Goal: Task Accomplishment & Management: Manage account settings

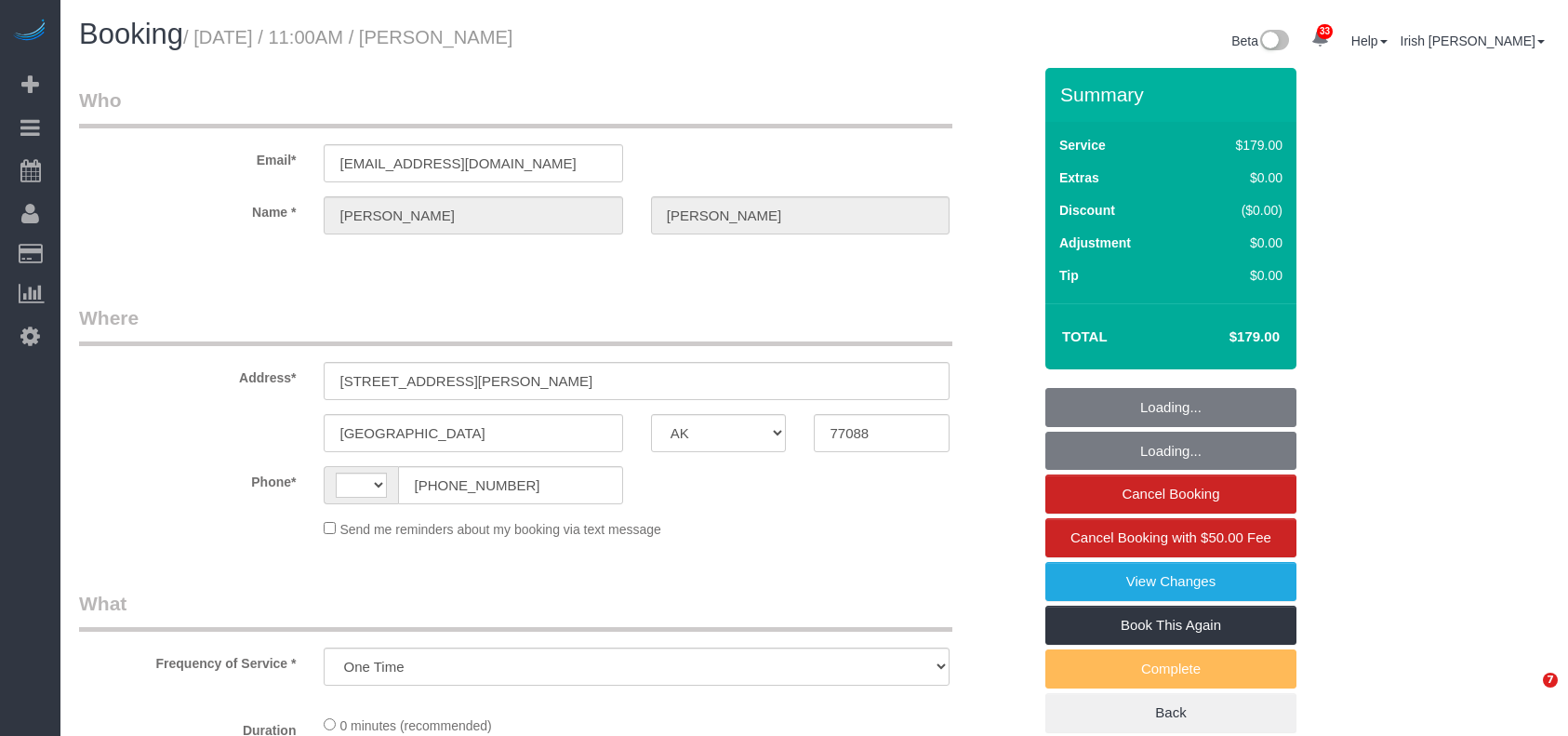
select select "[GEOGRAPHIC_DATA]"
select select "string:fspay-513aab91-ade2-4e36-ad03-97c1767b1fd3"
select select "object:775"
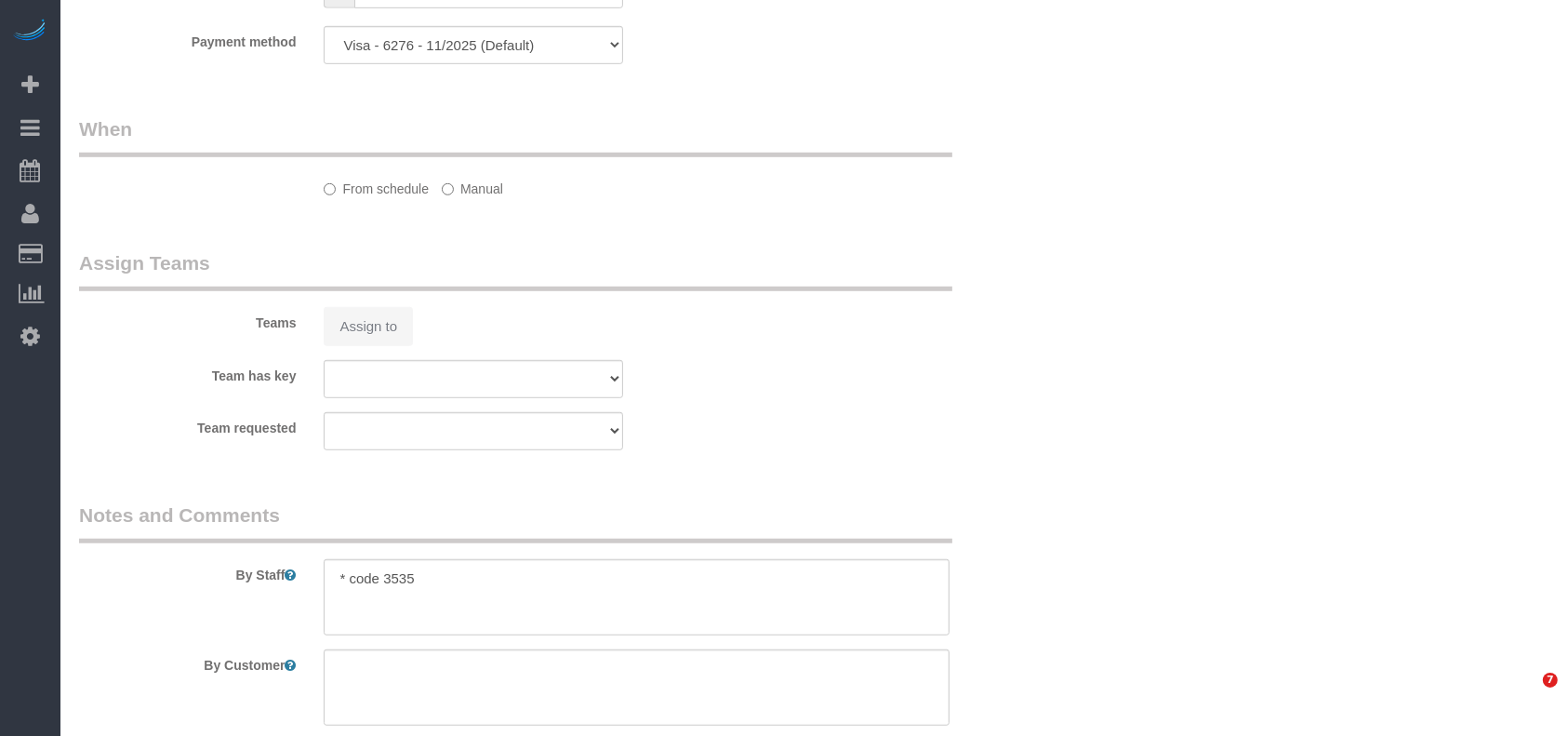
select select "string:[GEOGRAPHIC_DATA]"
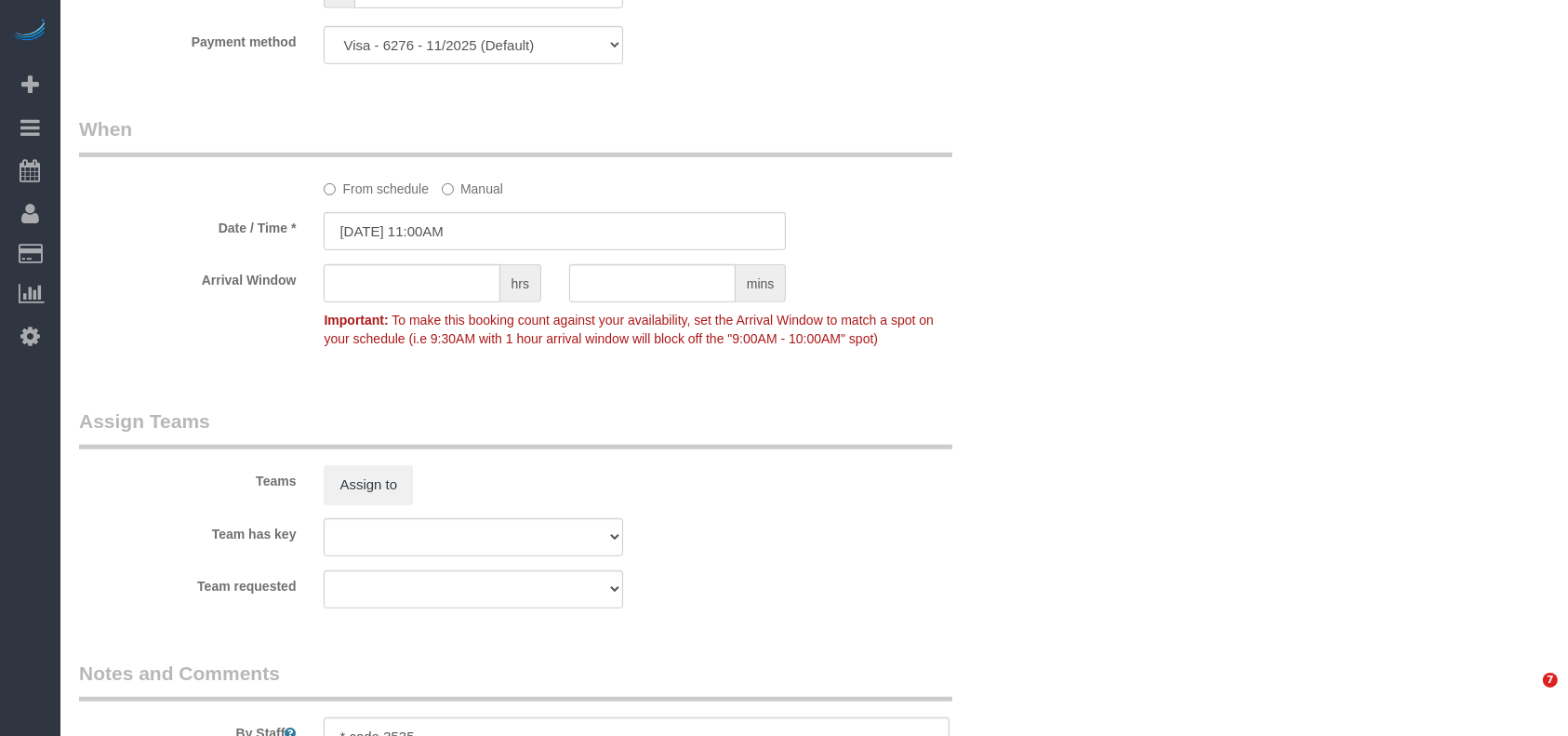
scroll to position [1366, 0]
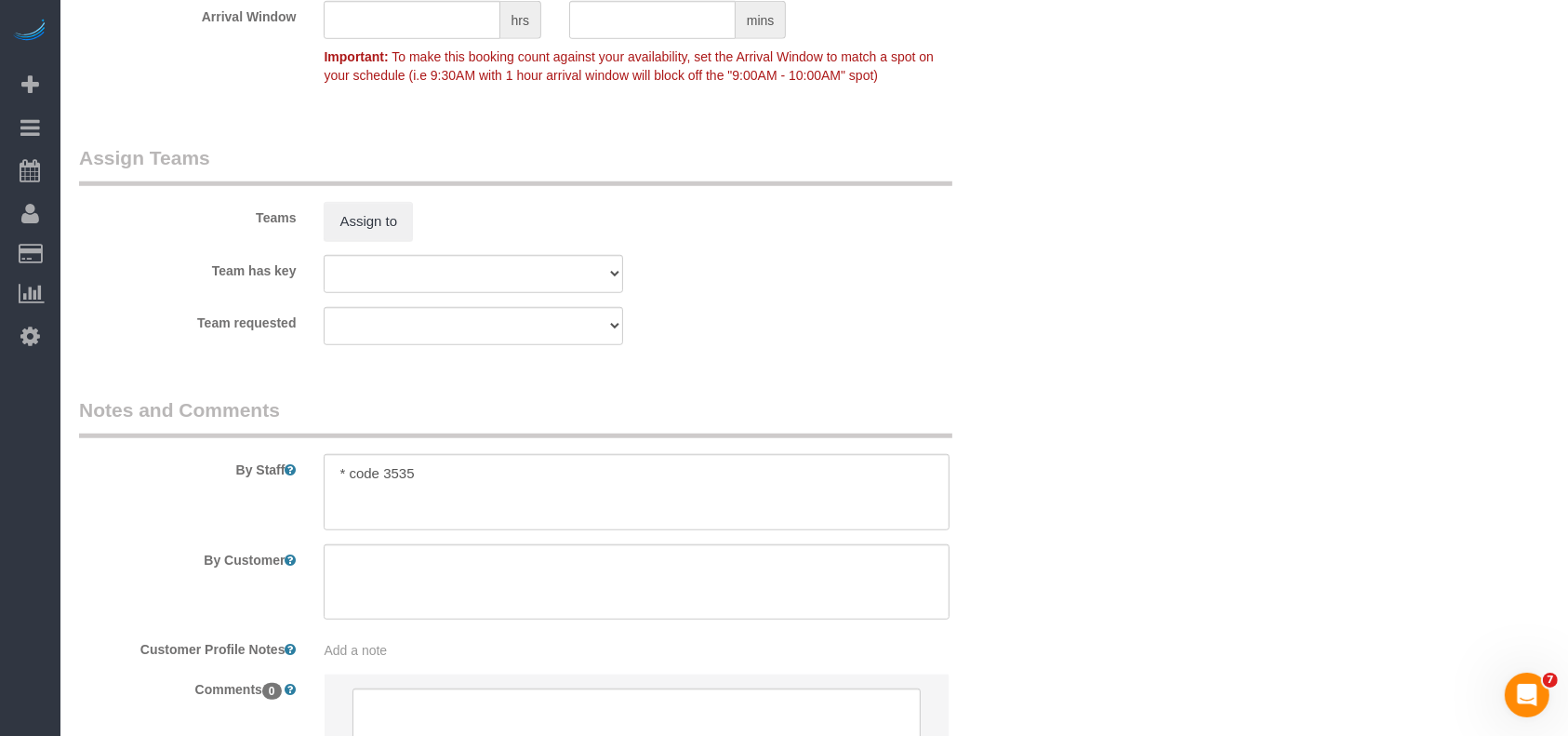
select select "3"
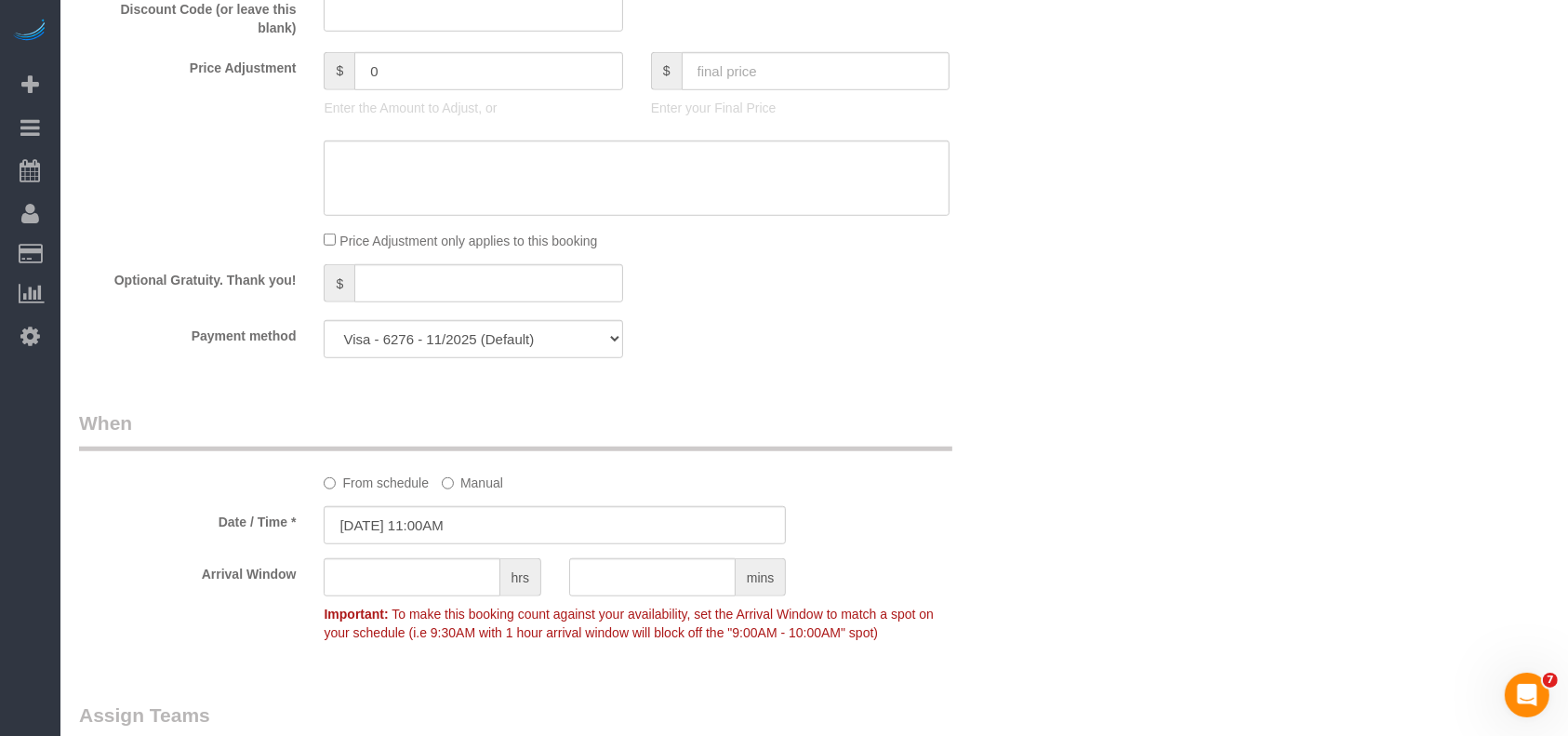
scroll to position [1474, 0]
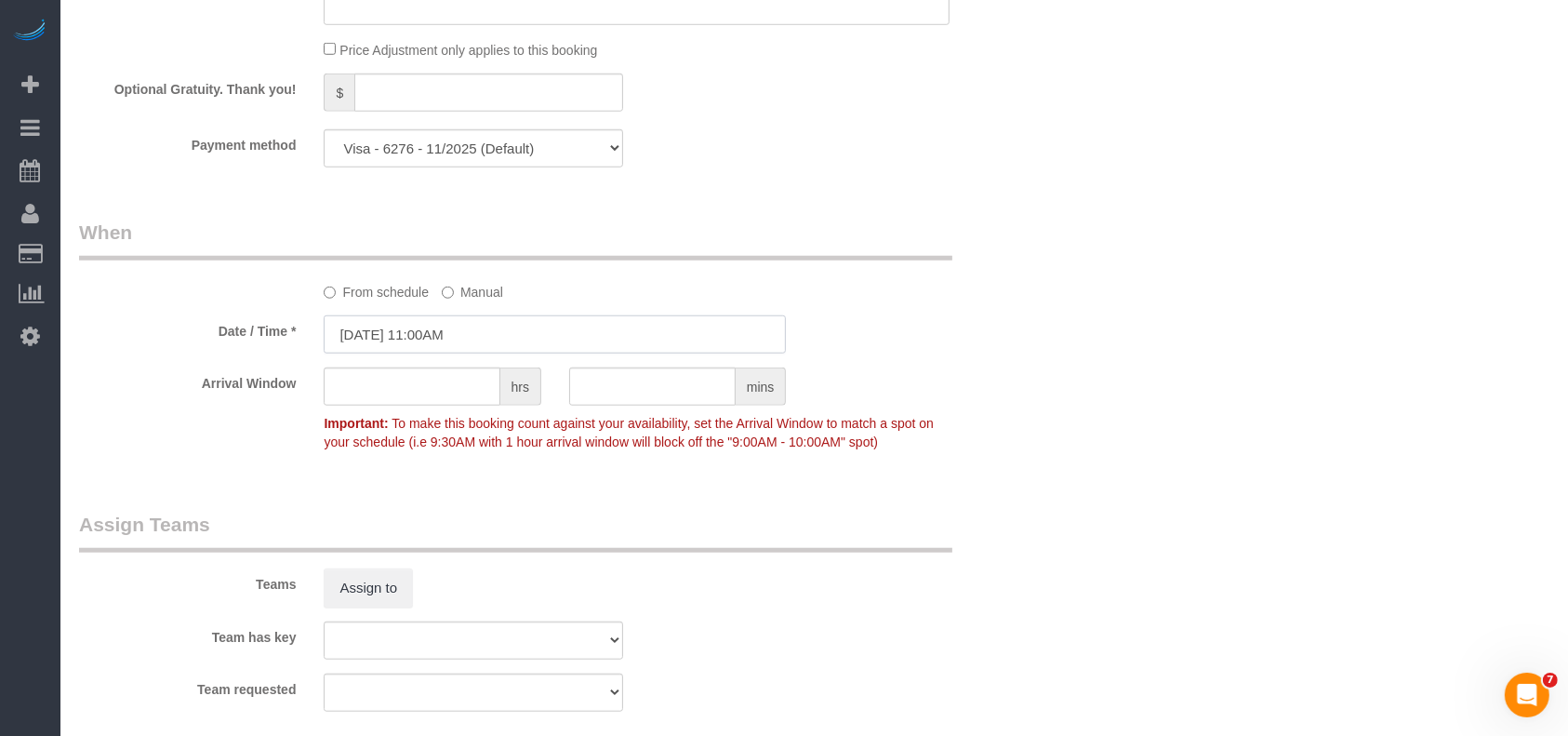
click at [432, 350] on input "[DATE] 11:00AM" at bounding box center [555, 334] width 463 height 38
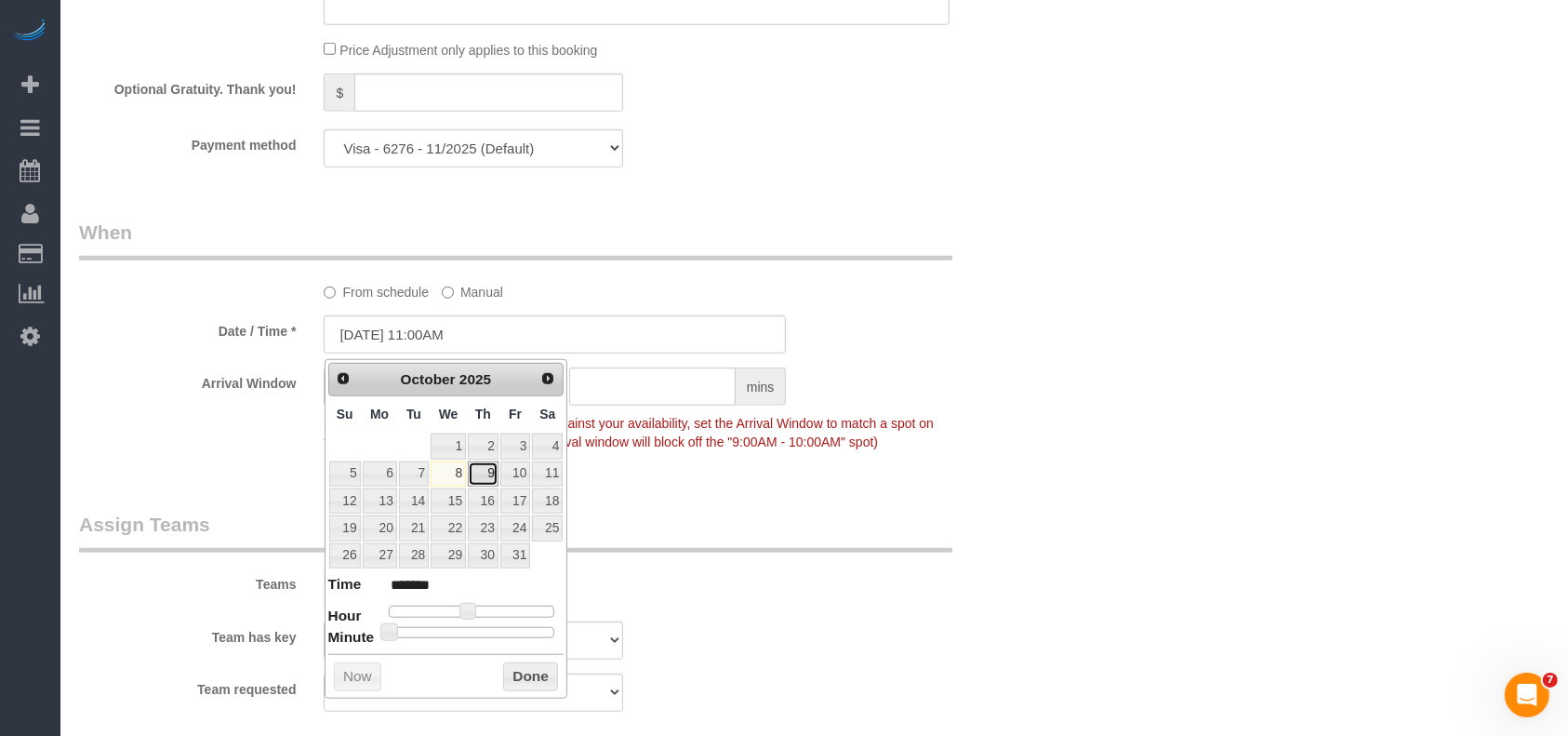
click at [489, 478] on link "9" at bounding box center [483, 474] width 31 height 25
type input "[DATE] 11:00AM"
drag, startPoint x: 542, startPoint y: 675, endPoint x: 580, endPoint y: 602, distance: 82.3
click at [542, 674] on button "Done" at bounding box center [530, 677] width 55 height 30
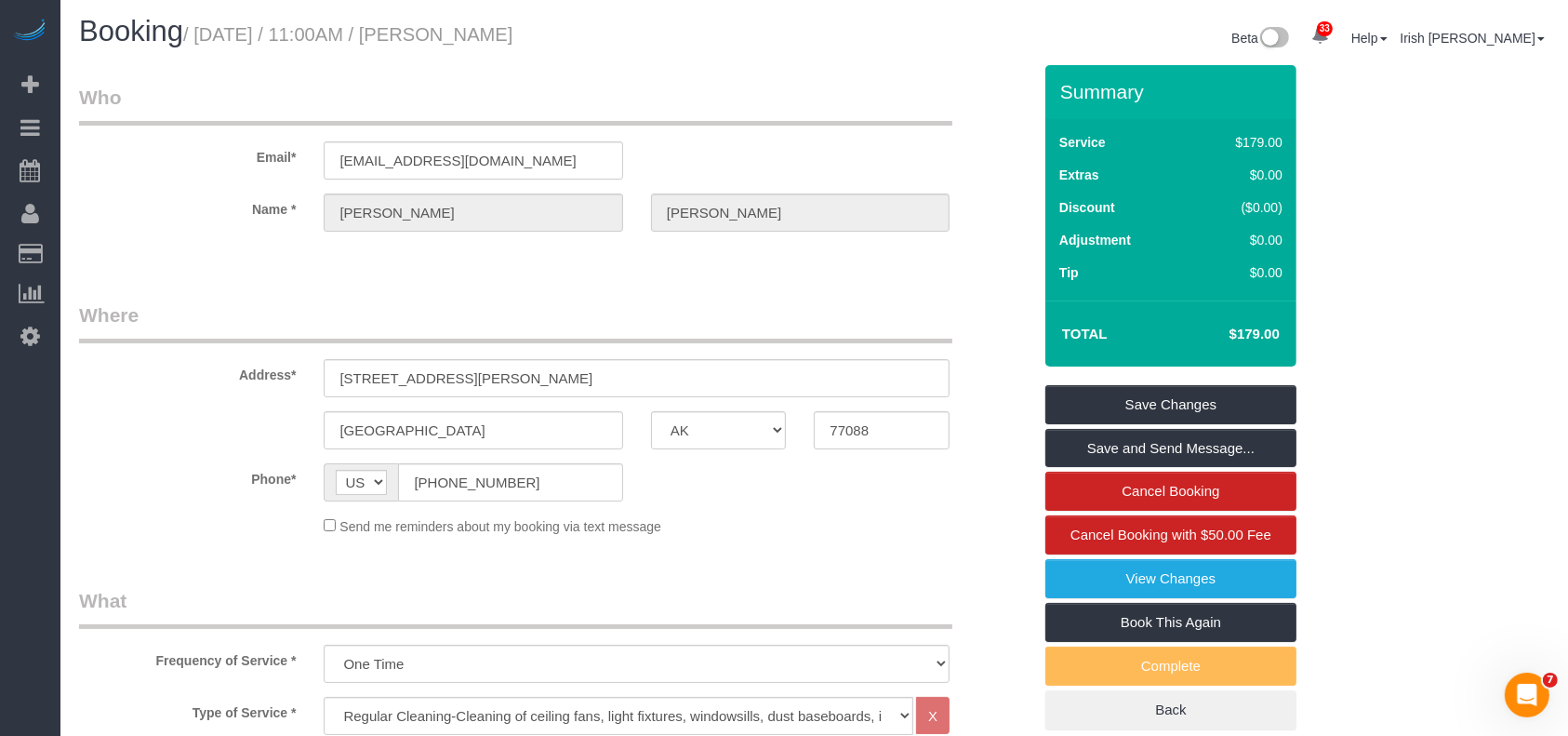
scroll to position [0, 0]
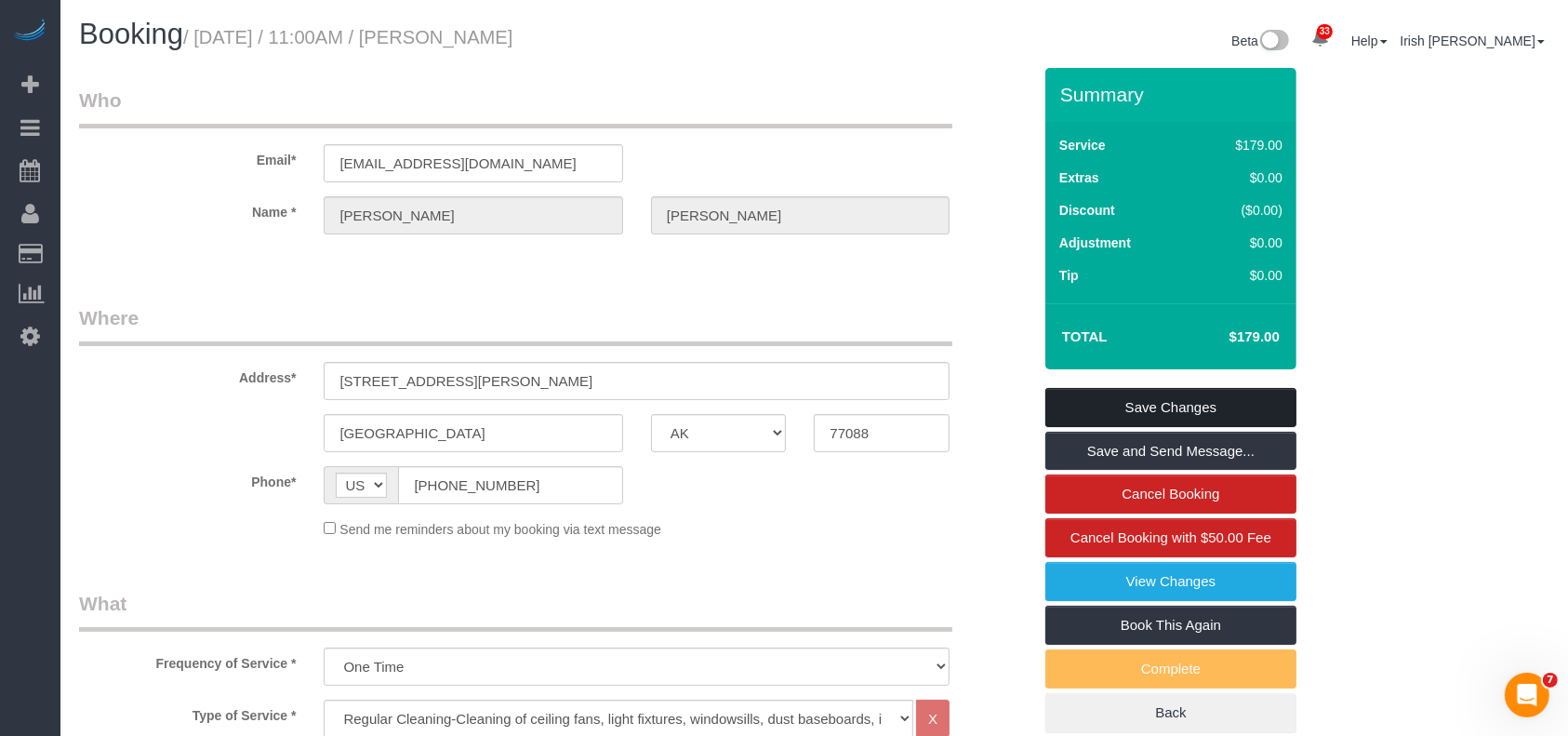
click at [1098, 407] on link "Save Changes" at bounding box center [1171, 408] width 251 height 39
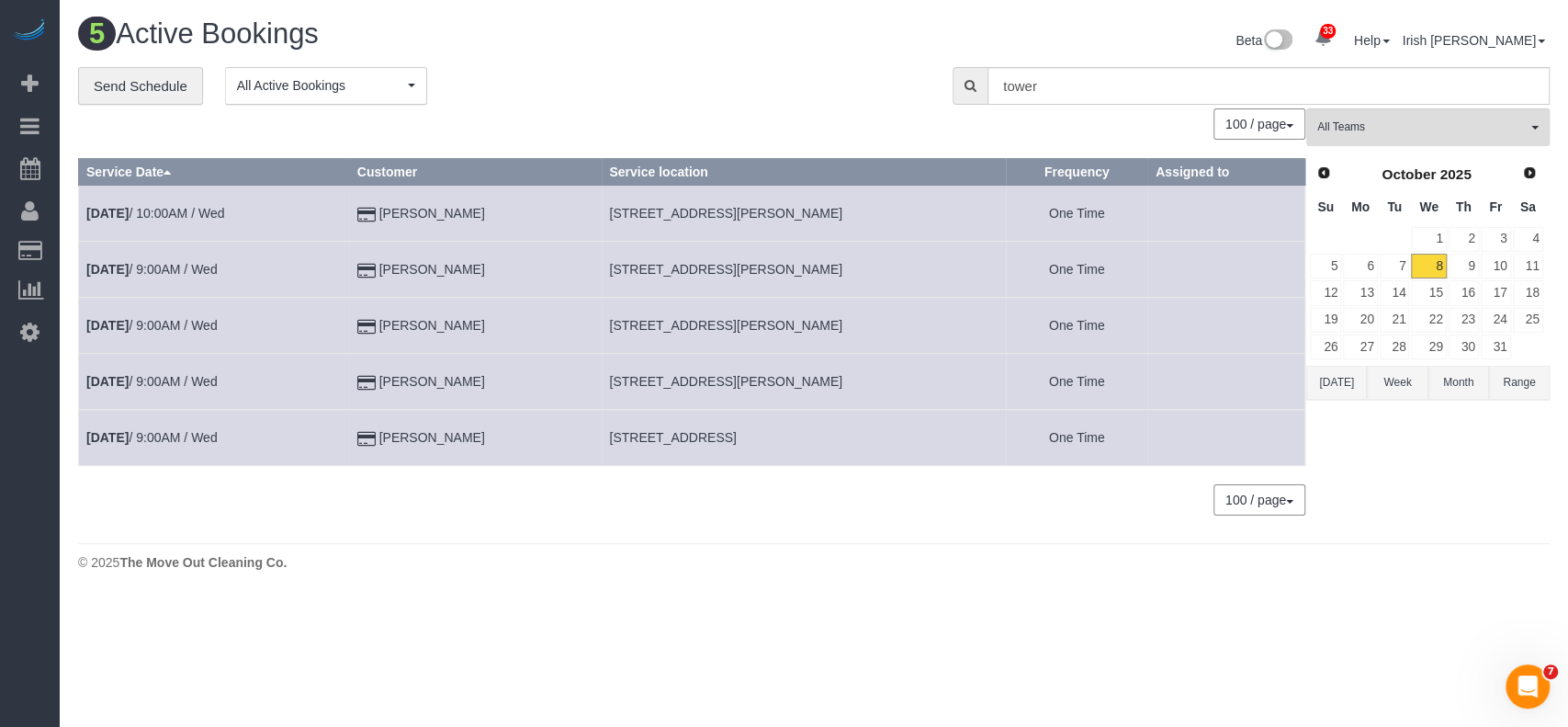
drag, startPoint x: 107, startPoint y: 222, endPoint x: 118, endPoint y: 225, distance: 11.4
click at [109, 222] on td "[DATE] 10:00AM / Wed" at bounding box center [214, 213] width 271 height 56
click at [129, 211] on b "[DATE]" at bounding box center [108, 213] width 42 height 15
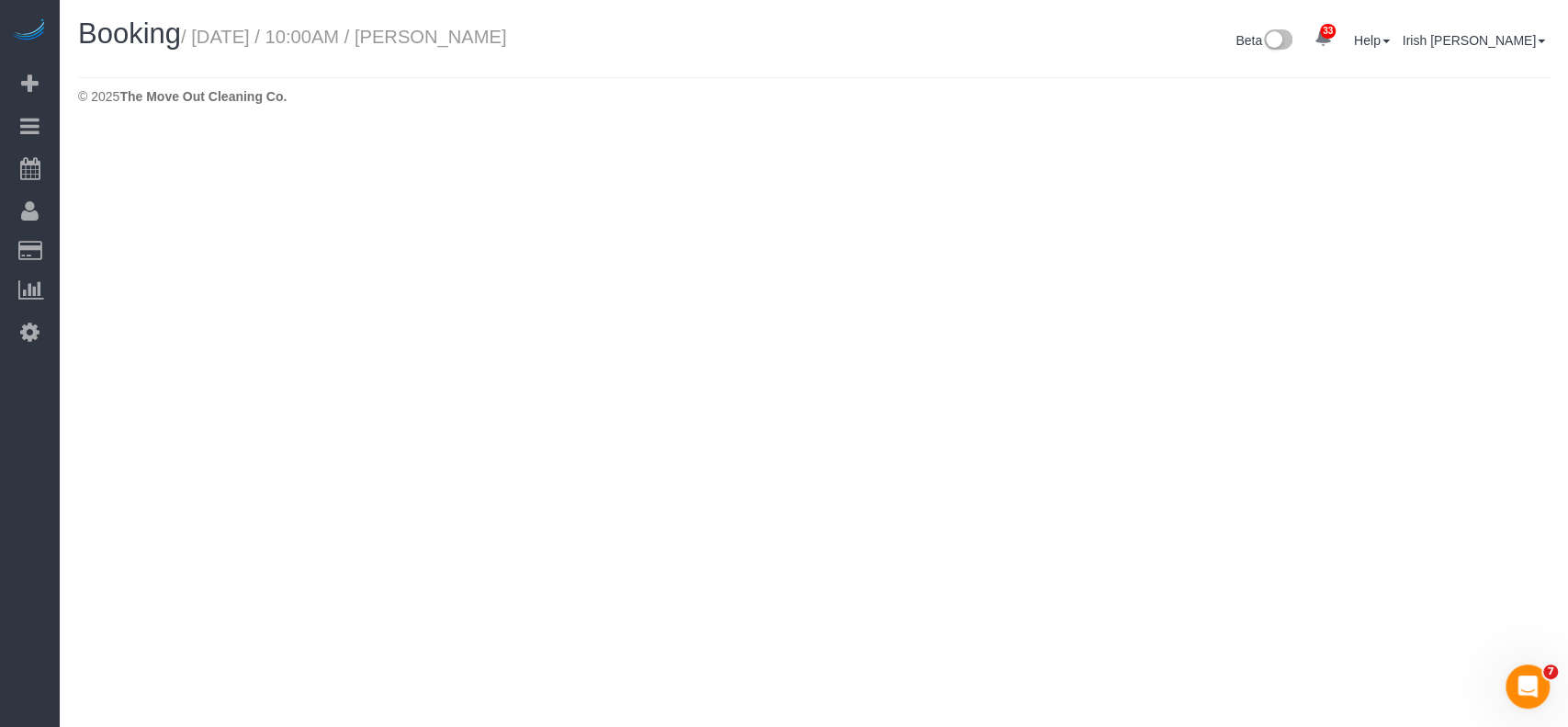
select select "[GEOGRAPHIC_DATA]"
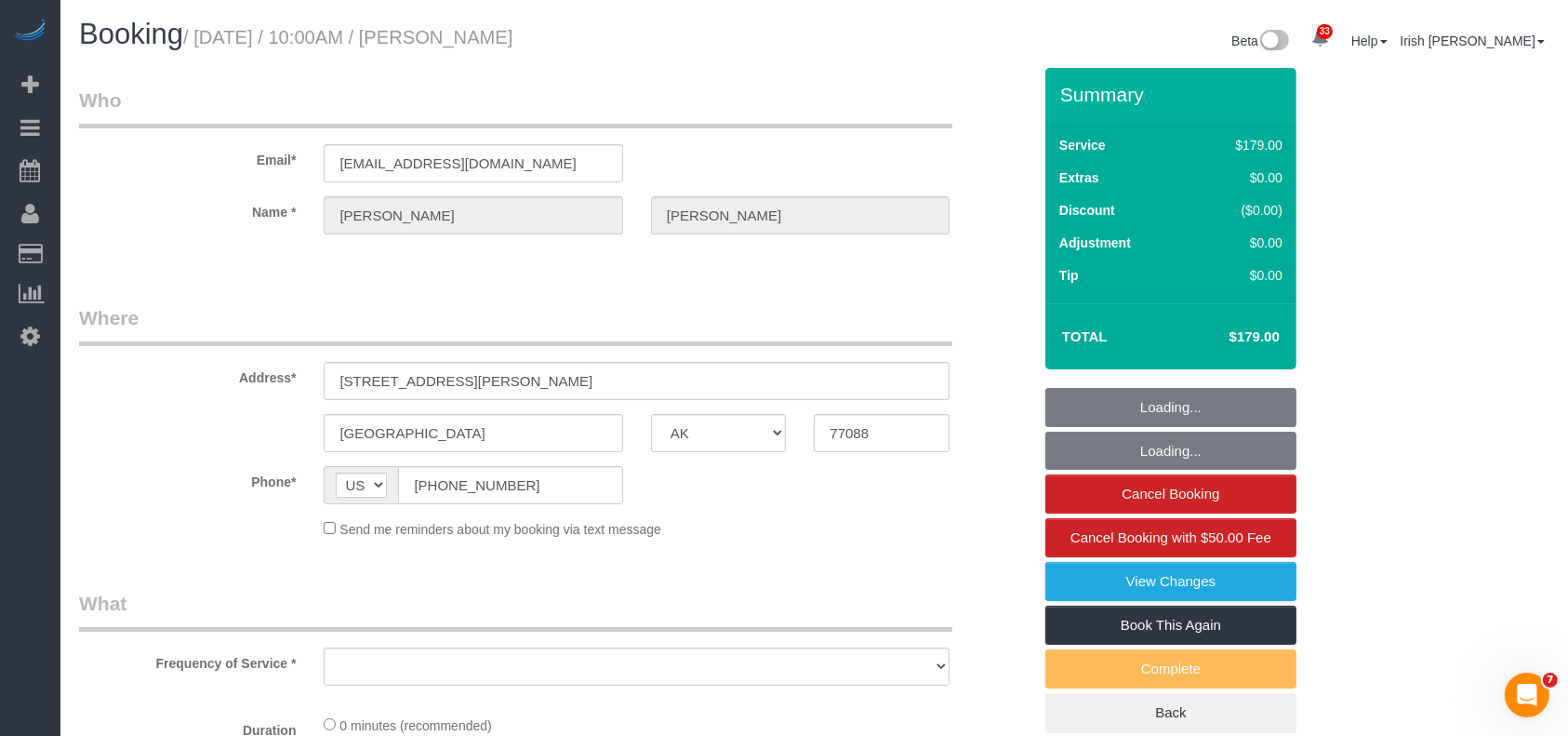
select select "string:fspay-513aab91-ade2-4e36-ad03-97c1767b1fd3"
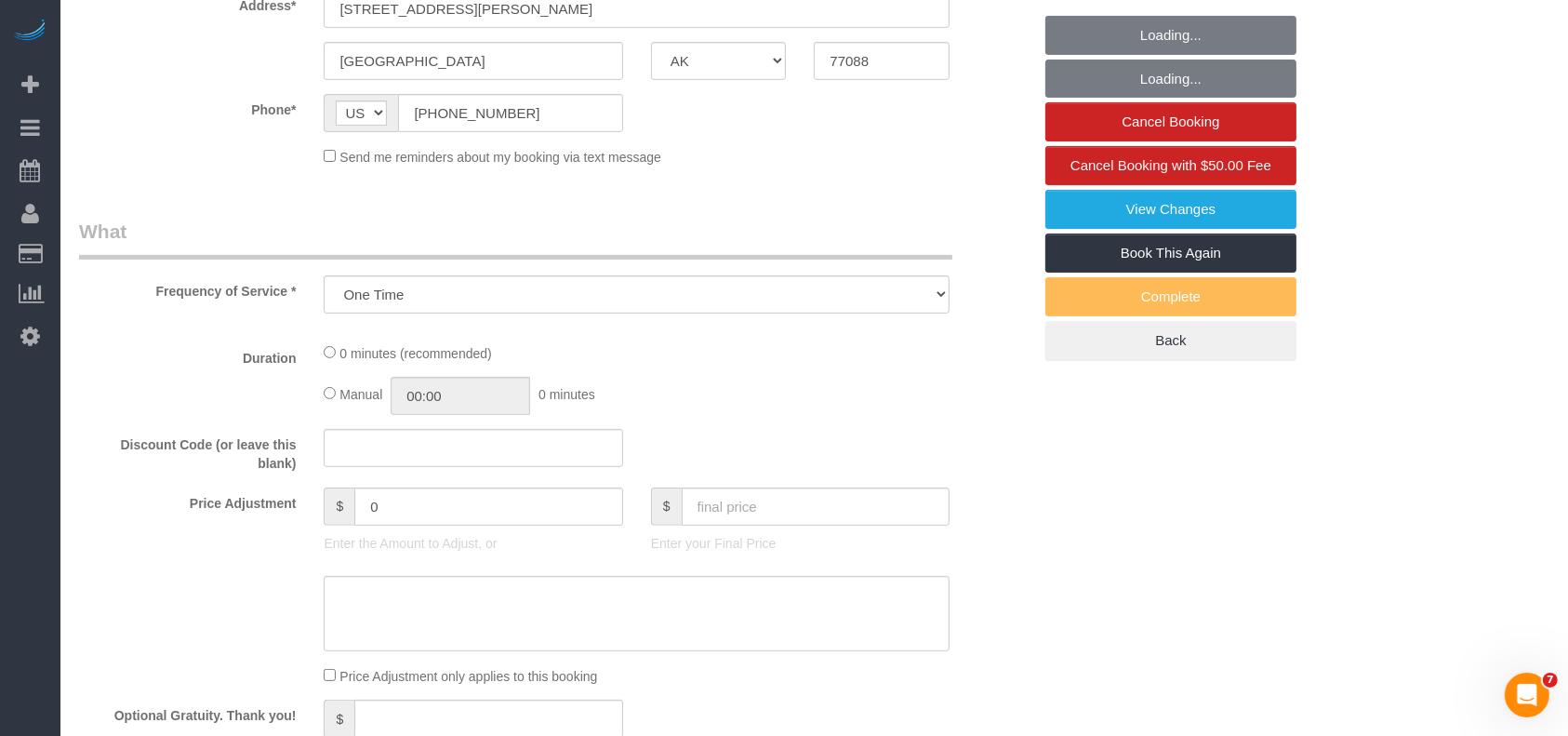
select select "object:1580"
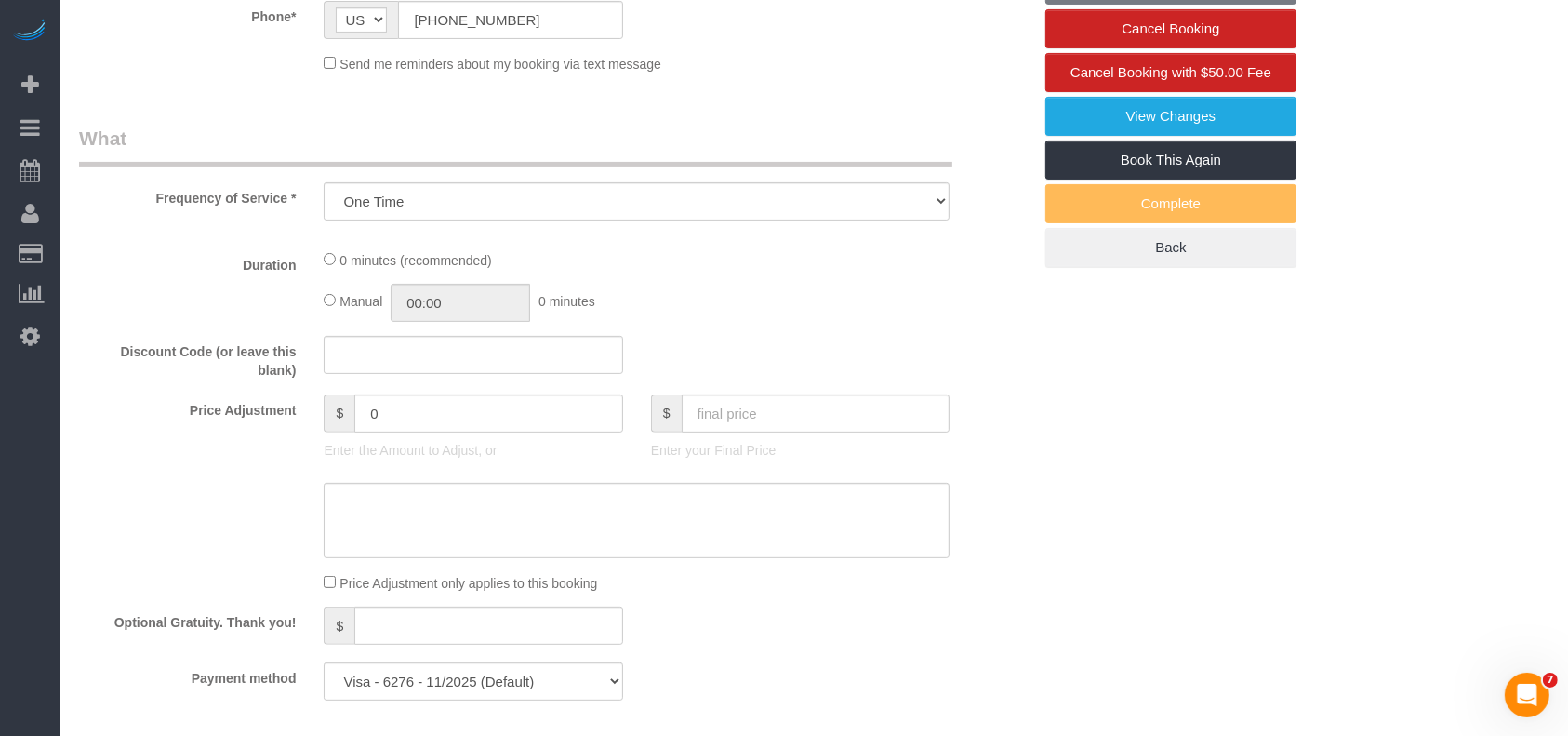
select select "3"
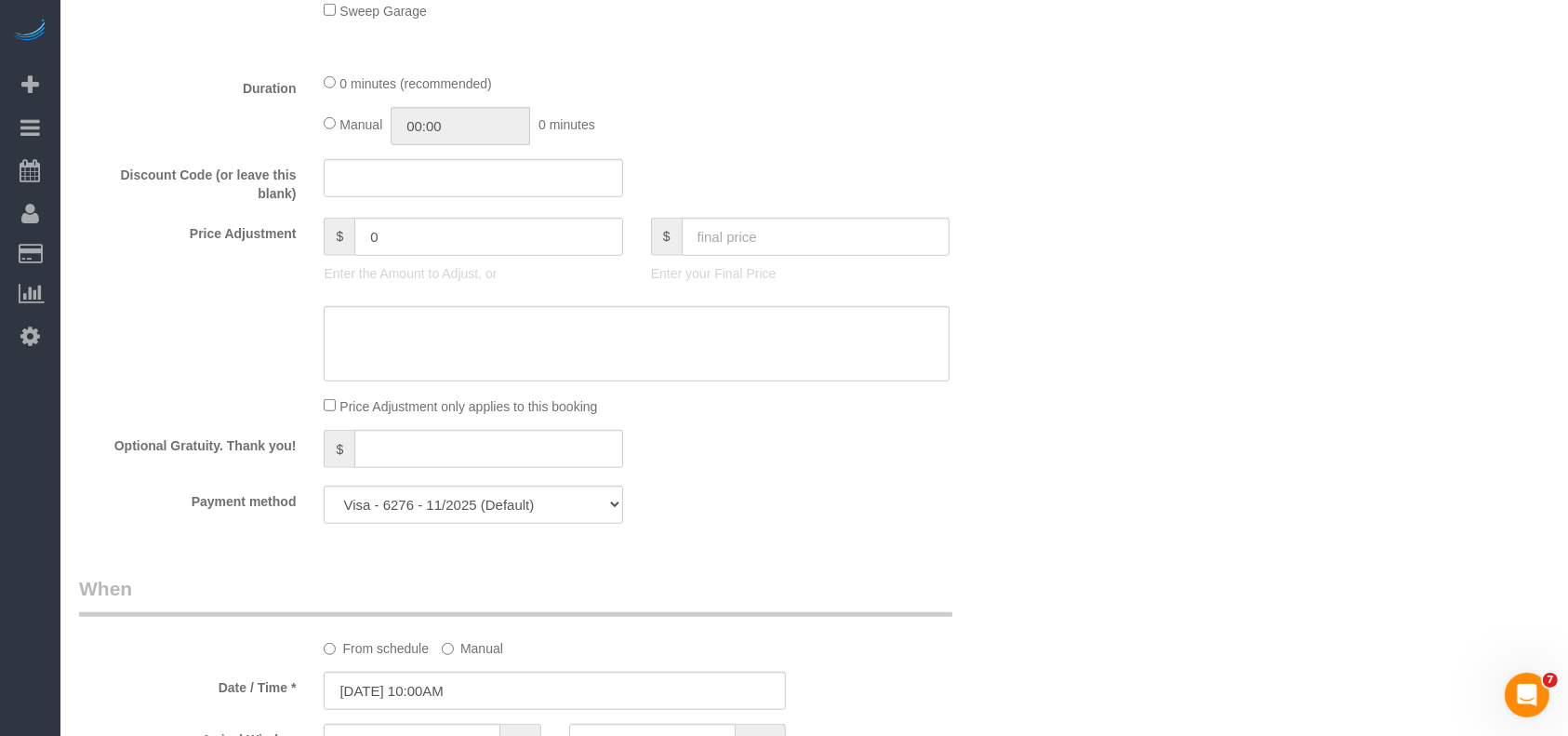
scroll to position [1365, 0]
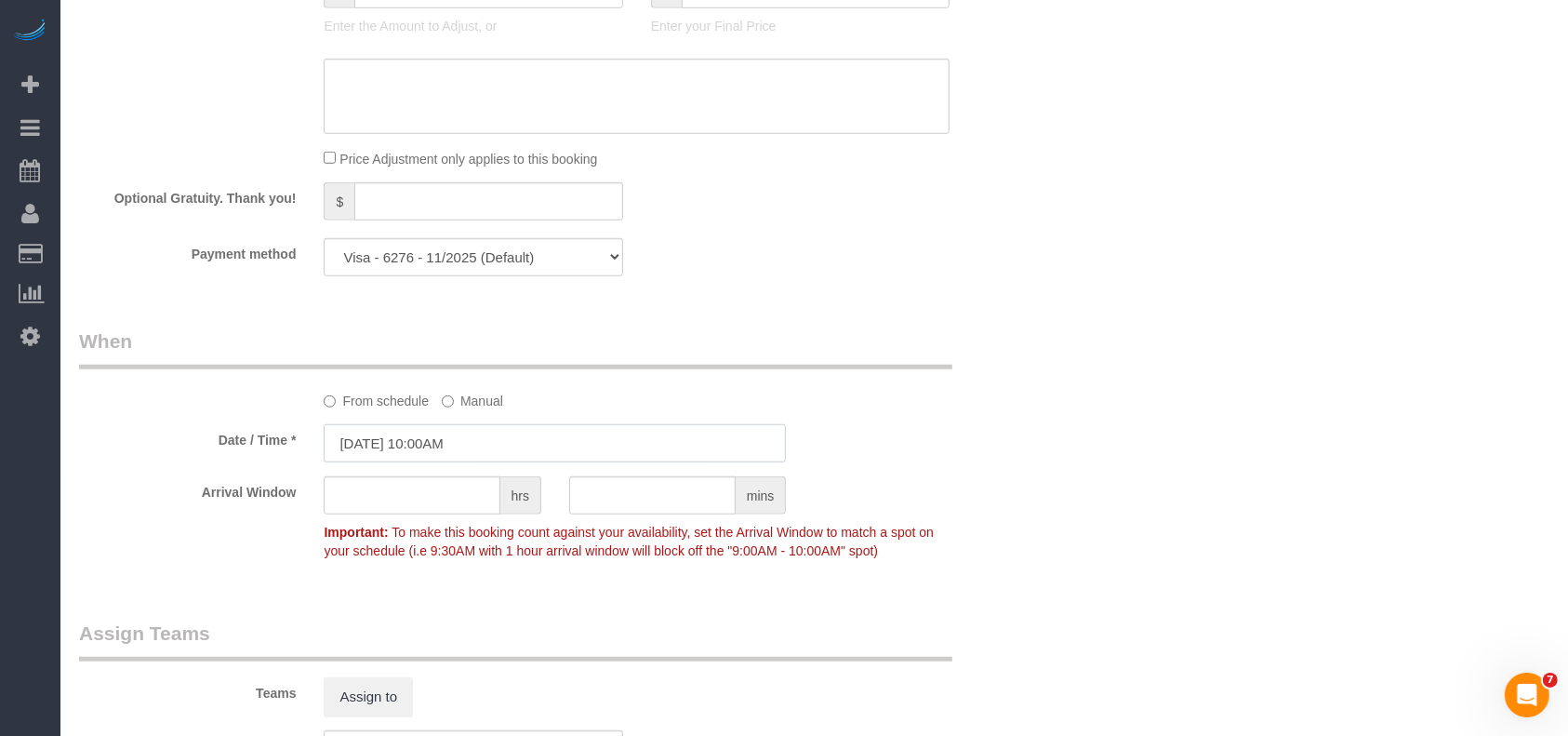
click at [422, 452] on input "[DATE] 10:00AM" at bounding box center [555, 443] width 463 height 38
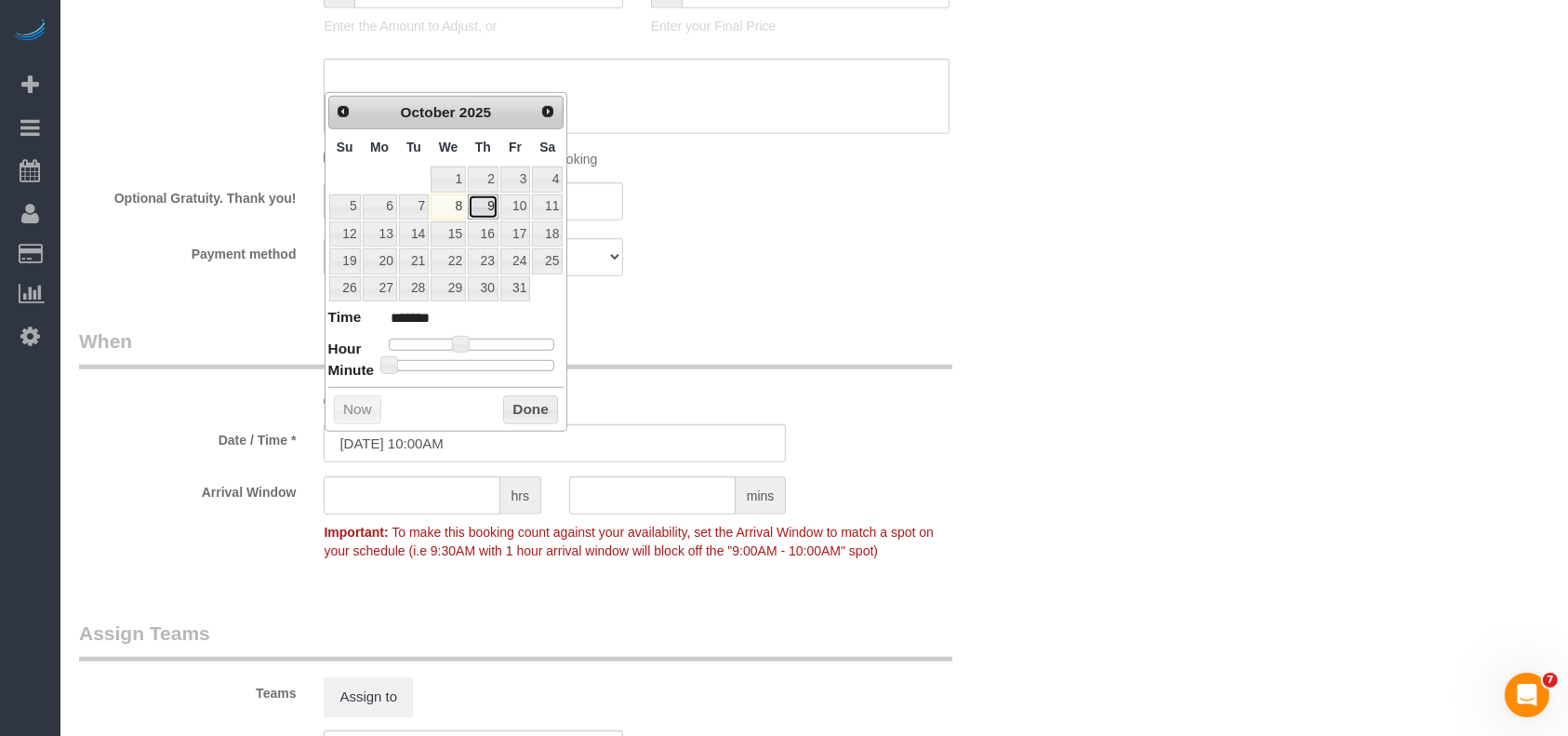
click at [492, 202] on link "9" at bounding box center [483, 207] width 31 height 25
type input "[DATE] 10:00AM"
click at [534, 410] on button "Done" at bounding box center [530, 411] width 55 height 30
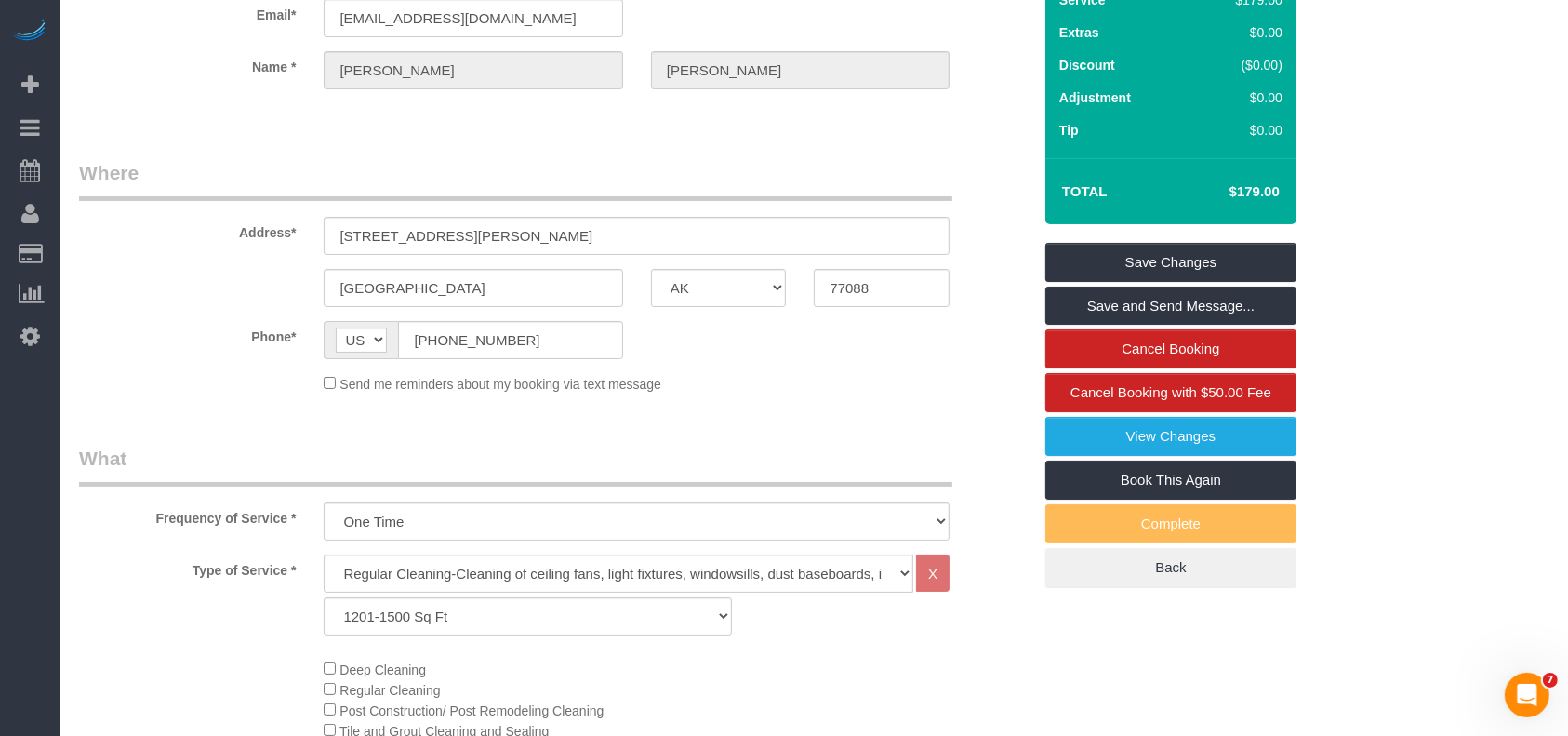
scroll to position [0, 0]
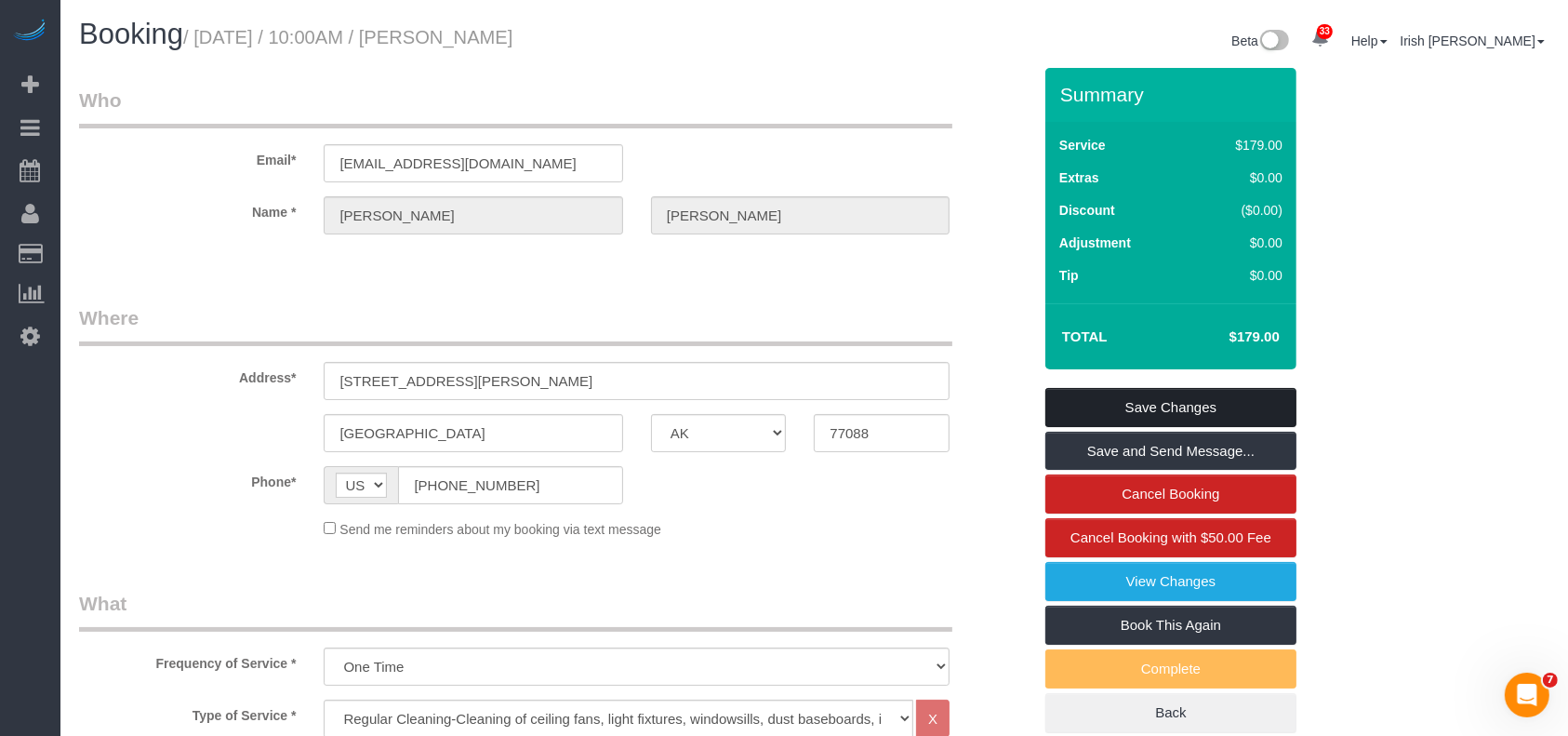
click at [1122, 408] on link "Save Changes" at bounding box center [1171, 408] width 251 height 39
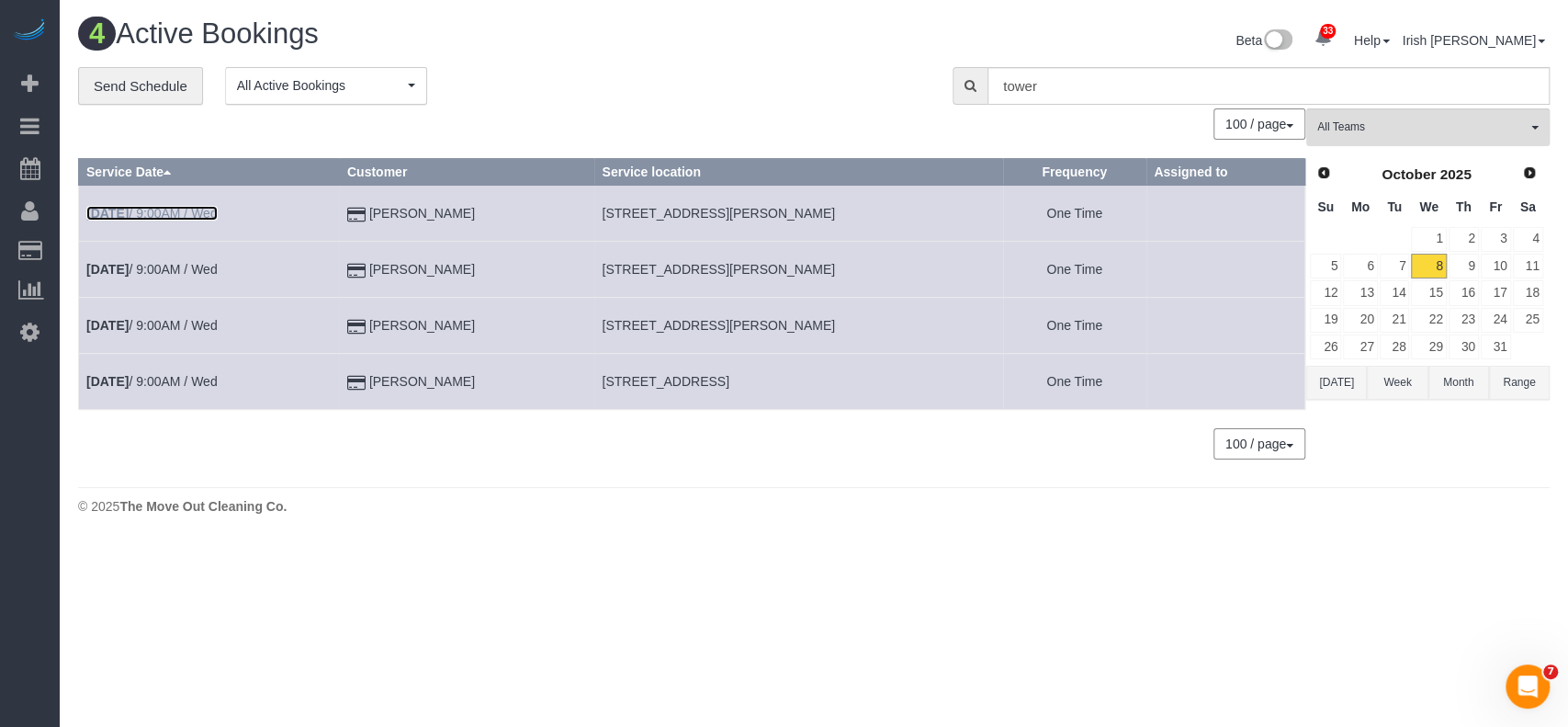
click at [207, 210] on link "[DATE] 9:00AM / Wed" at bounding box center [152, 213] width 132 height 15
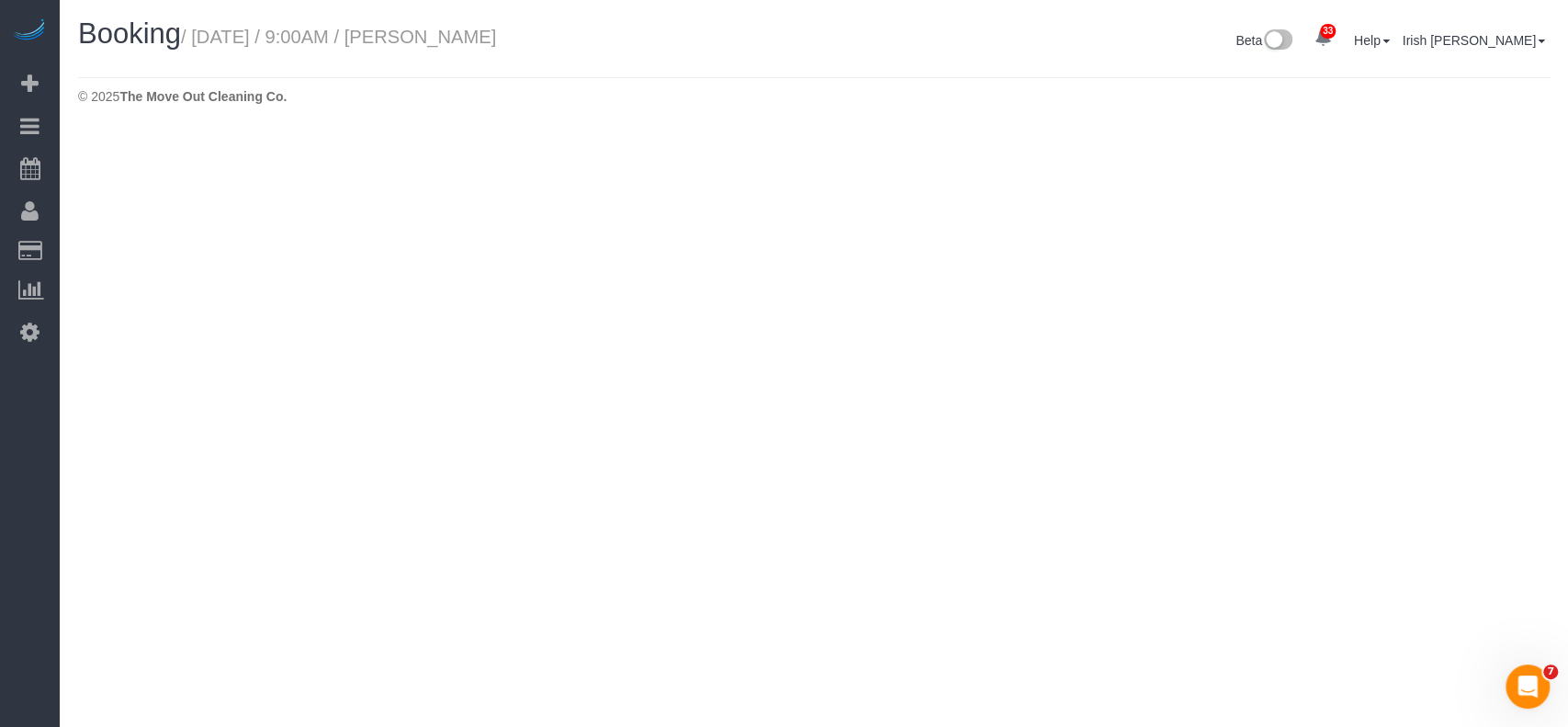
select select "[GEOGRAPHIC_DATA]"
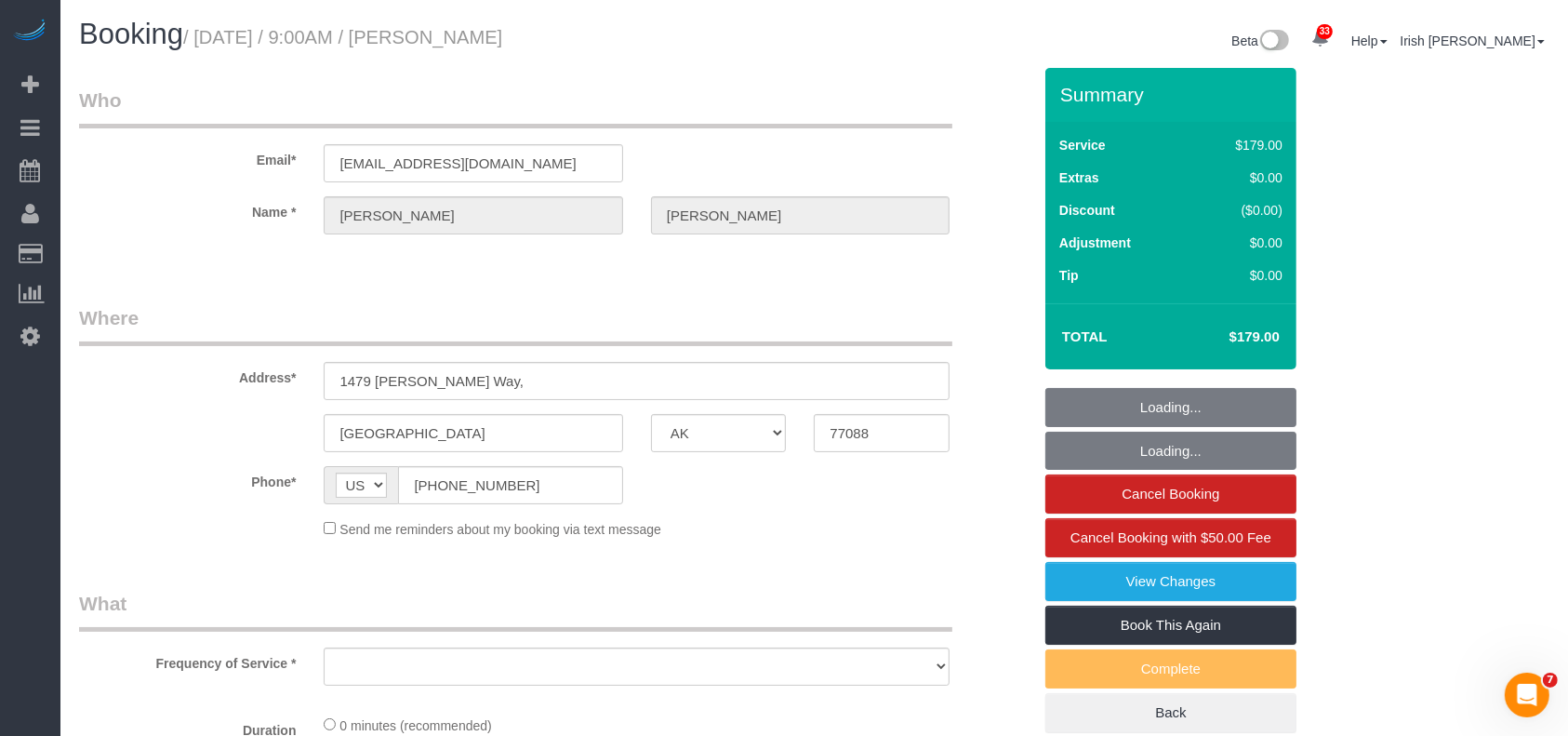
select select "string:fspay-513aab91-ade2-4e36-ad03-97c1767b1fd3"
select select "object:2165"
select select "3"
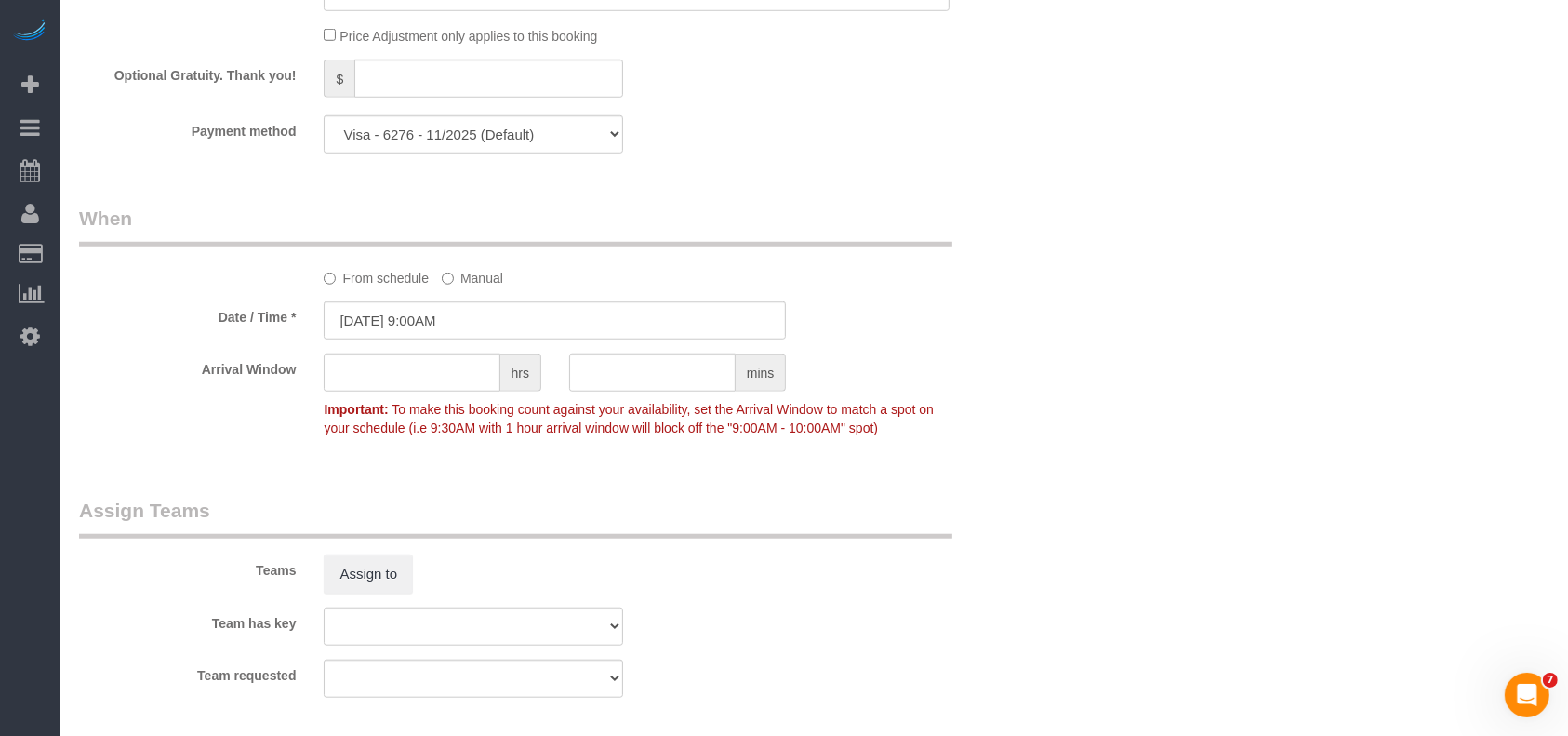
scroll to position [1490, 0]
click at [499, 321] on input "[DATE] 9:00AM" at bounding box center [555, 319] width 463 height 38
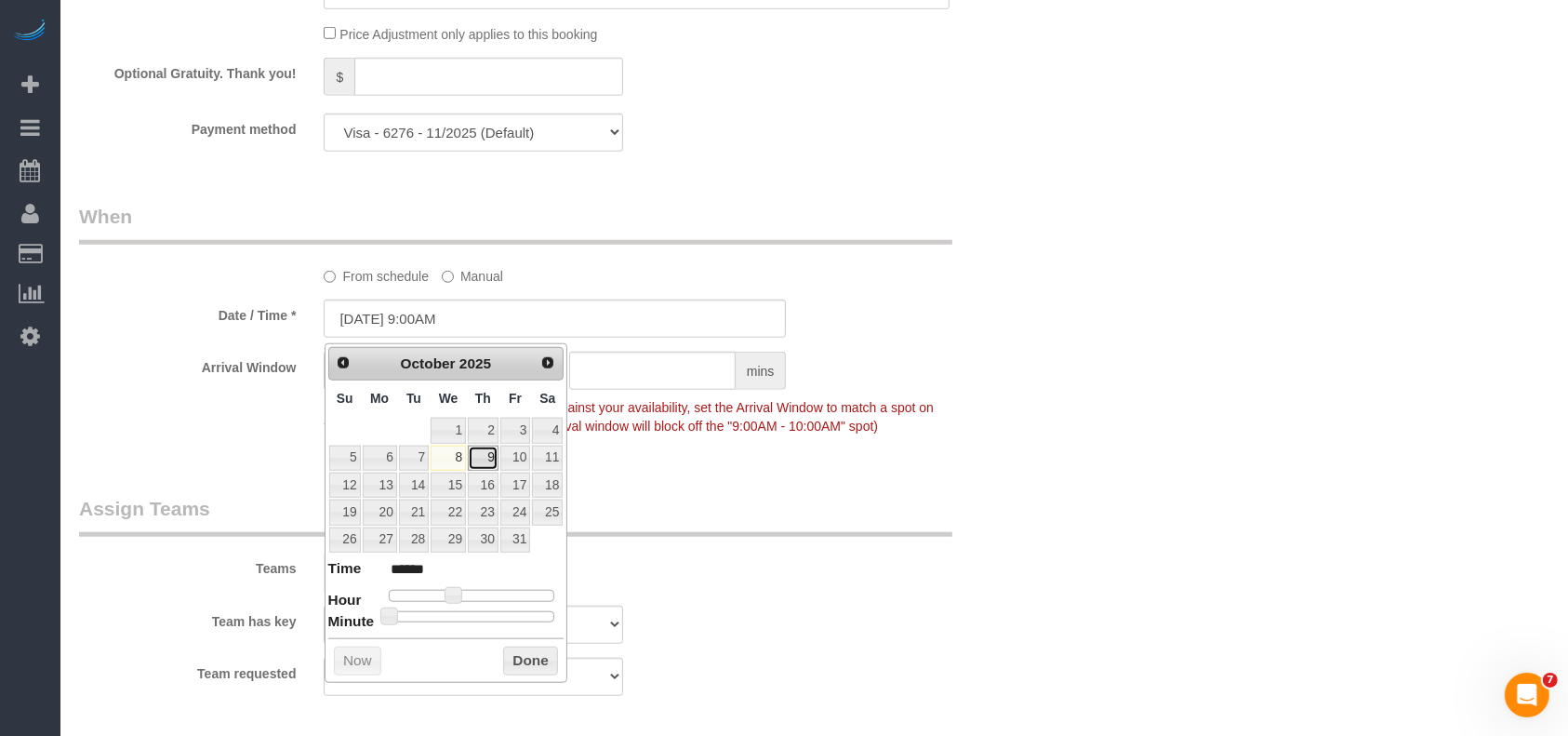
click at [485, 463] on link "9" at bounding box center [483, 458] width 31 height 25
type input "[DATE] 9:00AM"
click at [523, 667] on button "Done" at bounding box center [530, 661] width 55 height 30
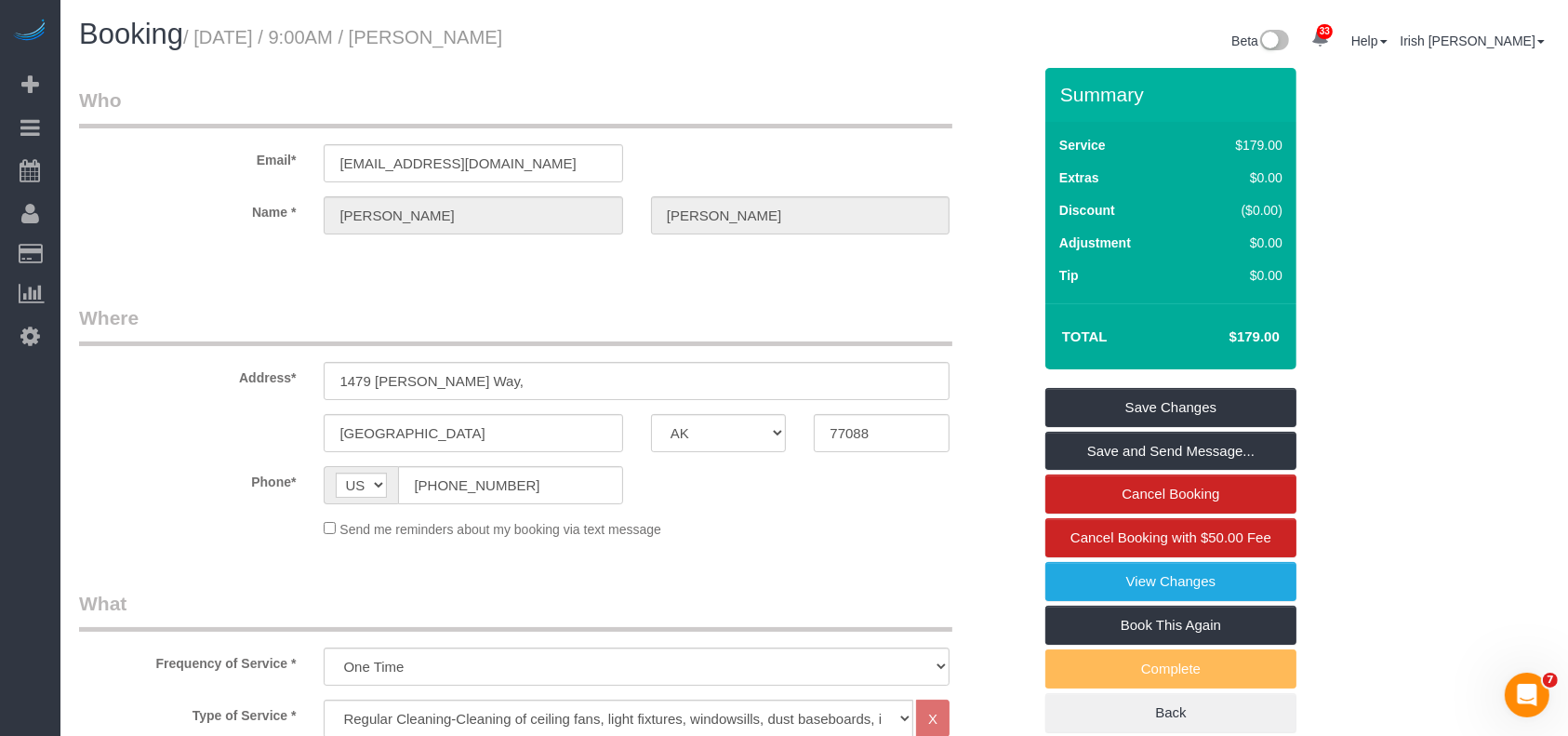
scroll to position [0, 0]
click at [1144, 387] on div "Summary Service $179.00 Extras $0.00 Discount ($0.00) Adjustment $0.00 Tip $0.00" at bounding box center [1171, 401] width 251 height 665
click at [1142, 391] on link "Save Changes" at bounding box center [1171, 408] width 251 height 39
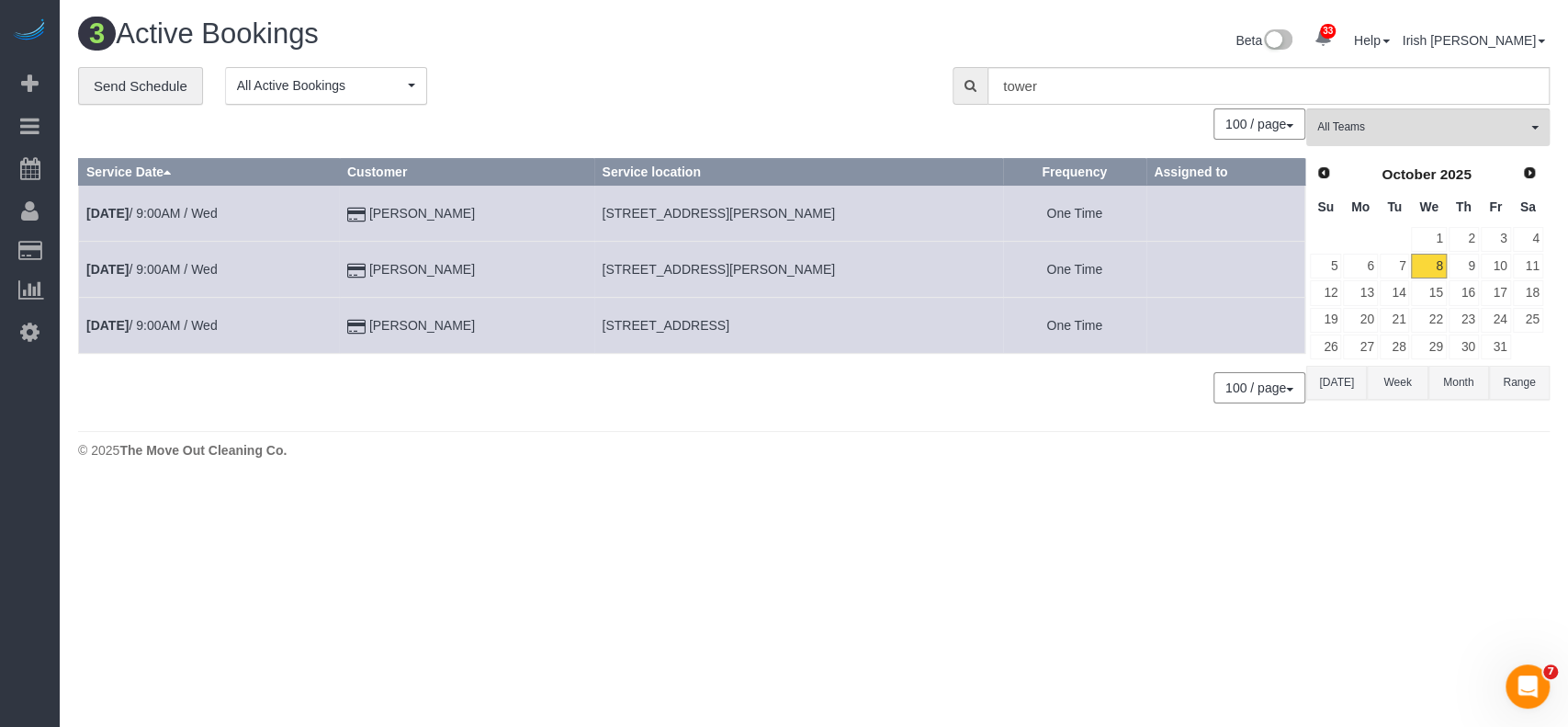
drag, startPoint x: 93, startPoint y: 573, endPoint x: 81, endPoint y: 570, distance: 12.4
click at [89, 573] on body "33 Beta Your Notifications You have 0 alerts × You have 2 to charge for [DATE] …" at bounding box center [784, 364] width 1568 height 727
click at [1473, 266] on link "9" at bounding box center [1464, 266] width 30 height 25
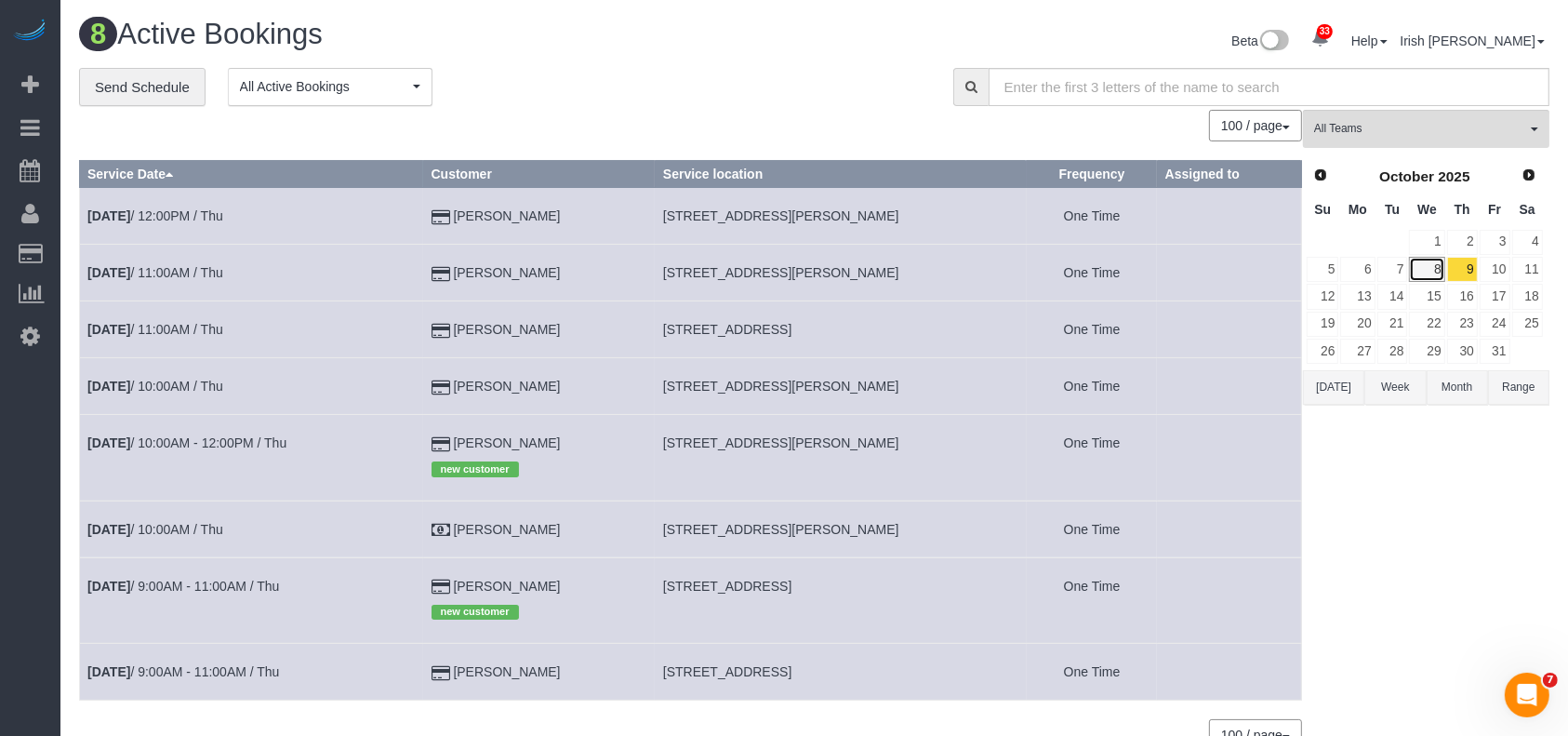
click at [1427, 265] on link "8" at bounding box center [1427, 269] width 35 height 25
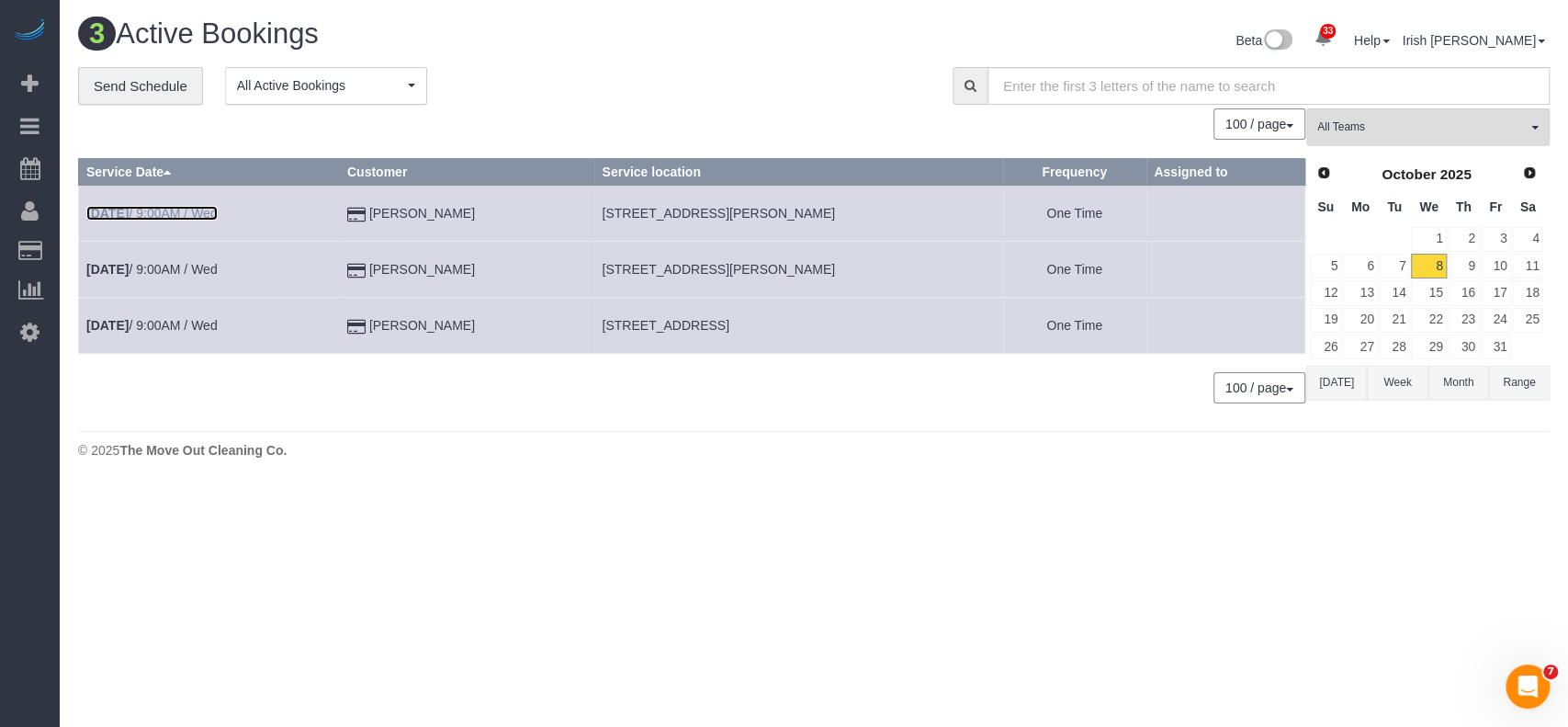
click at [171, 217] on link "[DATE] 9:00AM / Wed" at bounding box center [152, 213] width 132 height 15
click at [172, 215] on link "[DATE] 9:00AM / Wed" at bounding box center [152, 213] width 132 height 15
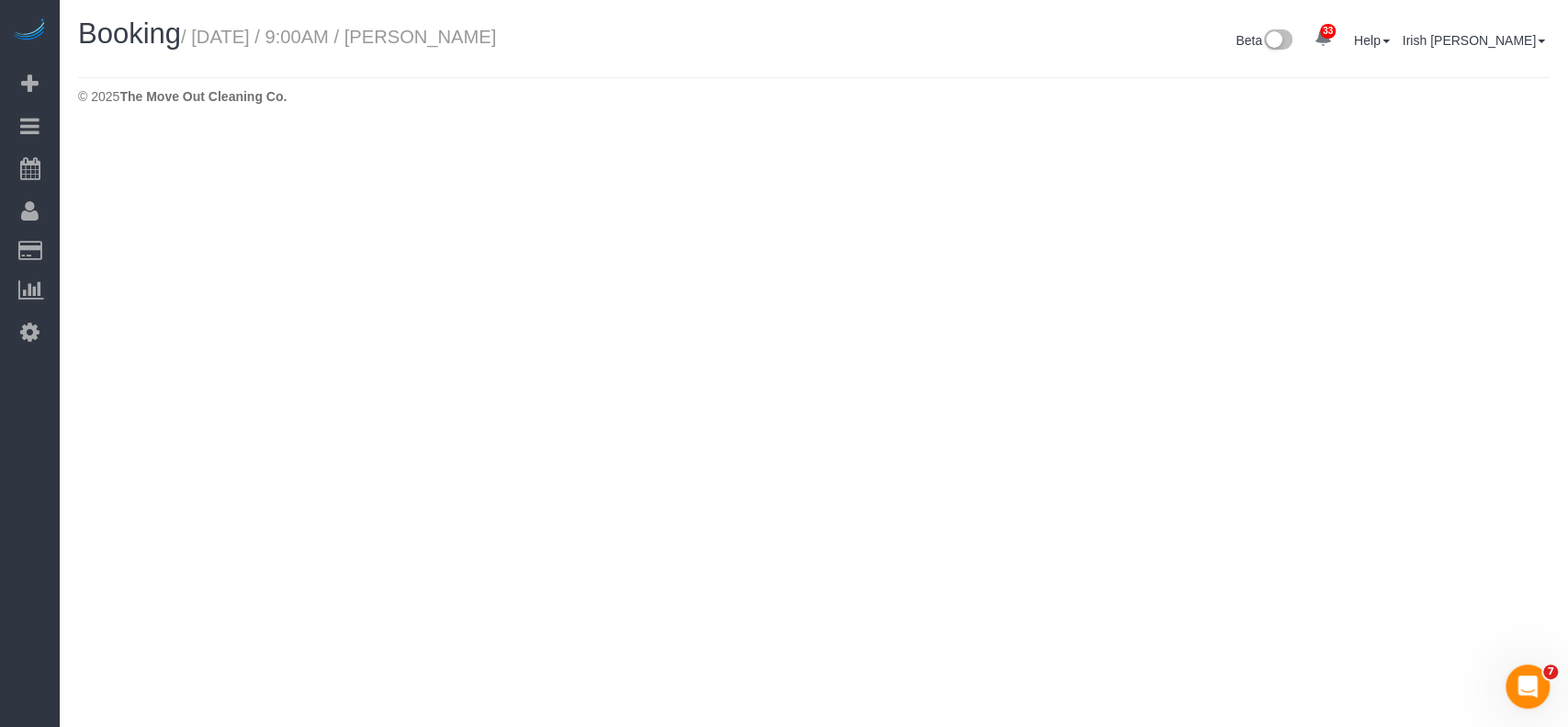
select select "[GEOGRAPHIC_DATA]"
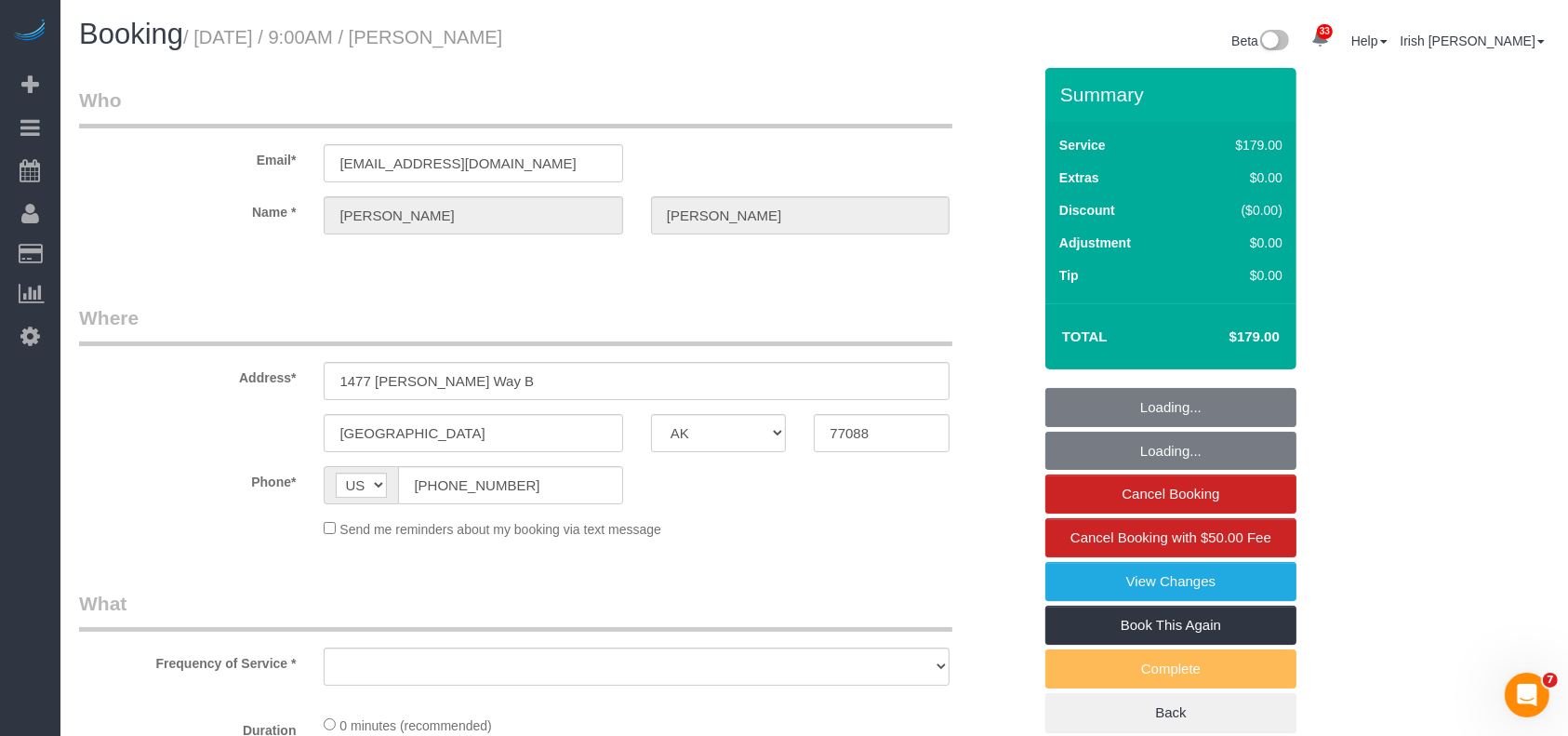
select select "string:fspay-513aab91-ade2-4e36-ad03-97c1767b1fd3"
select select "3"
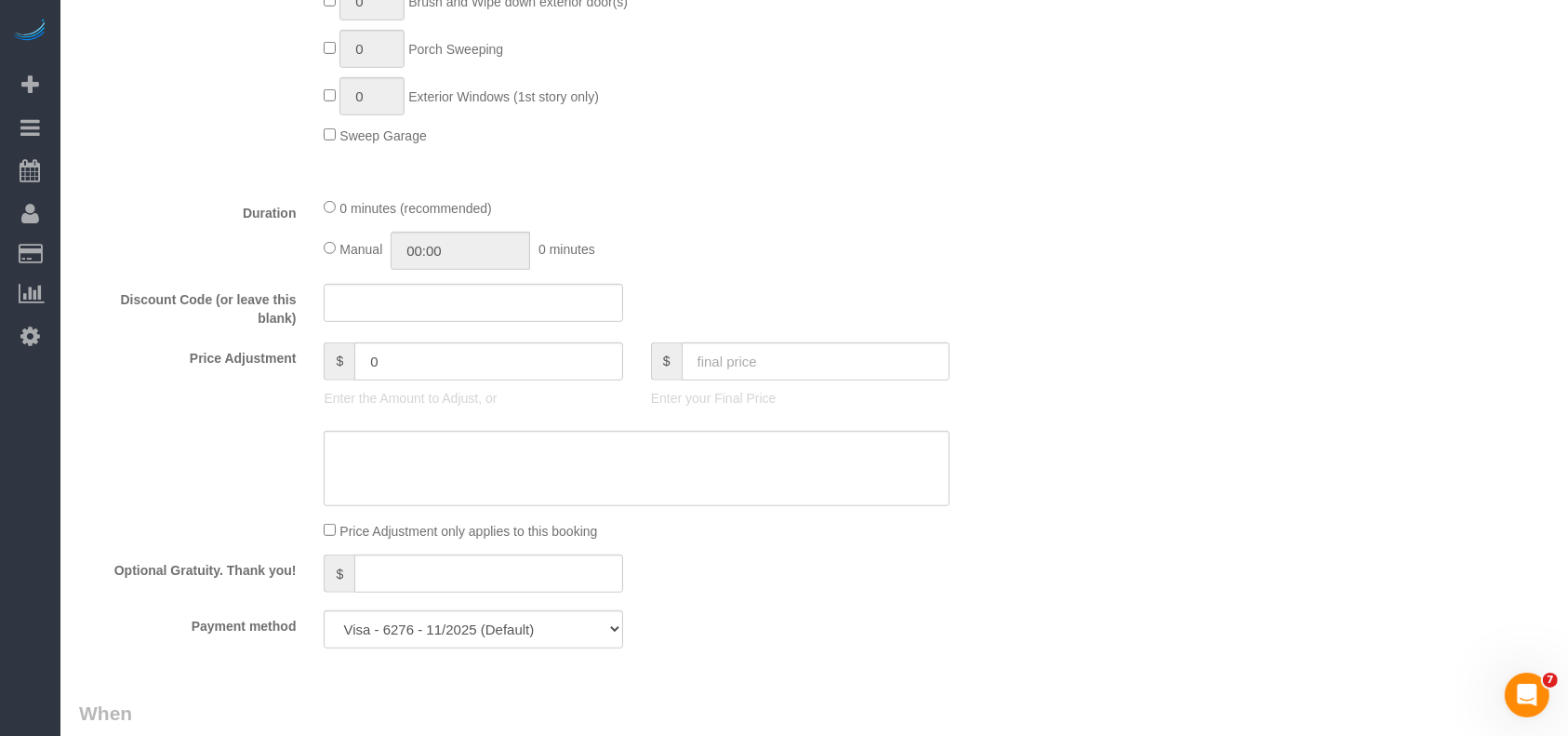
select select "object:2788"
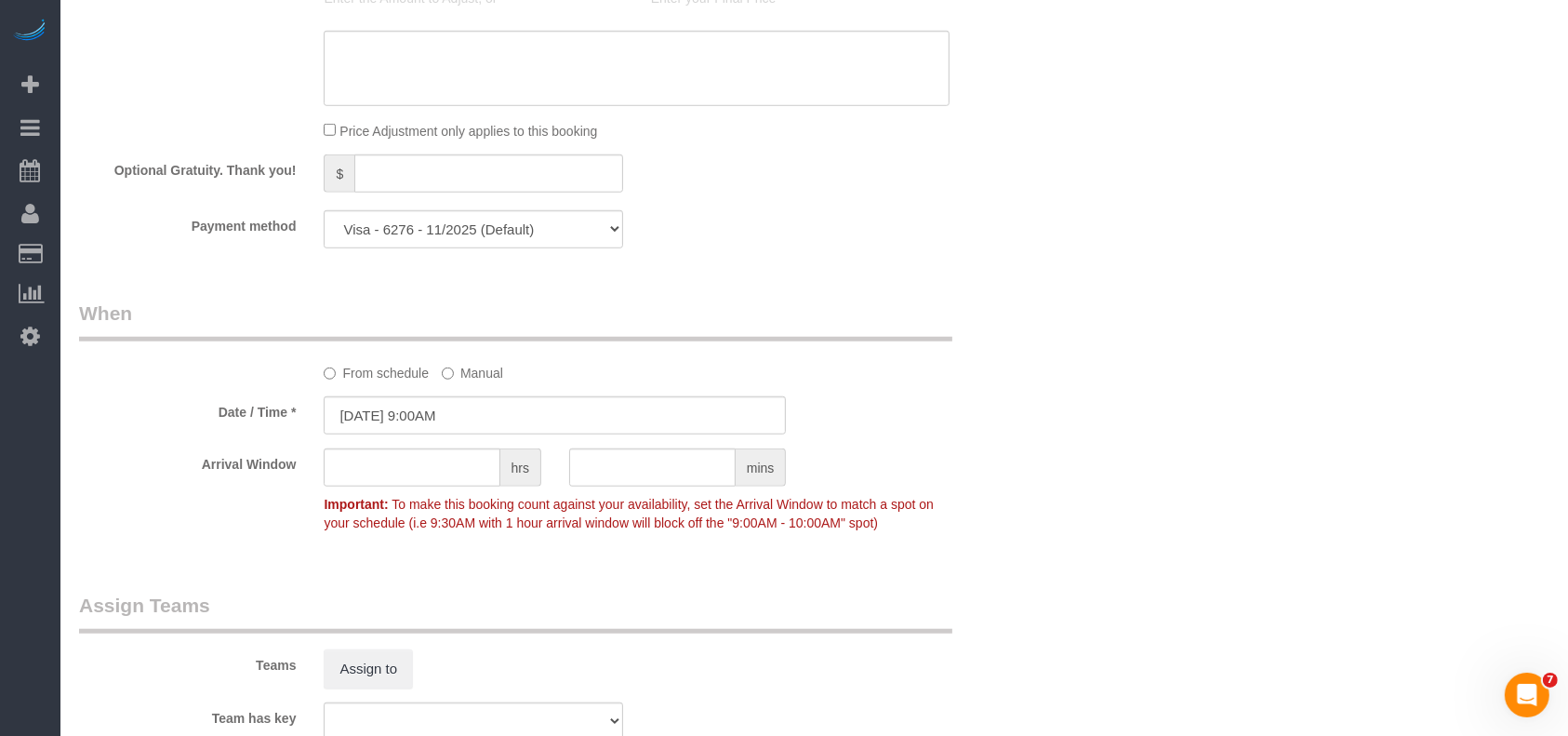
scroll to position [1490, 0]
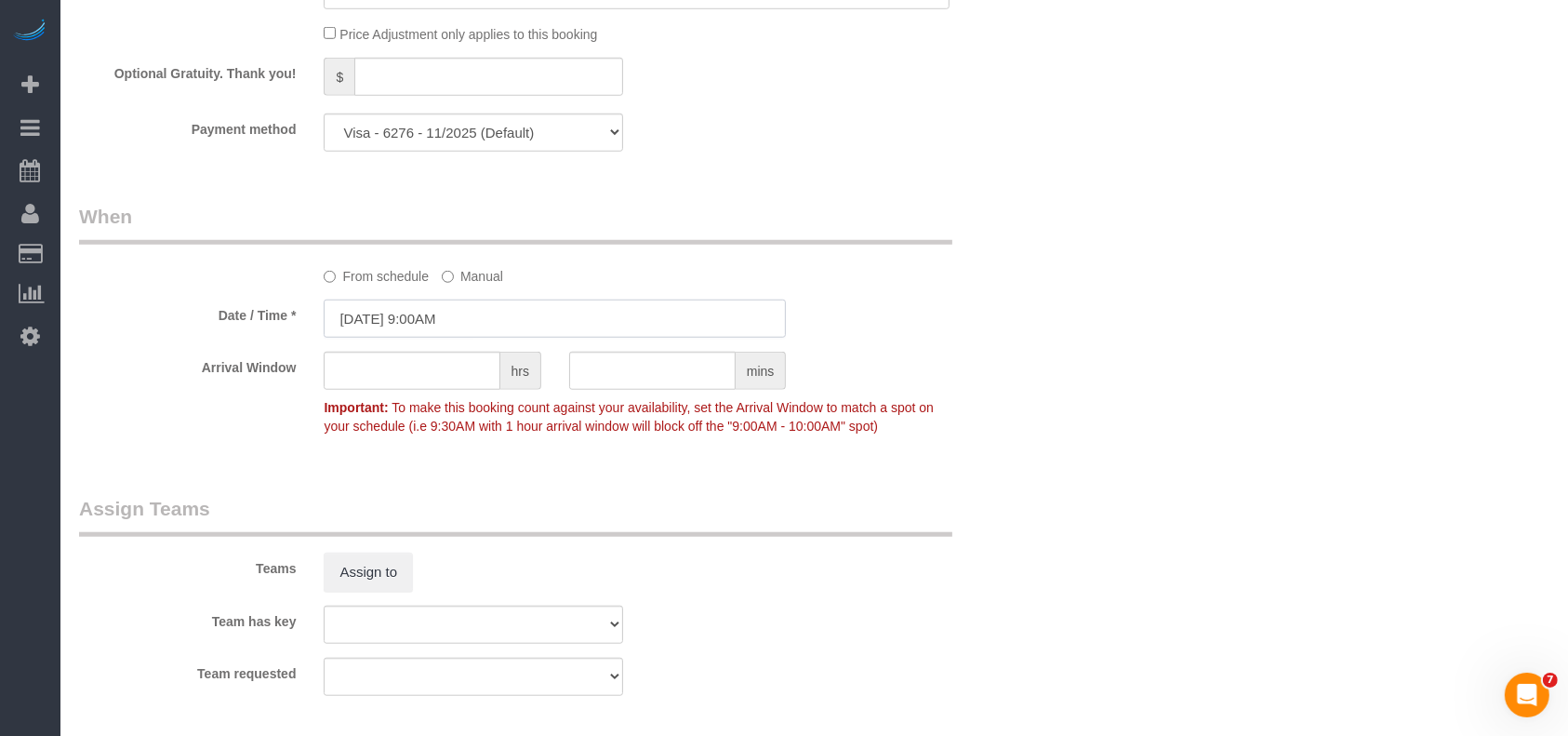
click at [454, 324] on input "[DATE] 9:00AM" at bounding box center [555, 319] width 463 height 38
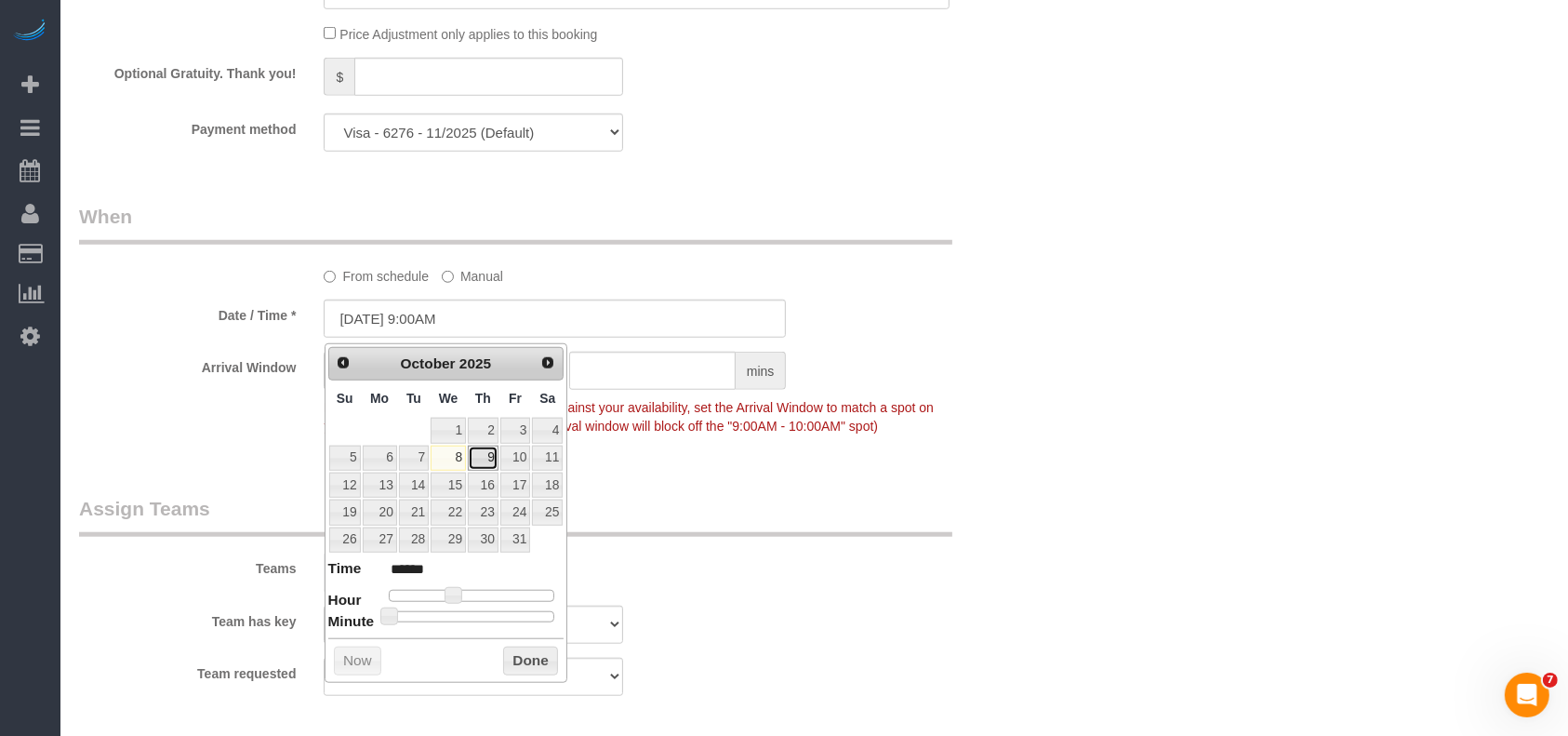
click at [486, 458] on link "9" at bounding box center [483, 458] width 31 height 25
type input "[DATE] 9:00AM"
drag, startPoint x: 533, startPoint y: 658, endPoint x: 543, endPoint y: 647, distance: 14.9
click at [533, 657] on button "Done" at bounding box center [530, 661] width 55 height 30
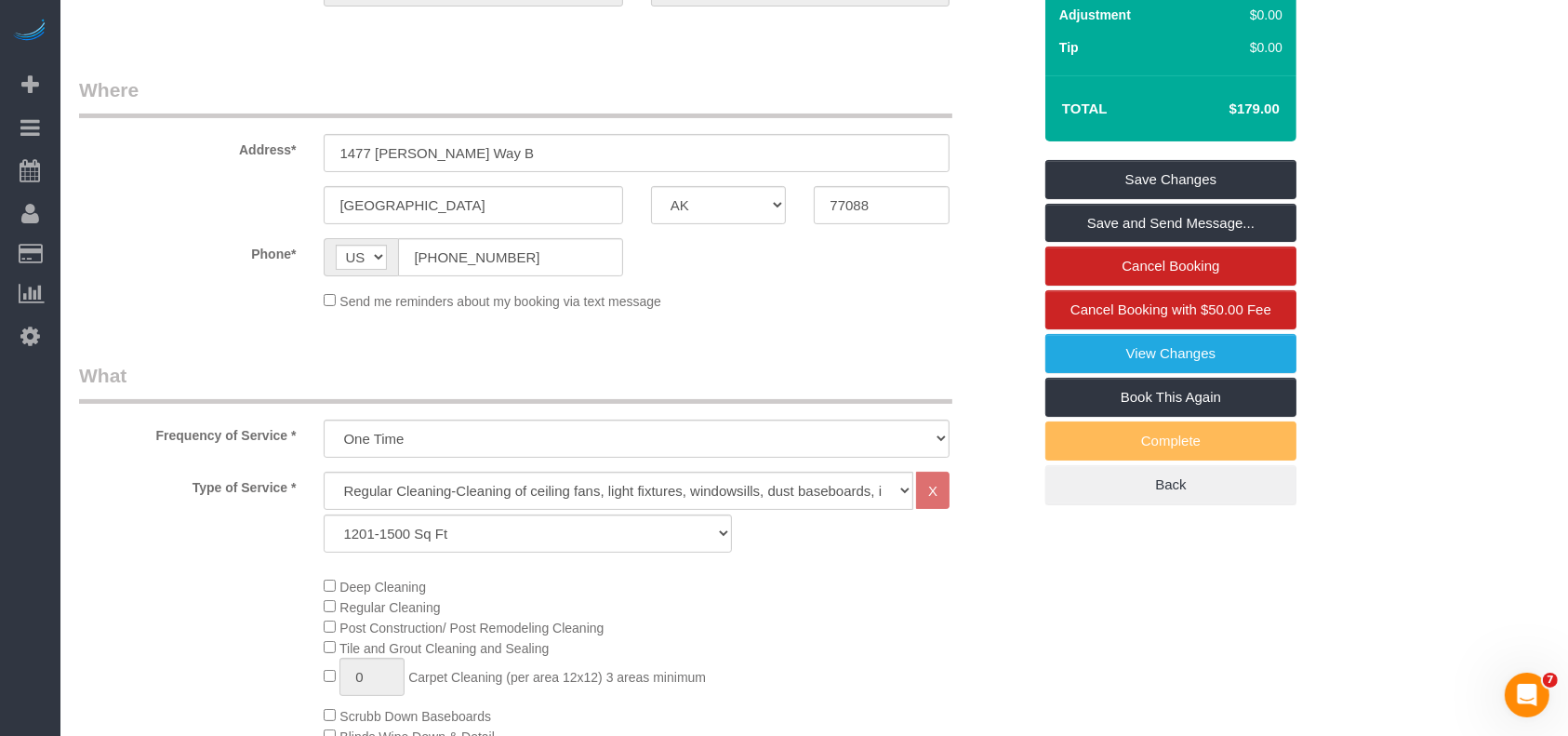
scroll to position [124, 0]
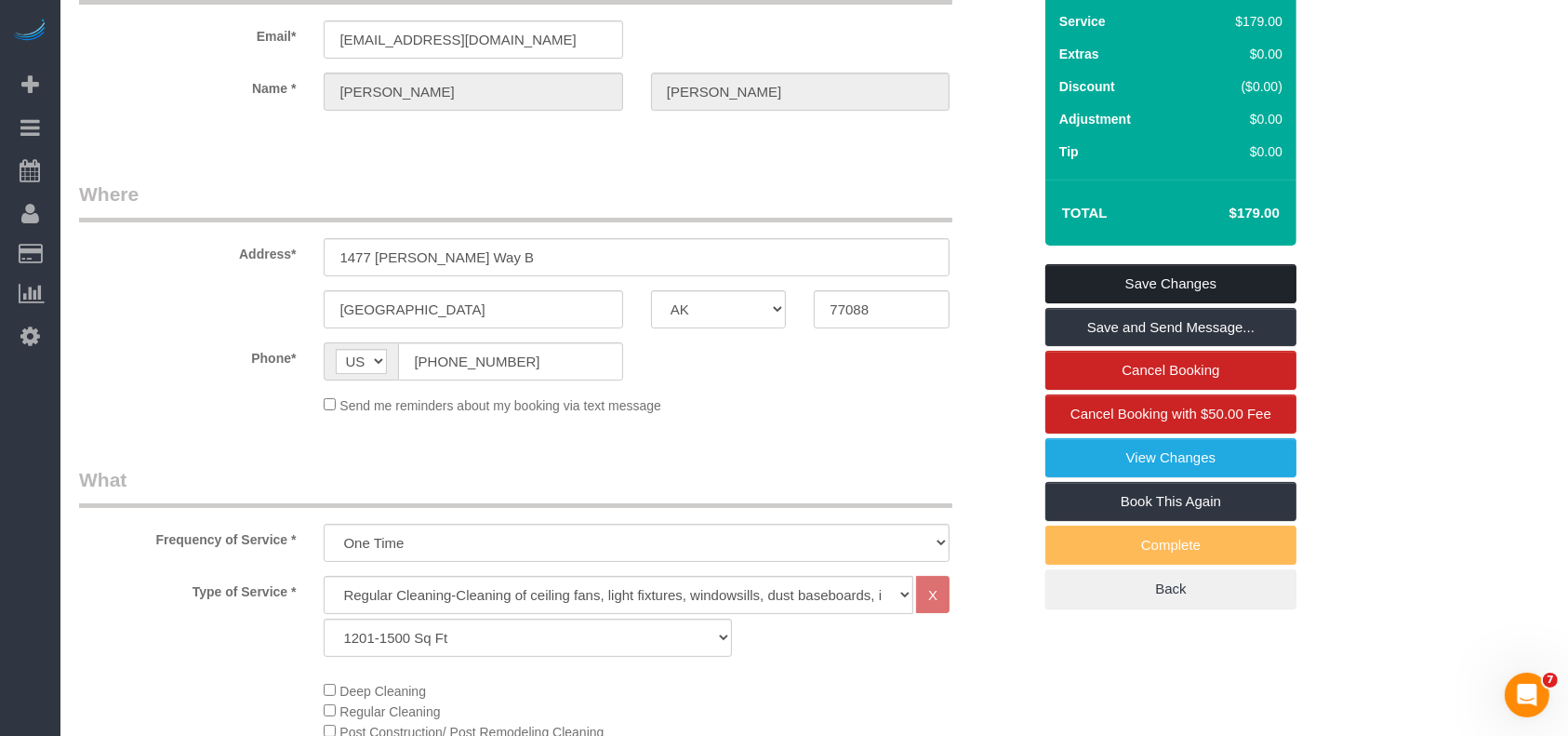
click at [1209, 270] on link "Save Changes" at bounding box center [1171, 284] width 251 height 39
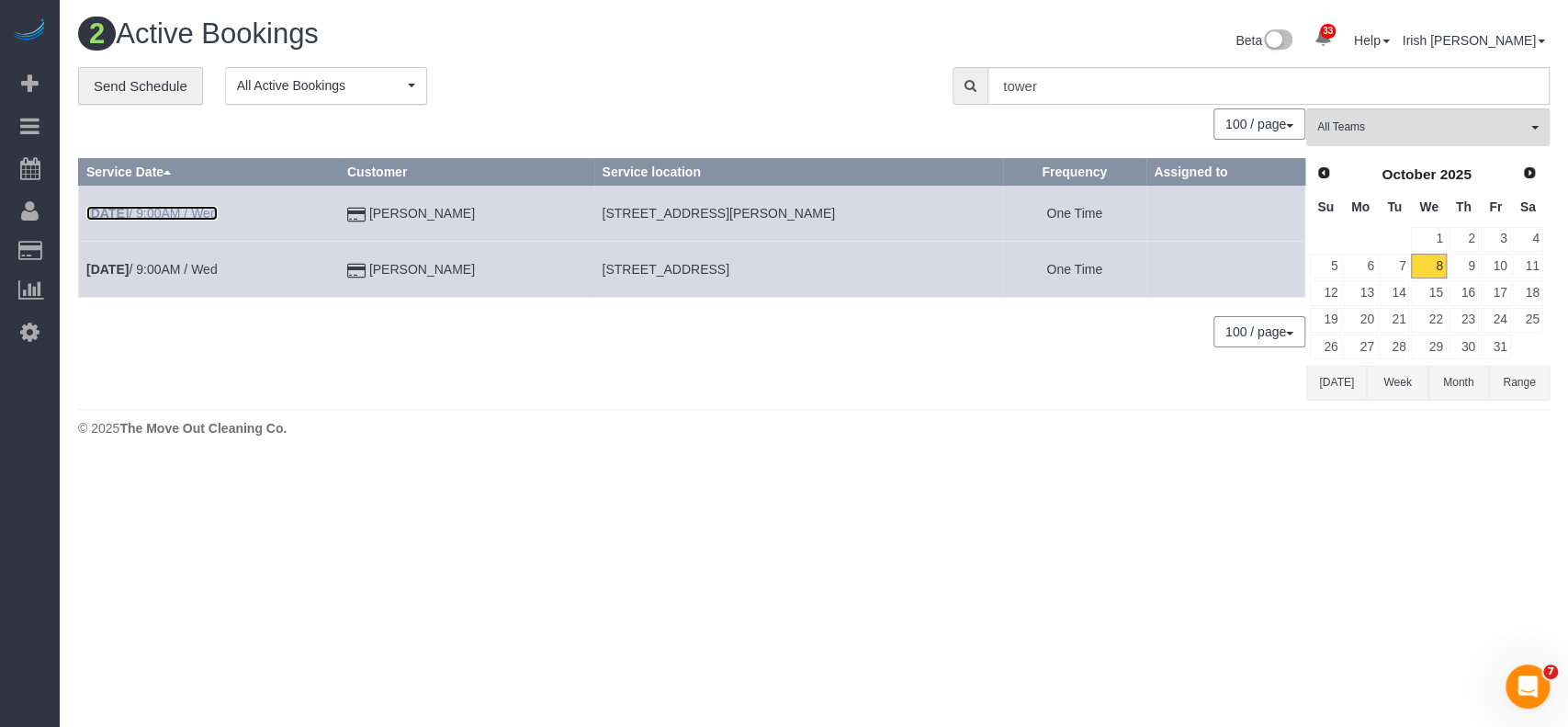
click at [215, 213] on link "[DATE] 9:00AM / Wed" at bounding box center [152, 213] width 132 height 15
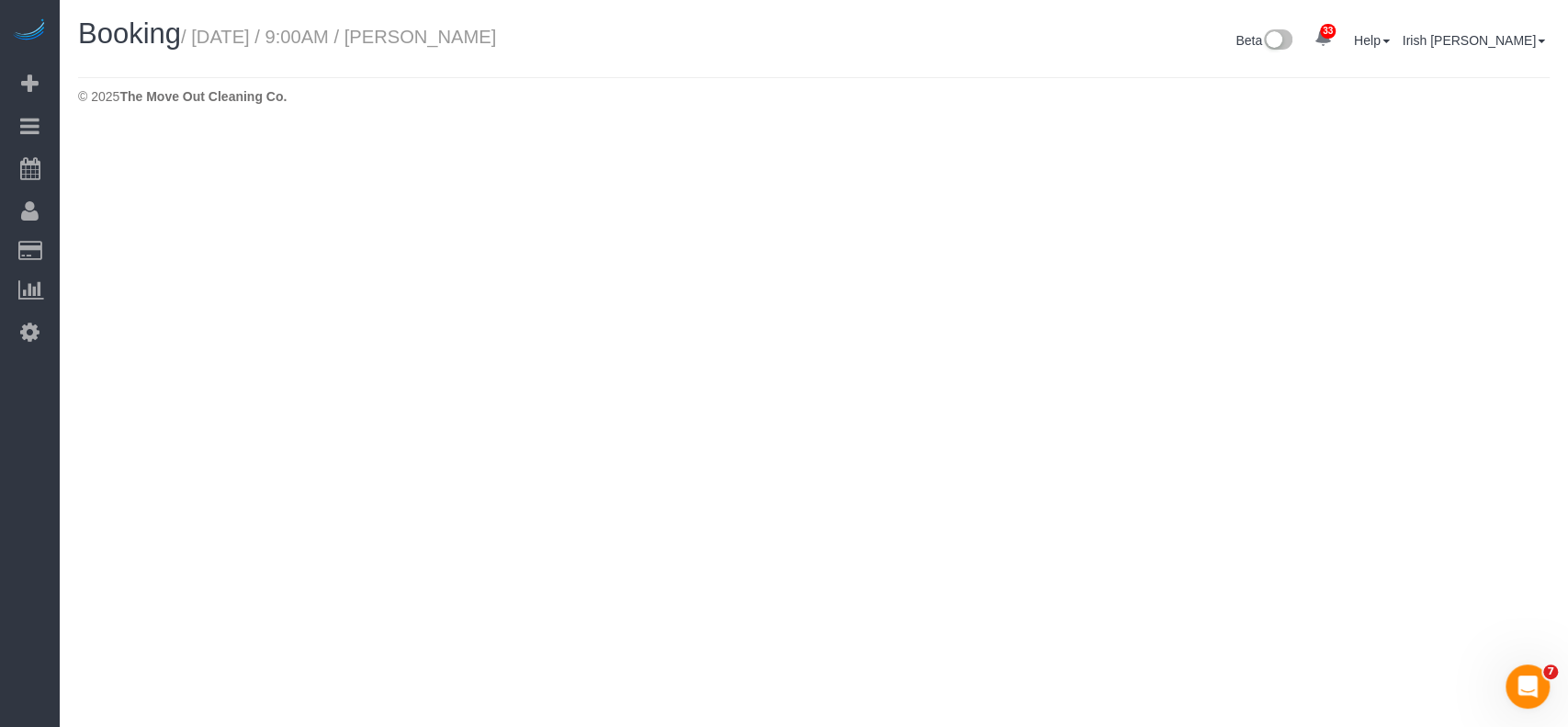
select select "[GEOGRAPHIC_DATA]"
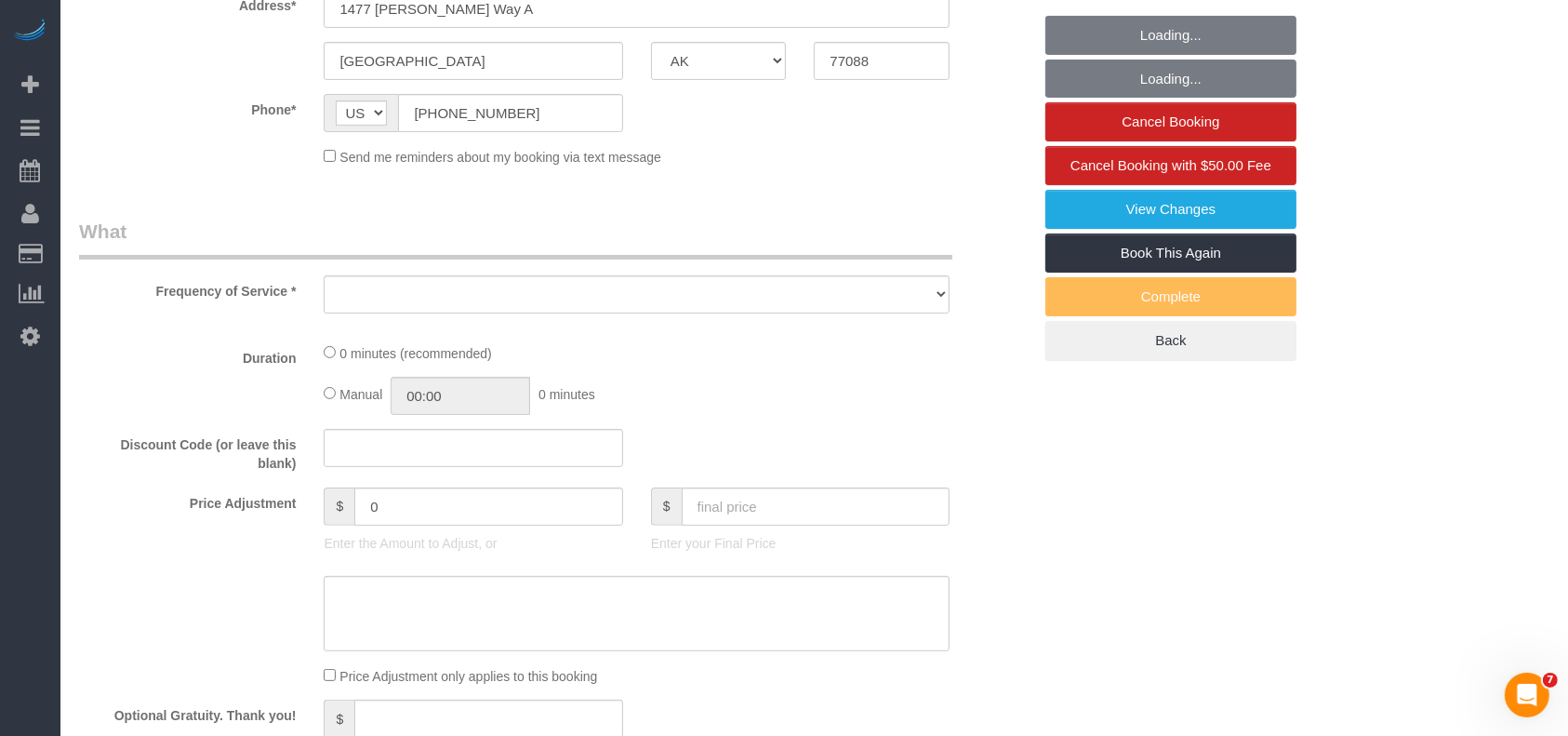
select select "string:fspay-513aab91-ade2-4e36-ad03-97c1767b1fd3"
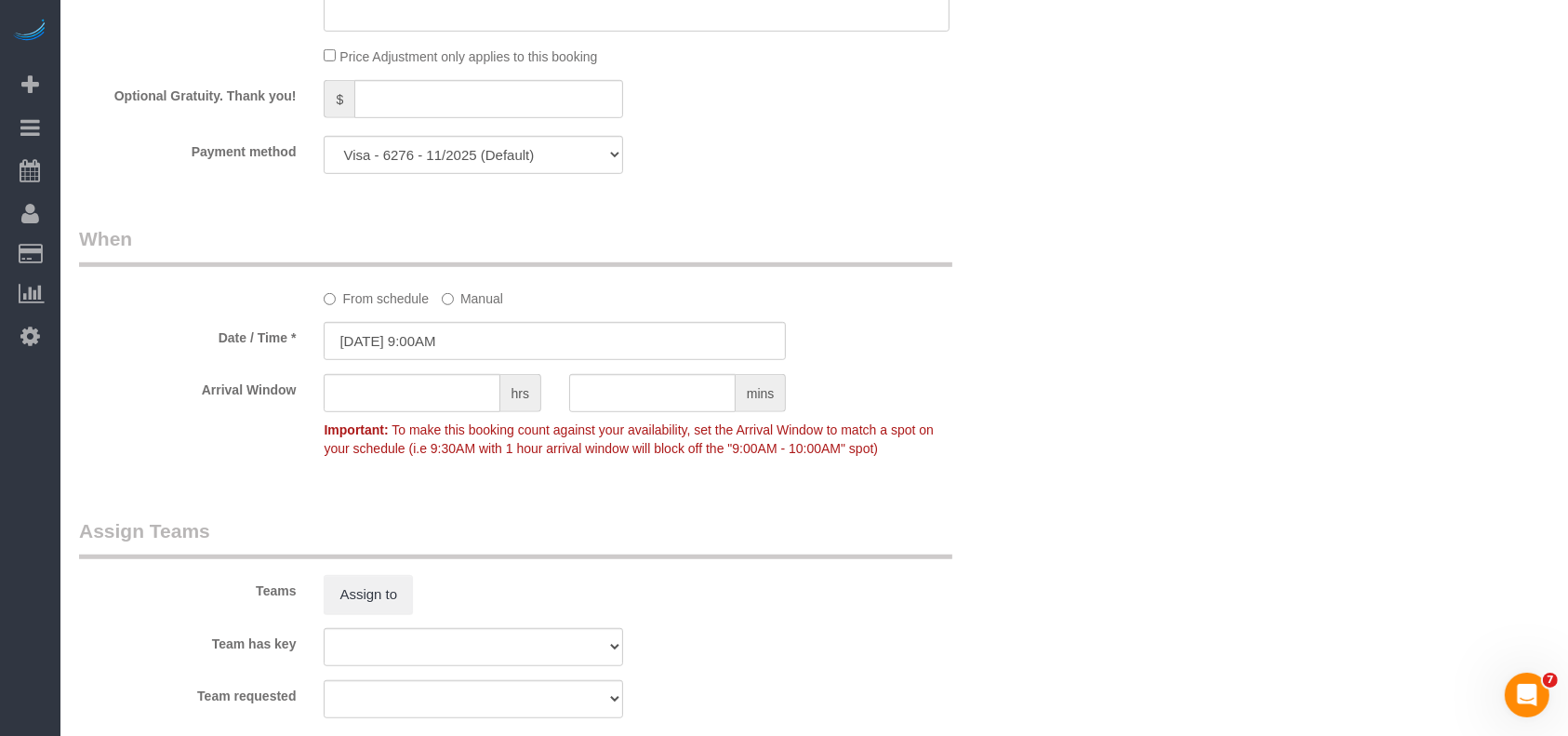
scroll to position [1473, 0]
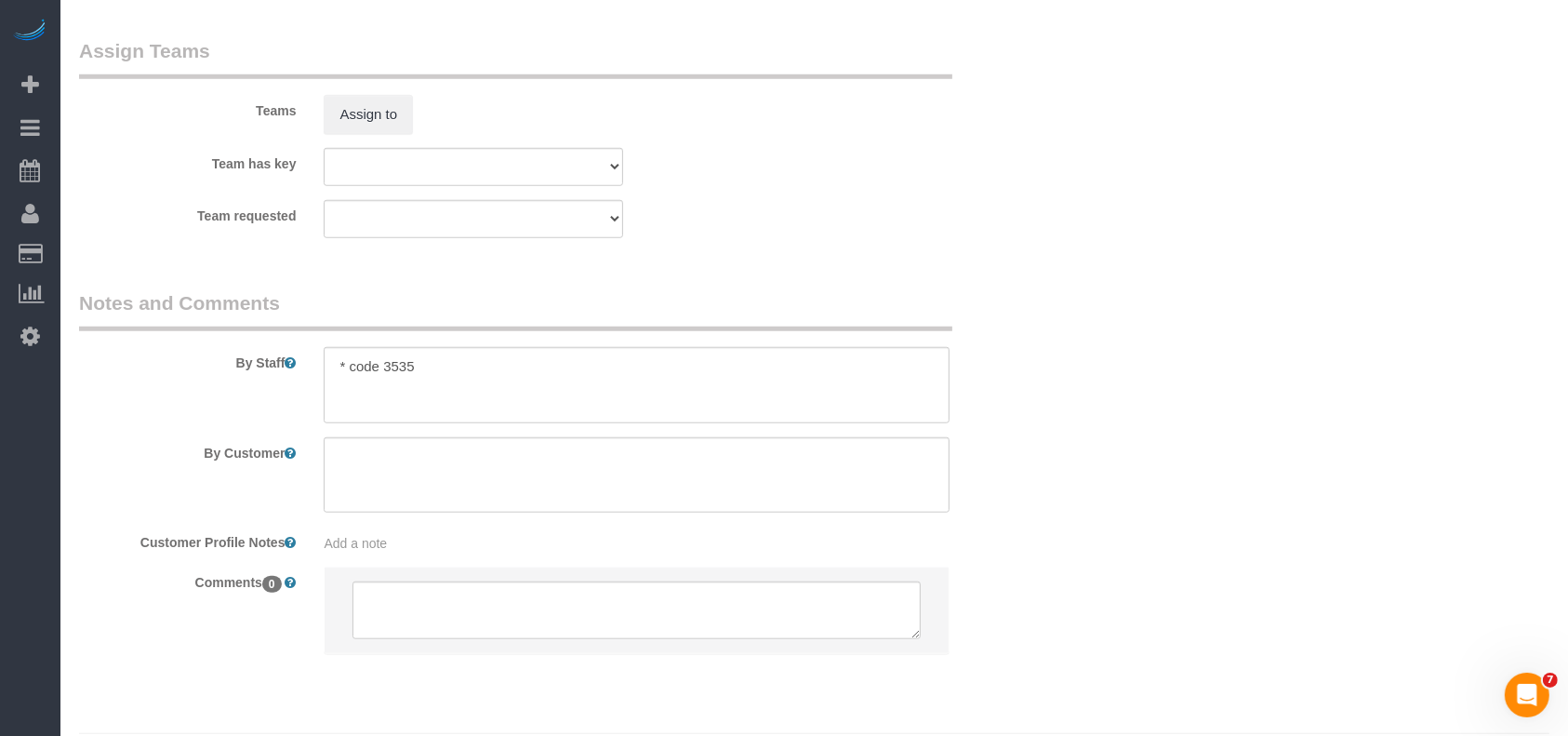
select select "object:3294"
select select "3"
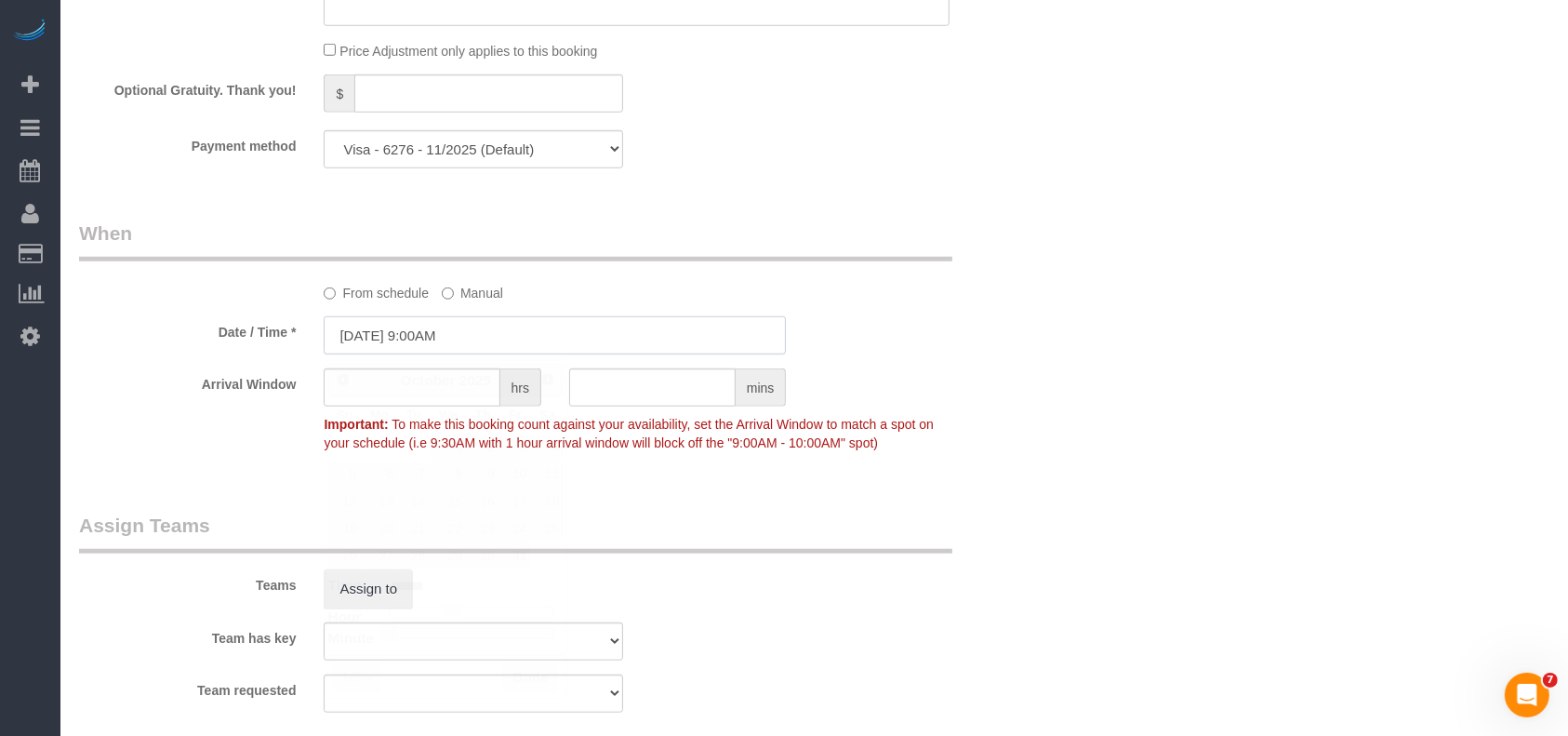
click at [445, 340] on input "[DATE] 9:00AM" at bounding box center [555, 335] width 463 height 38
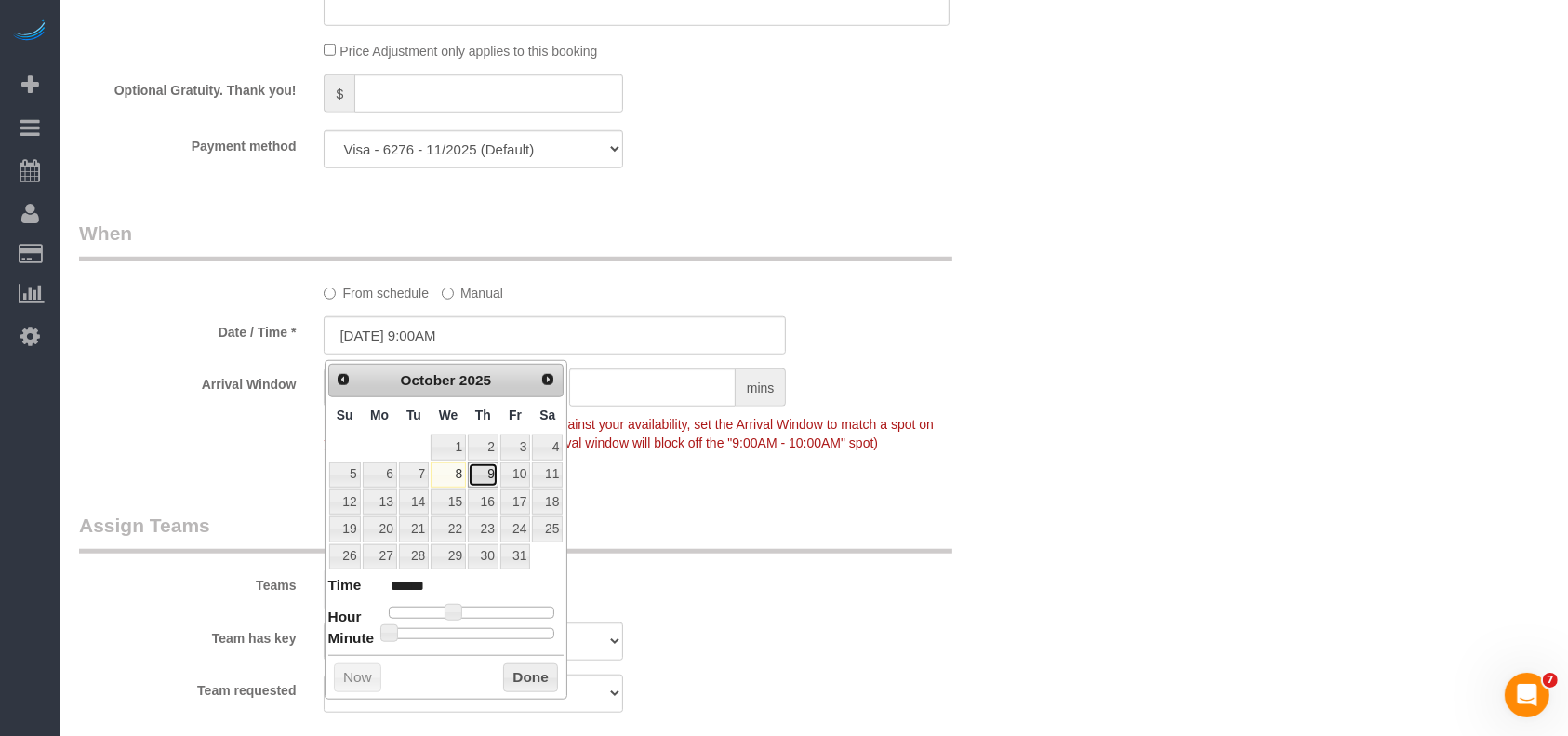
click at [493, 474] on link "9" at bounding box center [483, 475] width 31 height 25
type input "[DATE] 9:00AM"
click at [529, 681] on button "Done" at bounding box center [530, 678] width 55 height 30
click at [999, 568] on div "Teams Assign to" at bounding box center [555, 560] width 980 height 97
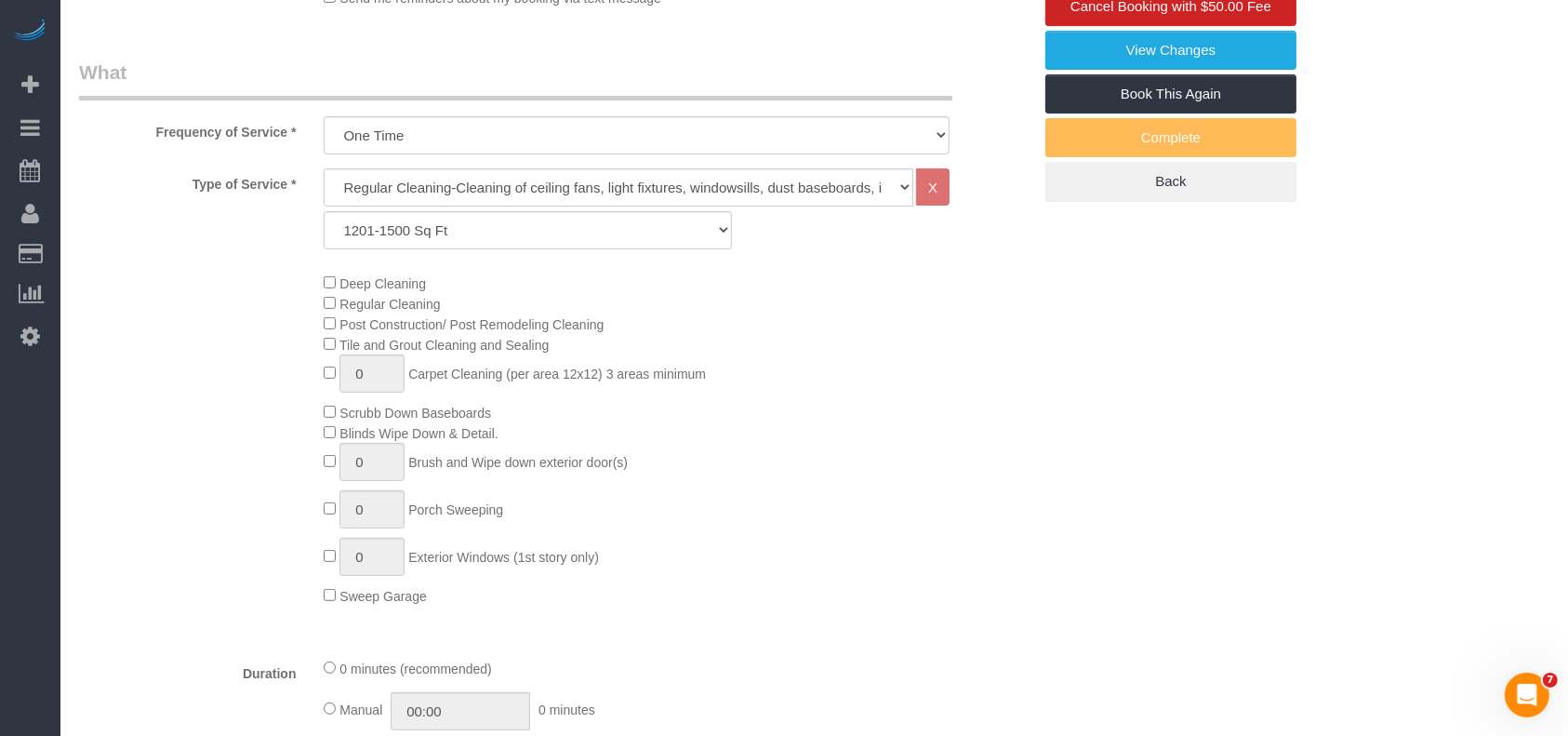
scroll to position [231, 0]
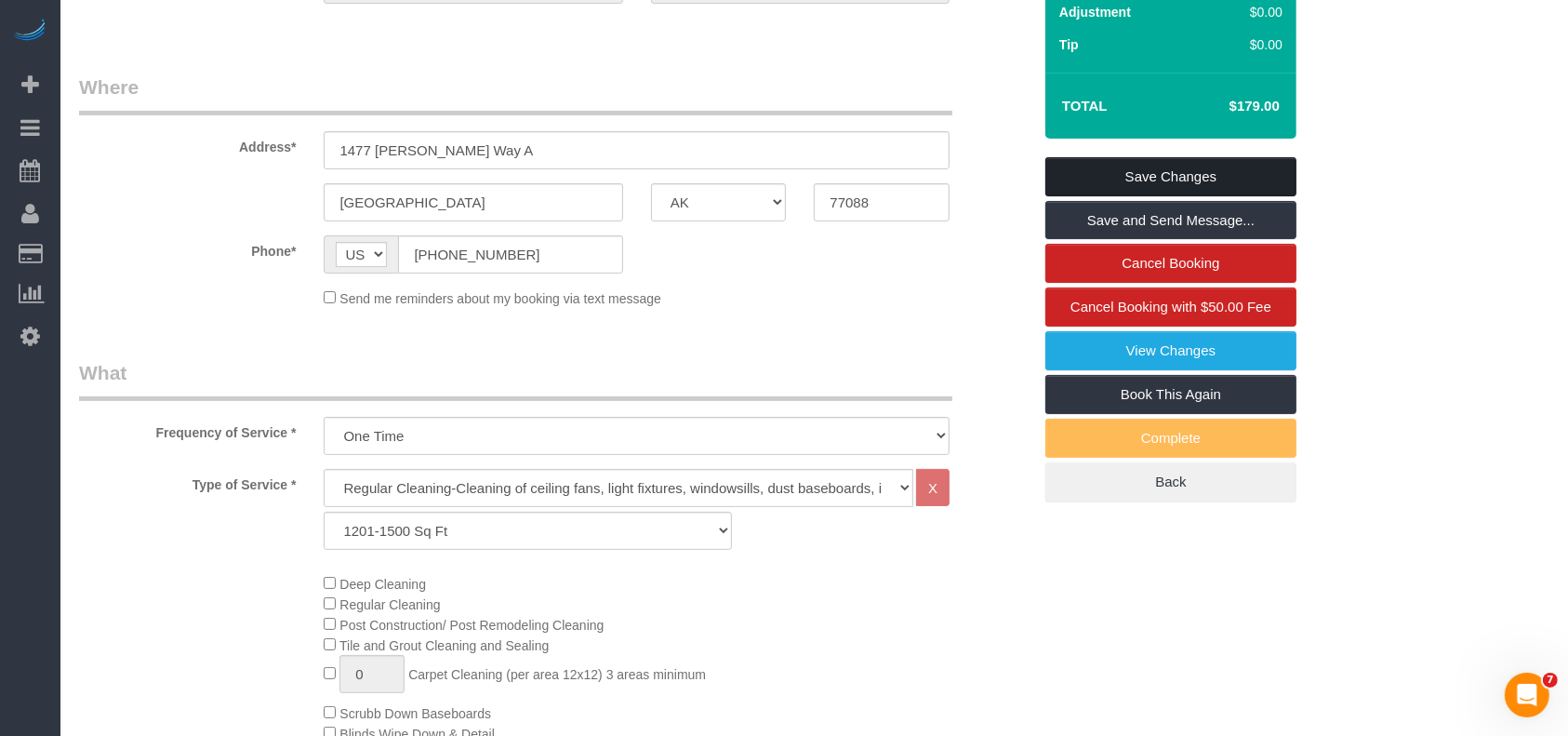
click at [1224, 158] on link "Save Changes" at bounding box center [1171, 177] width 251 height 39
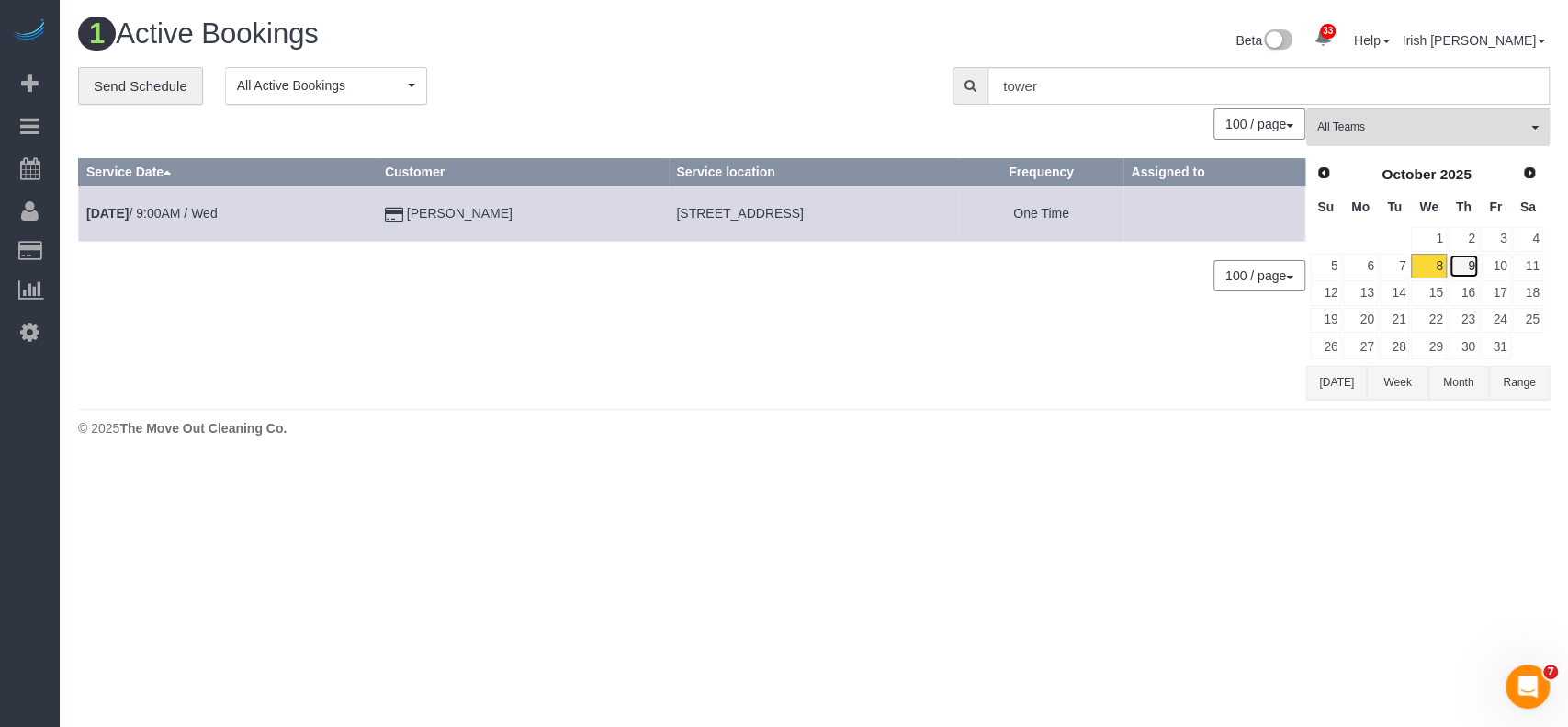
click at [1465, 268] on link "9" at bounding box center [1464, 266] width 30 height 25
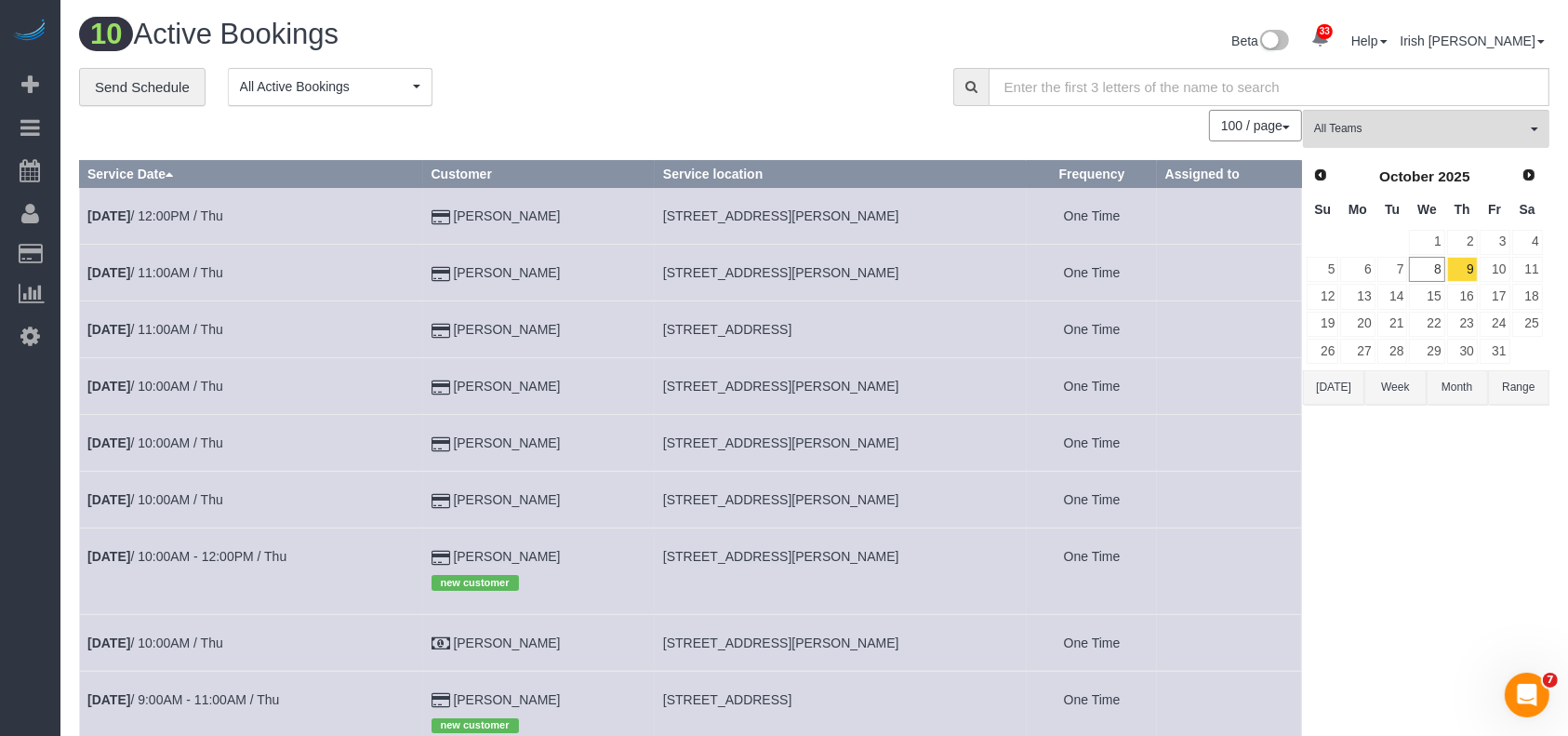
drag, startPoint x: 671, startPoint y: 332, endPoint x: 950, endPoint y: 350, distance: 279.6
click at [950, 348] on td "[STREET_ADDRESS]" at bounding box center [841, 330] width 372 height 57
copy span "[STREET_ADDRESS]"
click at [1, 563] on div "33 Beta Your Notifications You have 0 alerts × You have 2 to charge for [DATE] …" at bounding box center [30, 368] width 61 height 736
drag, startPoint x: 541, startPoint y: 641, endPoint x: 454, endPoint y: 647, distance: 87.2
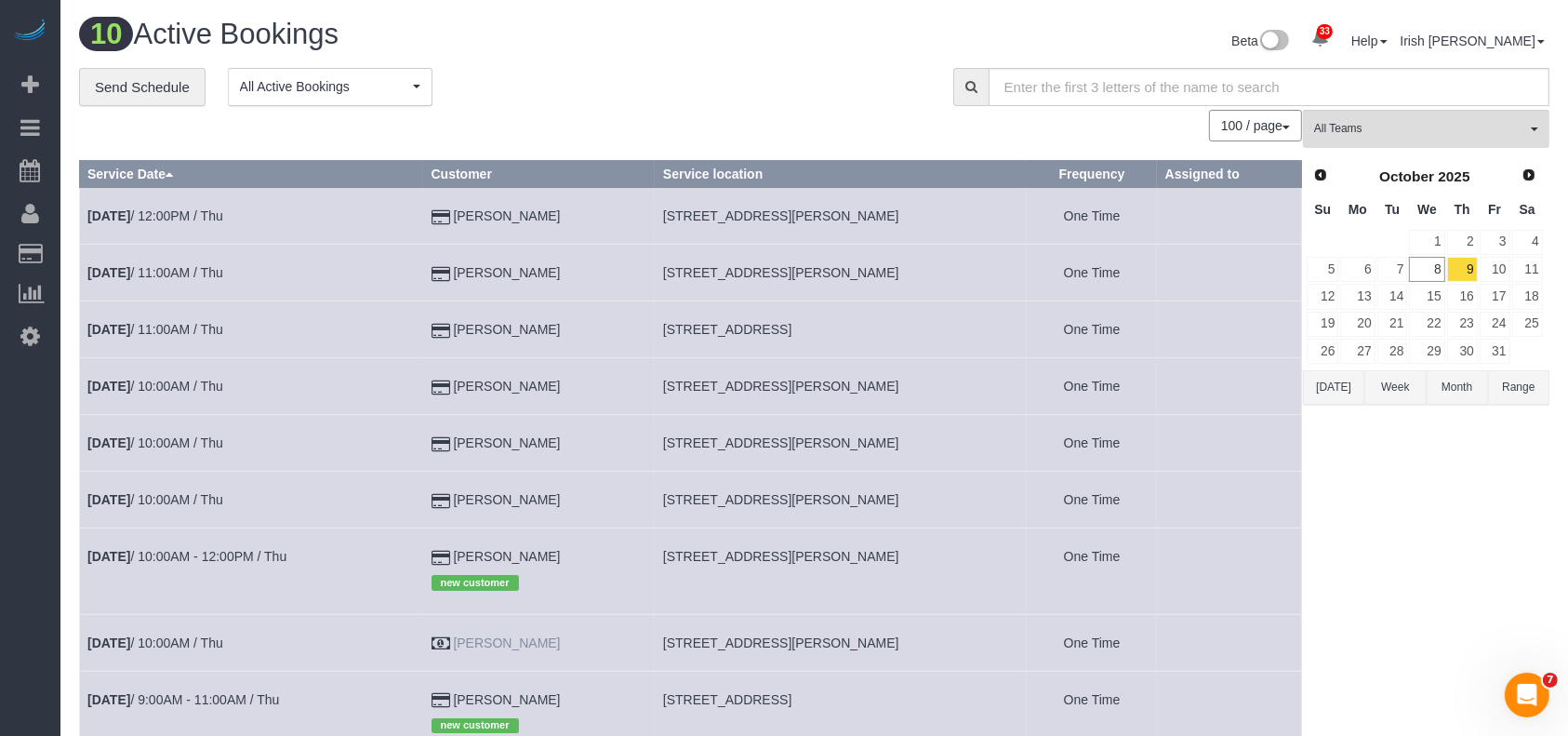
click at [454, 647] on td "[PERSON_NAME]" at bounding box center [539, 642] width 232 height 57
copy link "[PERSON_NAME]"
click at [178, 607] on tbody "[DATE] 12:00PM / Thu [PERSON_NAME] [STREET_ADDRESS][PERSON_NAME] One Time [DATE…" at bounding box center [691, 501] width 1223 height 626
click at [207, 644] on link "[DATE] 10:00AM / Thu" at bounding box center [155, 643] width 136 height 15
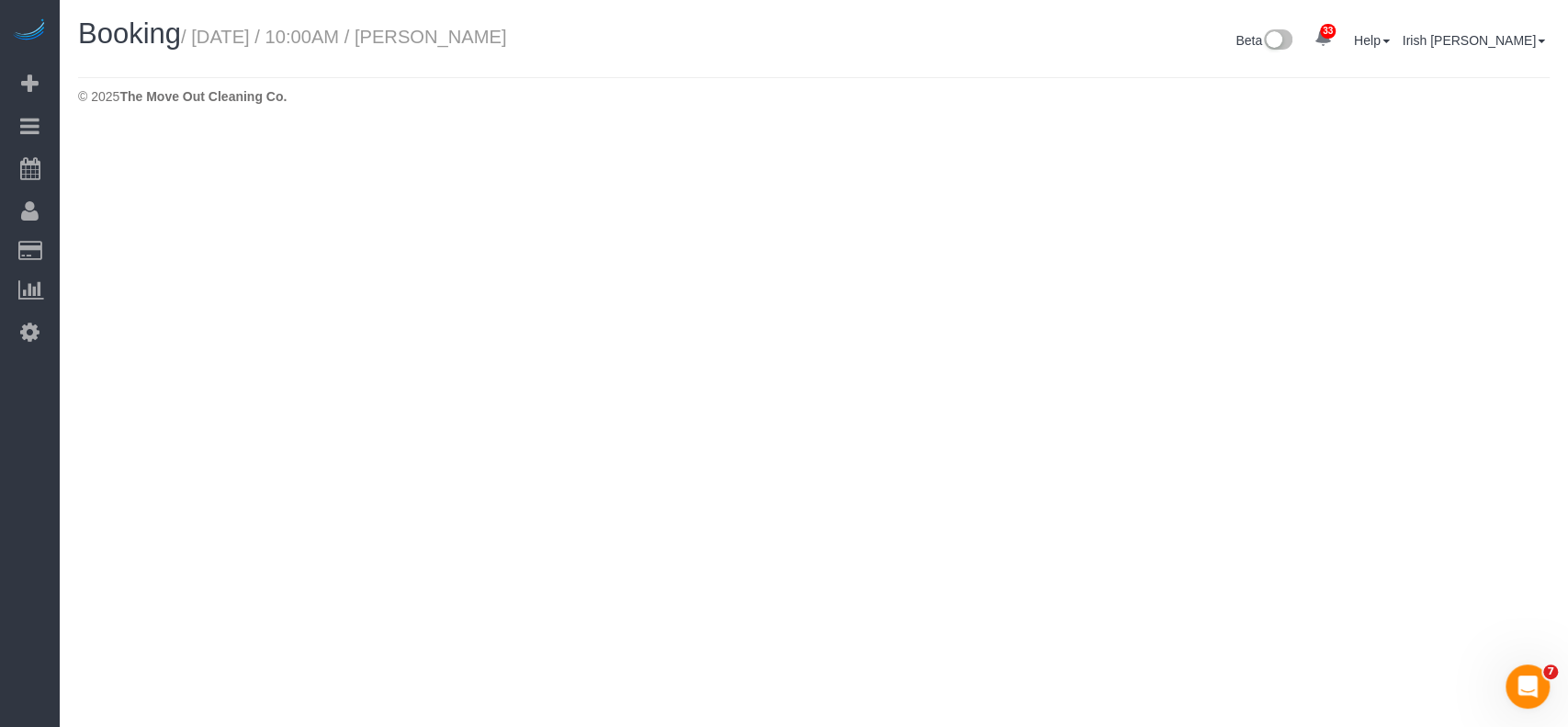
select select "[GEOGRAPHIC_DATA]"
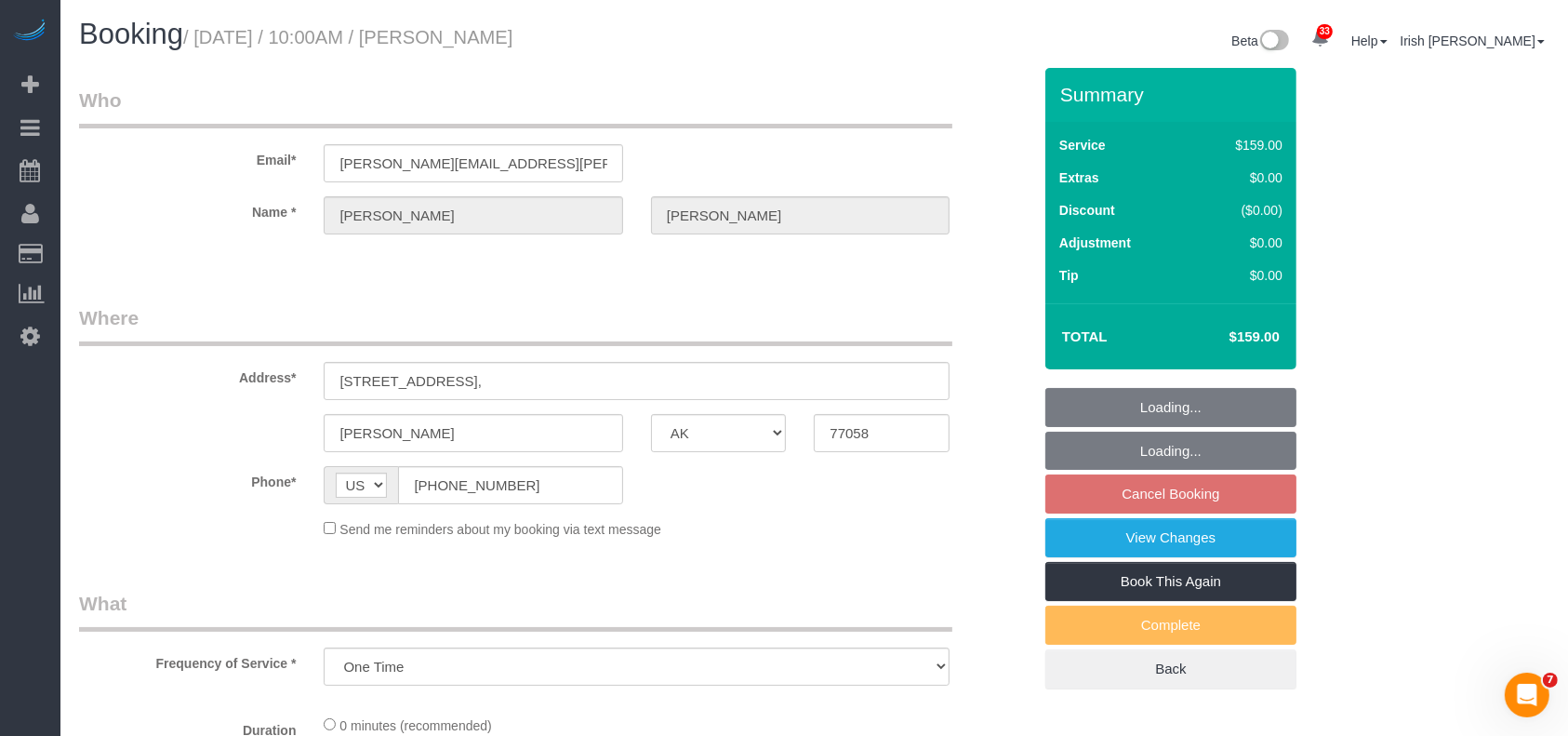
select select "object:3811"
select select "3"
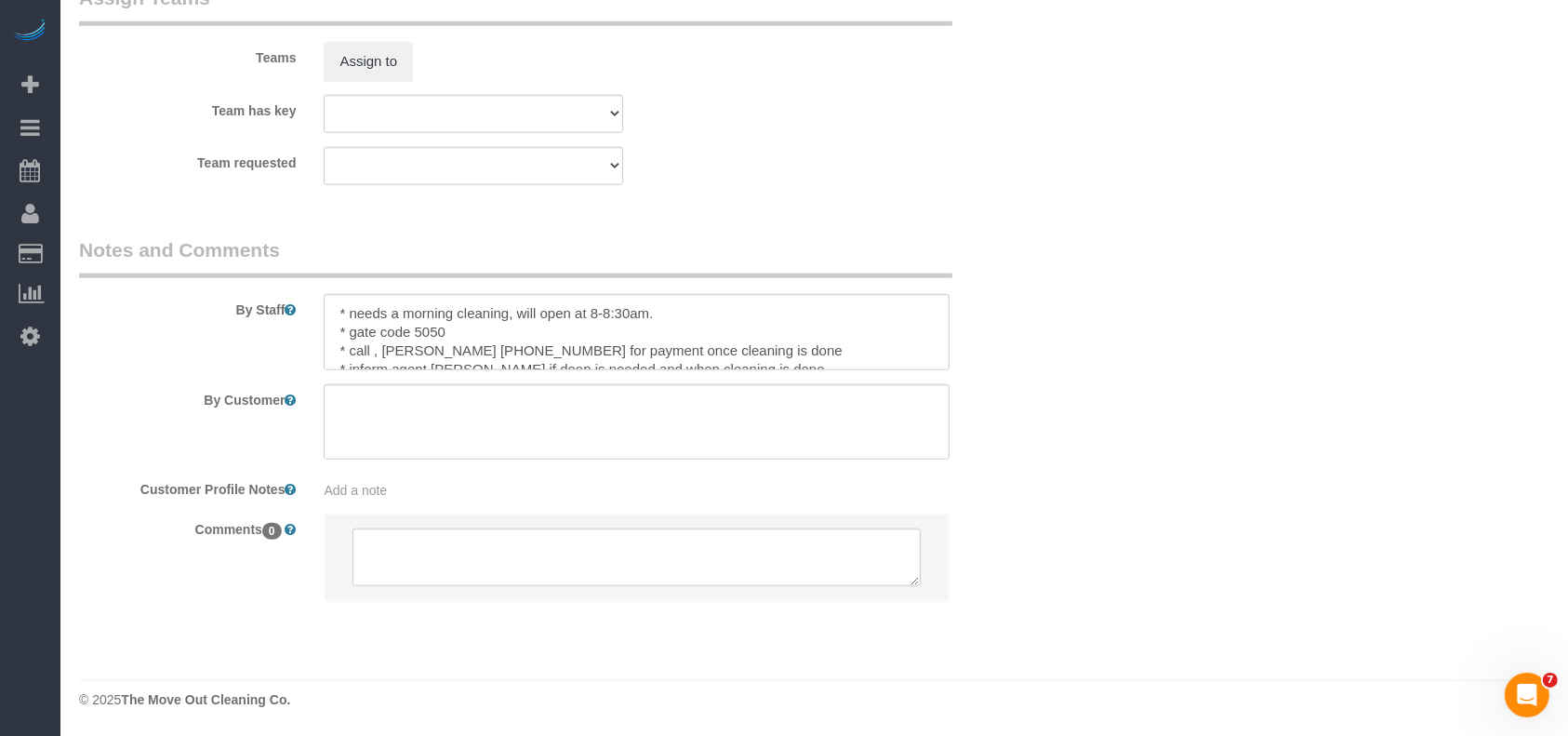
scroll to position [18, 0]
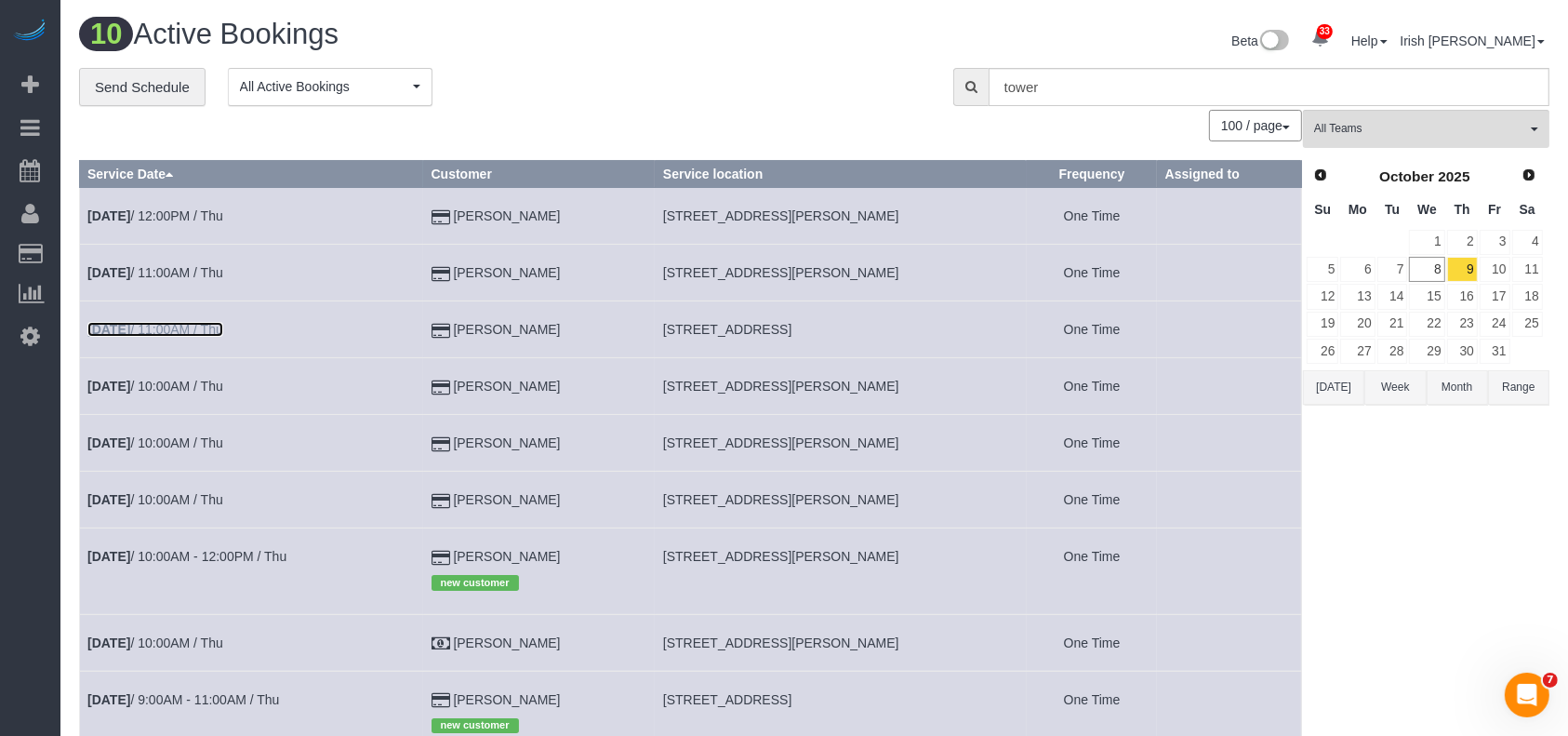
click at [174, 327] on link "[DATE] 11:00AM / Thu" at bounding box center [155, 330] width 136 height 15
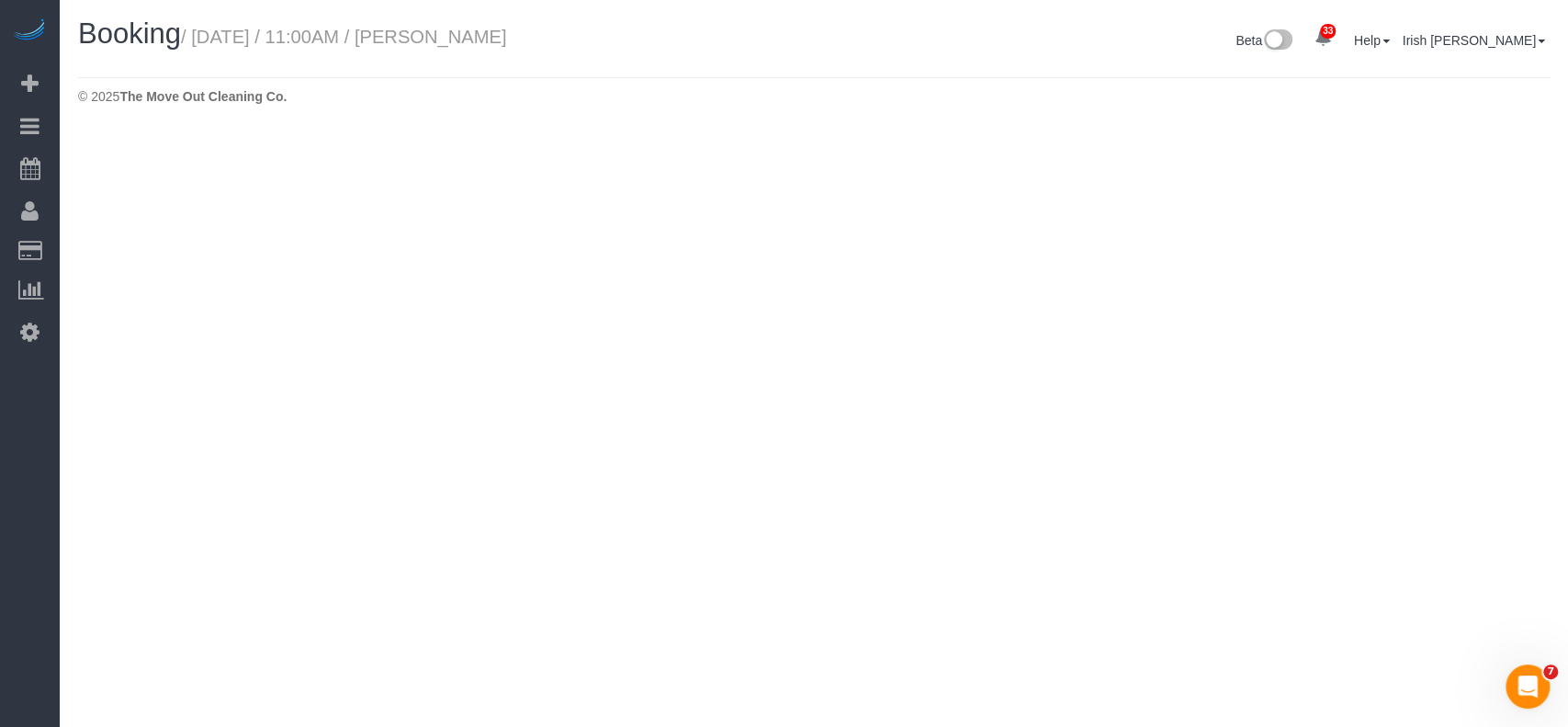
select select "[GEOGRAPHIC_DATA]"
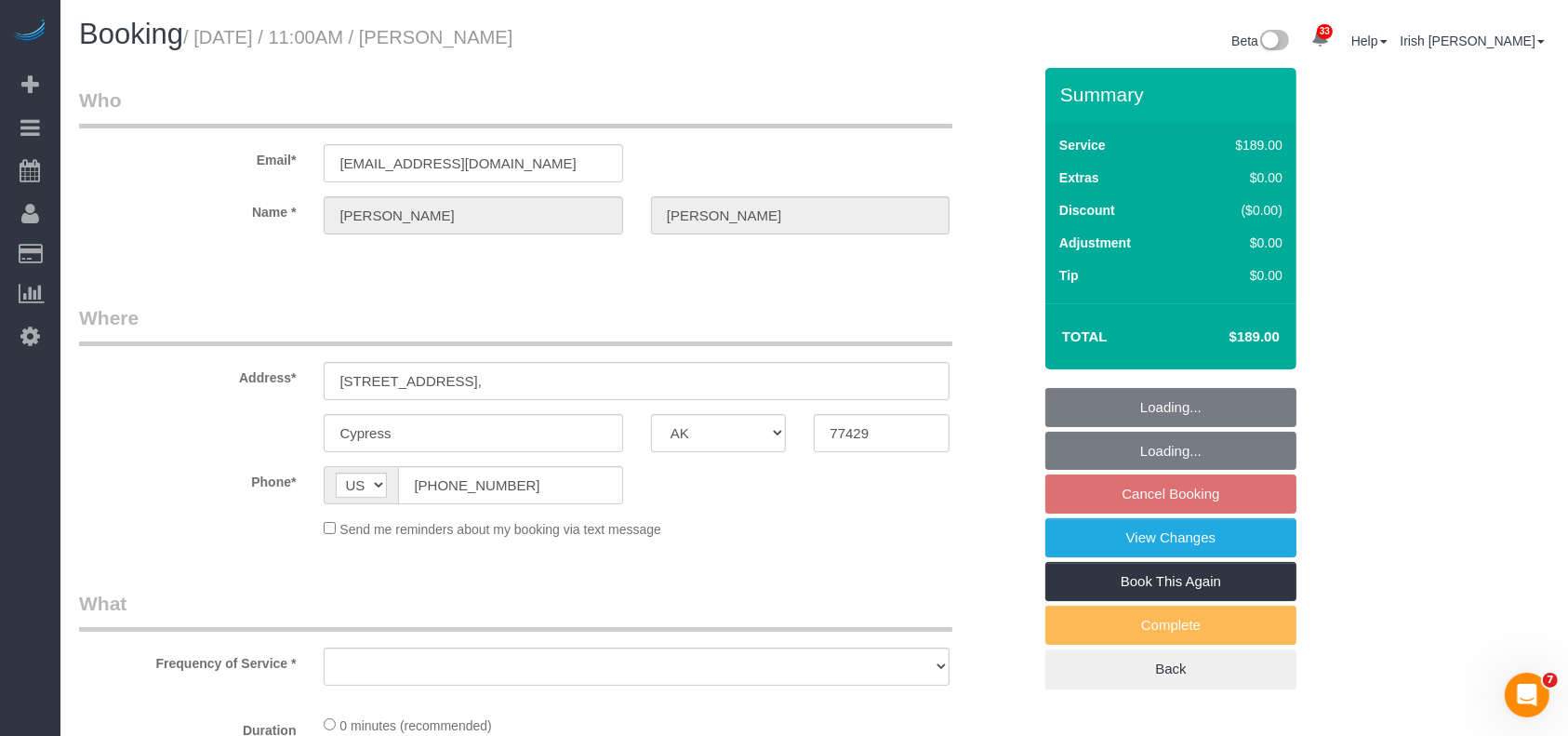
select select "string:fspay-2fe4d790-0e6d-4c44-a252-29379010961b"
select select "3"
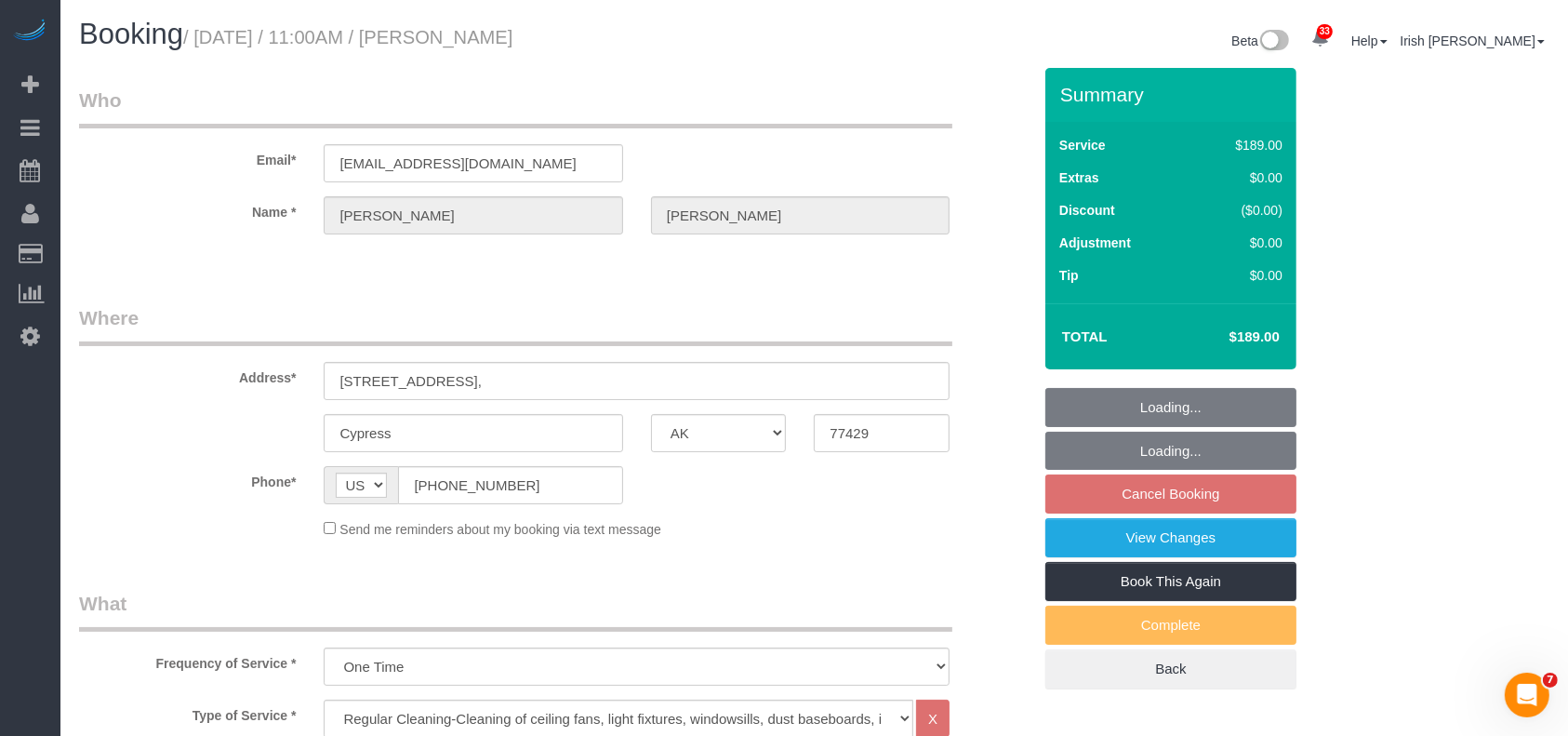
select select "object:4449"
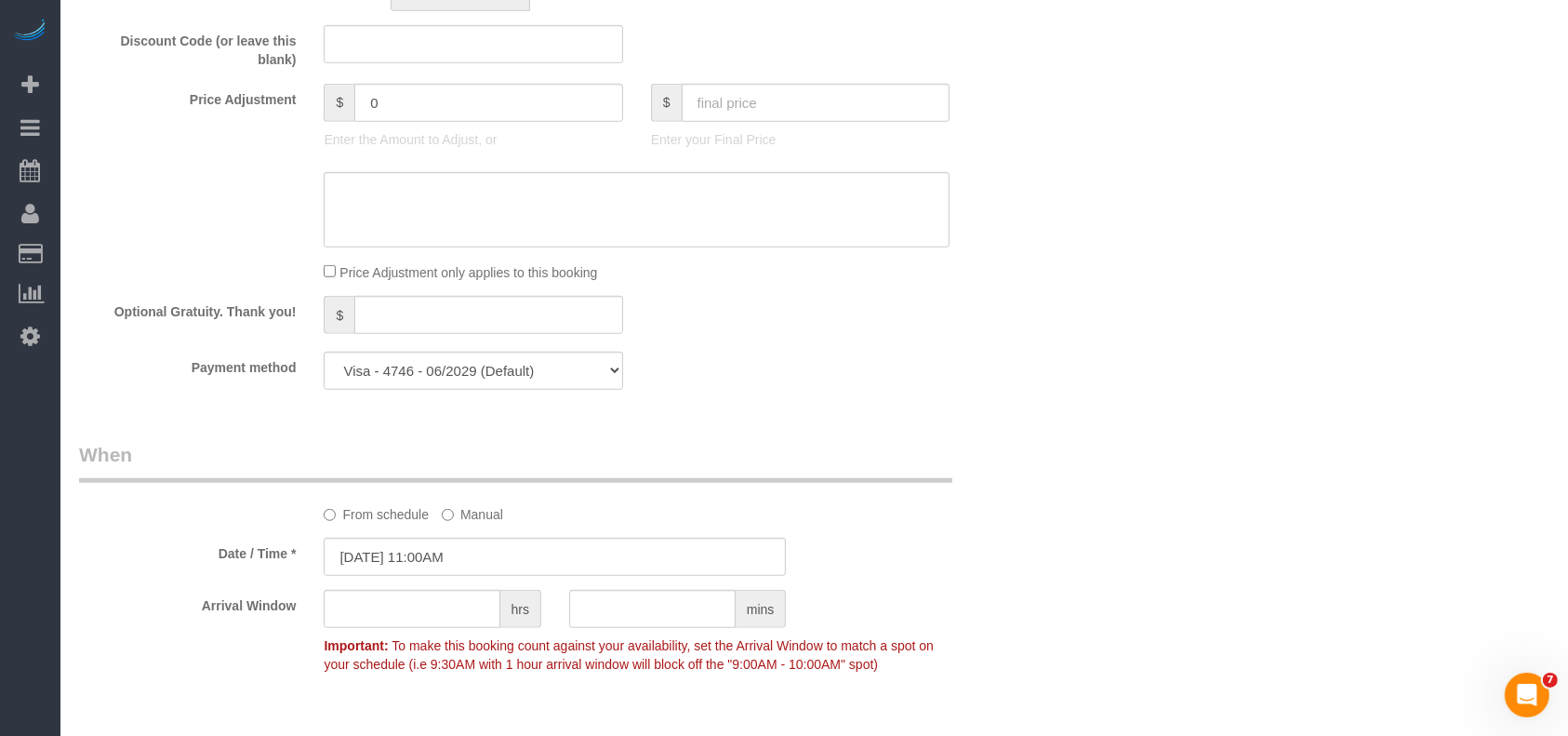
scroll to position [1365, 0]
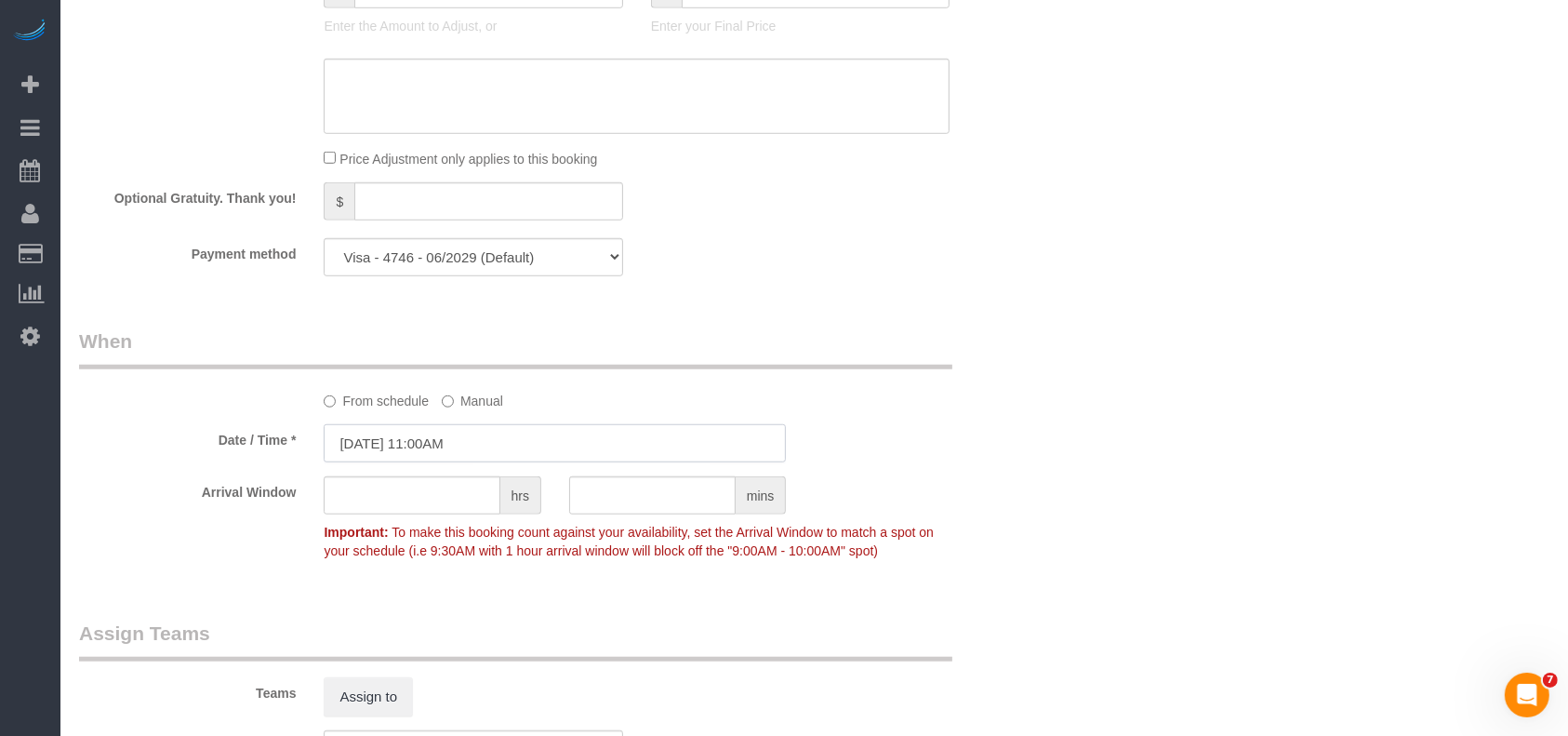
click at [458, 449] on input "[DATE] 11:00AM" at bounding box center [555, 443] width 463 height 38
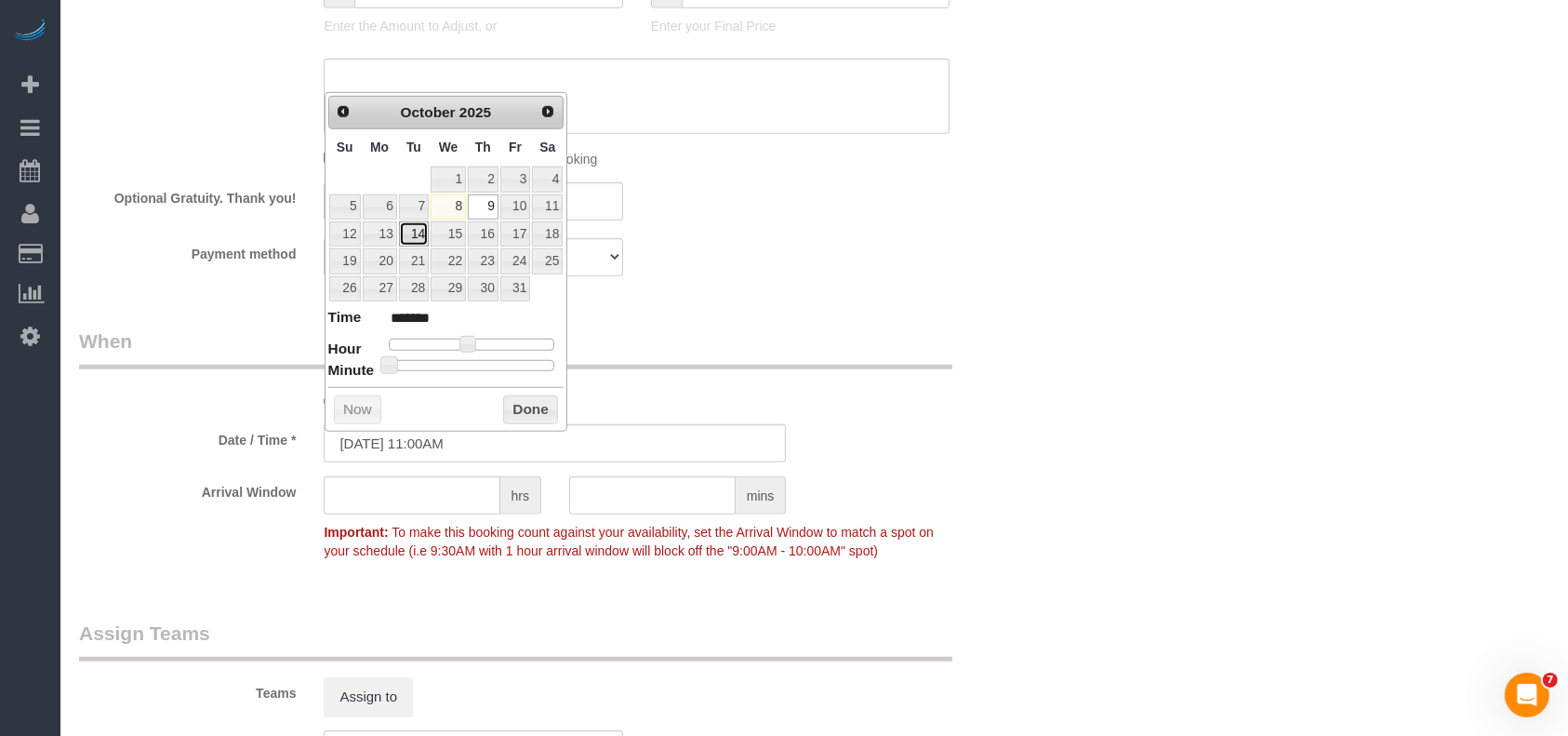
click at [412, 228] on link "14" at bounding box center [414, 234] width 30 height 25
type input "[DATE] 11:00AM"
click at [511, 407] on button "Done" at bounding box center [530, 411] width 55 height 30
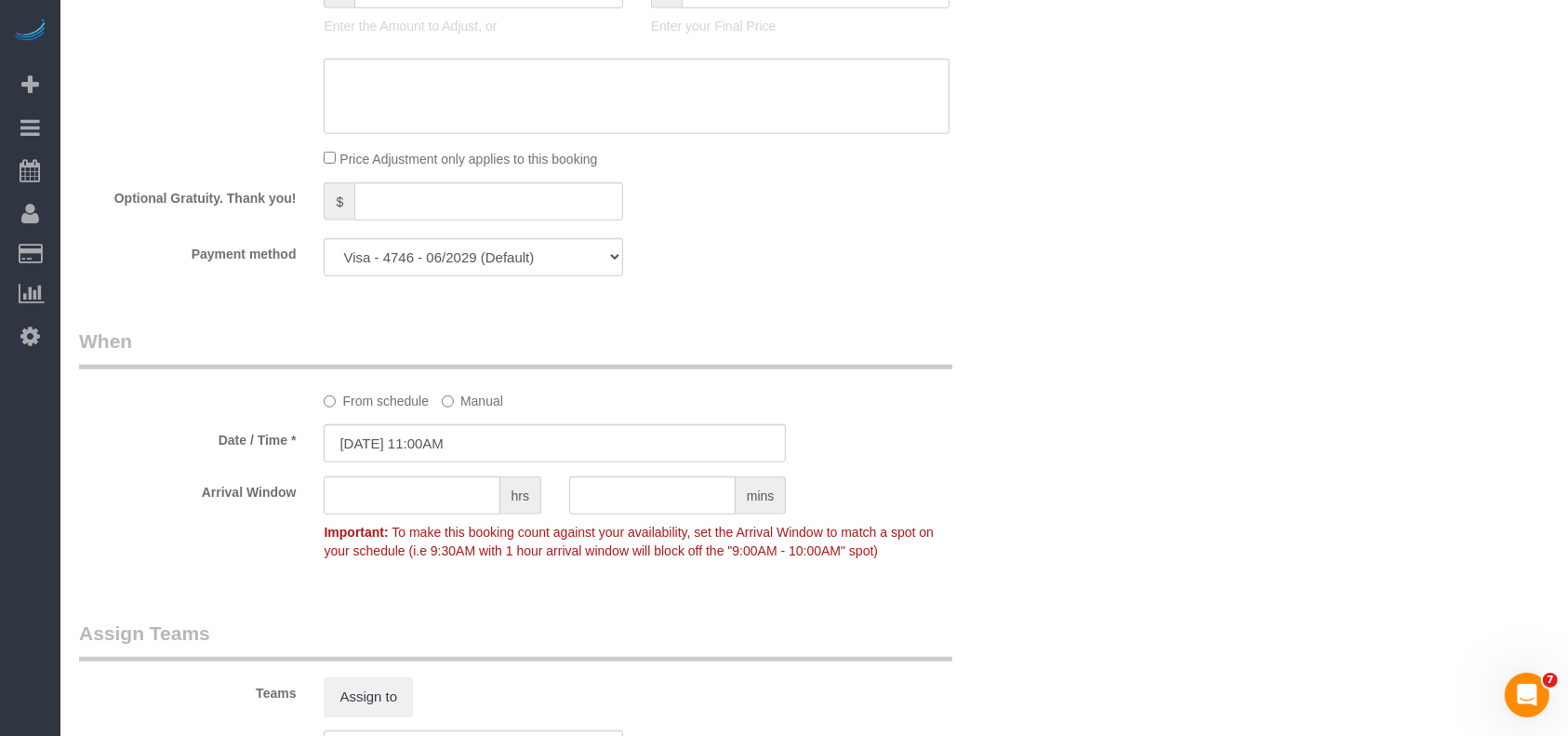
click at [647, 406] on div "From schedule Manual" at bounding box center [637, 398] width 654 height 25
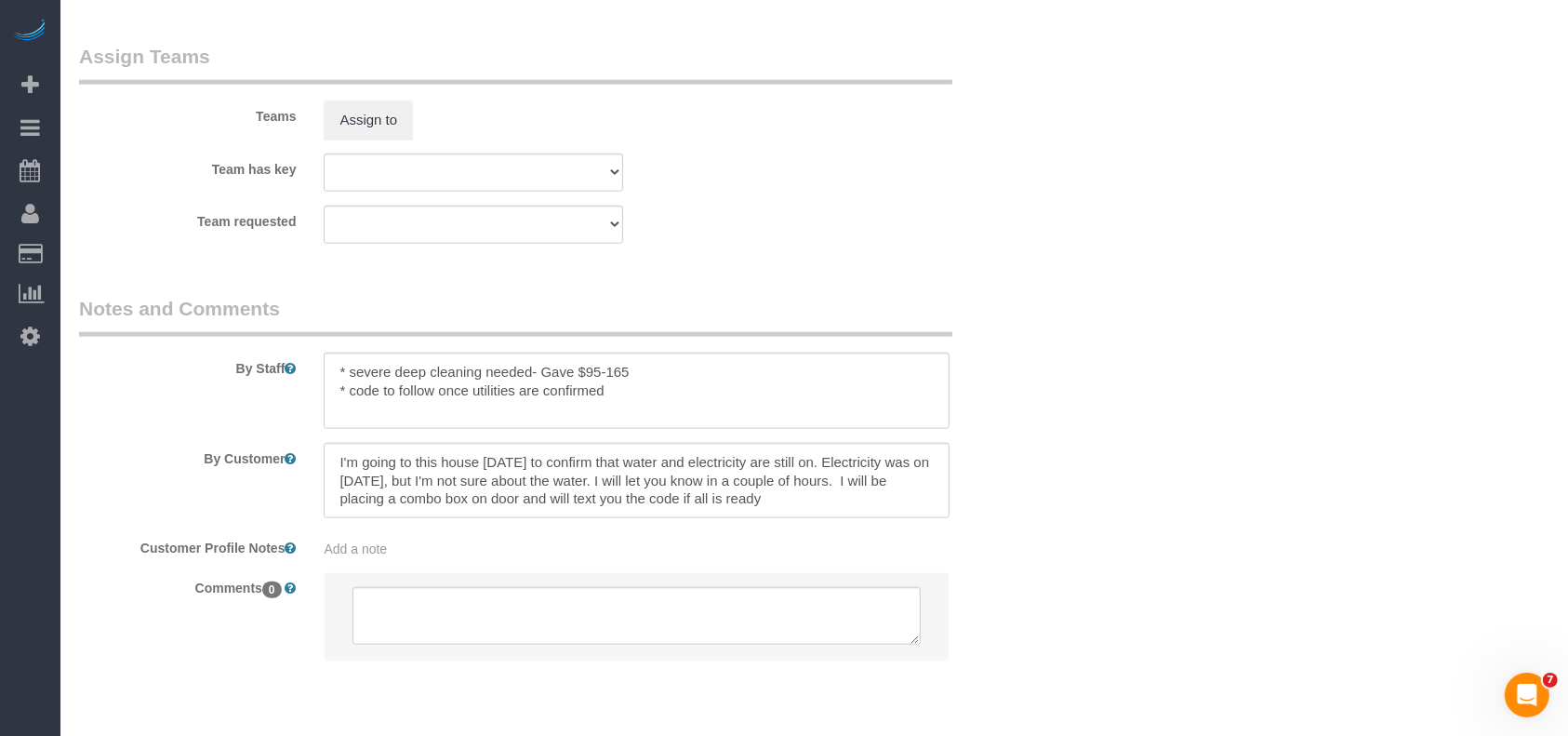
scroll to position [2003, 0]
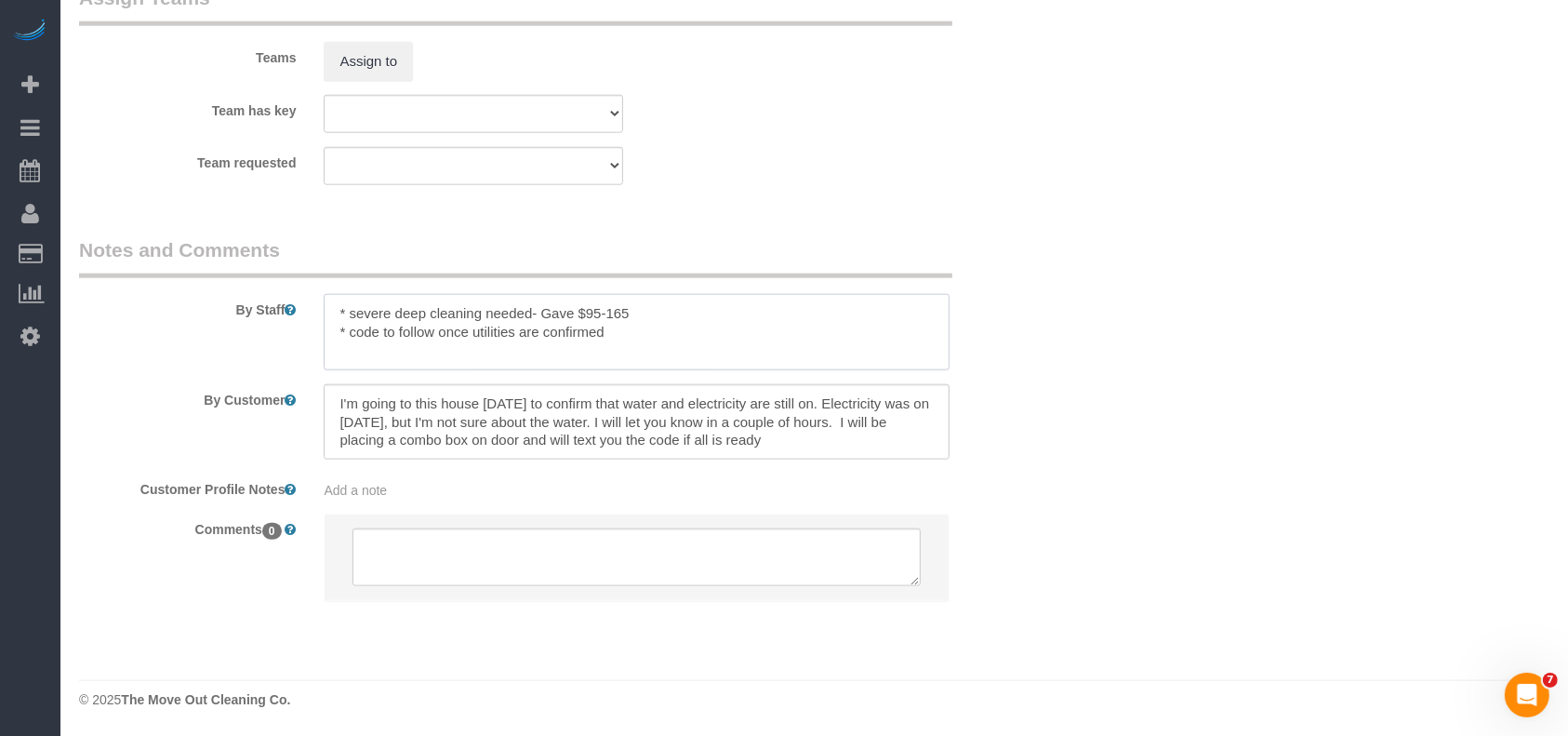
click at [688, 306] on textarea at bounding box center [637, 333] width 626 height 76
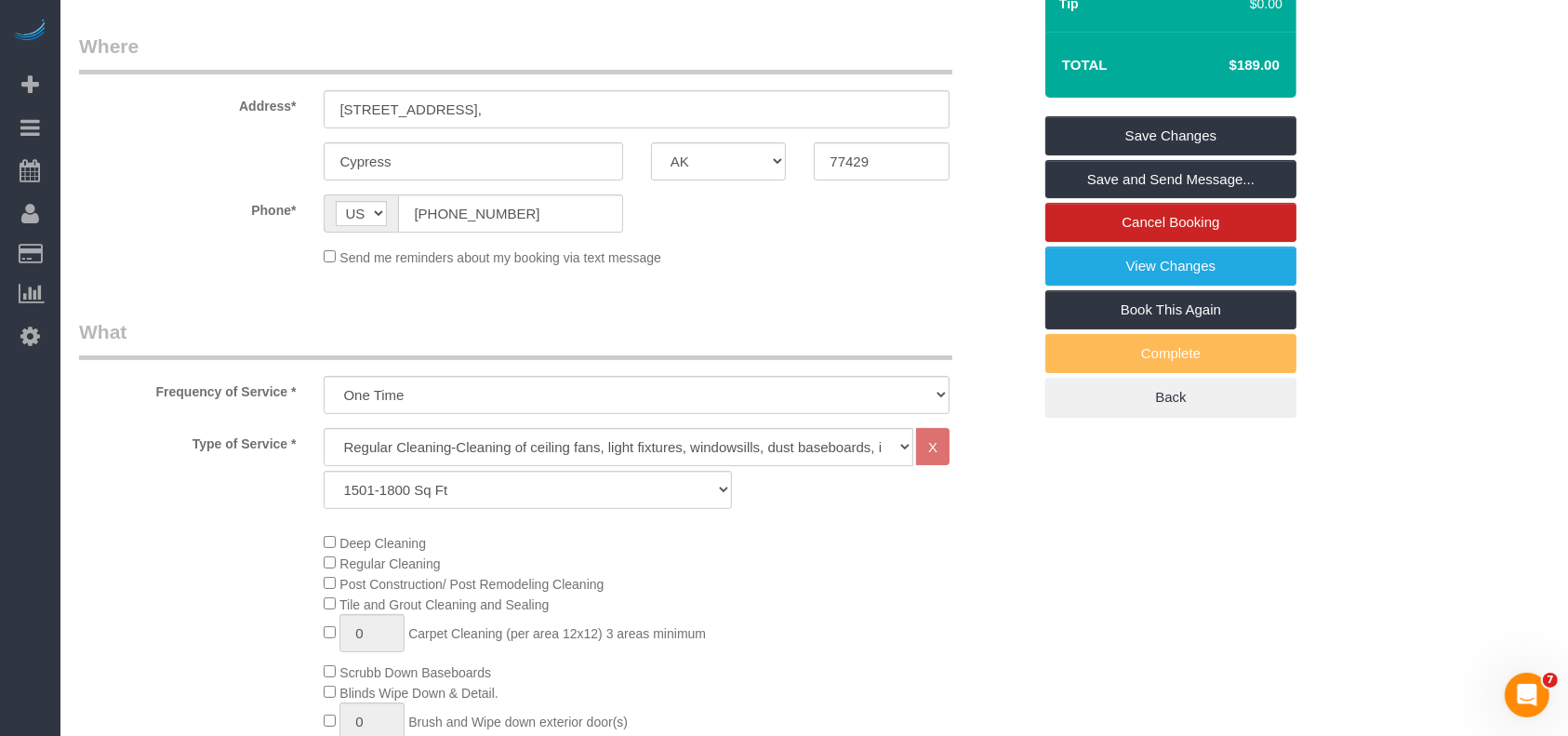
scroll to position [18, 0]
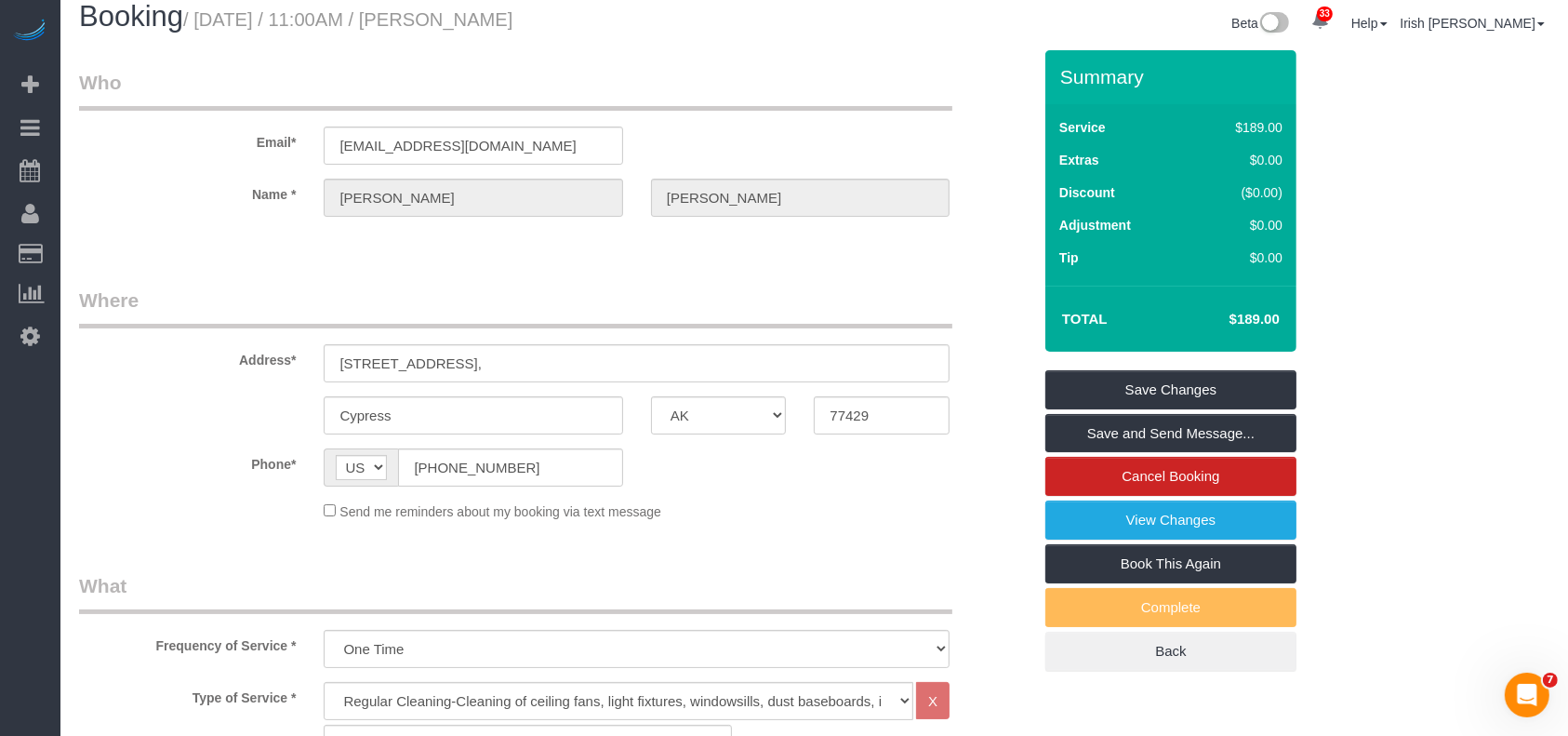
type textarea "* severe deep cleaning needed- Gave $95-165. Pending till power and water is on…"
click at [1079, 381] on link "Save Changes" at bounding box center [1171, 390] width 251 height 39
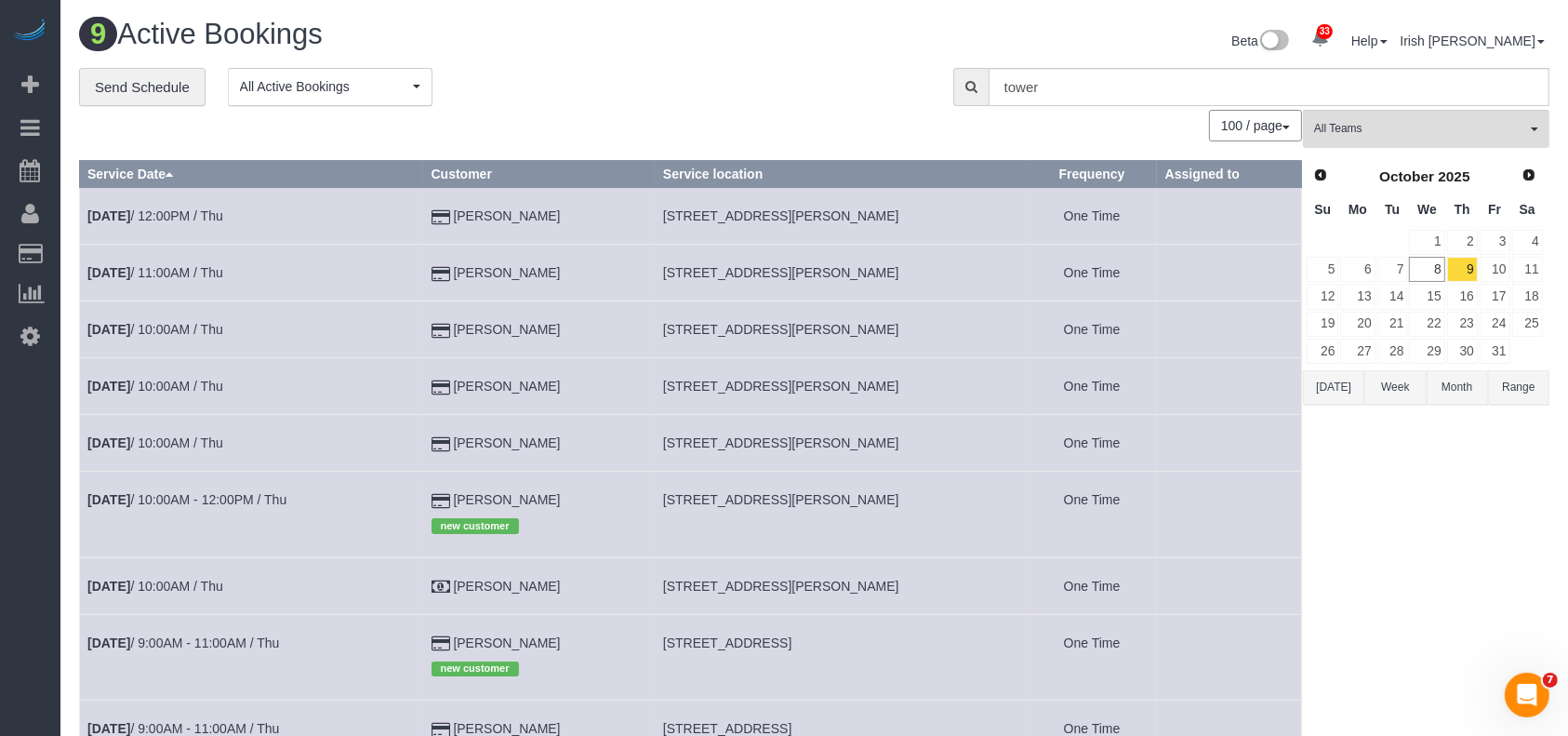
scroll to position [124, 0]
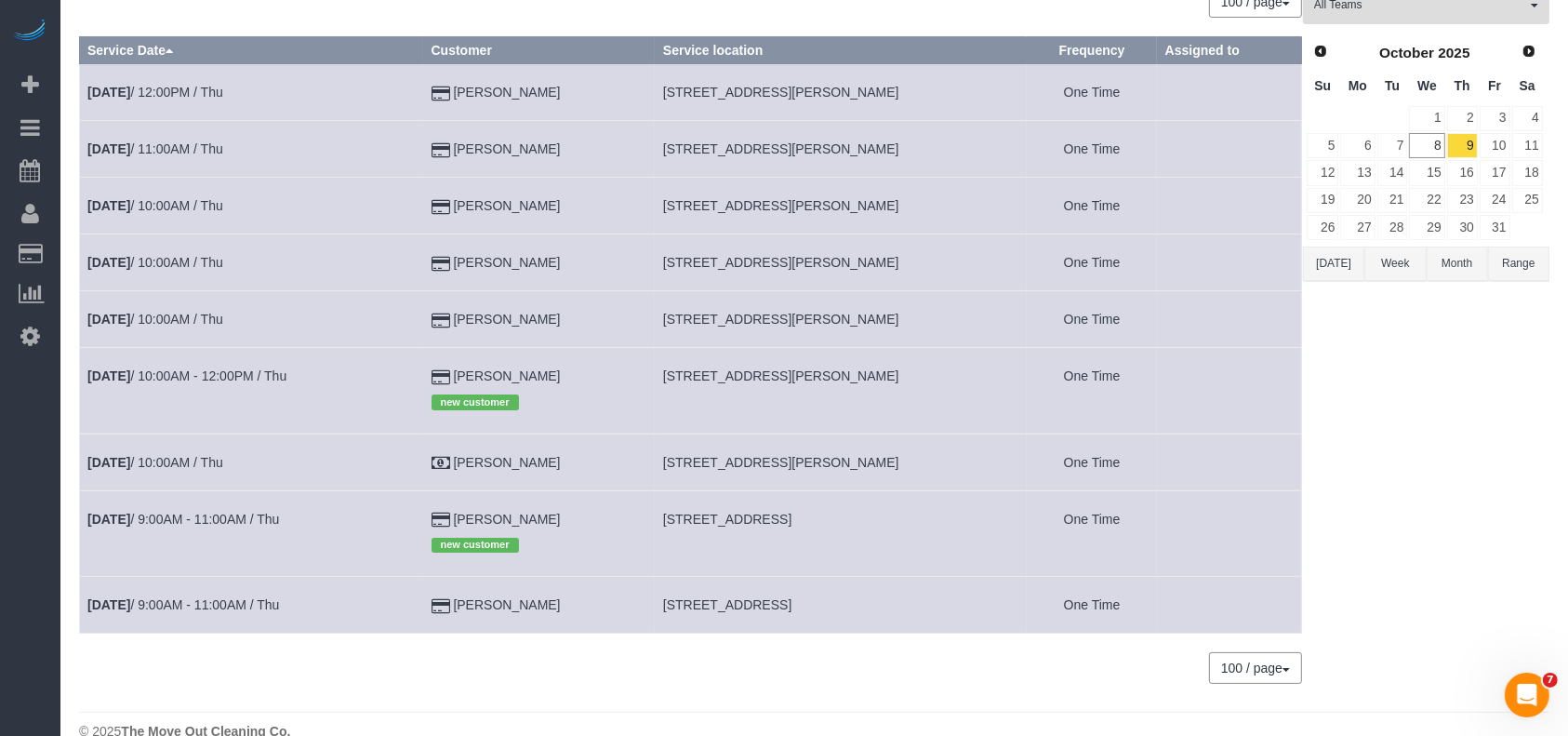
click at [729, 605] on span "[STREET_ADDRESS]" at bounding box center [727, 605] width 128 height 15
click at [729, 604] on span "[STREET_ADDRESS]" at bounding box center [727, 605] width 128 height 15
click at [729, 603] on span "[STREET_ADDRESS]" at bounding box center [727, 605] width 128 height 15
copy tr "[STREET_ADDRESS]"
click at [0, 632] on div "33 Beta Your Notifications You have 0 alerts × You have 2 to charge for [DATE] …" at bounding box center [30, 368] width 61 height 736
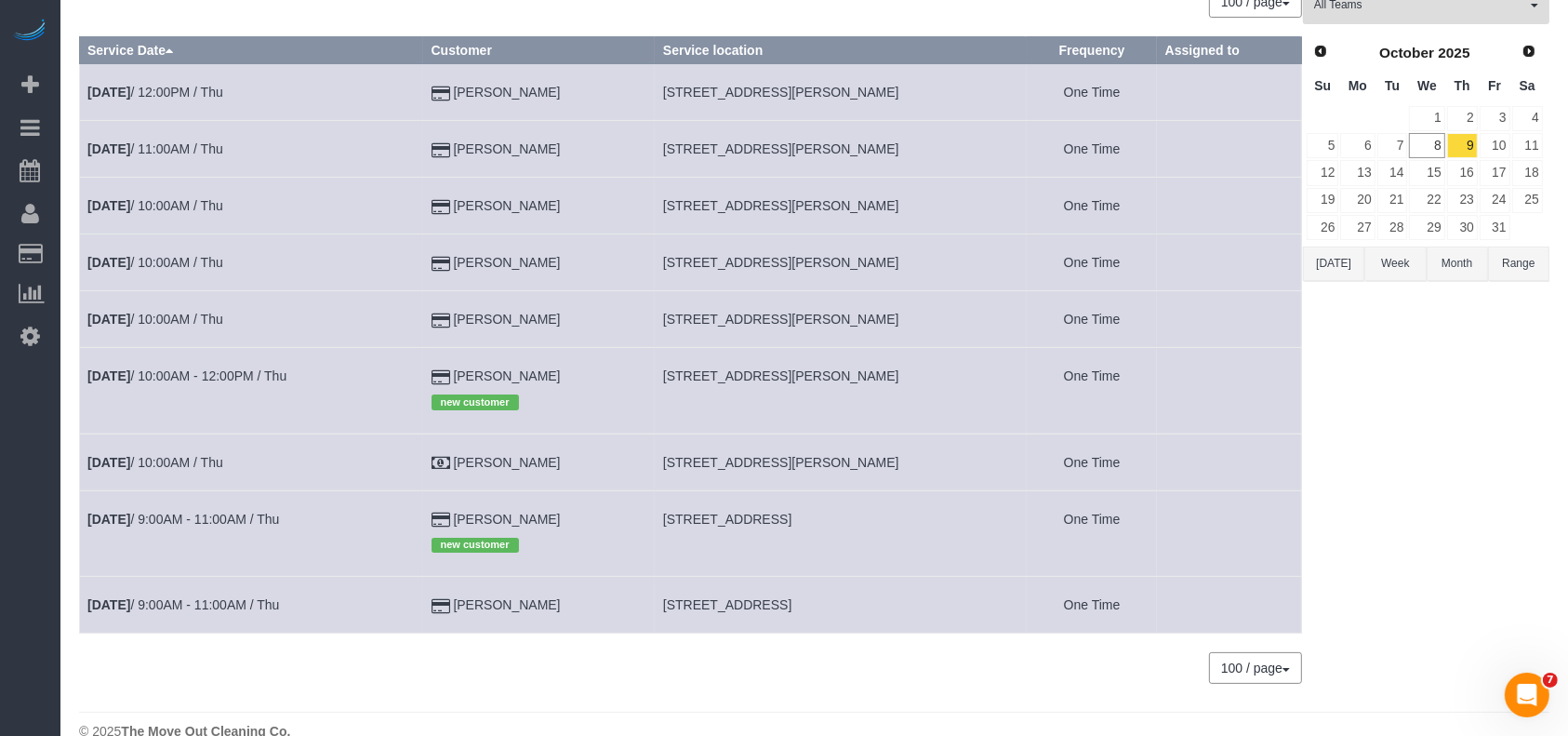
drag, startPoint x: 583, startPoint y: 607, endPoint x: 453, endPoint y: 607, distance: 130.0
click at [453, 607] on td "[PERSON_NAME]" at bounding box center [539, 605] width 232 height 57
copy td "[PERSON_NAME]"
click at [700, 603] on span "[STREET_ADDRESS]" at bounding box center [727, 605] width 128 height 15
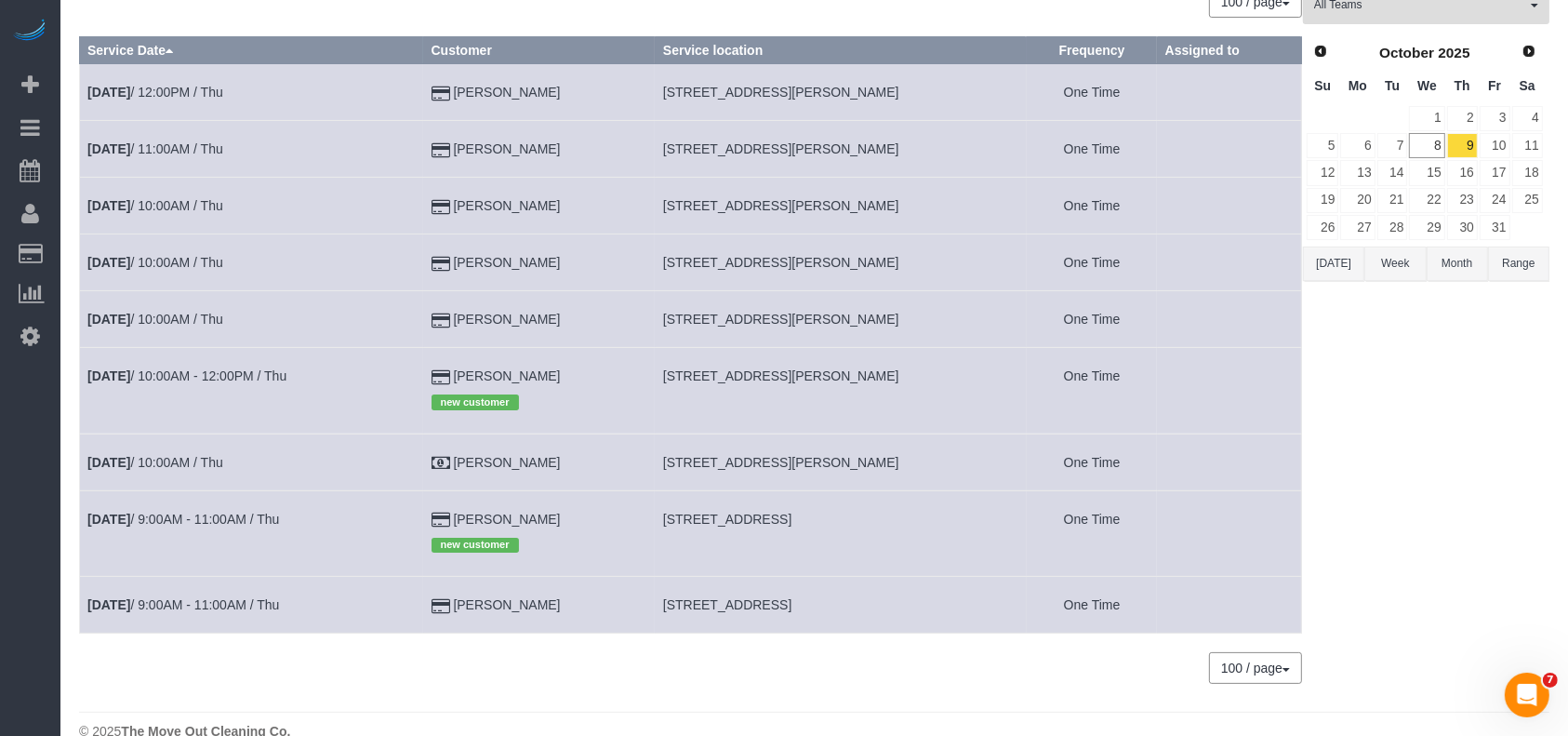
click at [700, 603] on span "[STREET_ADDRESS]" at bounding box center [727, 605] width 128 height 15
click at [699, 602] on span "[STREET_ADDRESS]" at bounding box center [727, 605] width 128 height 15
copy tr "[STREET_ADDRESS]"
click at [203, 464] on link "[DATE] 10:00AM / Thu" at bounding box center [155, 463] width 136 height 15
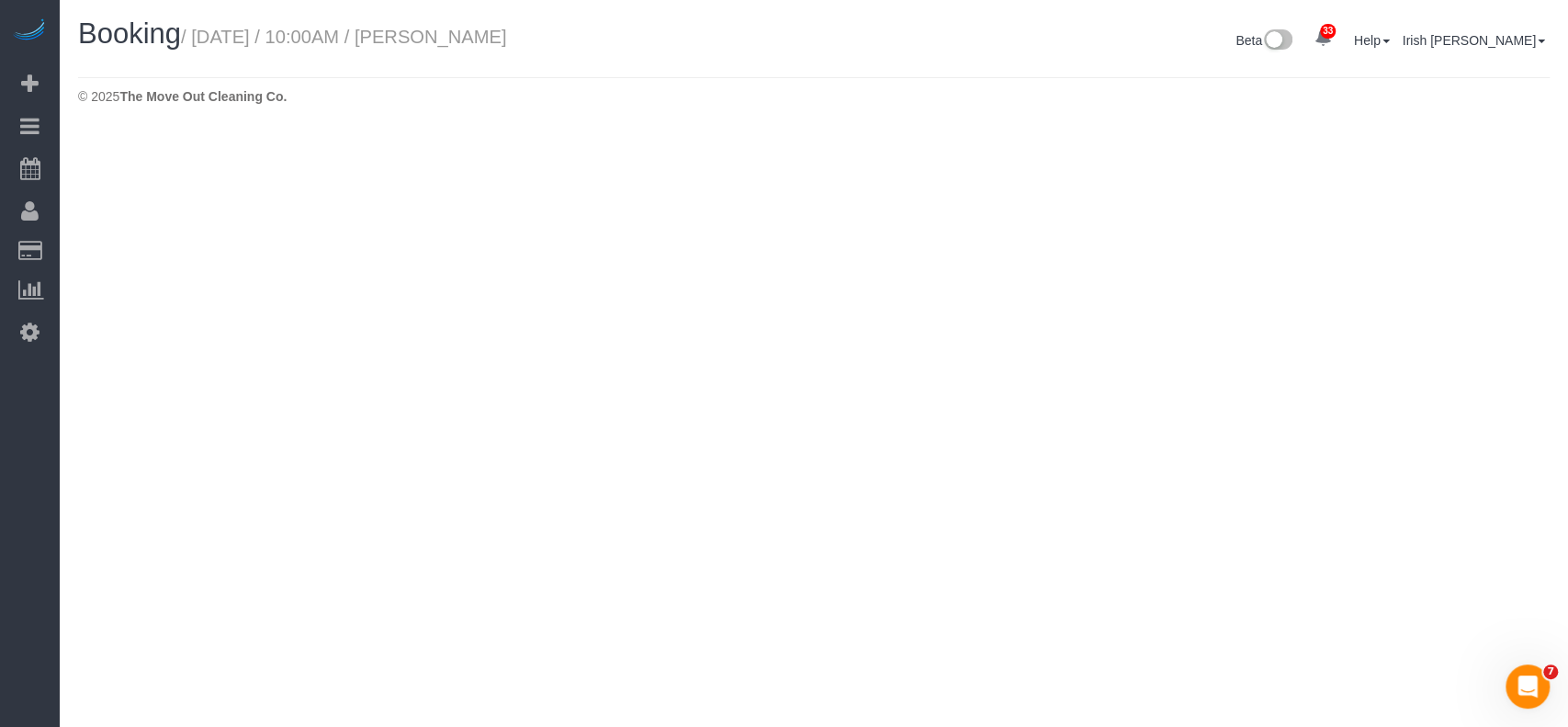
select select "[GEOGRAPHIC_DATA]"
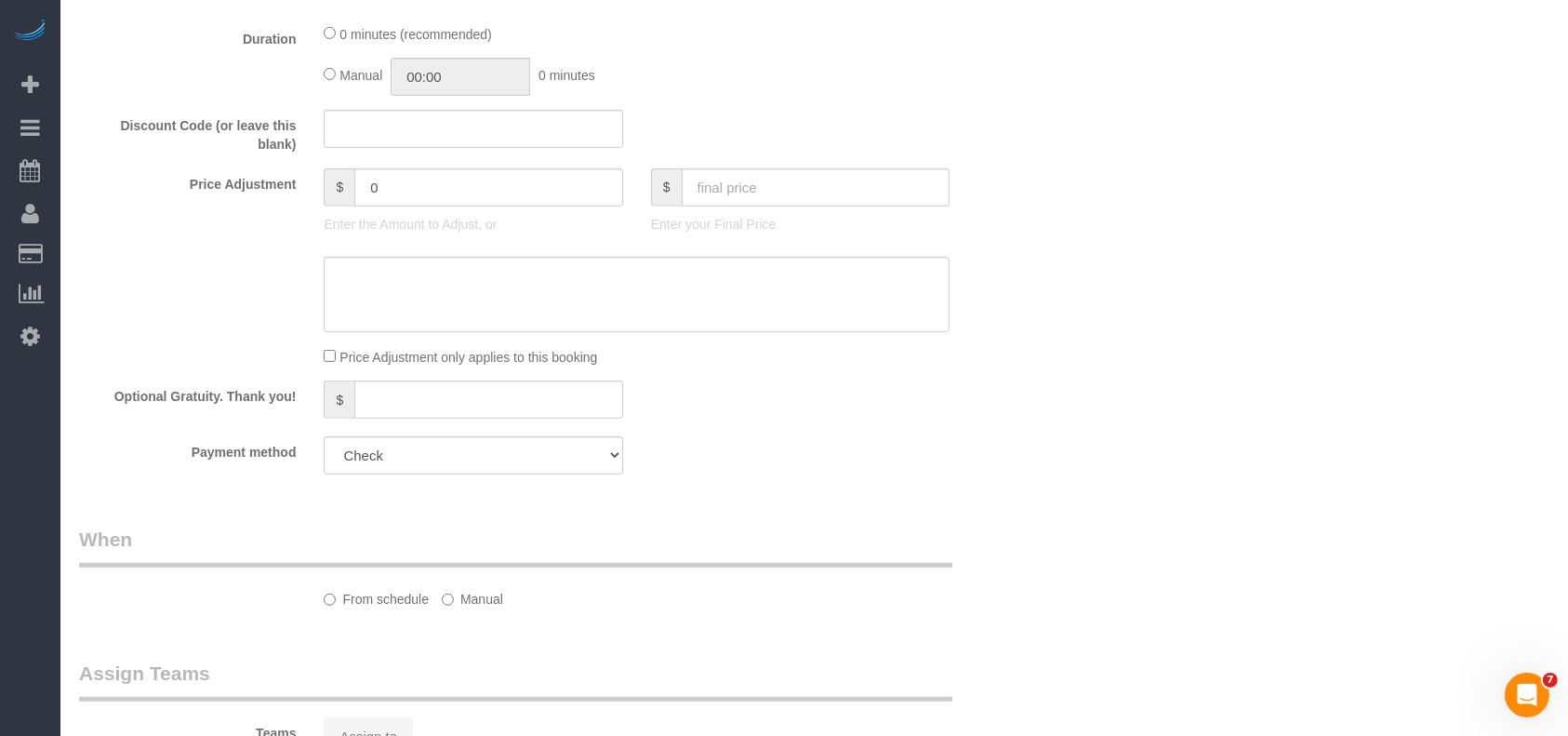
select select "3"
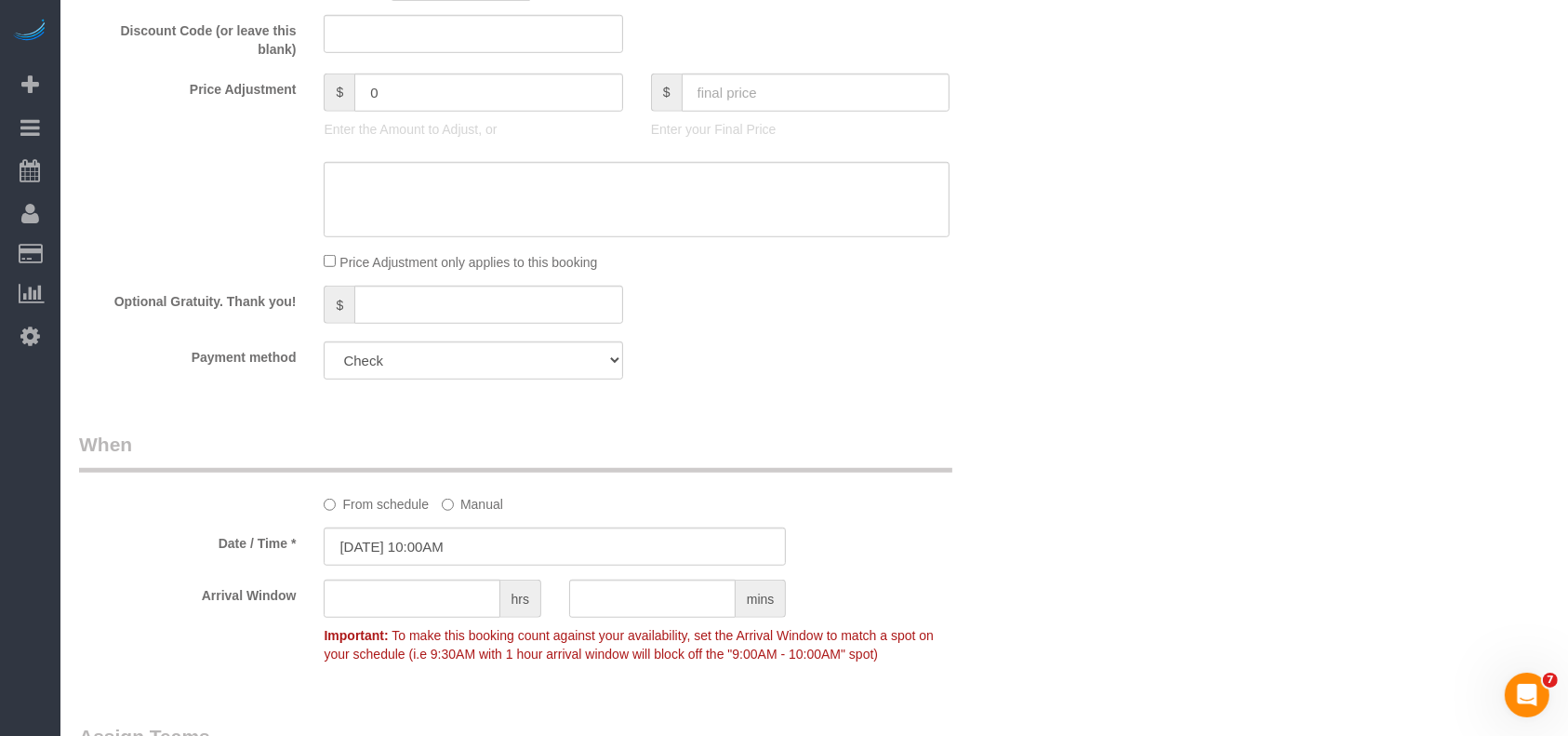
select select "object:5013"
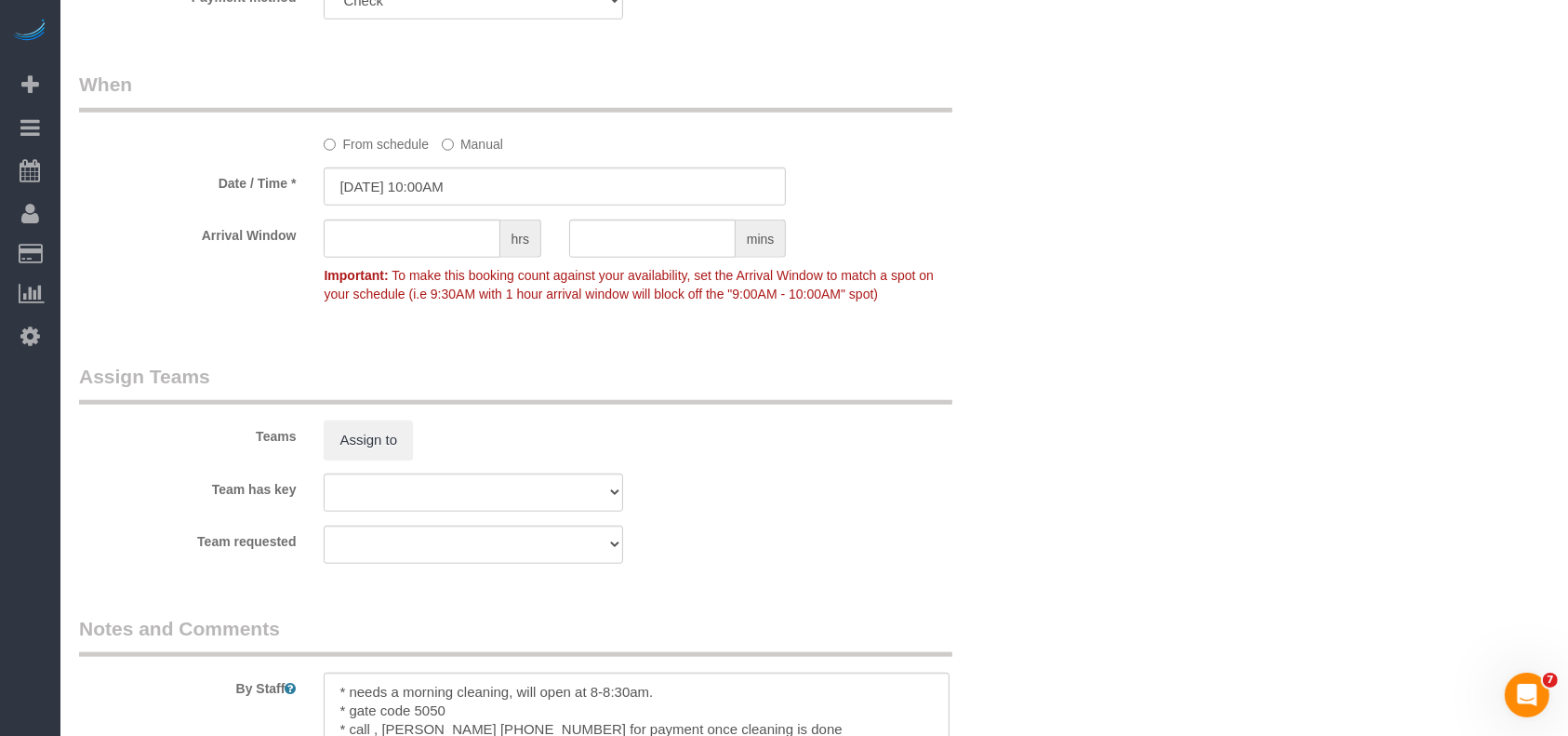
scroll to position [1737, 0]
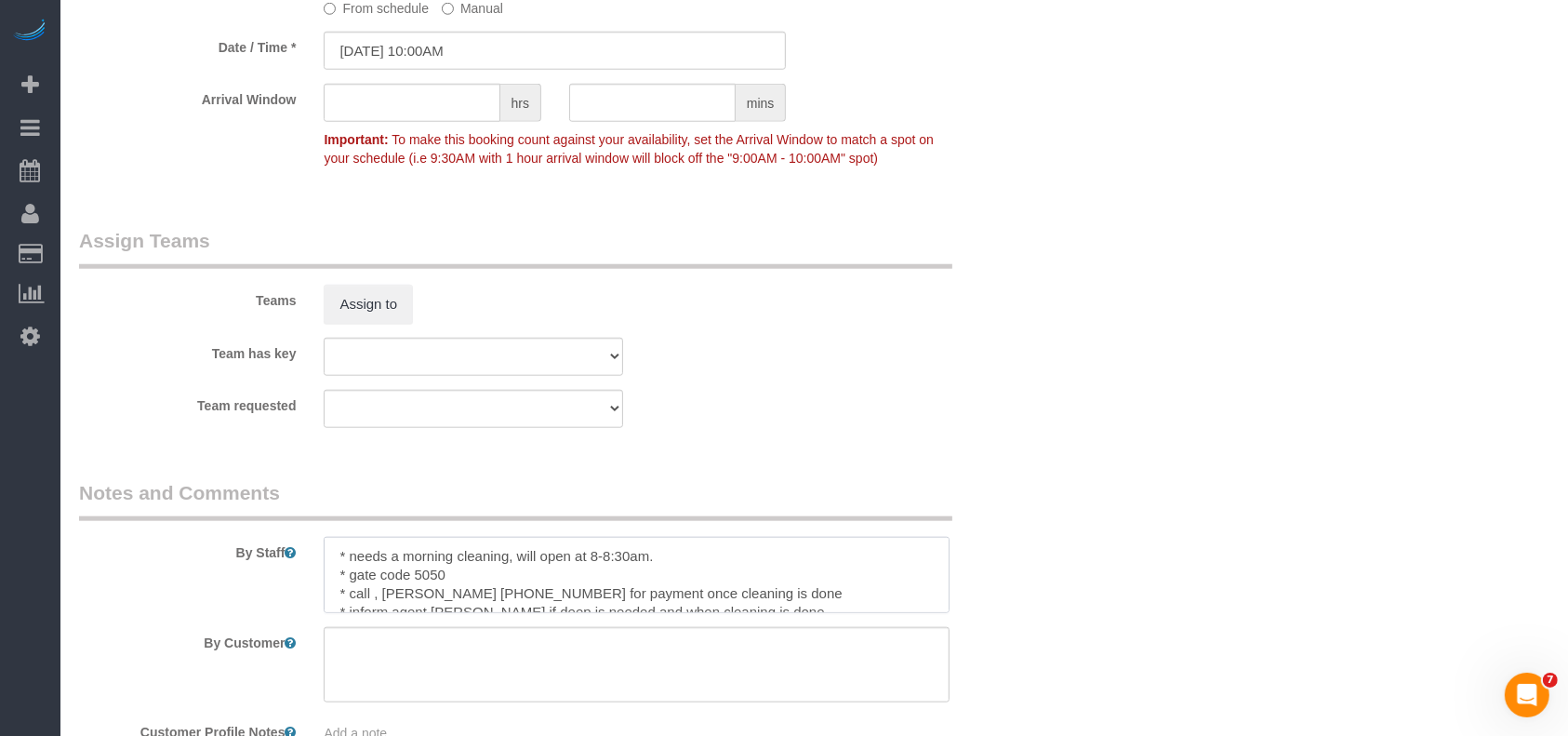
drag, startPoint x: 588, startPoint y: 556, endPoint x: 602, endPoint y: 559, distance: 14.3
click at [602, 559] on textarea at bounding box center [637, 575] width 626 height 76
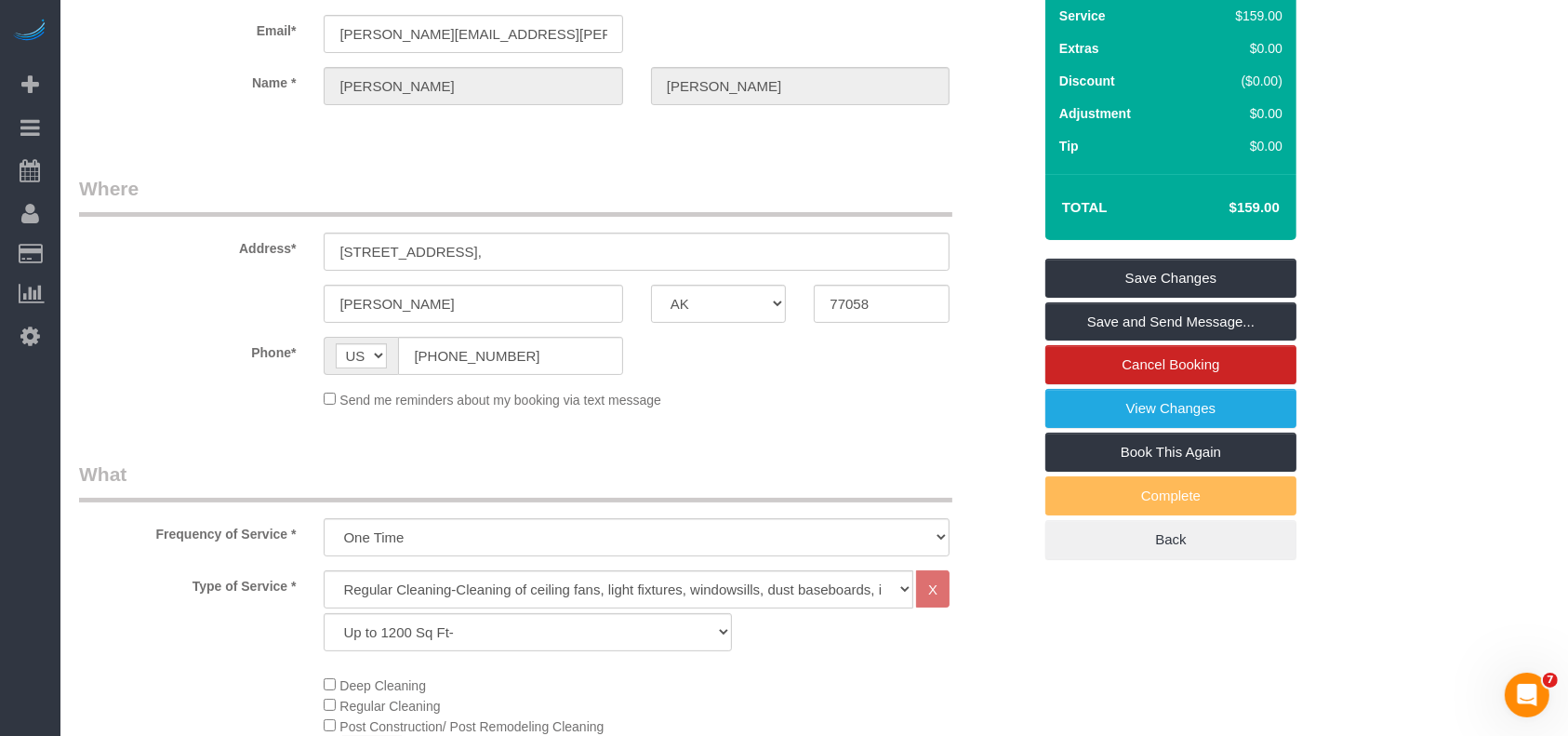
scroll to position [0, 0]
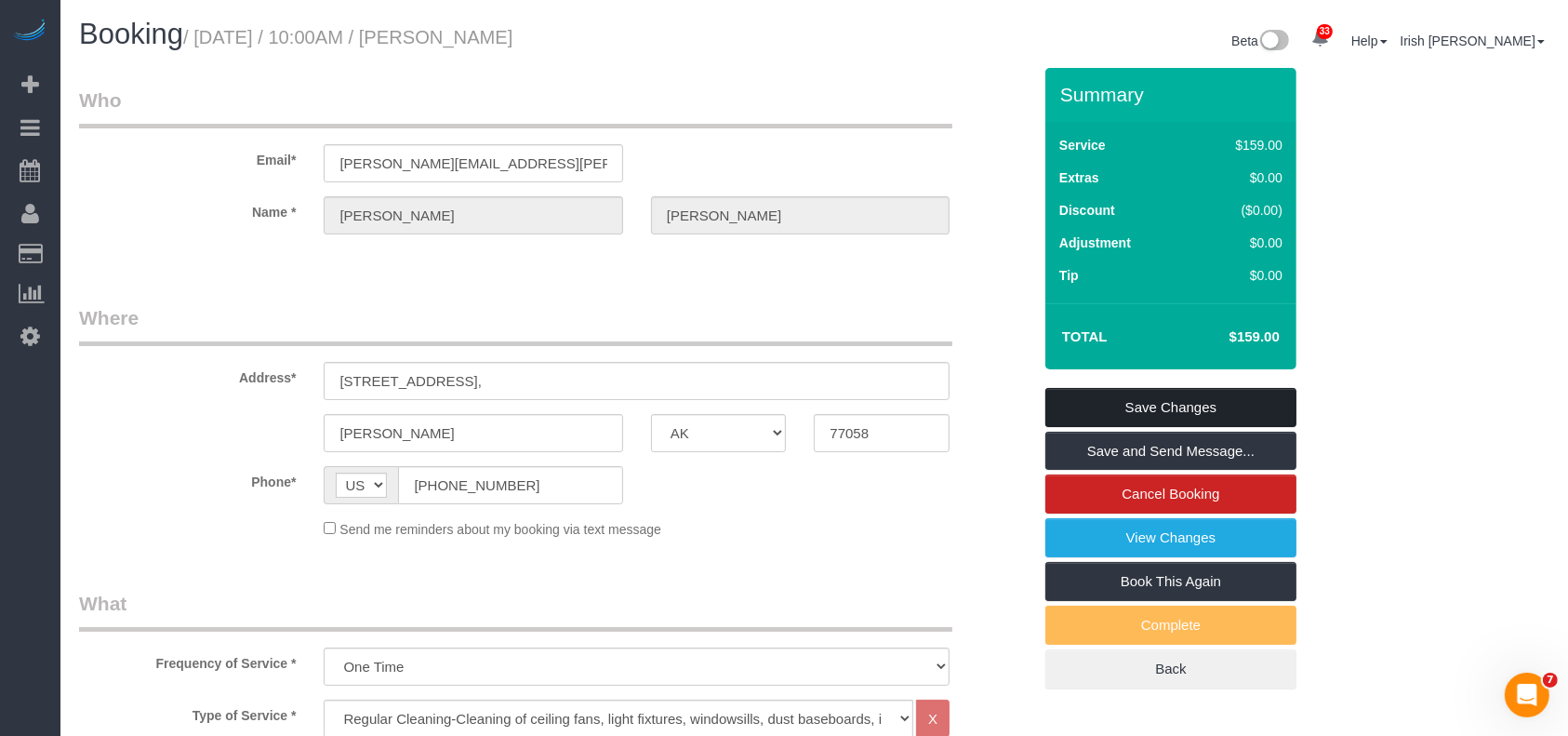
type textarea "* needs a morning cleaning, will open at 8:30am. * gate code 5050 * call , [PER…"
click at [1102, 404] on link "Save Changes" at bounding box center [1171, 408] width 251 height 39
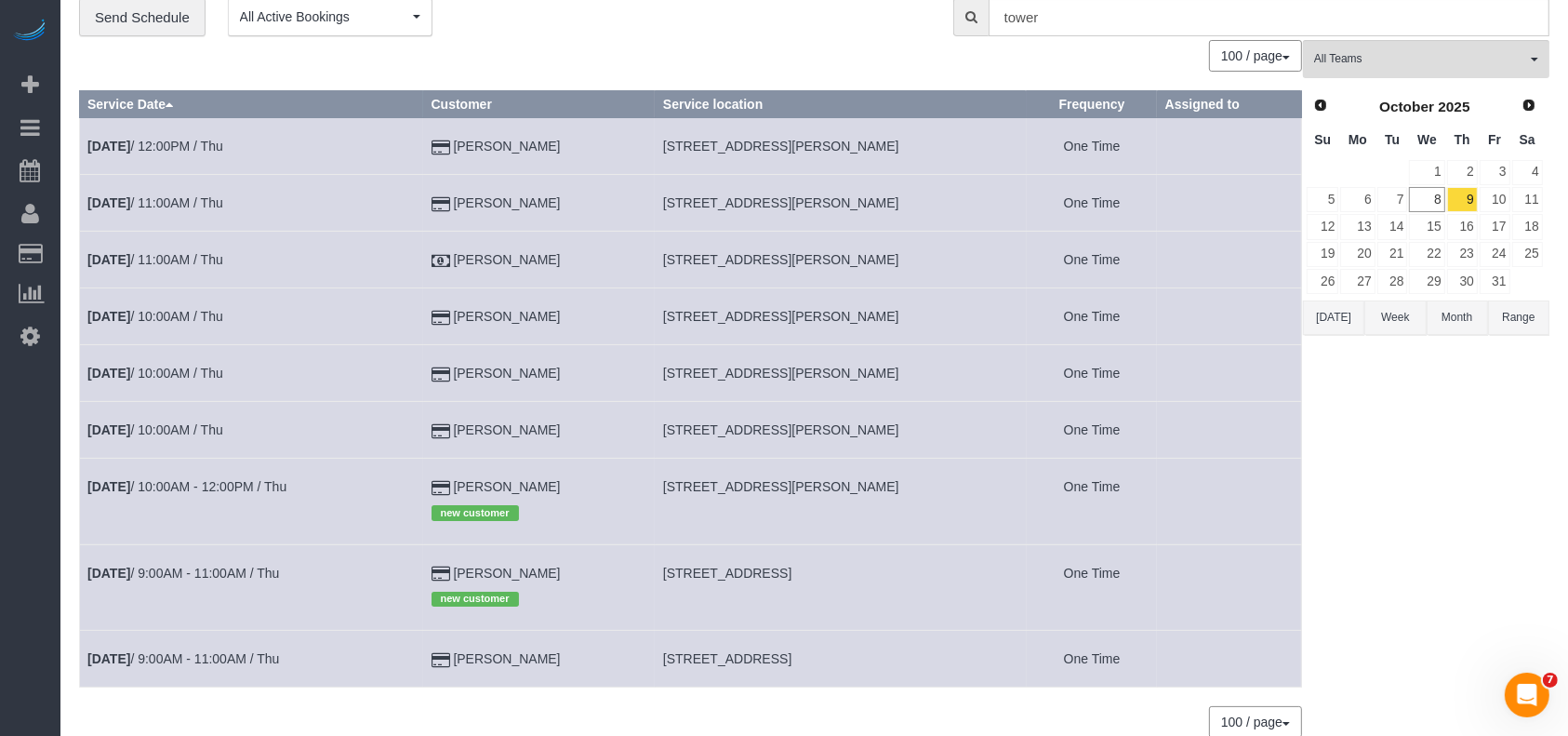
scroll to position [124, 0]
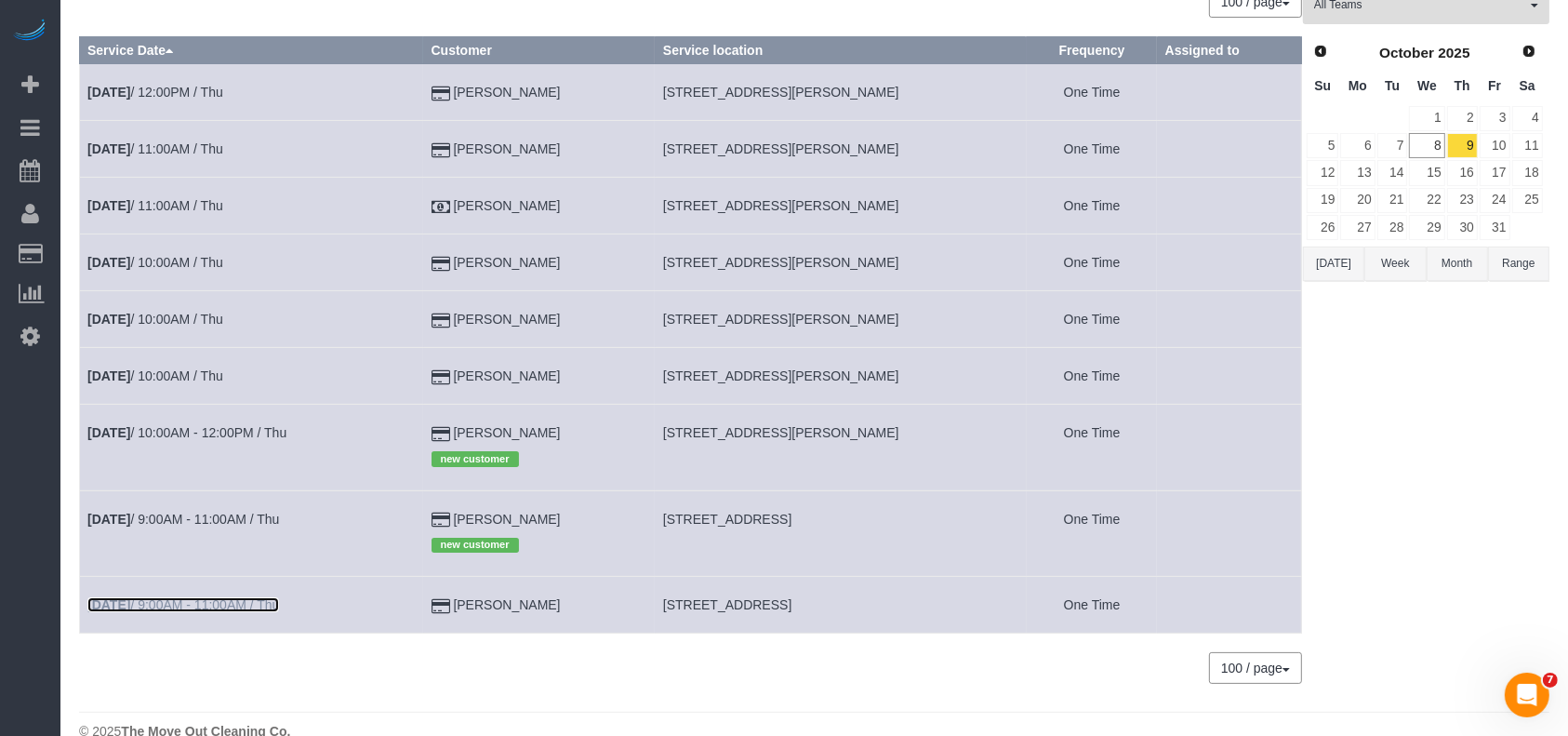
click at [236, 602] on link "[DATE] 9:00AM - 11:00AM / Thu" at bounding box center [183, 605] width 192 height 15
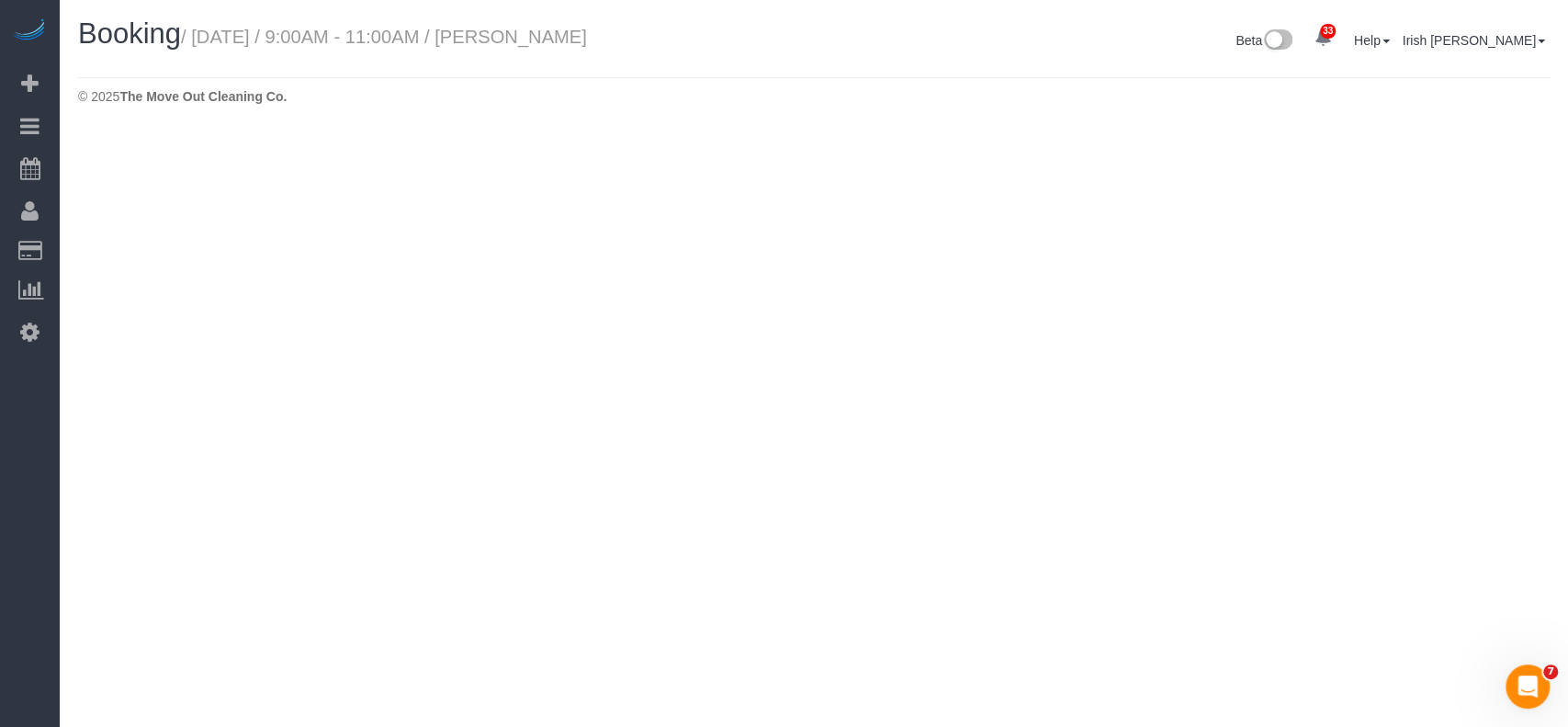
select select "[GEOGRAPHIC_DATA]"
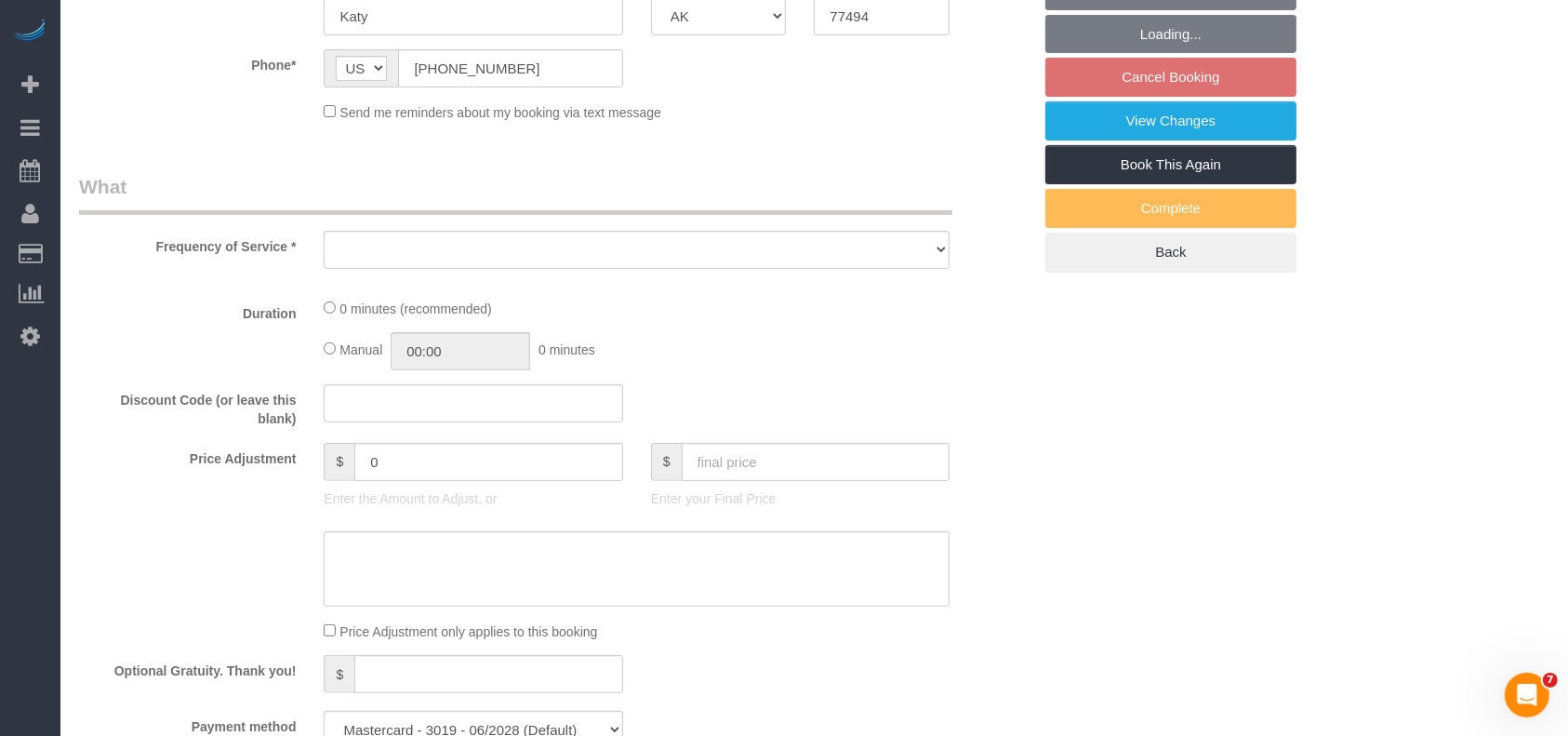
select select "string:fspay-3d209c2b-609b-44b1-b1db-e726b76a689c"
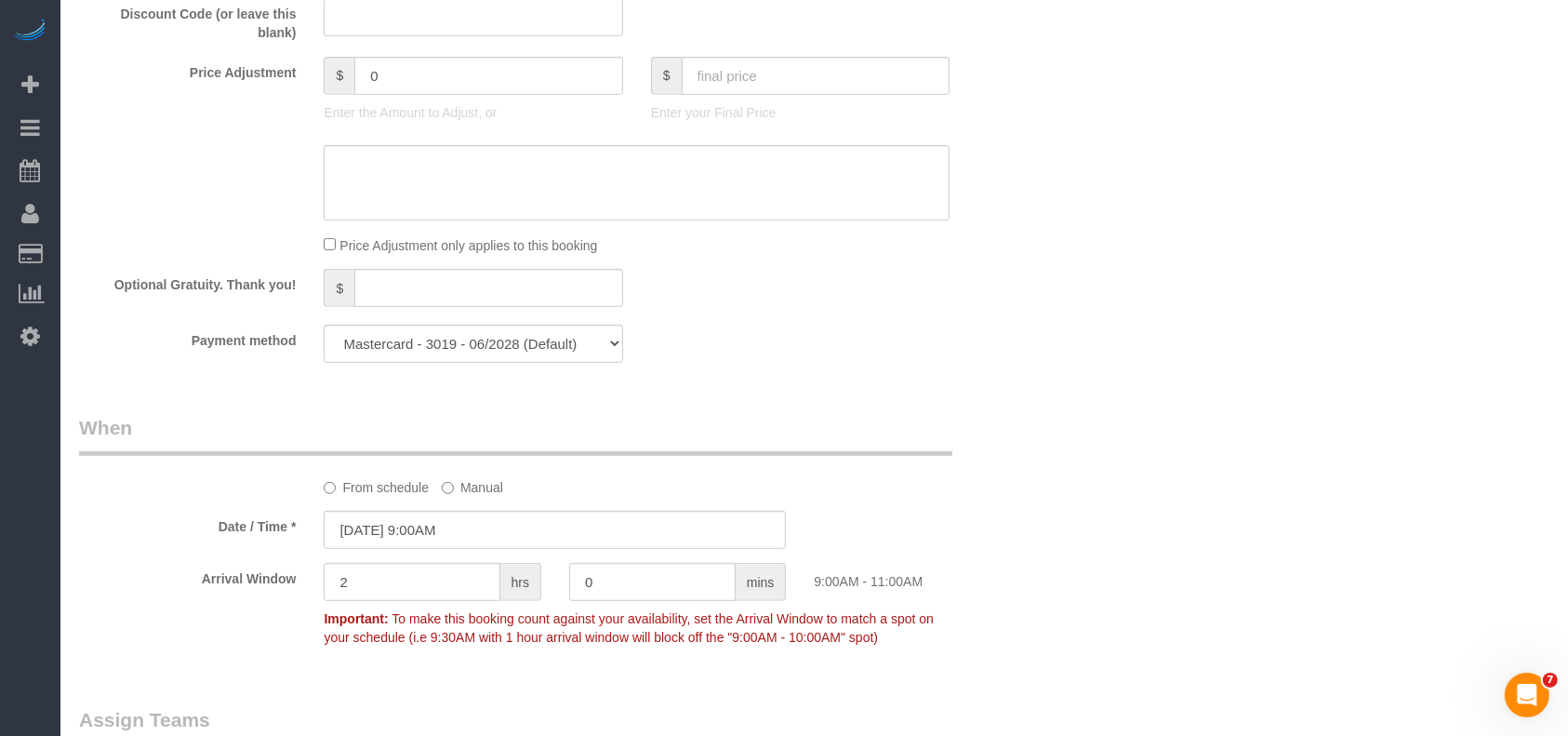
select select "object:5589"
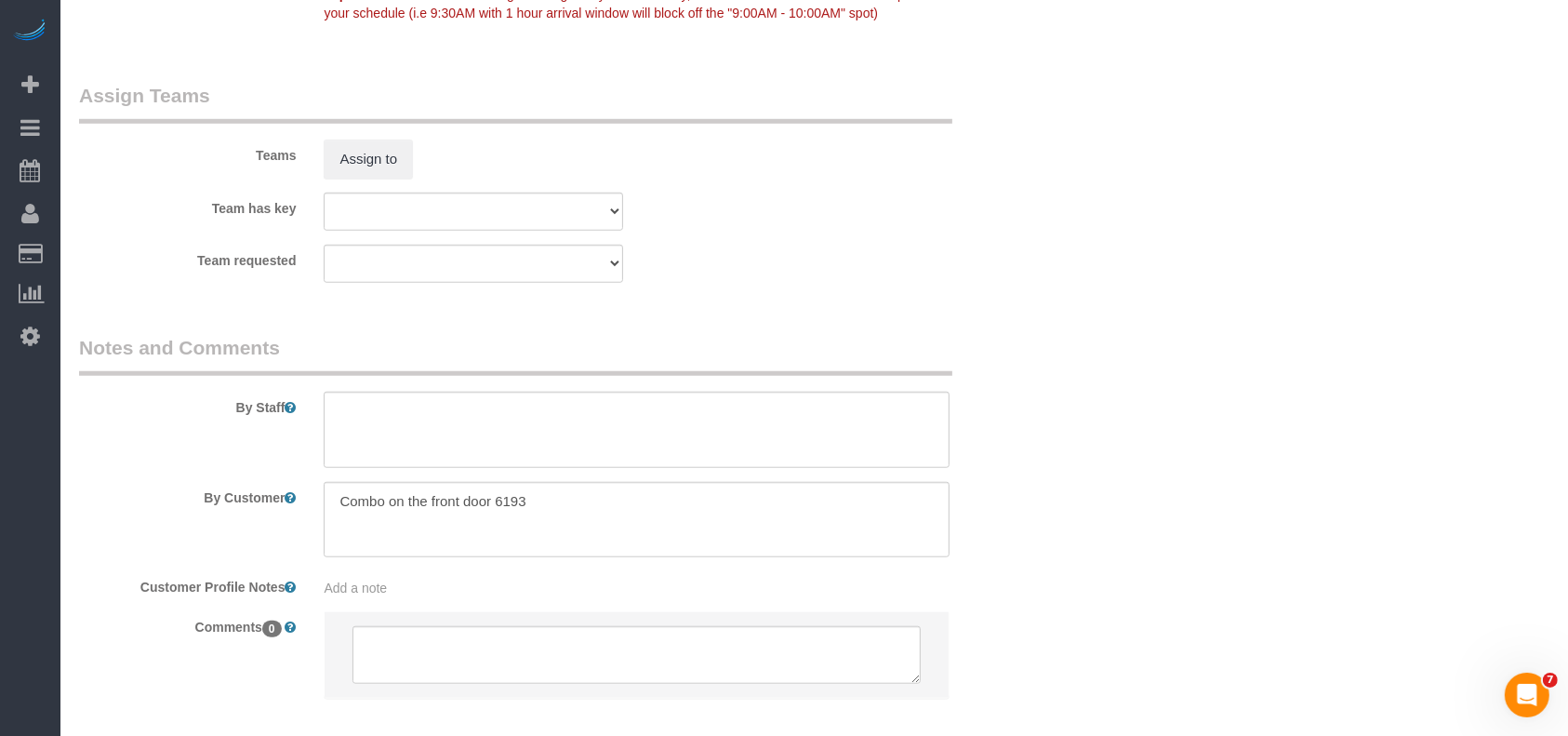
select select "3"
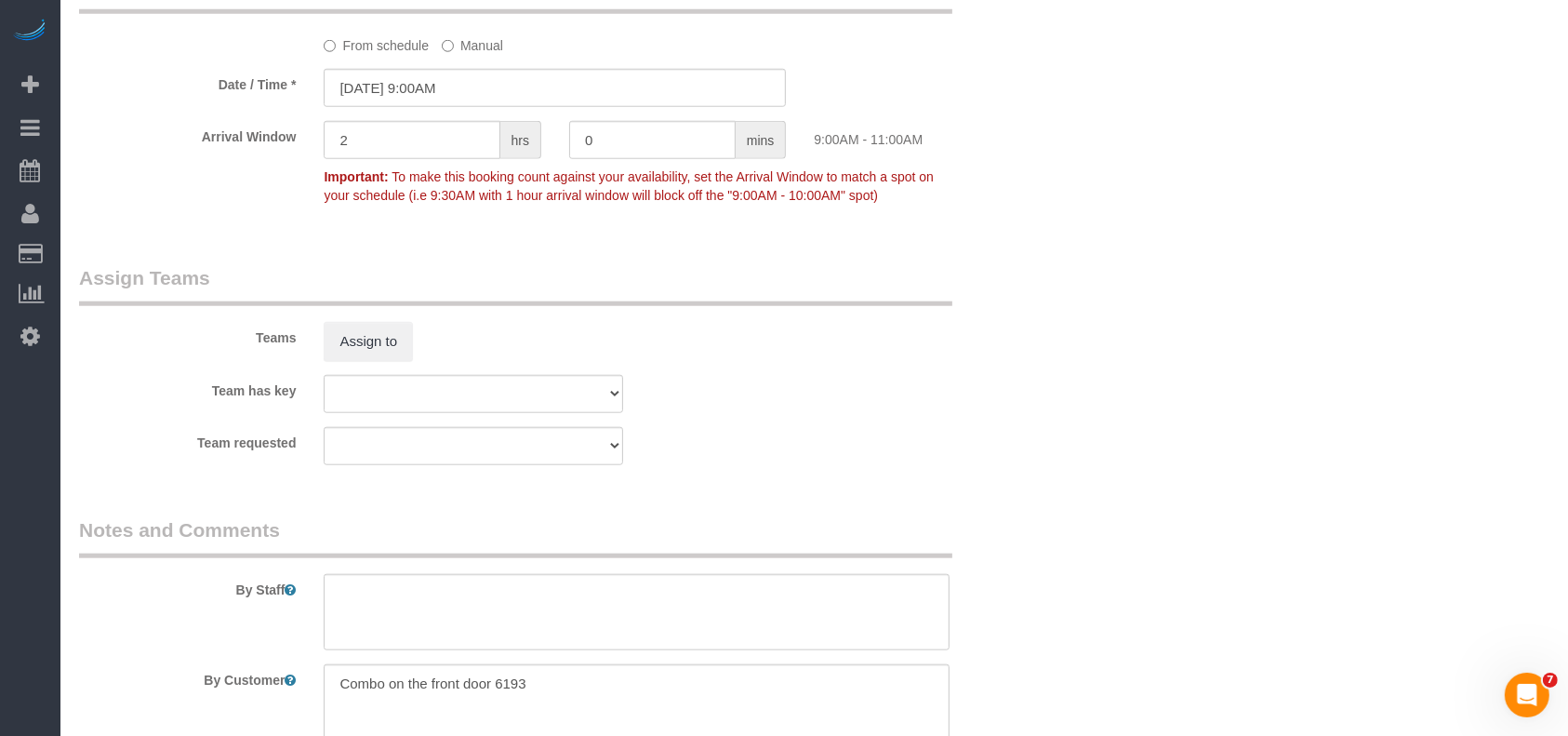
scroll to position [2003, 0]
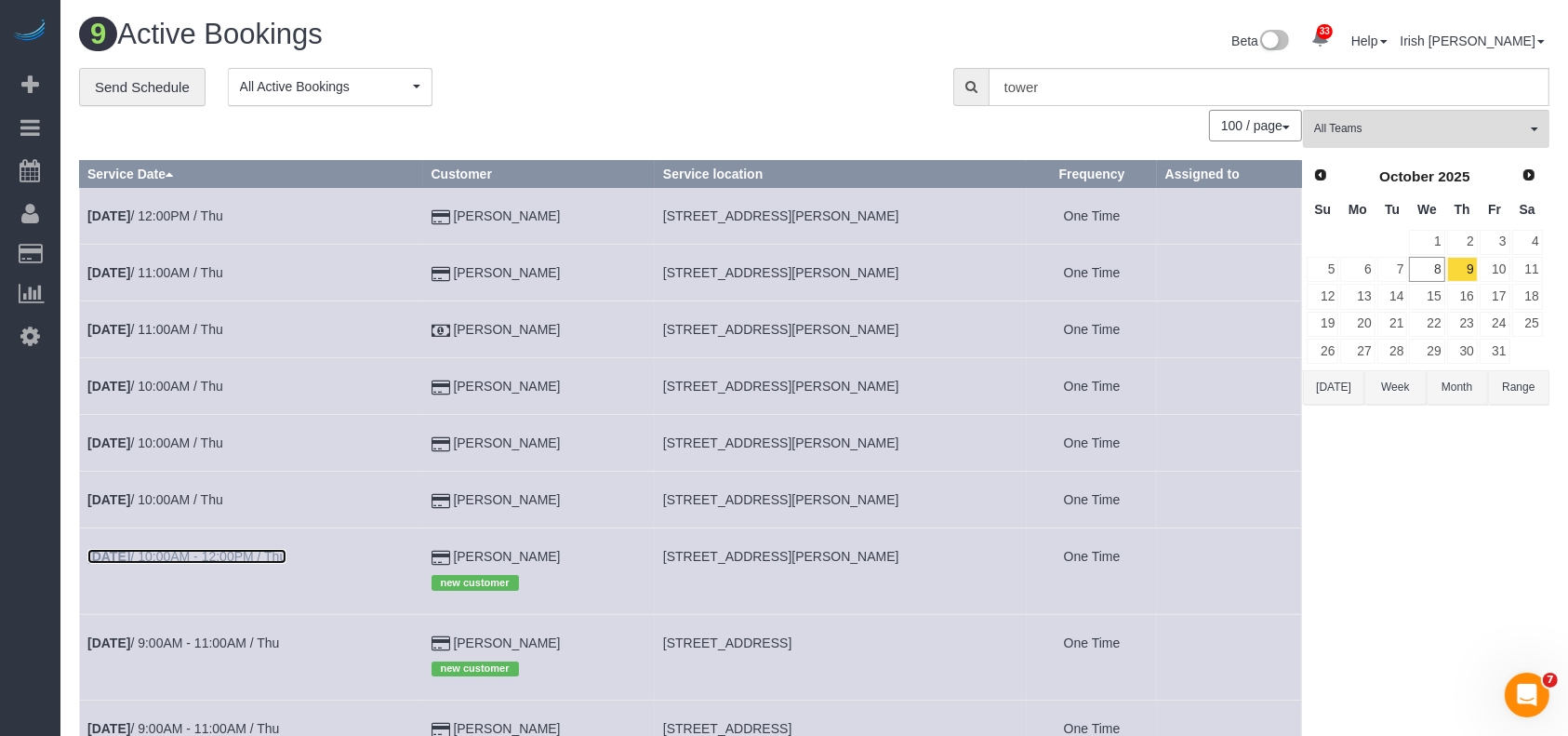
click at [250, 549] on link "[DATE] 10:00AM - 12:00PM / Thu" at bounding box center [187, 556] width 199 height 15
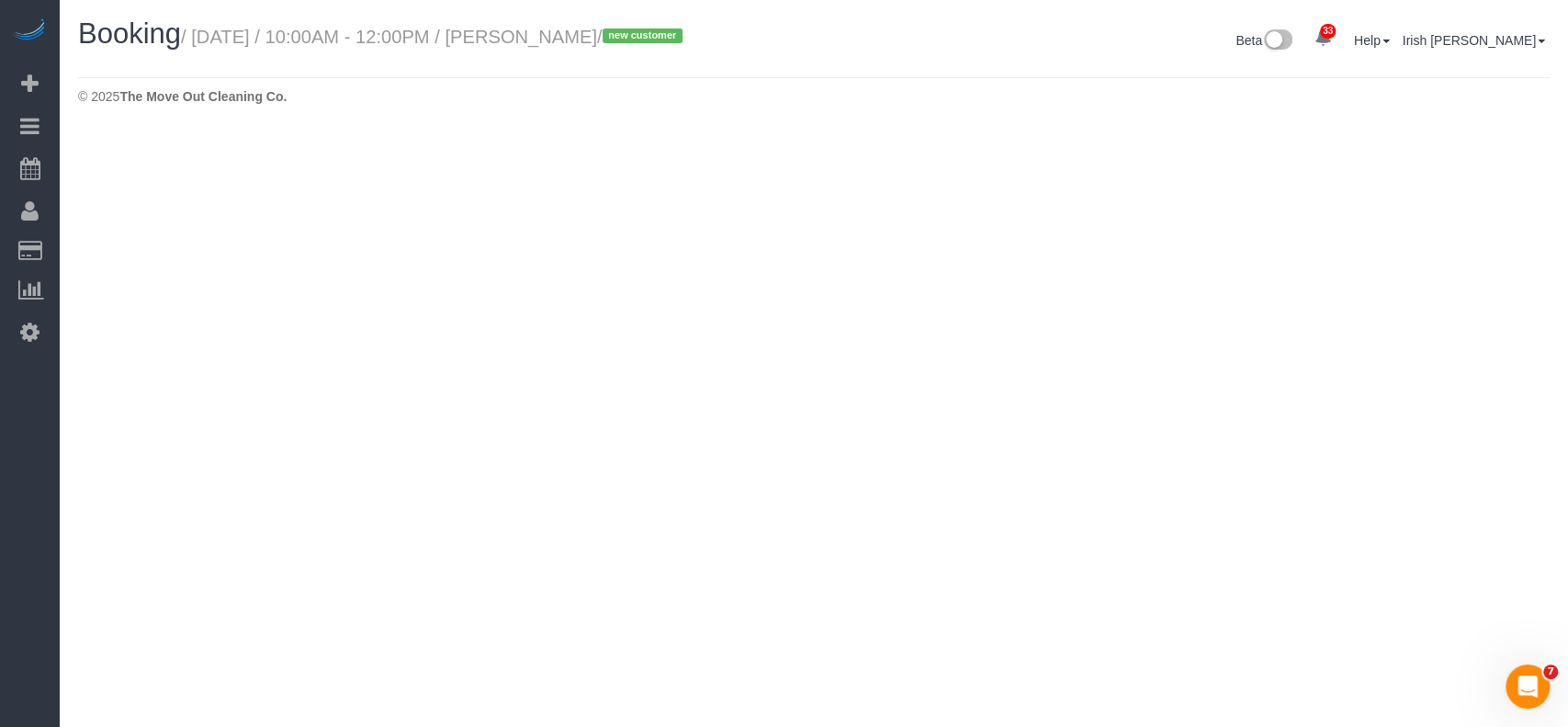
select select "[GEOGRAPHIC_DATA]"
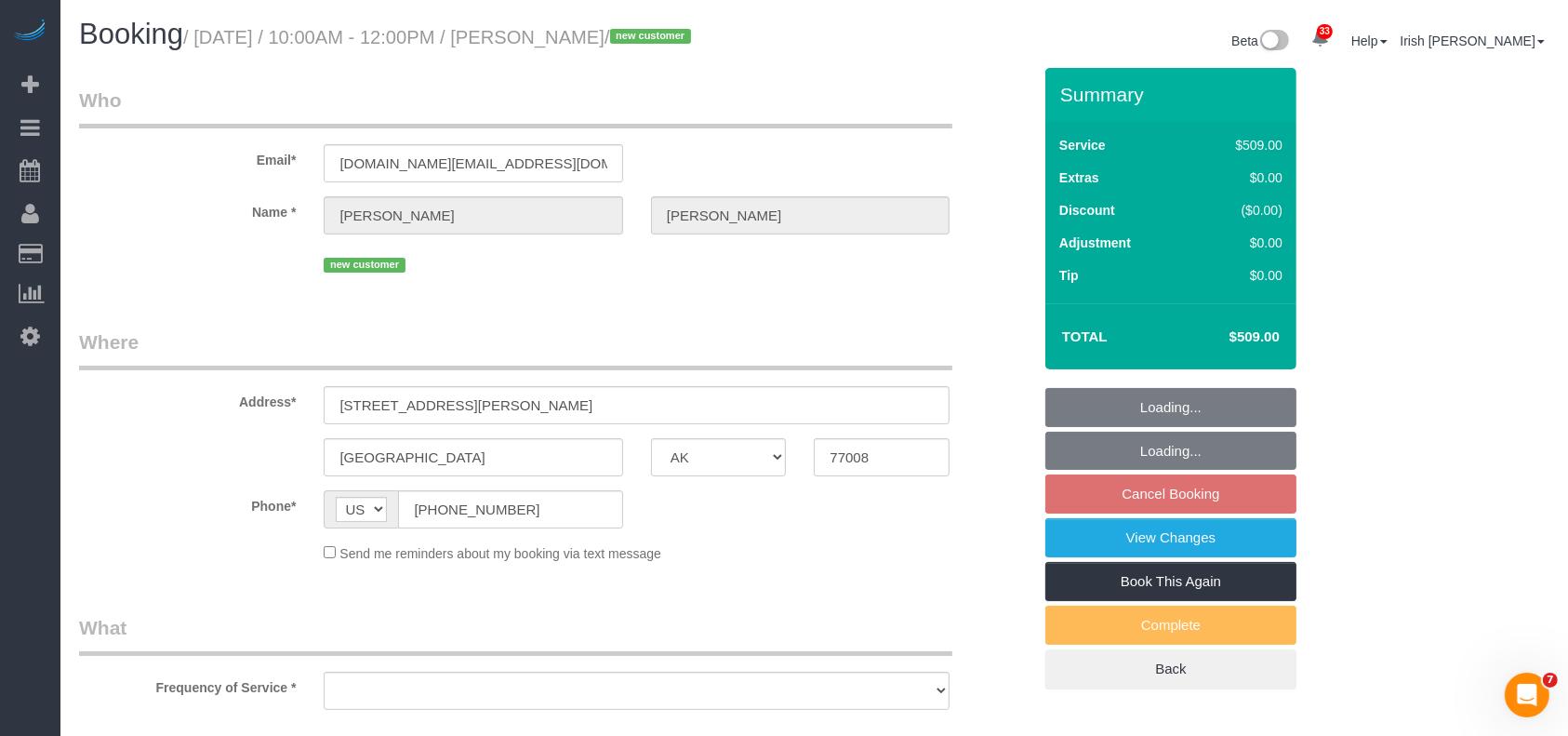
select select "string:fspay-e7ebc280-c377-433b-8bbb-17d548cf4a41"
select select "object:6098"
select select "spot207"
select select "object:6160"
select select "3"
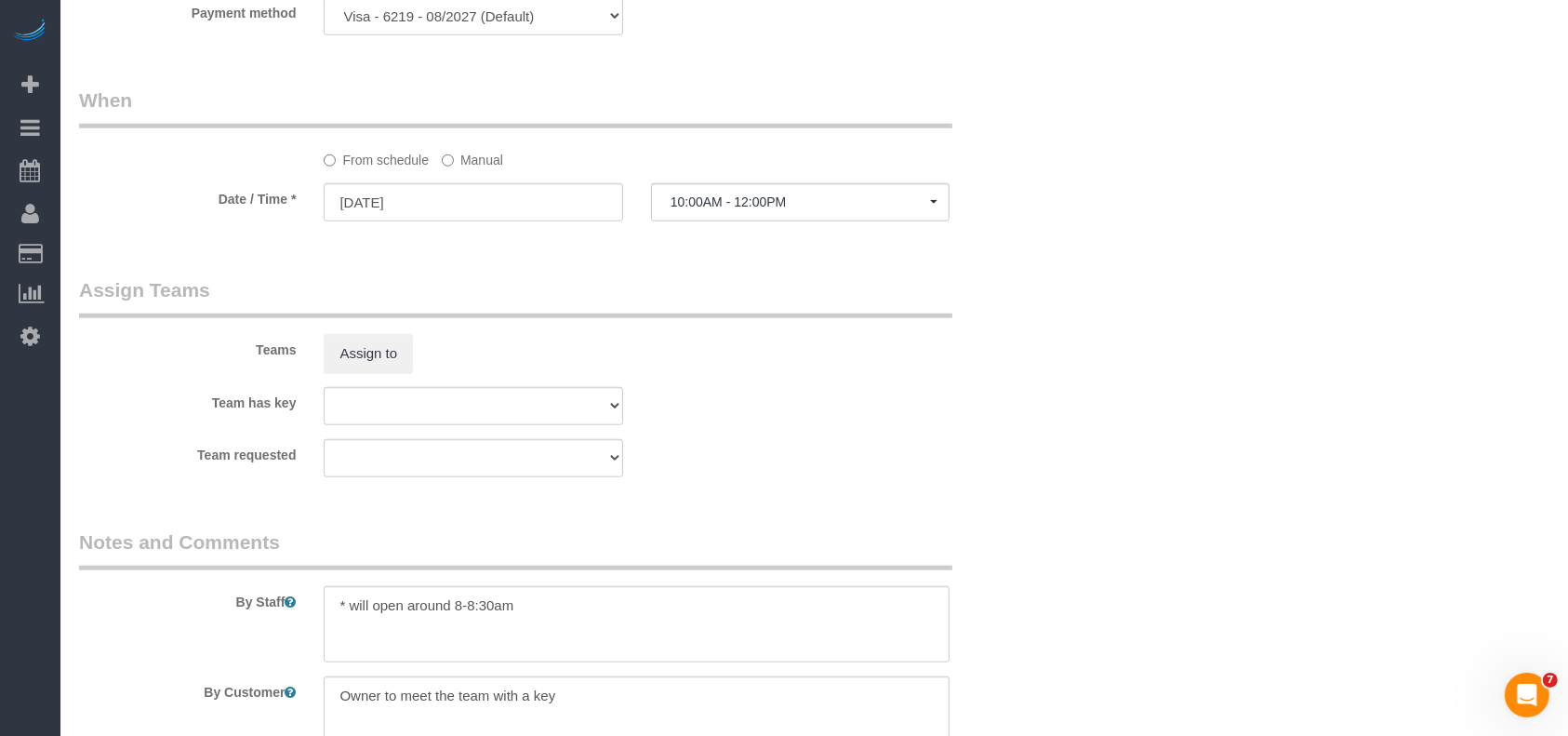
scroll to position [1737, 0]
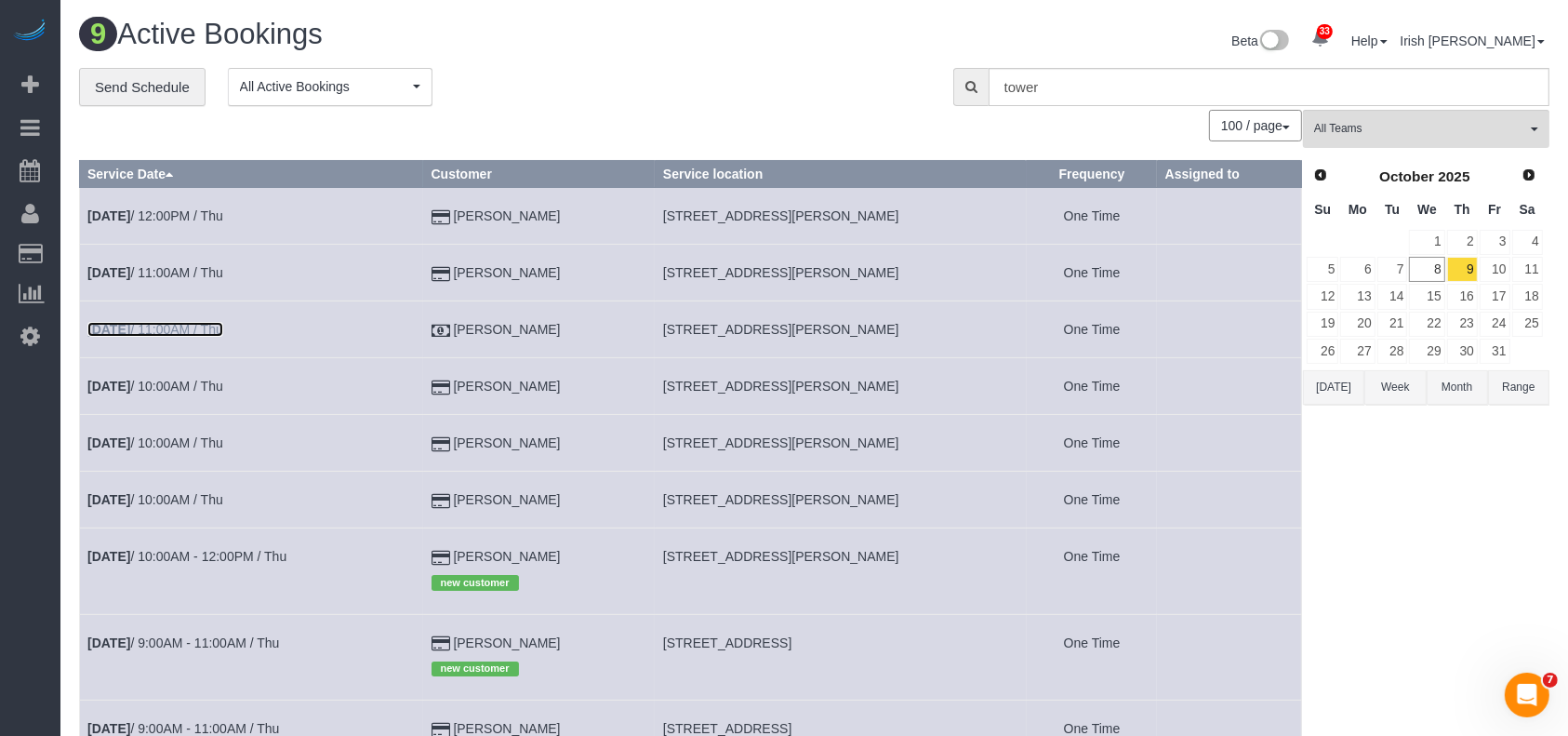
click at [186, 332] on link "[DATE] 11:00AM / Thu" at bounding box center [155, 330] width 136 height 15
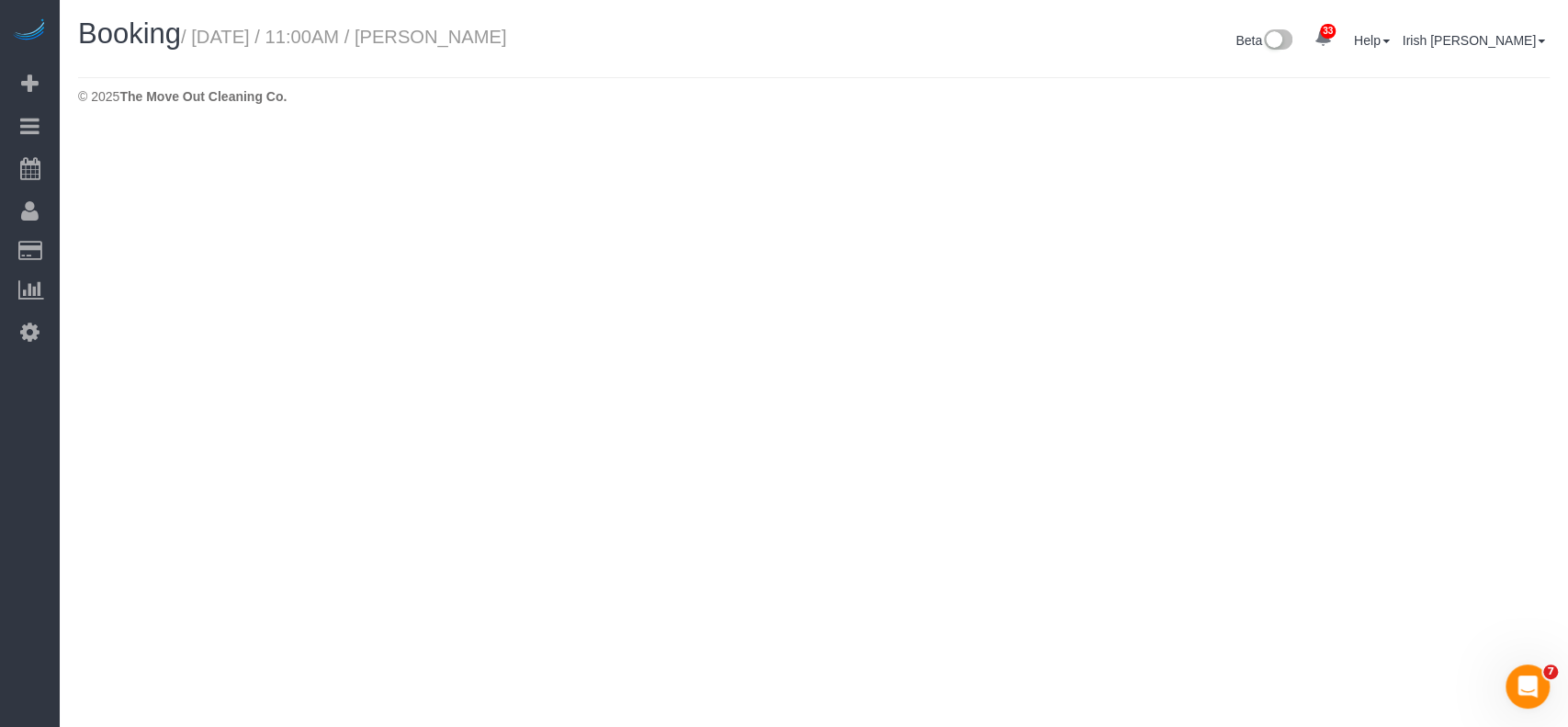
select select "[GEOGRAPHIC_DATA]"
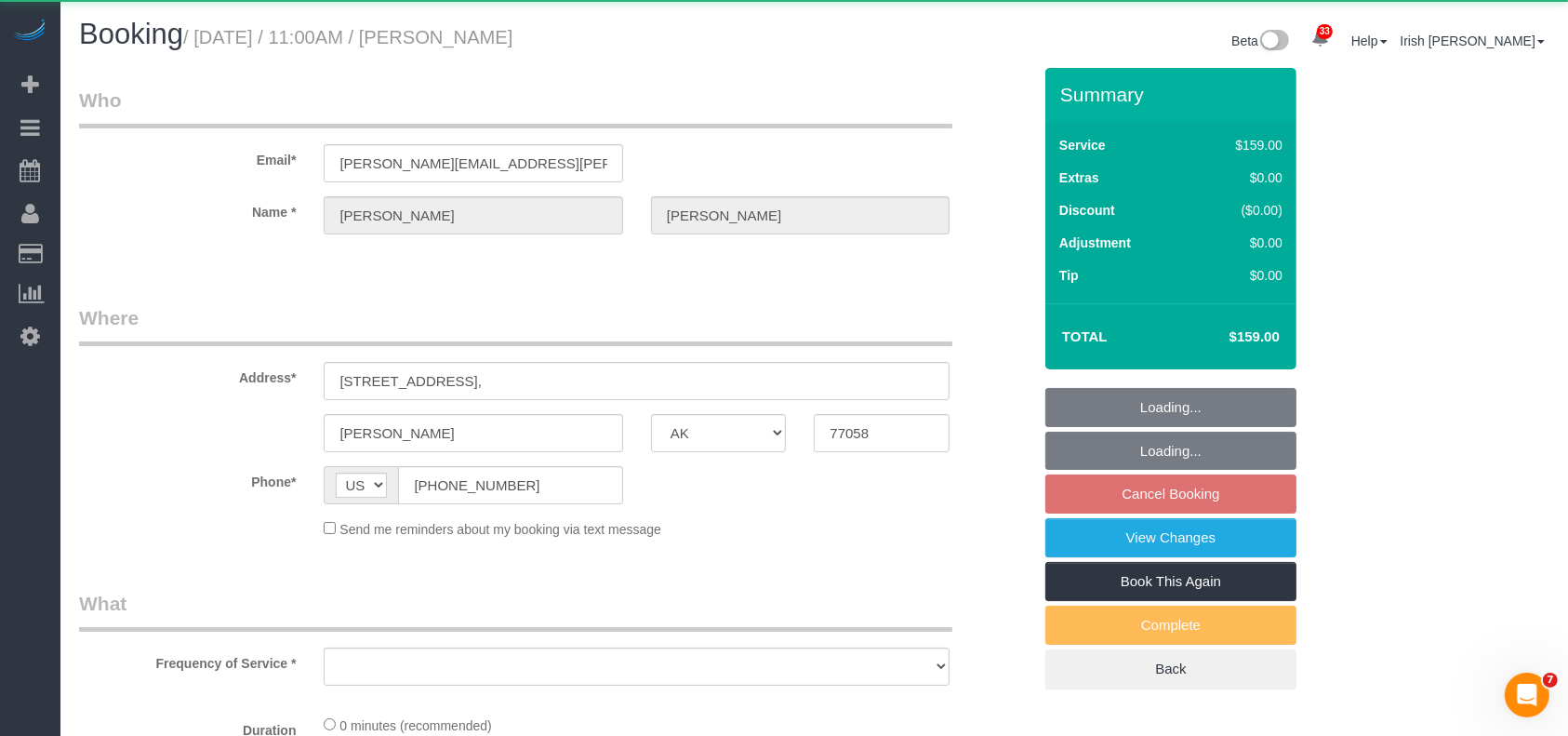
select select "3"
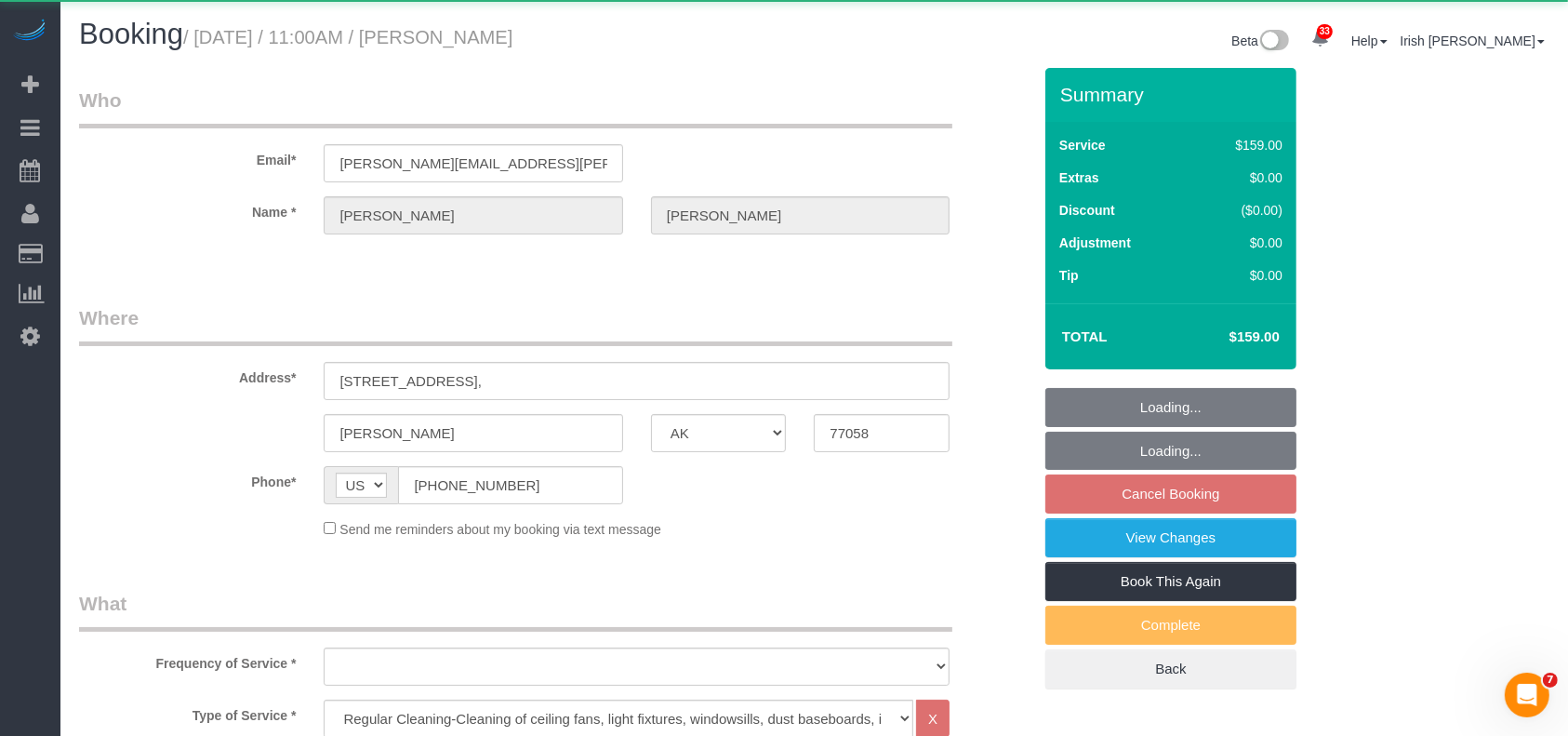
select select "object:6700"
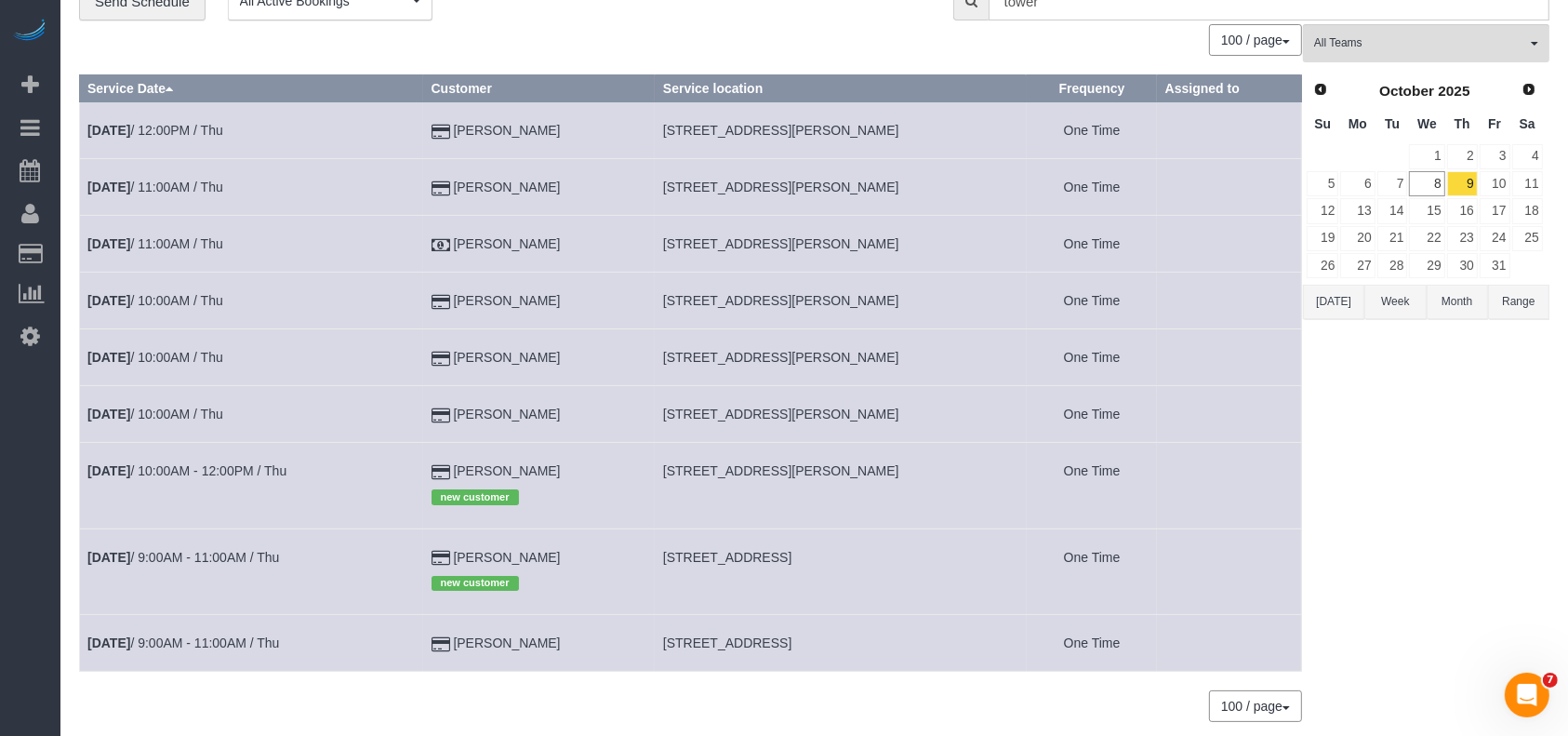
scroll to position [157, 0]
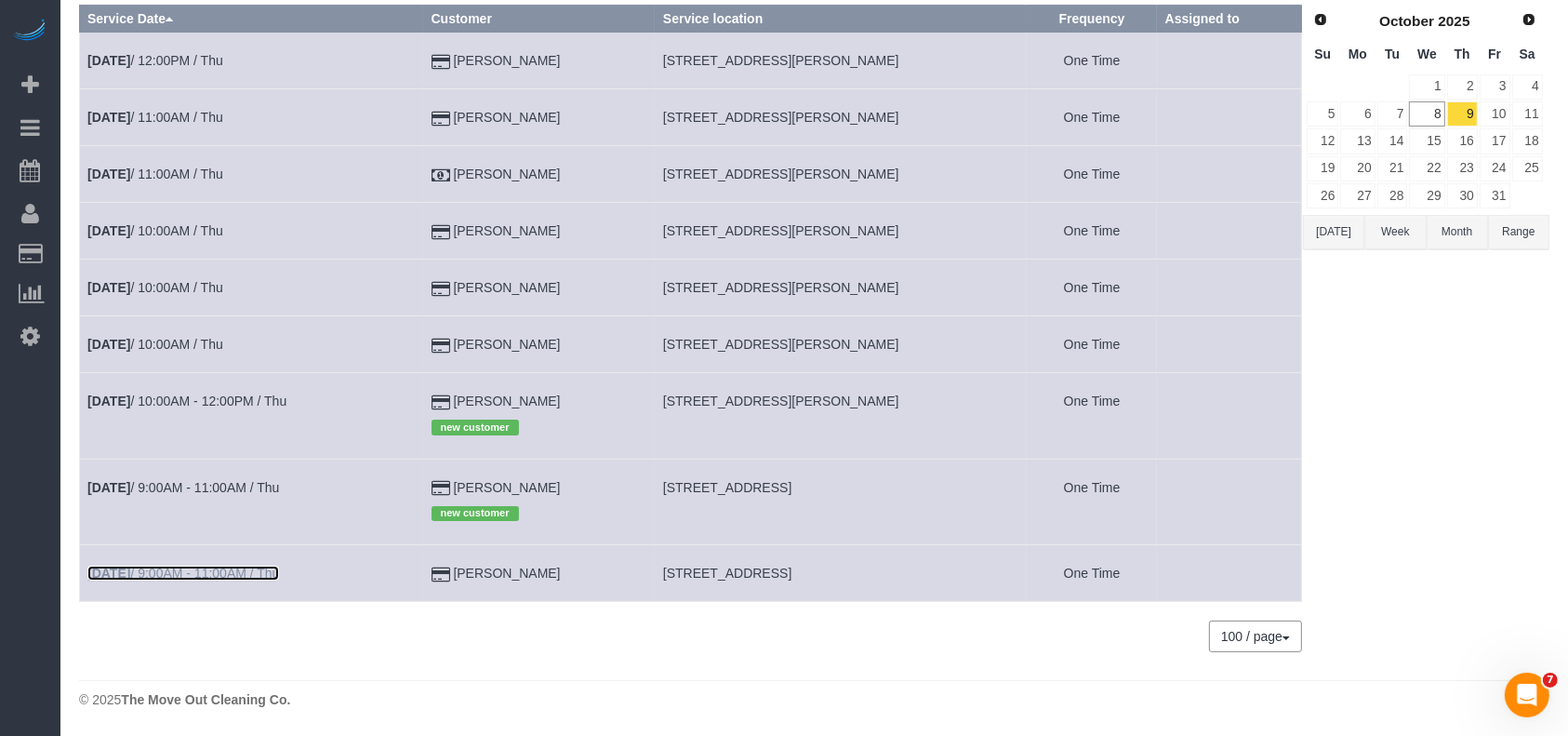
click at [232, 571] on link "[DATE] 9:00AM - 11:00AM / Thu" at bounding box center [183, 573] width 192 height 15
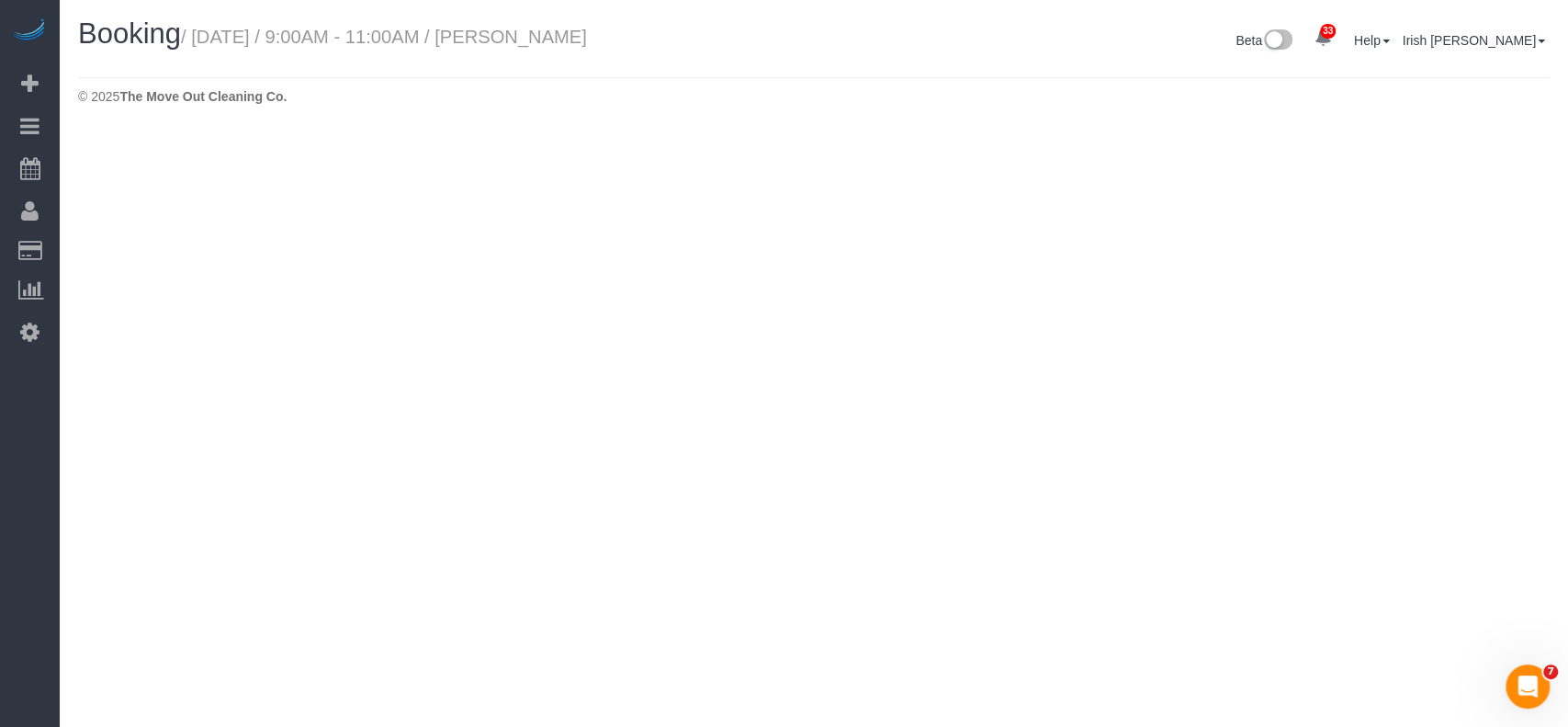
select select "[GEOGRAPHIC_DATA]"
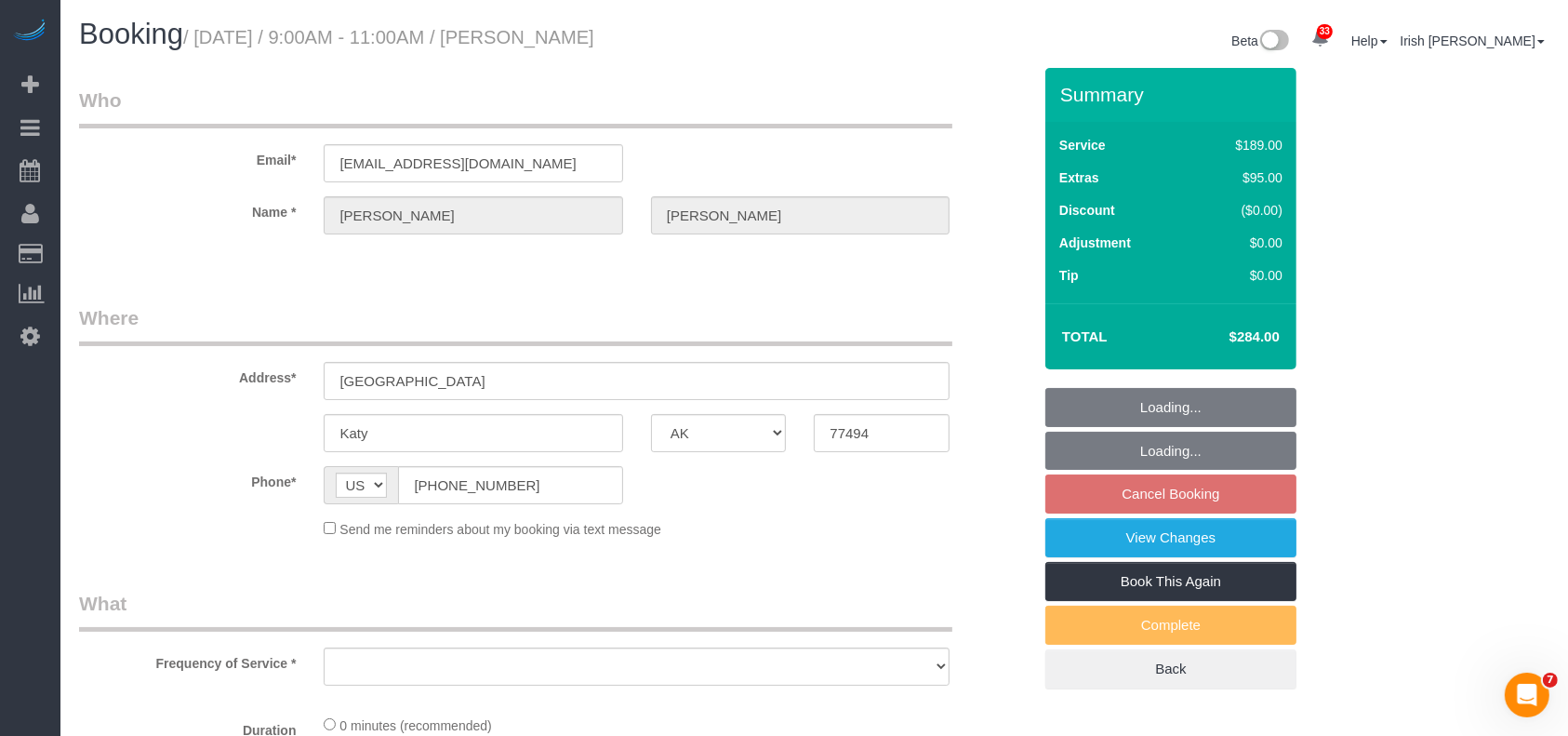
select select "string:fspay-3d209c2b-609b-44b1-b1db-e726b76a689c"
select select "object:7212"
select select "3"
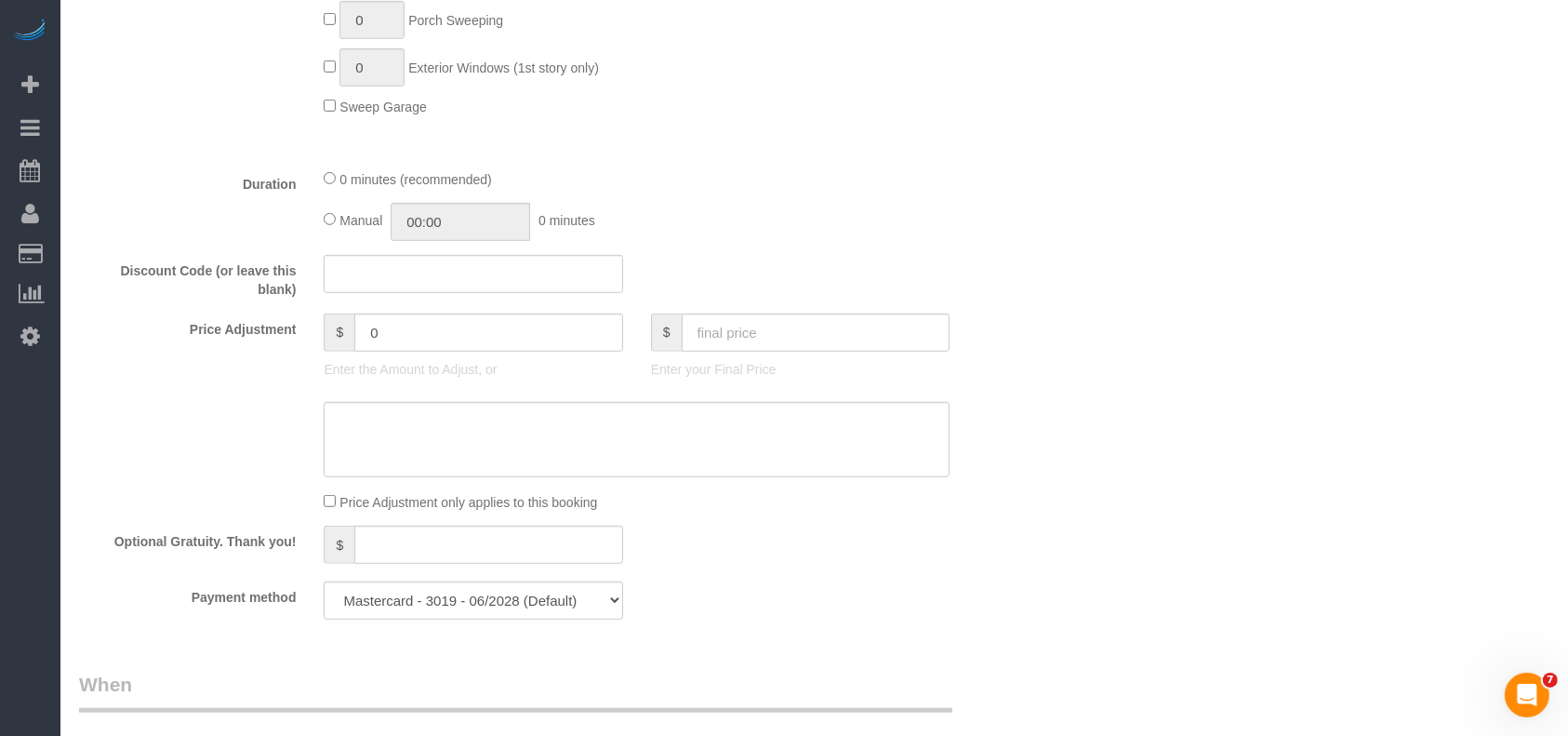
select select "object:7285"
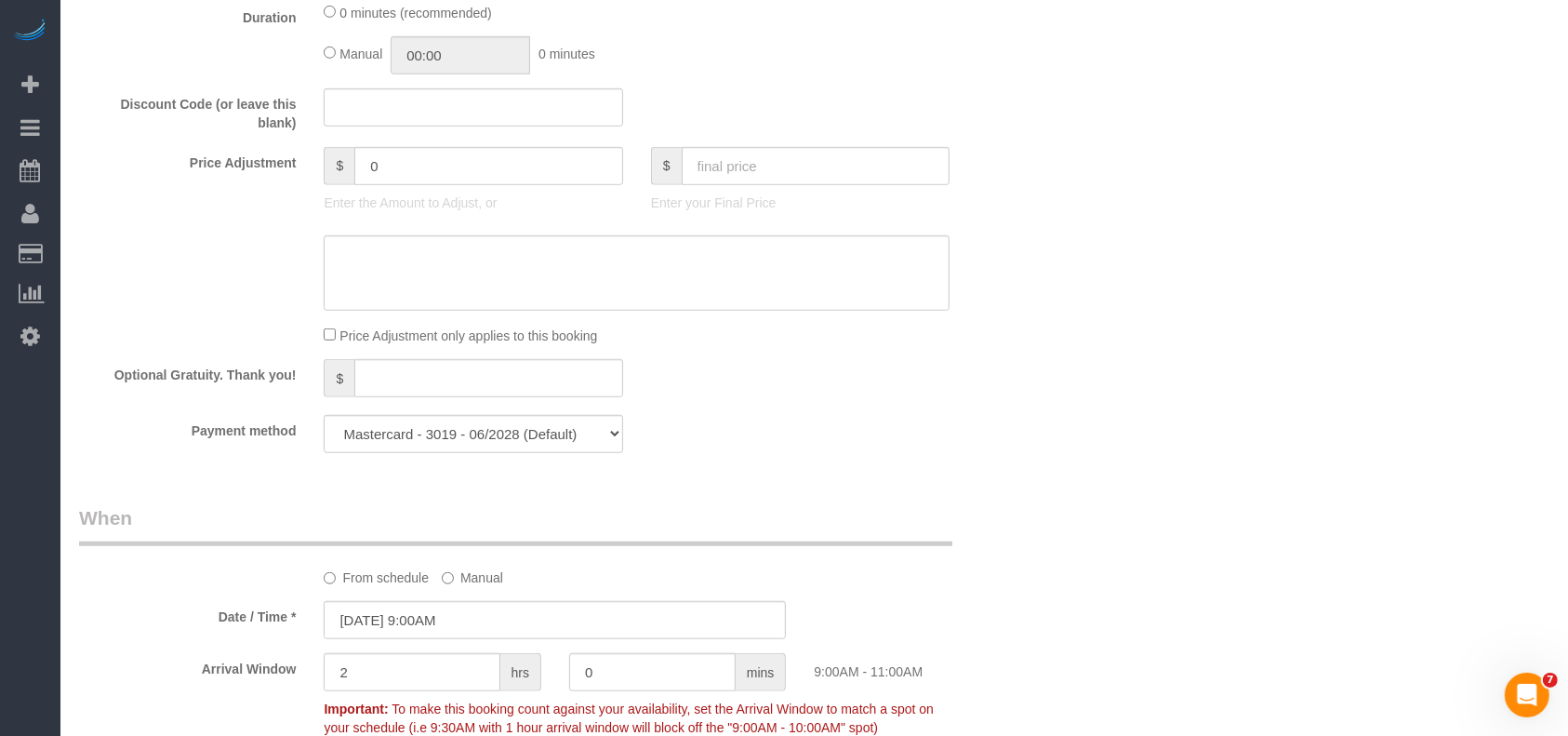
scroll to position [1241, 0]
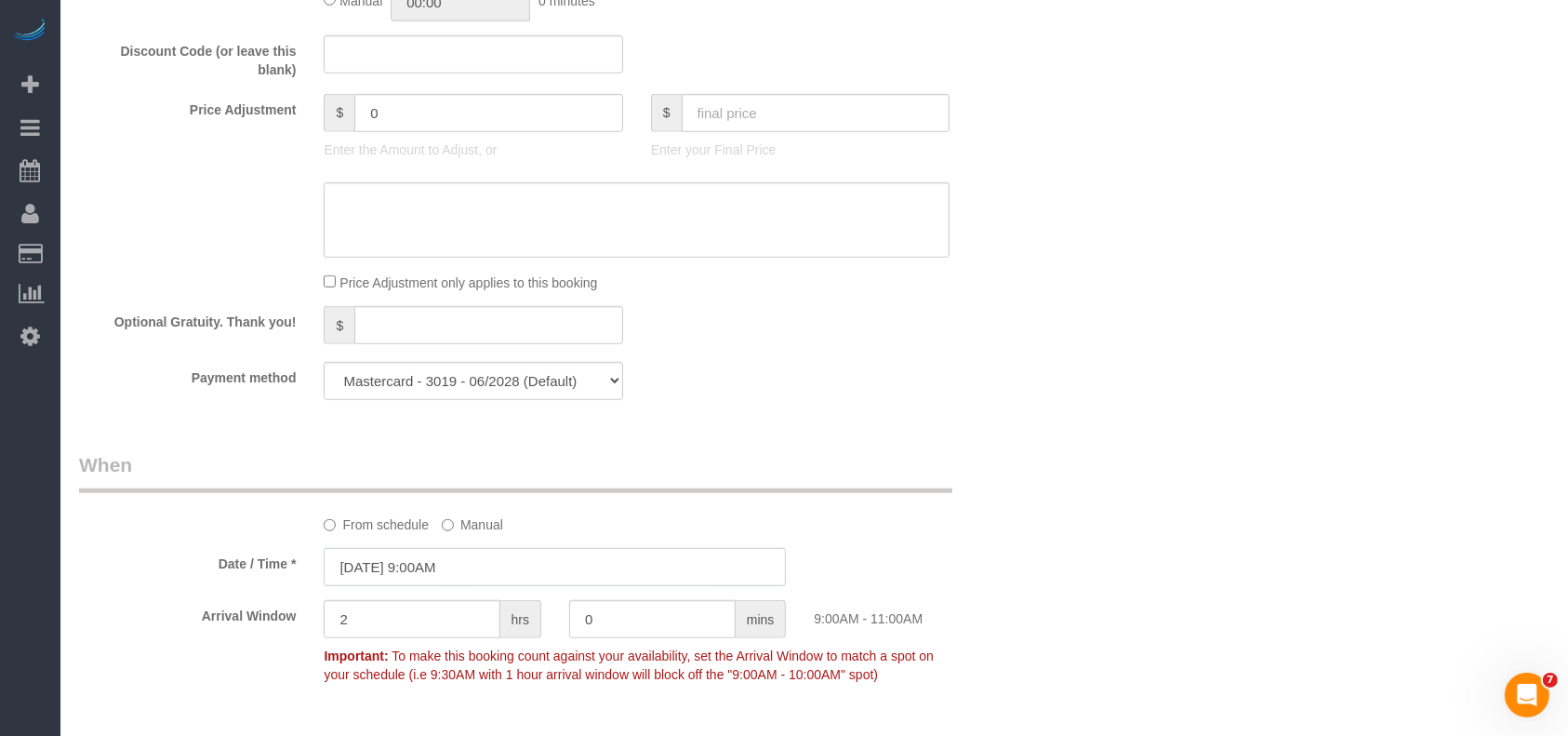
click at [396, 569] on input "[DATE] 9:00AM" at bounding box center [555, 566] width 463 height 38
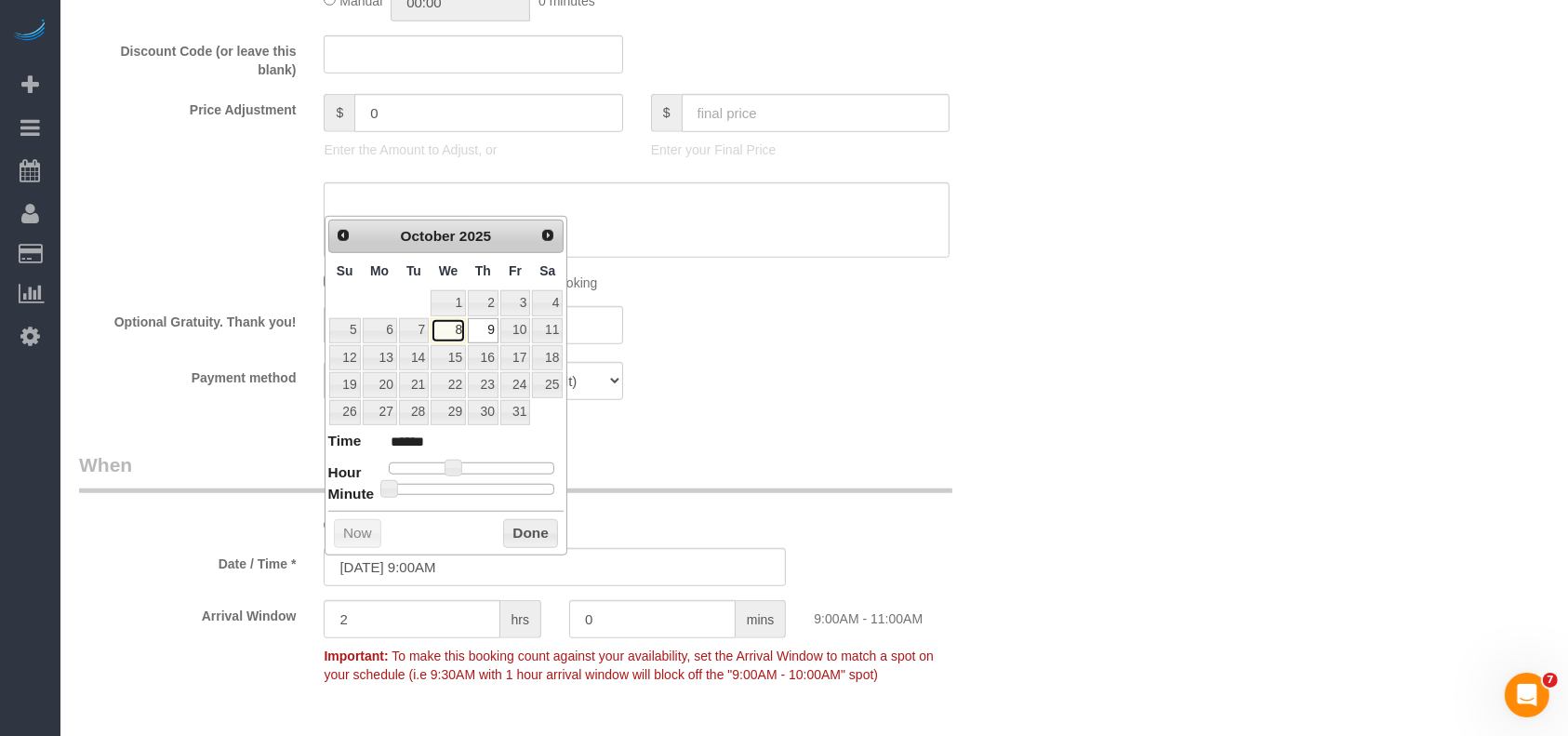
click at [449, 330] on link "8" at bounding box center [449, 331] width 35 height 25
type input "[DATE] 8:00AM"
type input "******"
click at [444, 467] on span at bounding box center [447, 469] width 17 height 17
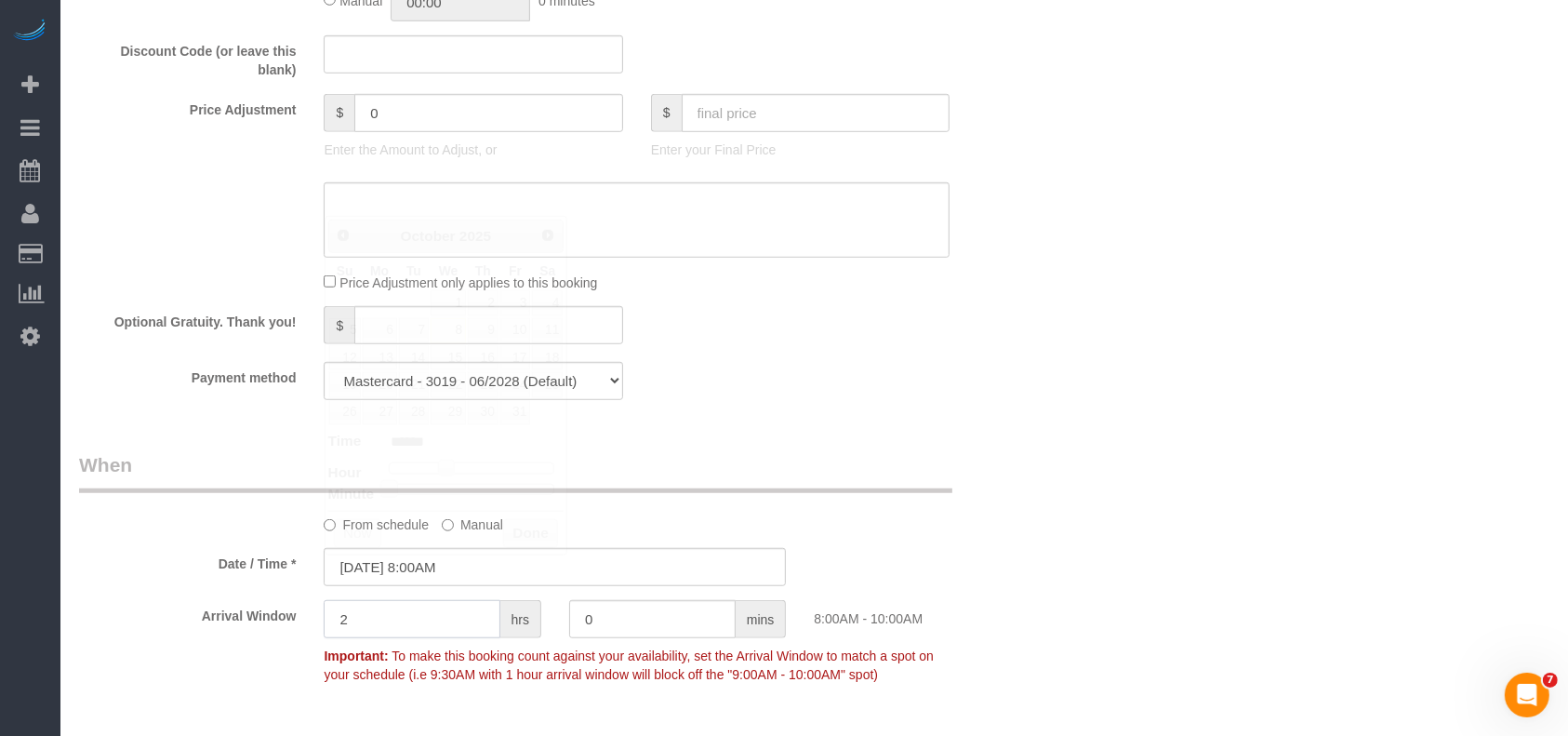
drag, startPoint x: 318, startPoint y: 633, endPoint x: 296, endPoint y: 634, distance: 22.0
click at [296, 634] on div "Arrival Window 2 hrs 0 mins 8:00AM - 10:00AM Important: To make this booking co…" at bounding box center [555, 646] width 980 height 92
type input "0"
click at [721, 493] on legend "When" at bounding box center [516, 472] width 873 height 42
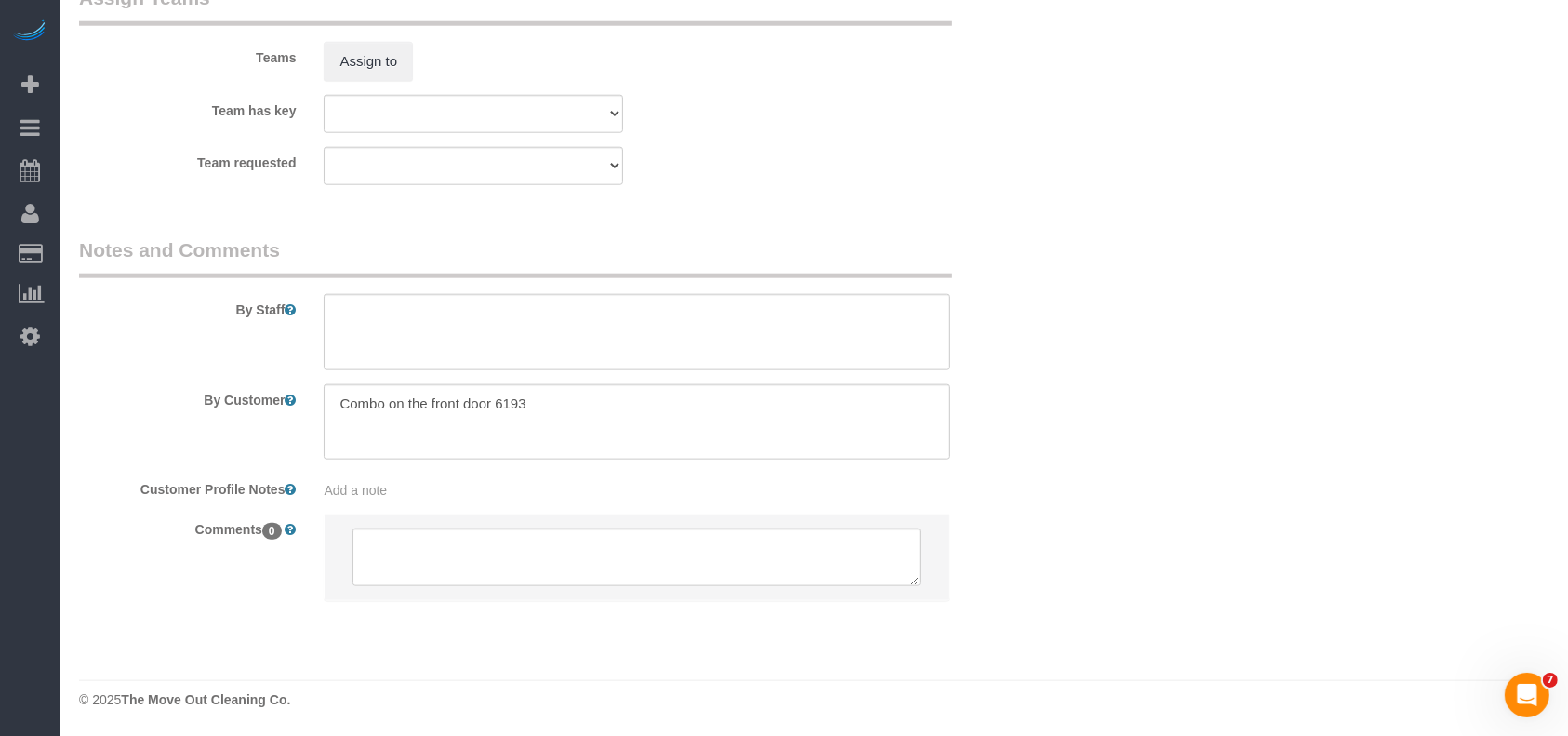
scroll to position [2003, 0]
click at [435, 341] on textarea at bounding box center [637, 333] width 626 height 76
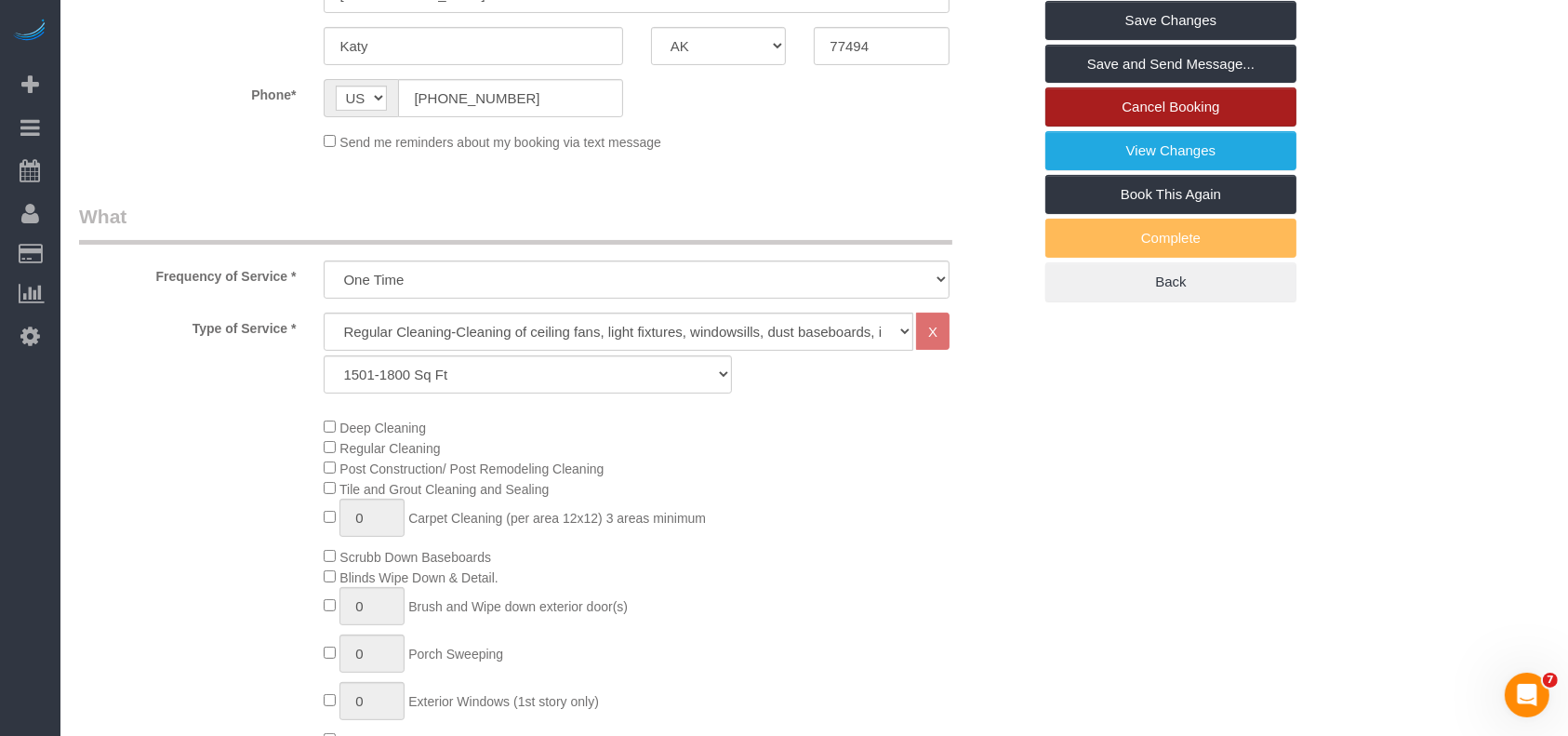
scroll to position [266, 0]
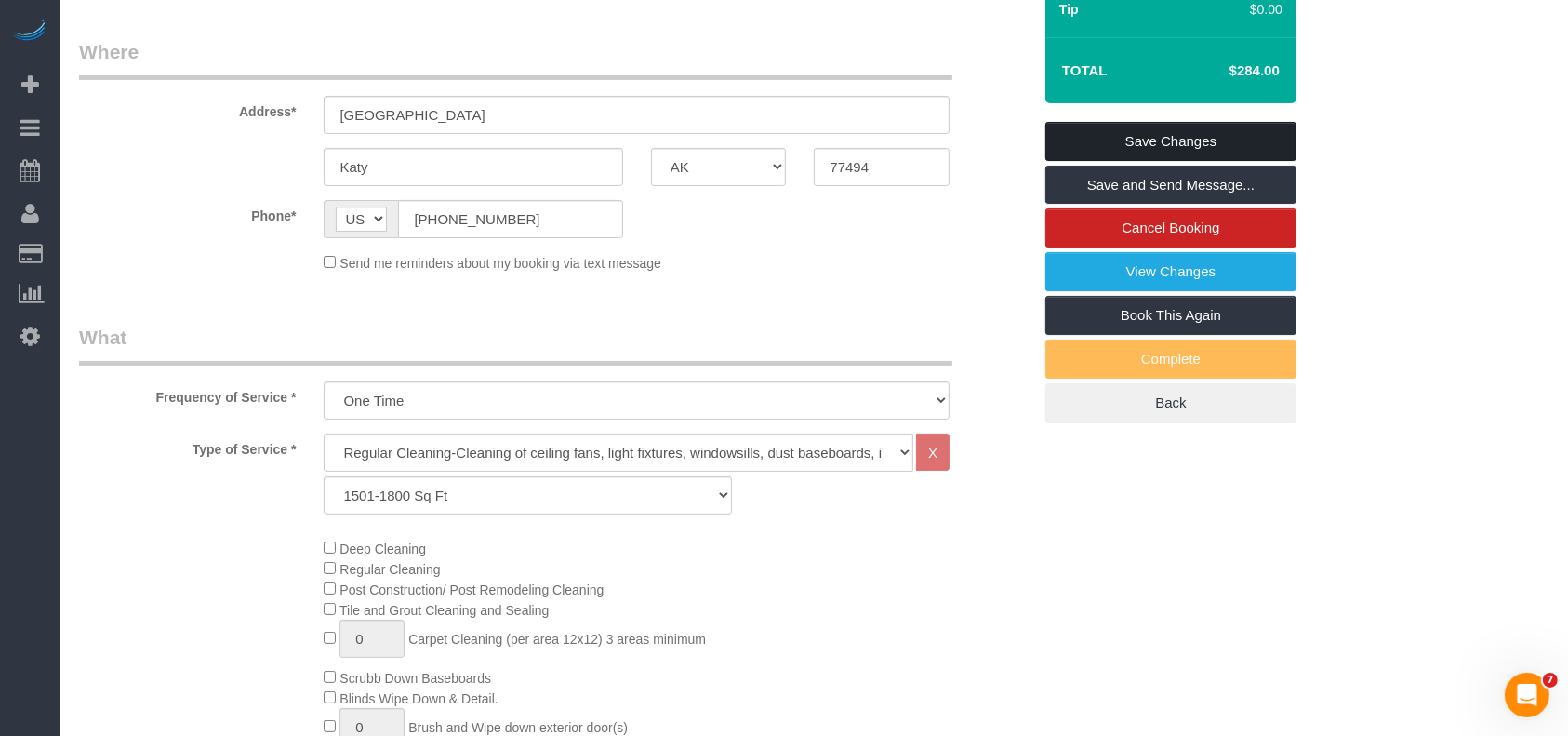
type textarea "* needs cleaning at 8am"
click at [1209, 139] on link "Save Changes" at bounding box center [1171, 142] width 251 height 39
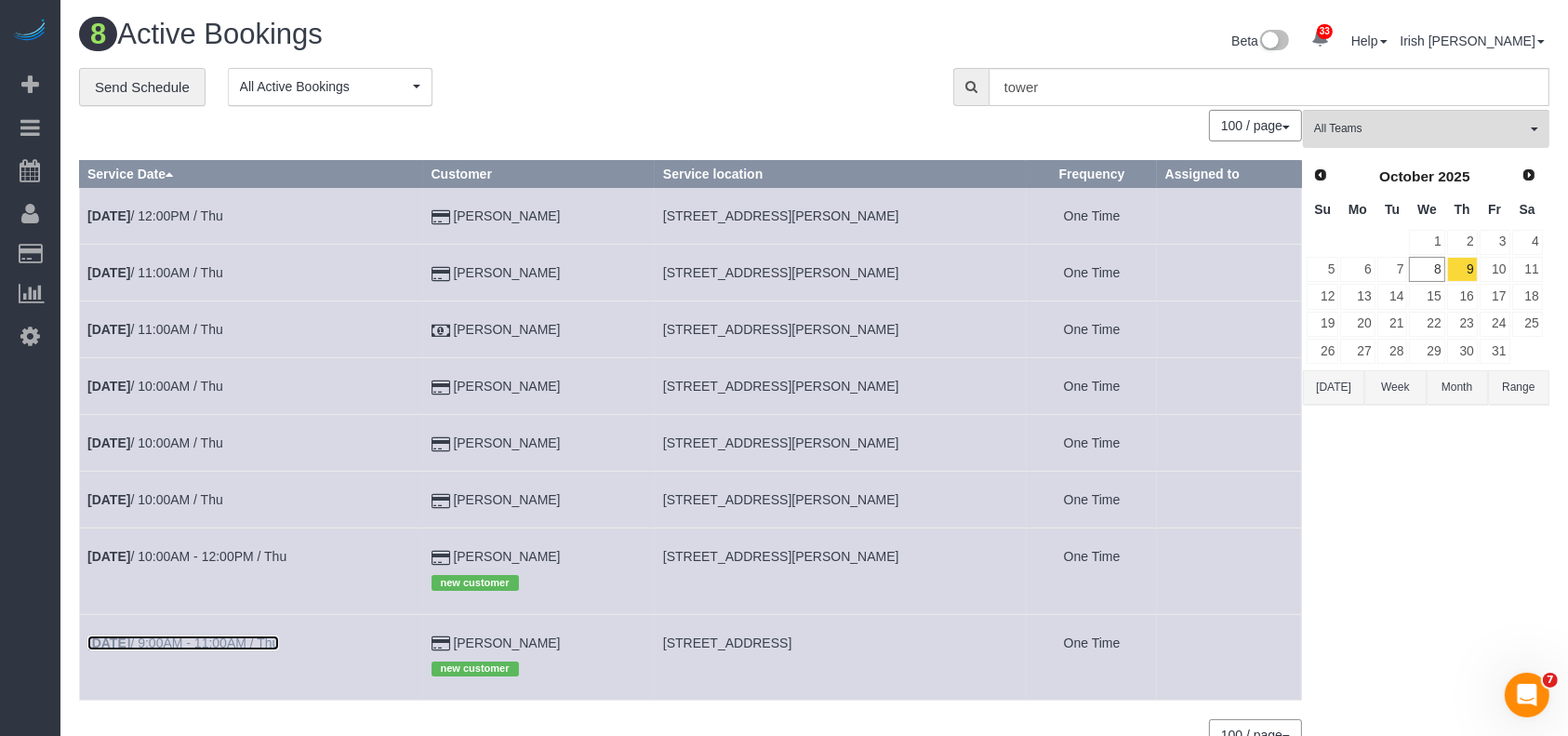
click at [233, 635] on link "[DATE] 9:00AM - 11:00AM / Thu" at bounding box center [183, 643] width 192 height 15
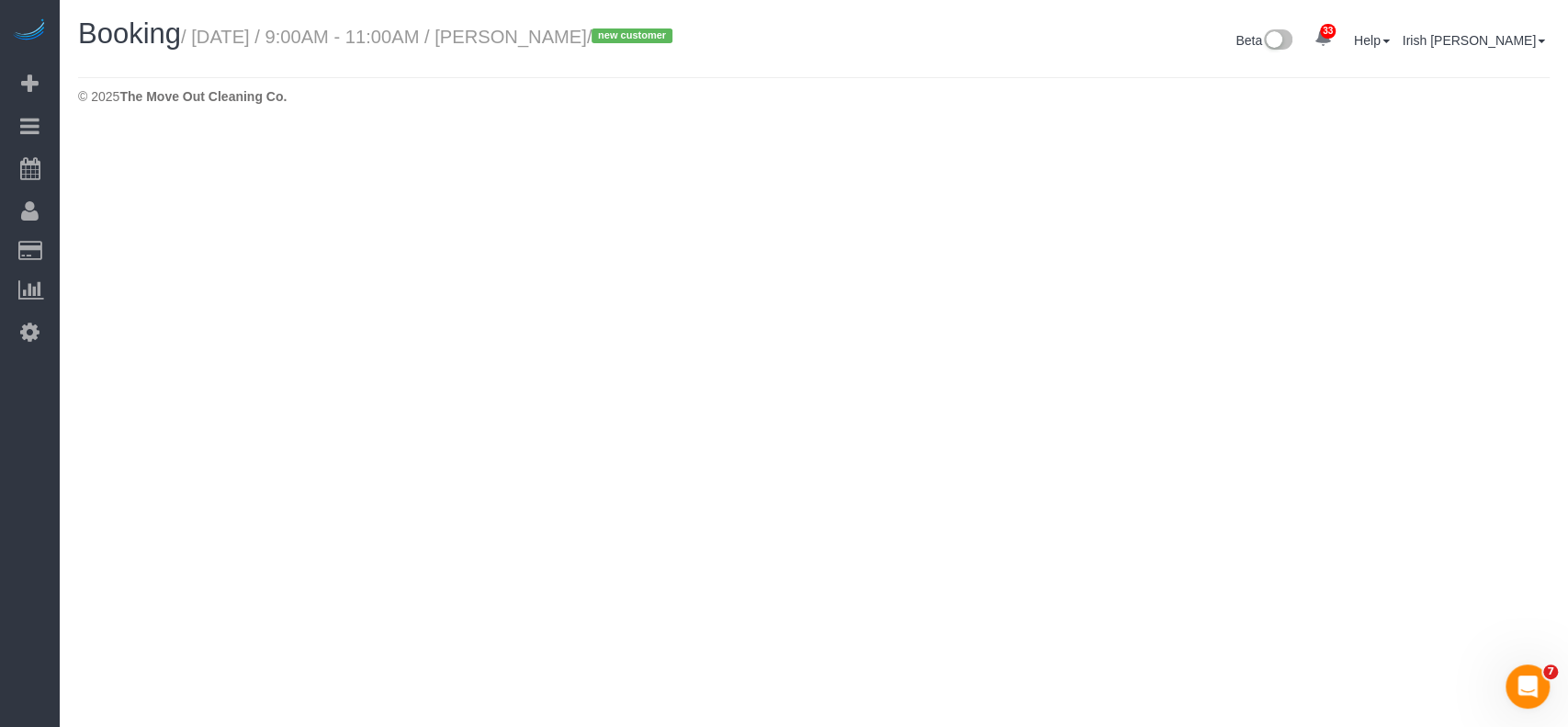
select select "[GEOGRAPHIC_DATA]"
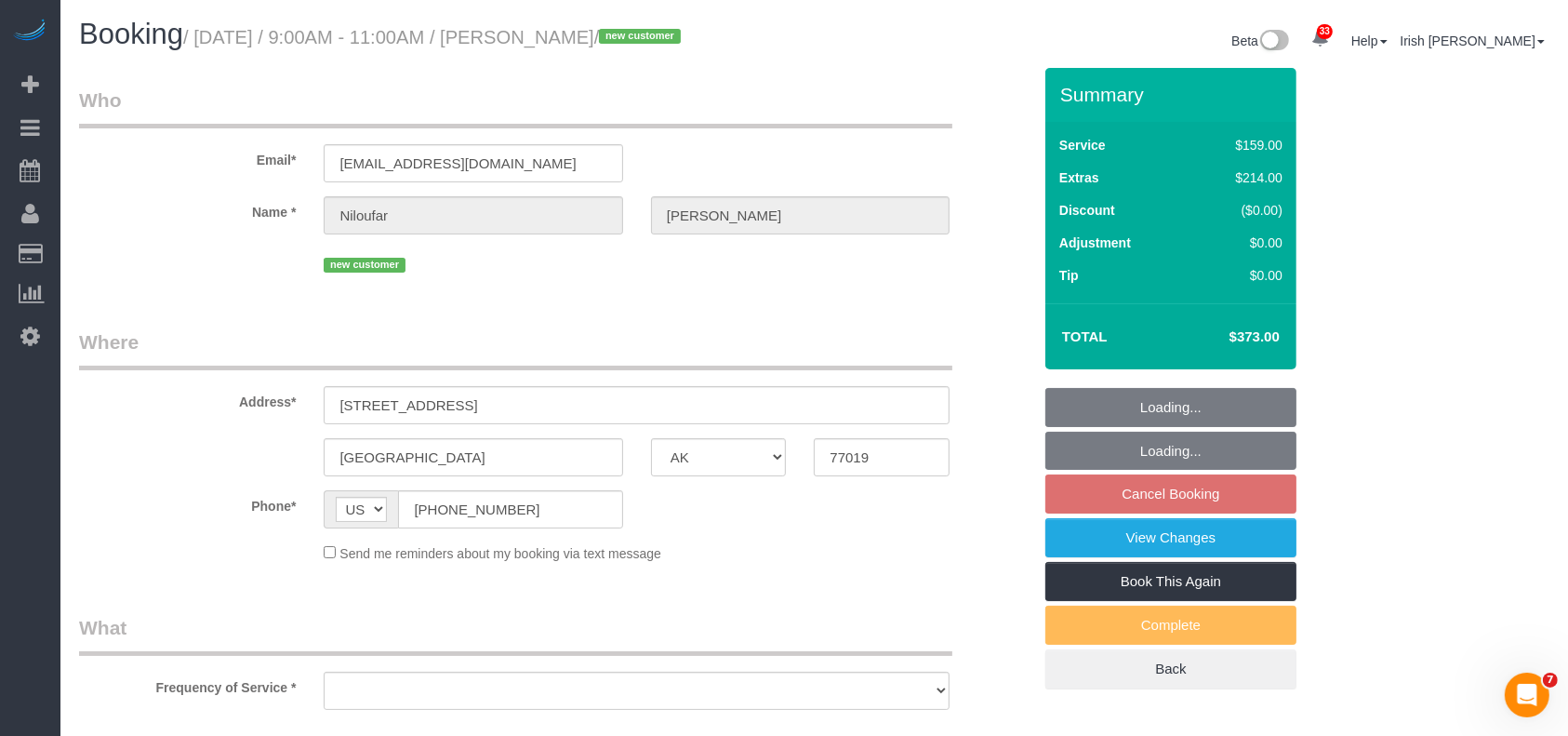
select select "string:fspay-518bf9d0-1925-4528-babc-d5d5b657d095"
select select "object:7792"
select select "3"
select select "object:7876"
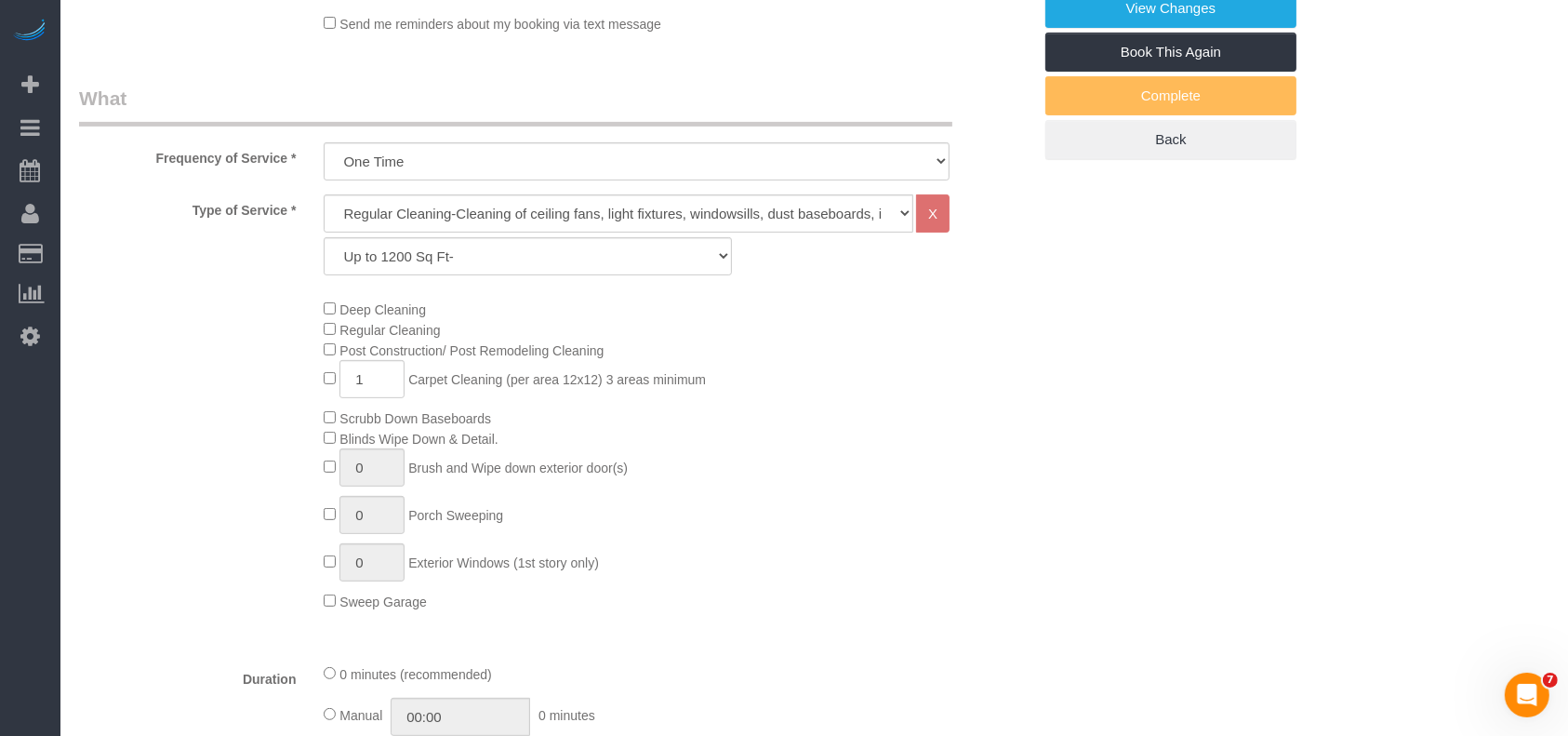
scroll to position [620, 0]
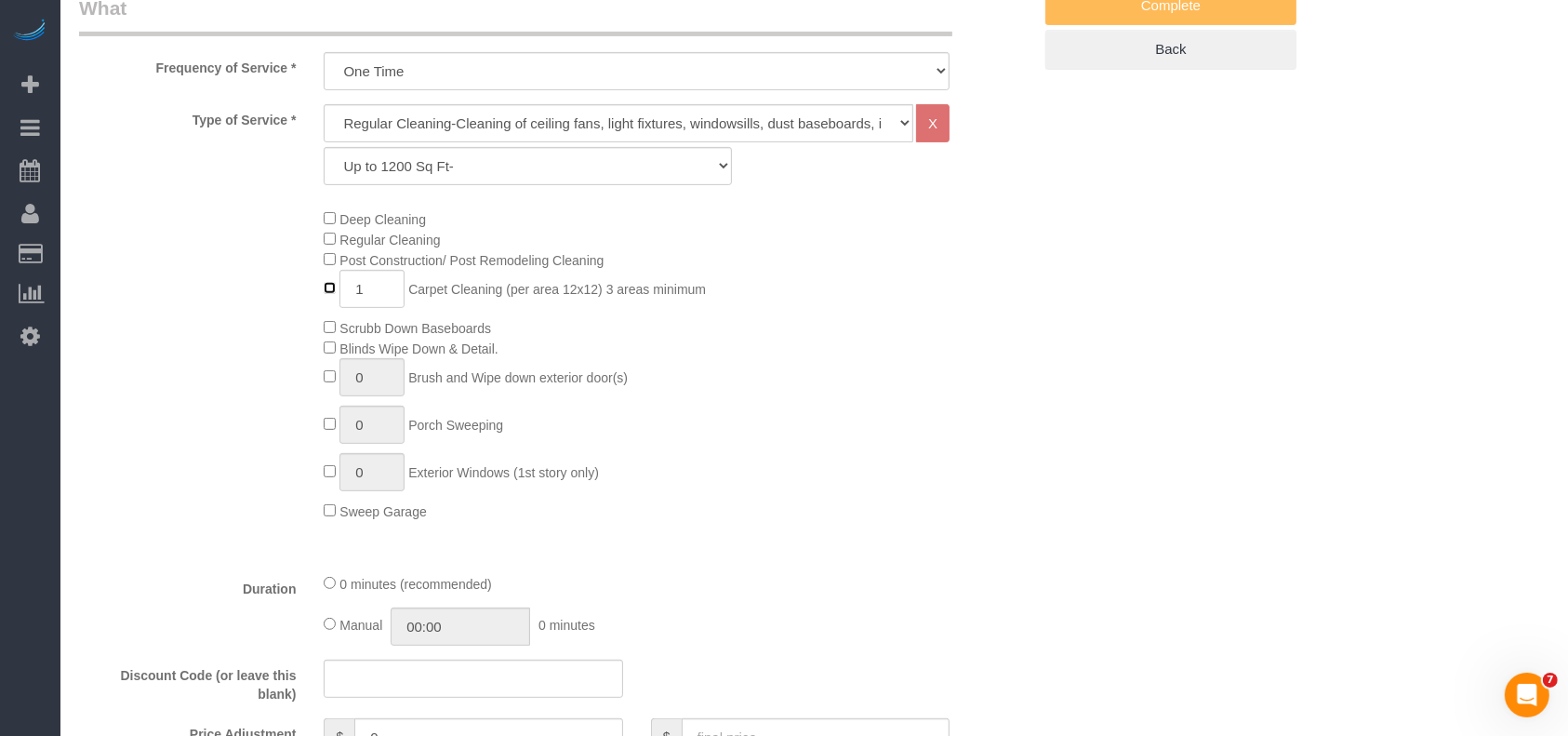
type input "0"
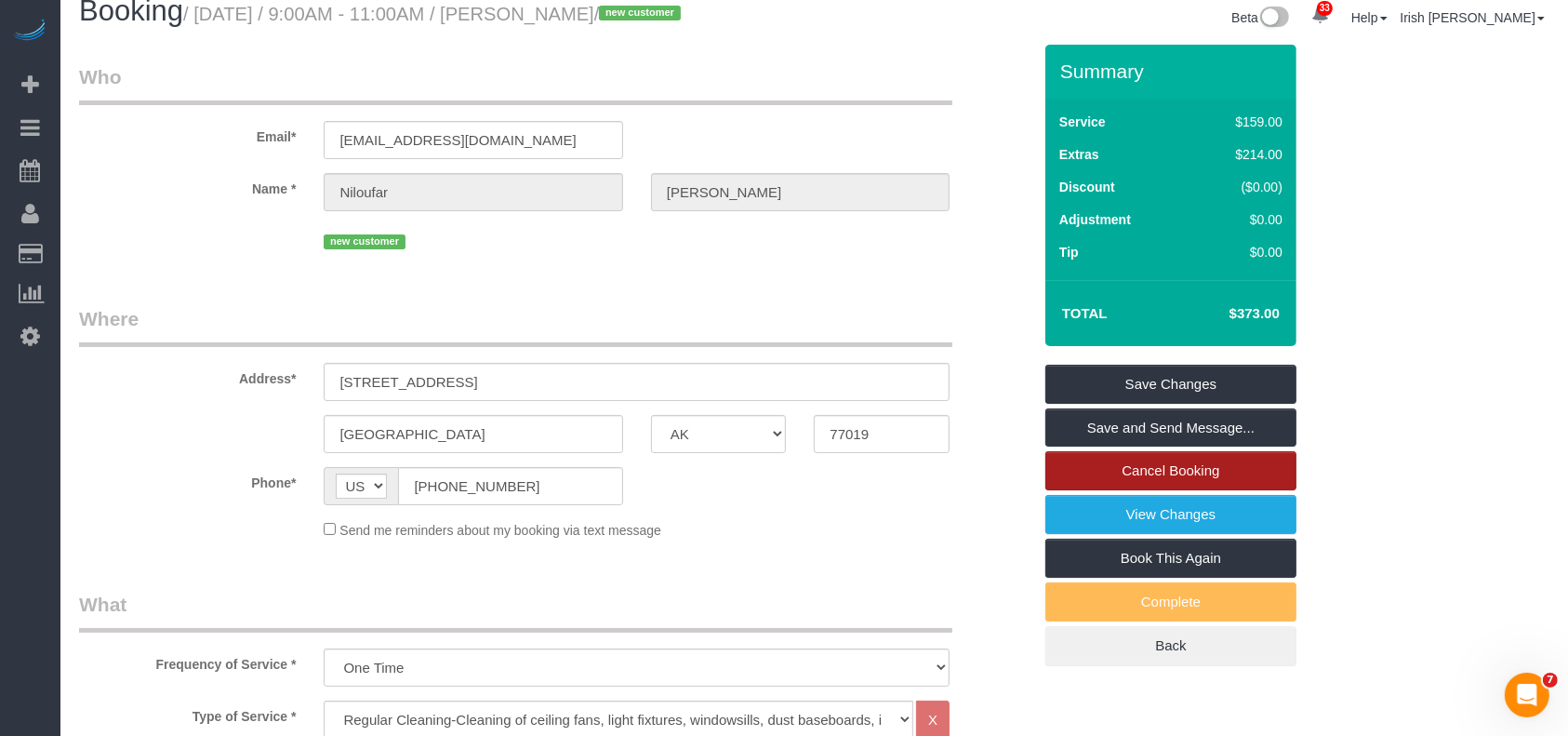
scroll to position [0, 0]
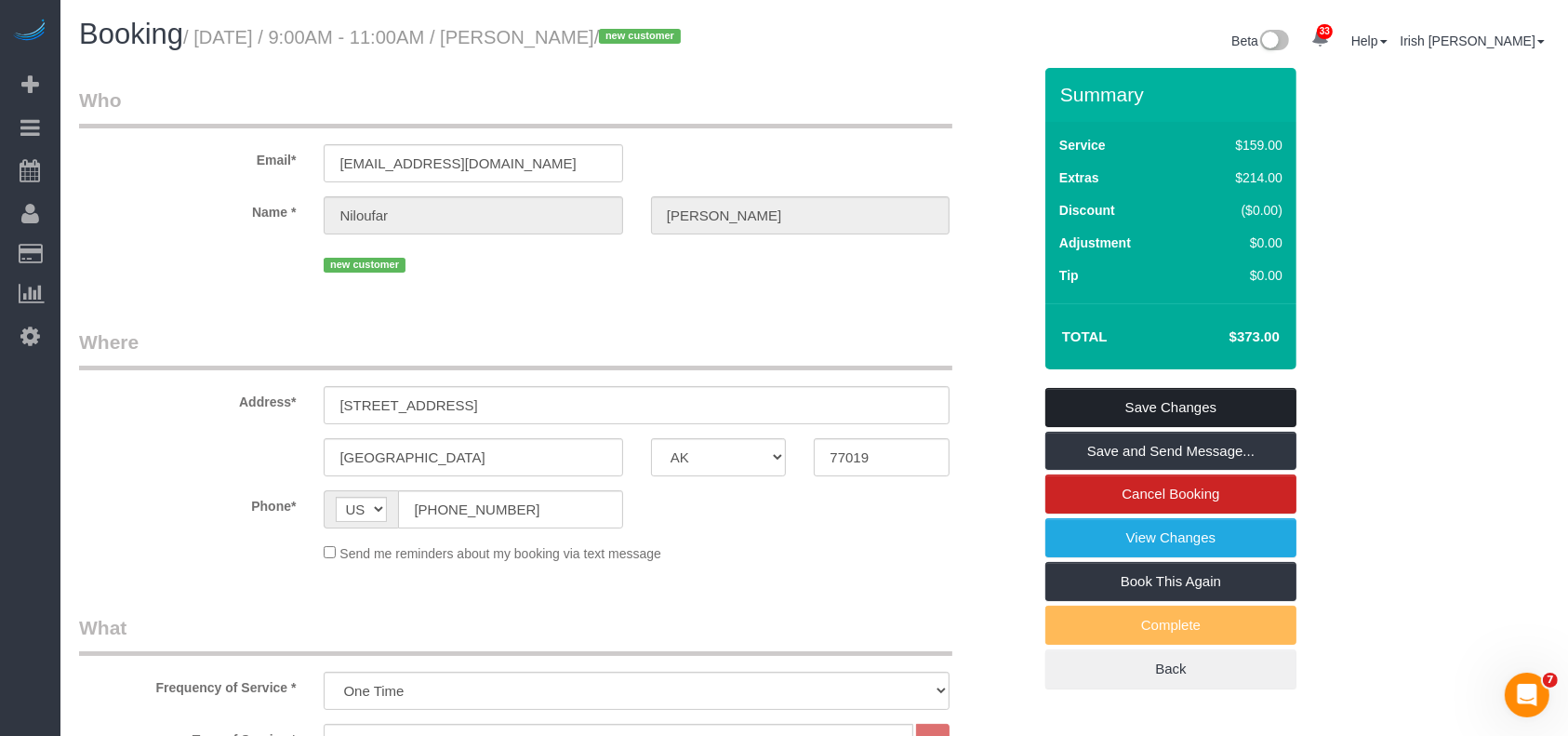
click at [1130, 405] on link "Save Changes" at bounding box center [1171, 408] width 251 height 39
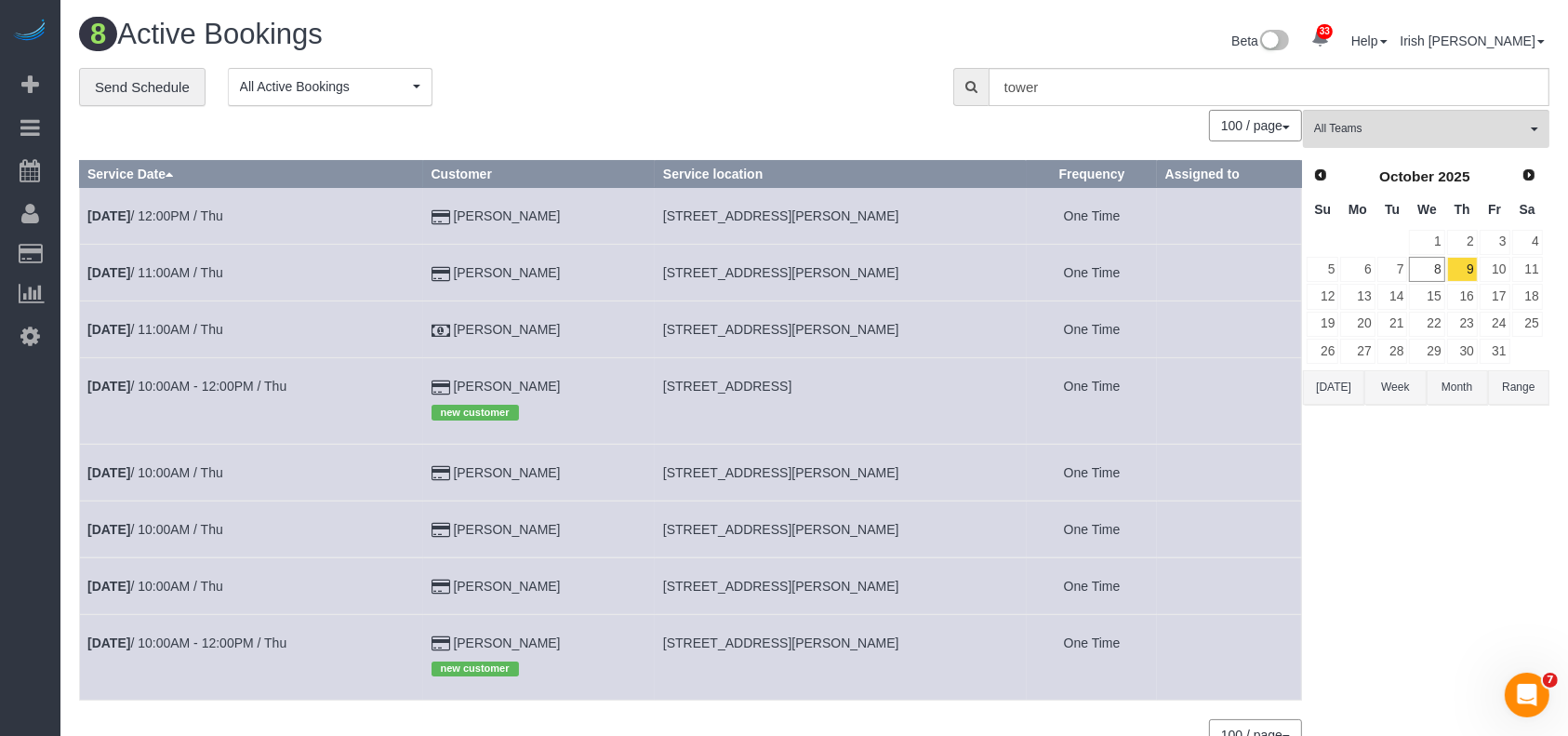
drag, startPoint x: 514, startPoint y: 638, endPoint x: 457, endPoint y: 640, distance: 57.0
click at [457, 640] on td "[PERSON_NAME] new customer" at bounding box center [539, 657] width 232 height 86
copy td "[PERSON_NAME]"
click at [191, 325] on link "[DATE] 11:00AM / Thu" at bounding box center [155, 330] width 136 height 15
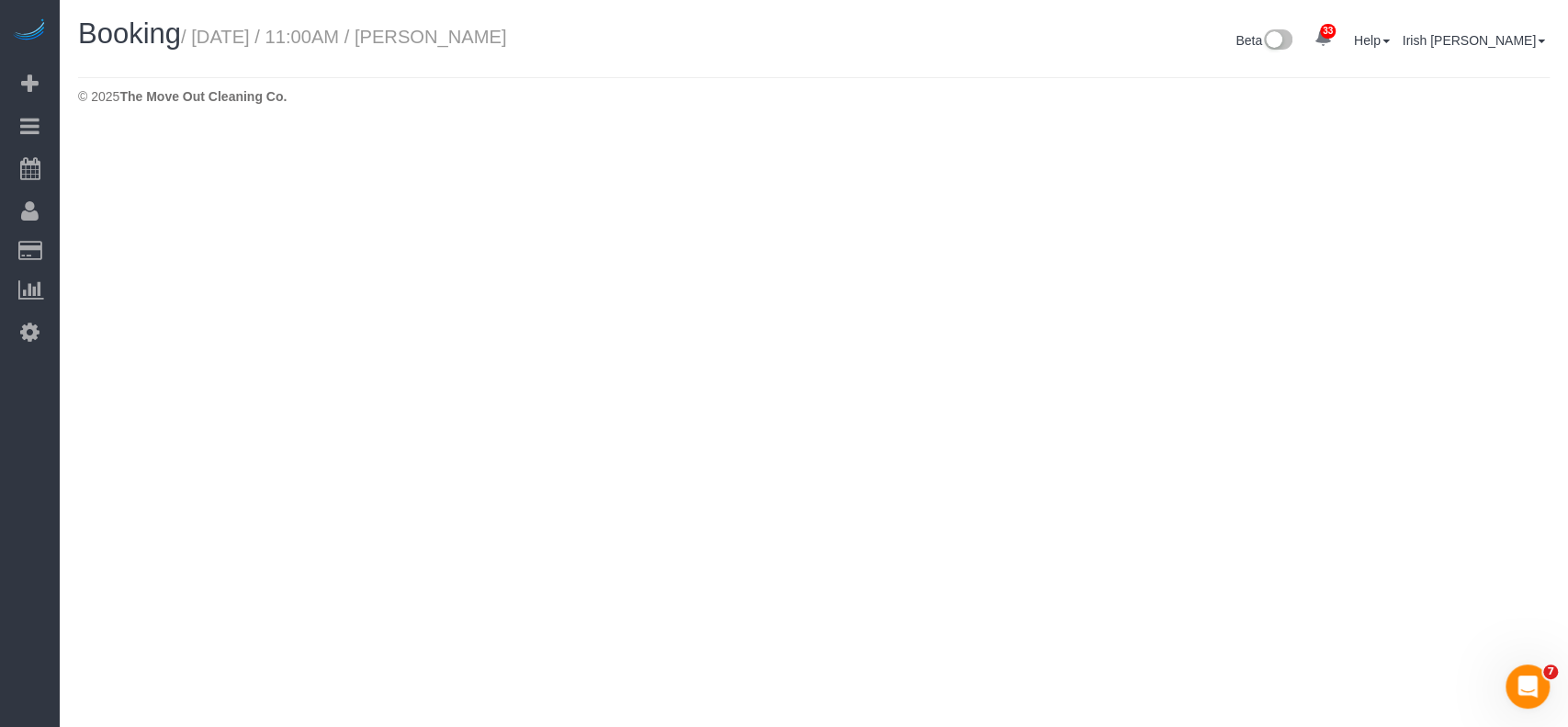
select select "[GEOGRAPHIC_DATA]"
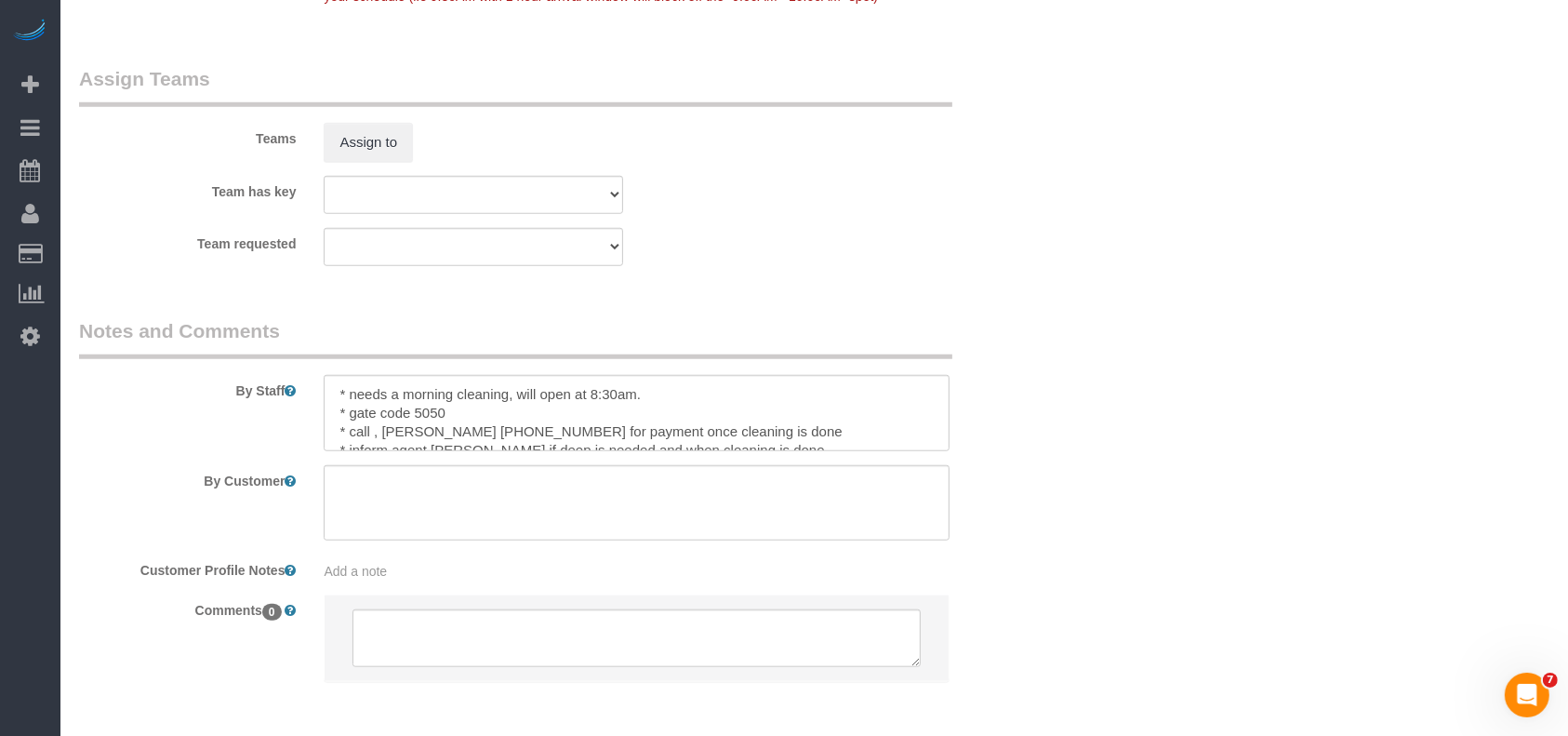
scroll to position [1982, 0]
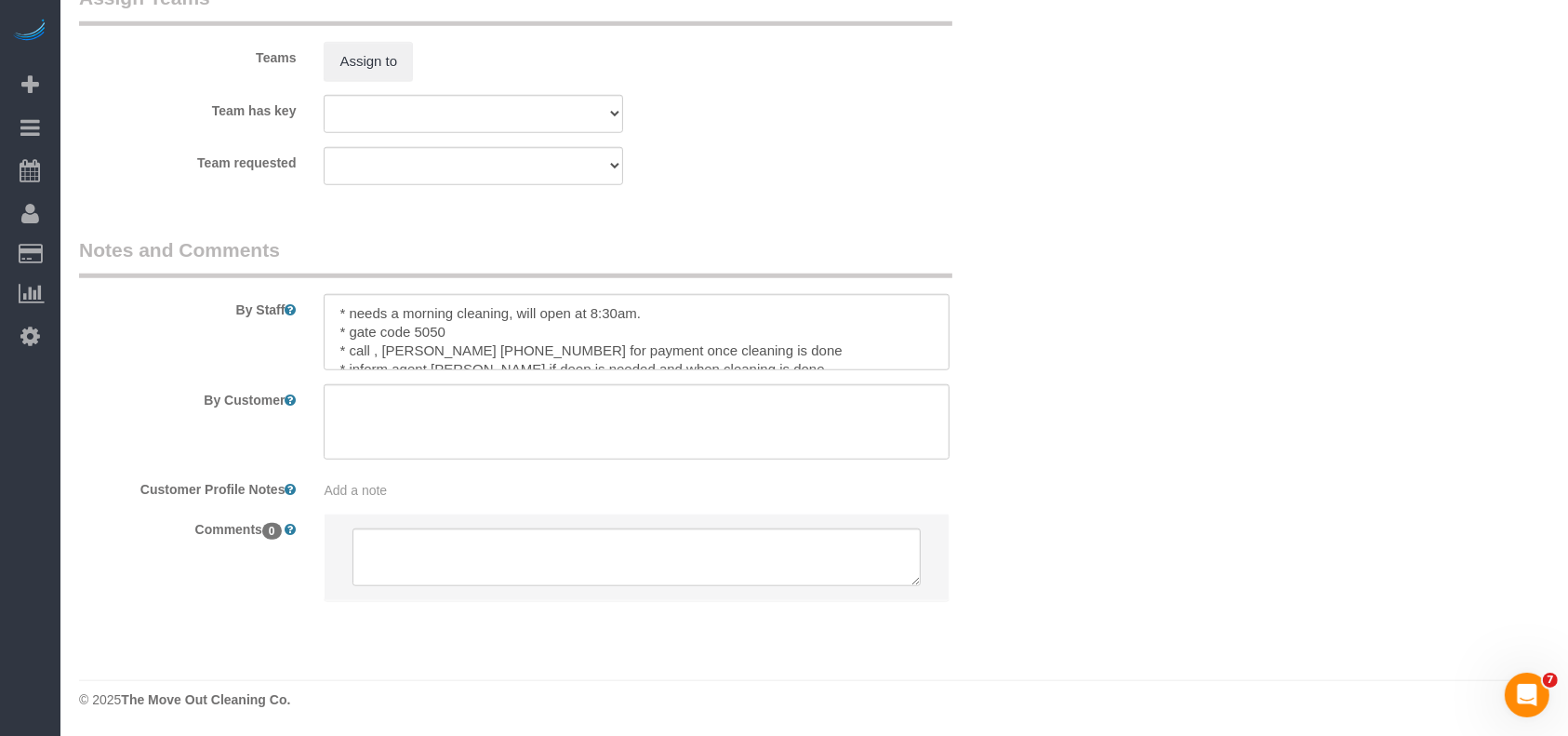
select select "object:8427"
select select "3"
click at [423, 431] on textarea at bounding box center [637, 423] width 626 height 76
paste textarea "When worker gets through the complex gates, go all the way to the back by water…"
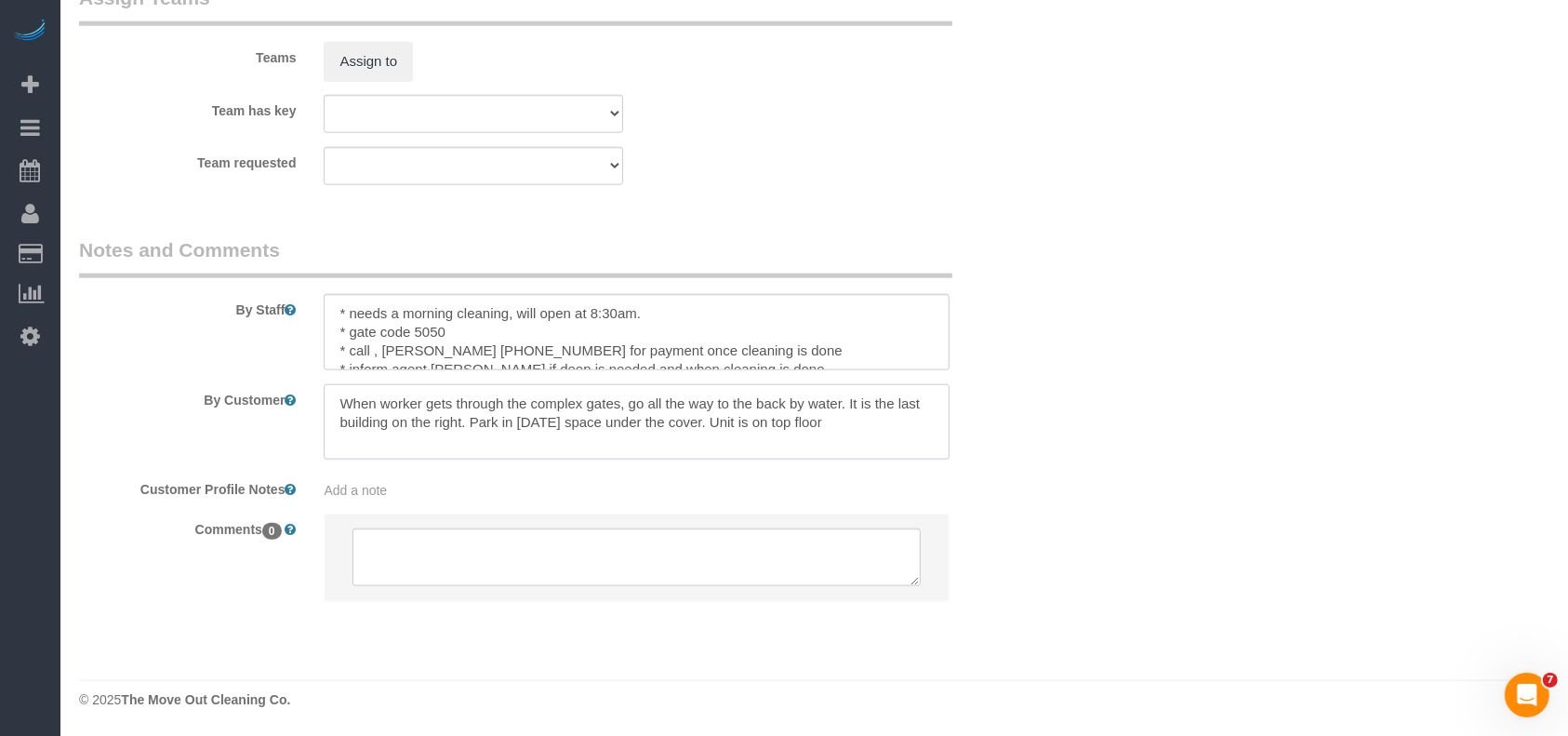
type textarea "When worker gets through the complex gates, go all the way to the back by water…"
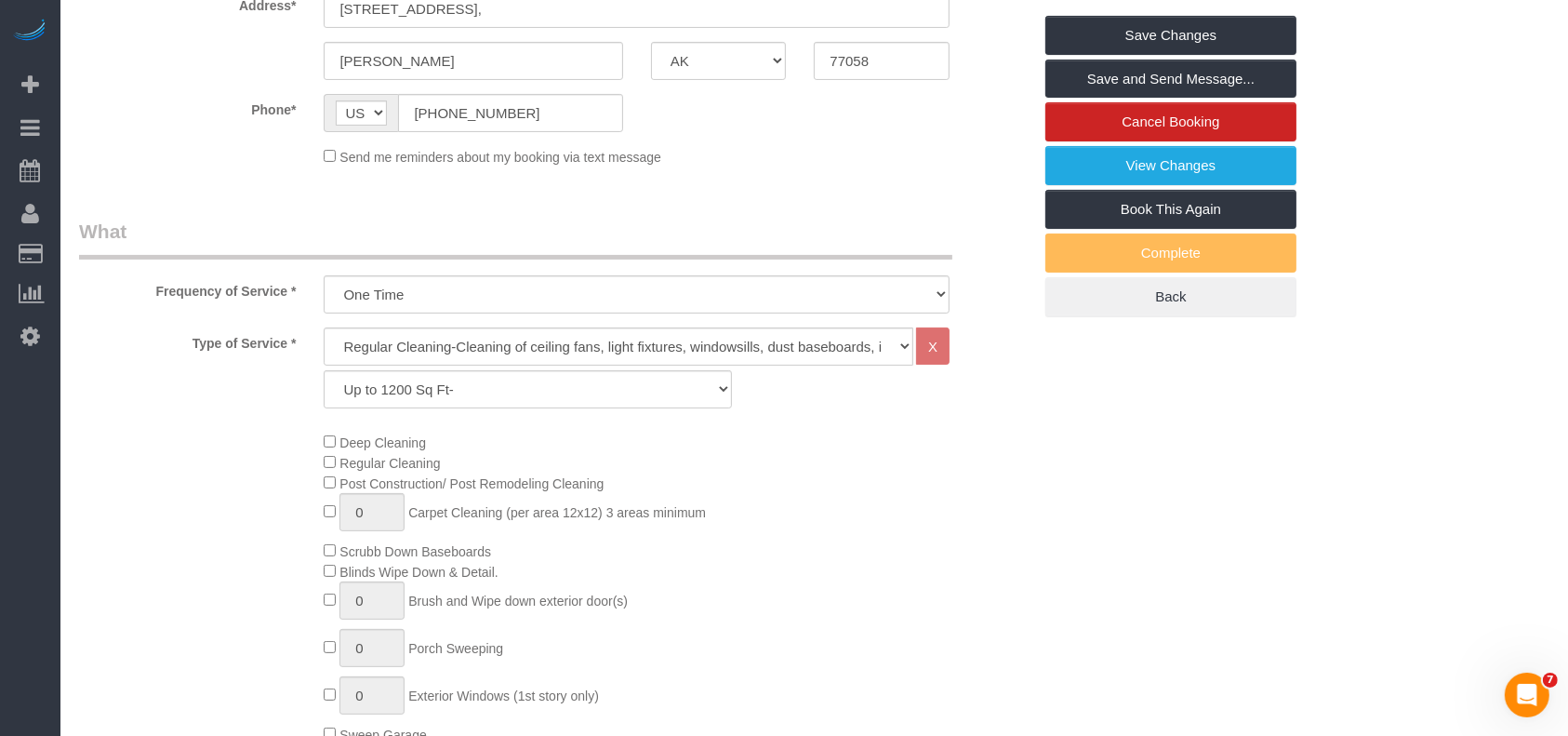
scroll to position [124, 0]
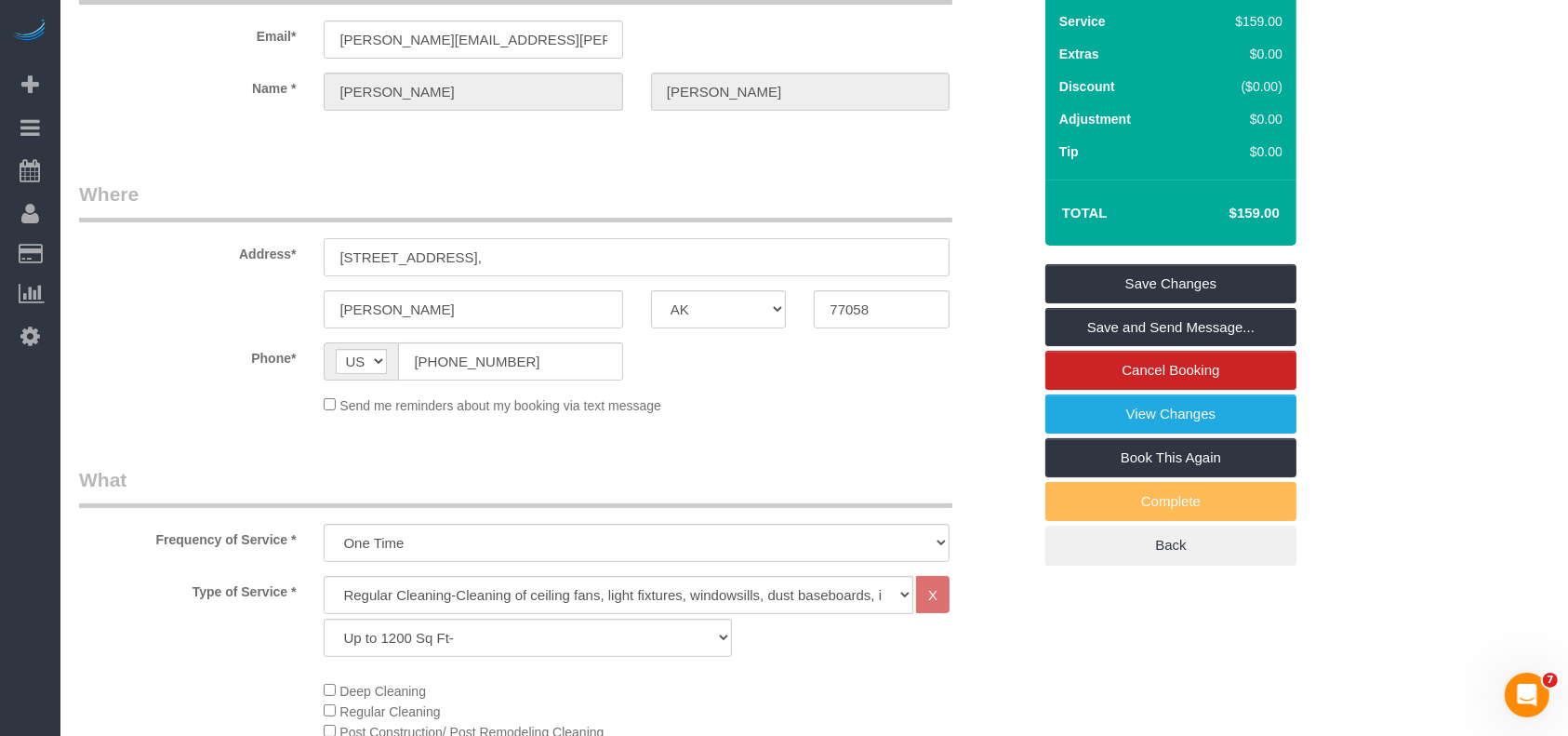
drag, startPoint x: 549, startPoint y: 260, endPoint x: 196, endPoint y: 242, distance: 353.5
click at [197, 245] on div "Address* [STREET_ADDRESS]," at bounding box center [555, 228] width 980 height 96
click at [1134, 271] on link "Save Changes" at bounding box center [1171, 284] width 251 height 39
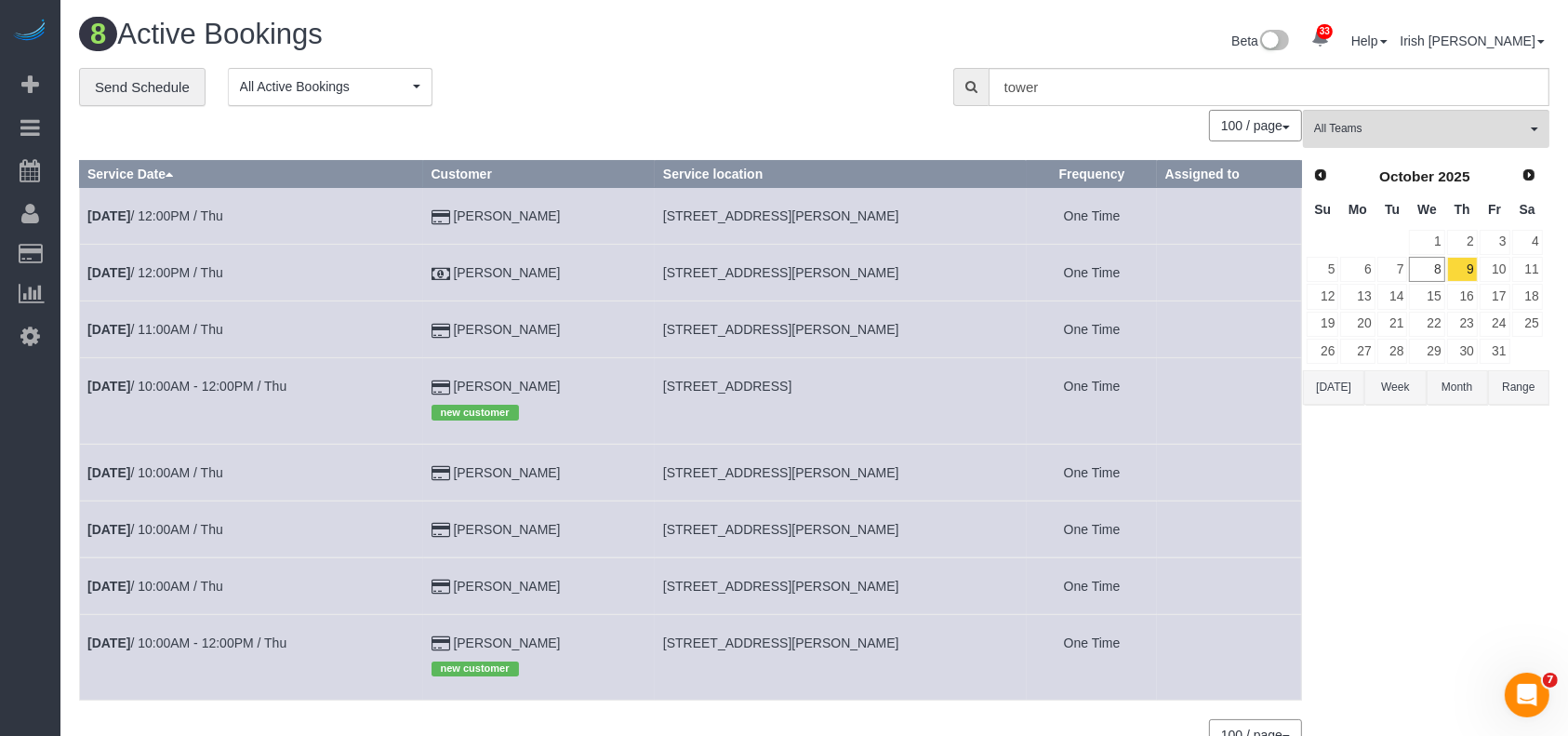
drag, startPoint x: 476, startPoint y: 636, endPoint x: 453, endPoint y: 599, distance: 43.6
click at [458, 636] on td "[PERSON_NAME] new customer" at bounding box center [539, 657] width 232 height 86
copy td "[PERSON_NAME]"
click at [247, 635] on link "[DATE] 10:00AM - 12:00PM / Thu" at bounding box center [187, 643] width 199 height 15
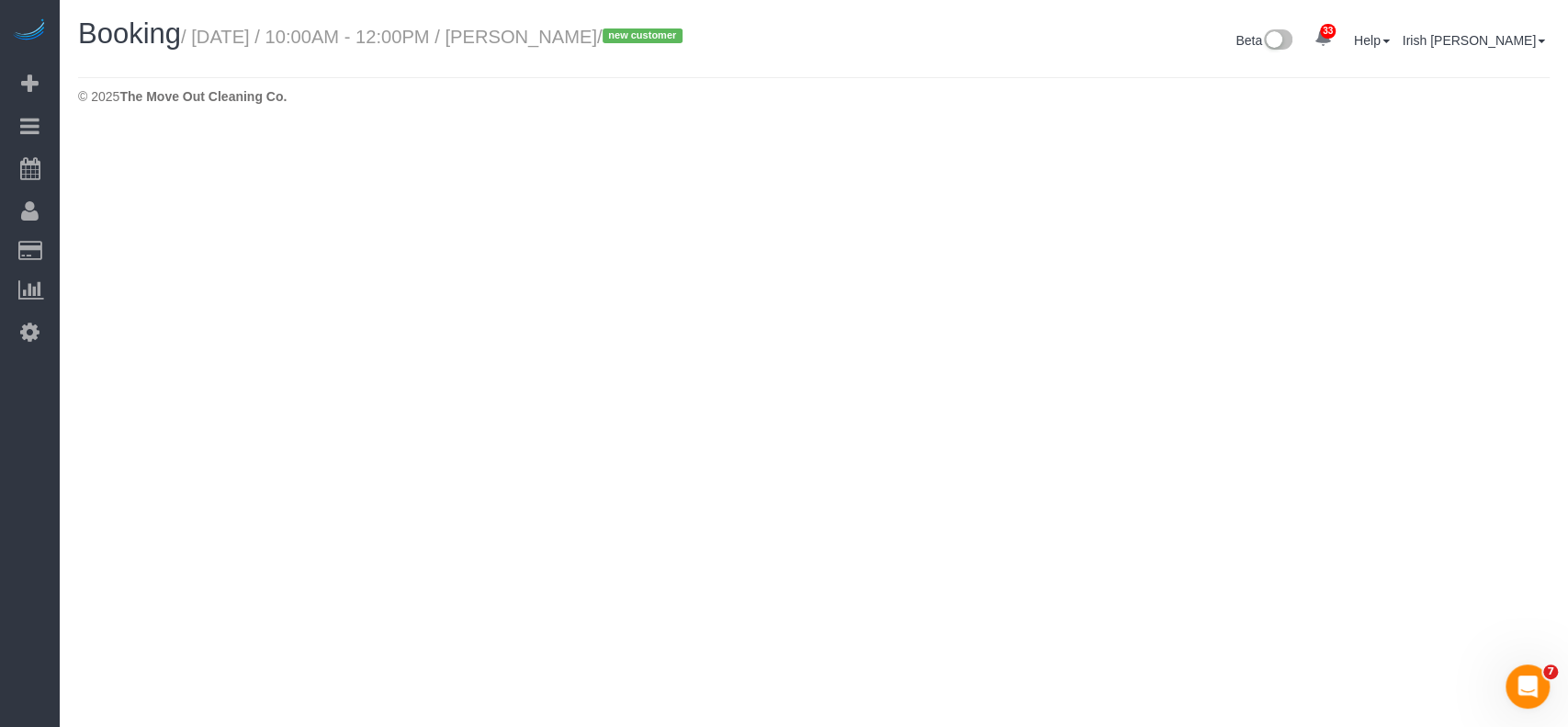
select select "[GEOGRAPHIC_DATA]"
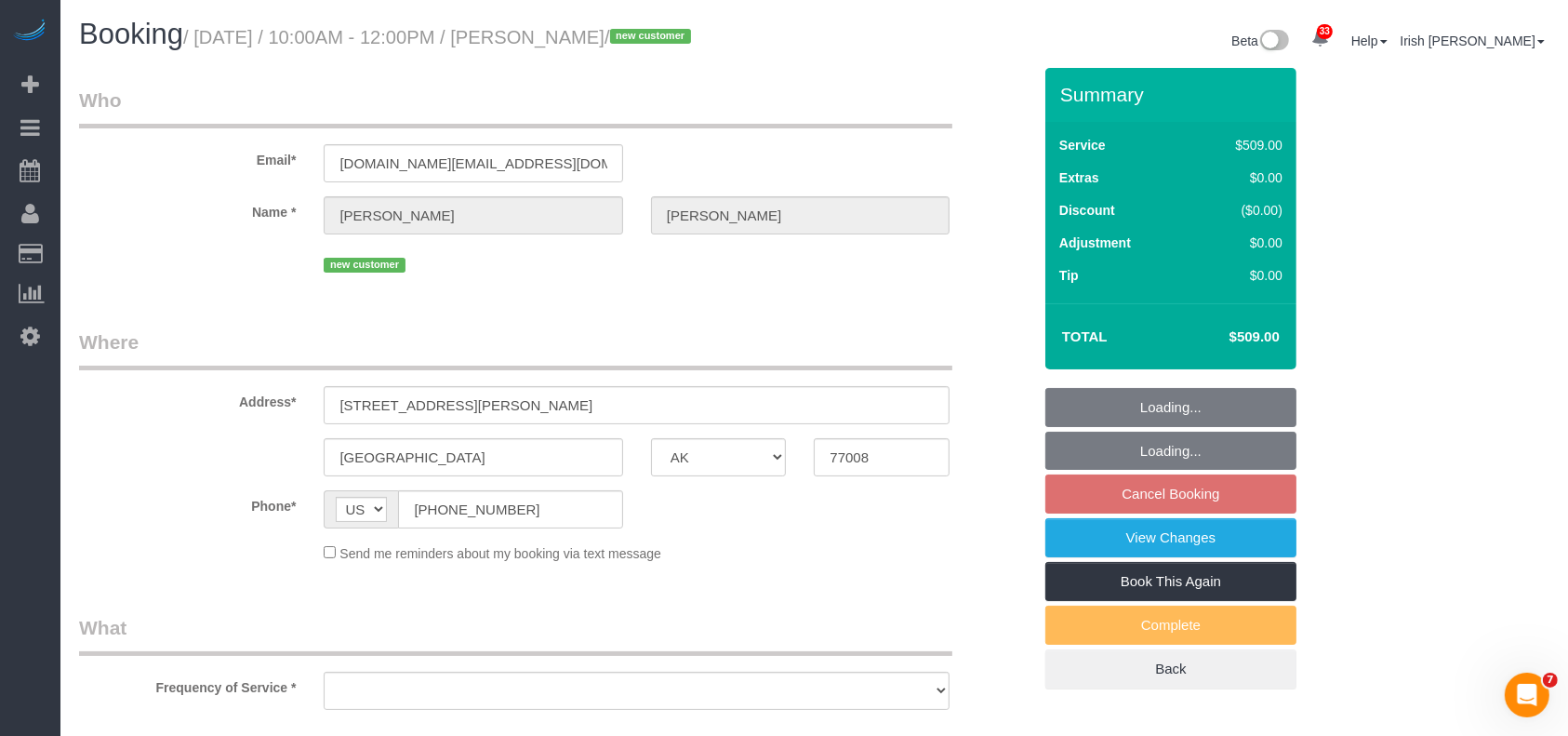
select select "string:fspay-e7ebc280-c377-433b-8bbb-17d548cf4a41"
select select "object:8932"
select select "spot332"
select select "object:8994"
click at [340, 517] on div "AF AL DZ AD AO AI AQ AG AR AM AW AU AT AZ BS BH BD BB BY BE BZ BJ BM BT BO BA B…" at bounding box center [473, 510] width 299 height 38
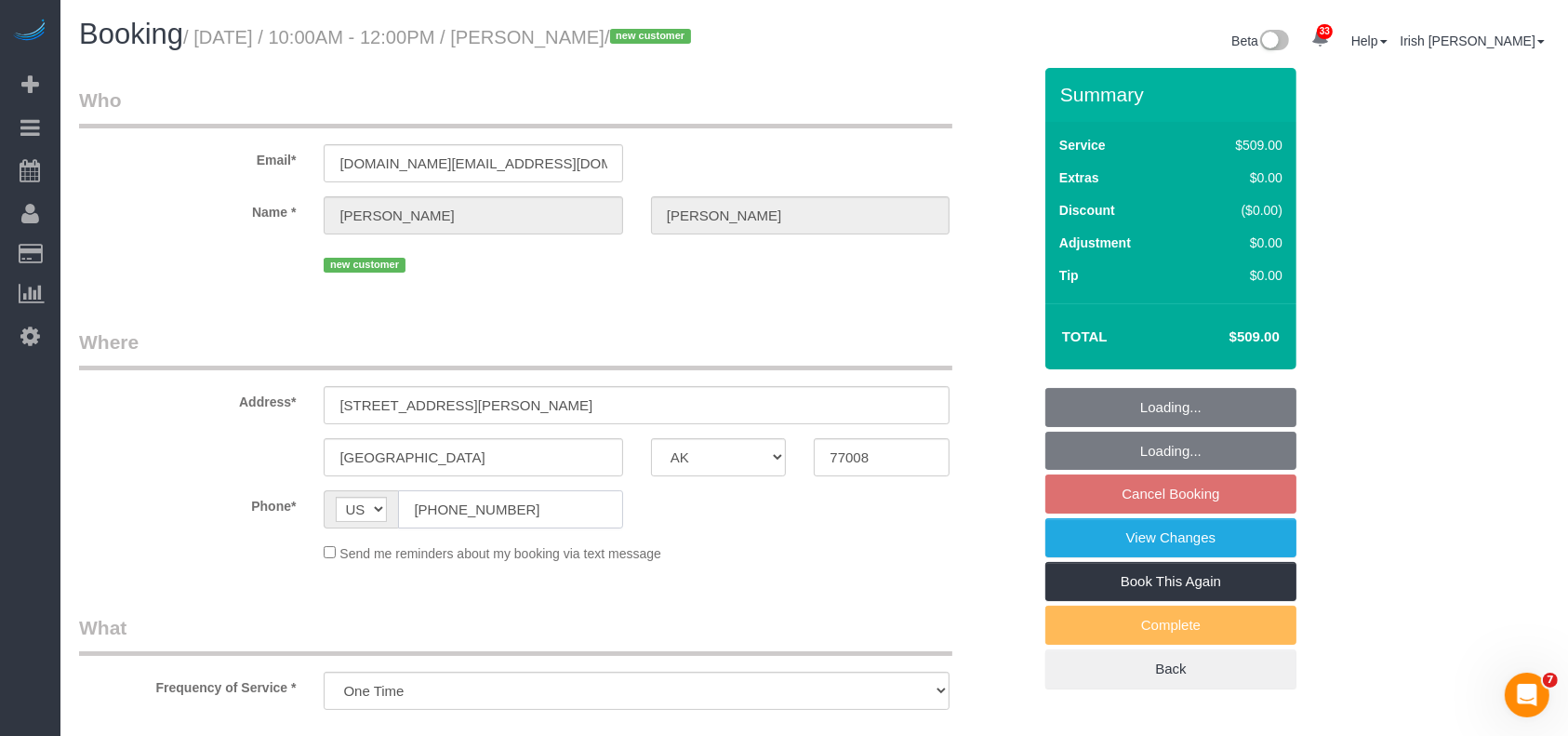
select select "3"
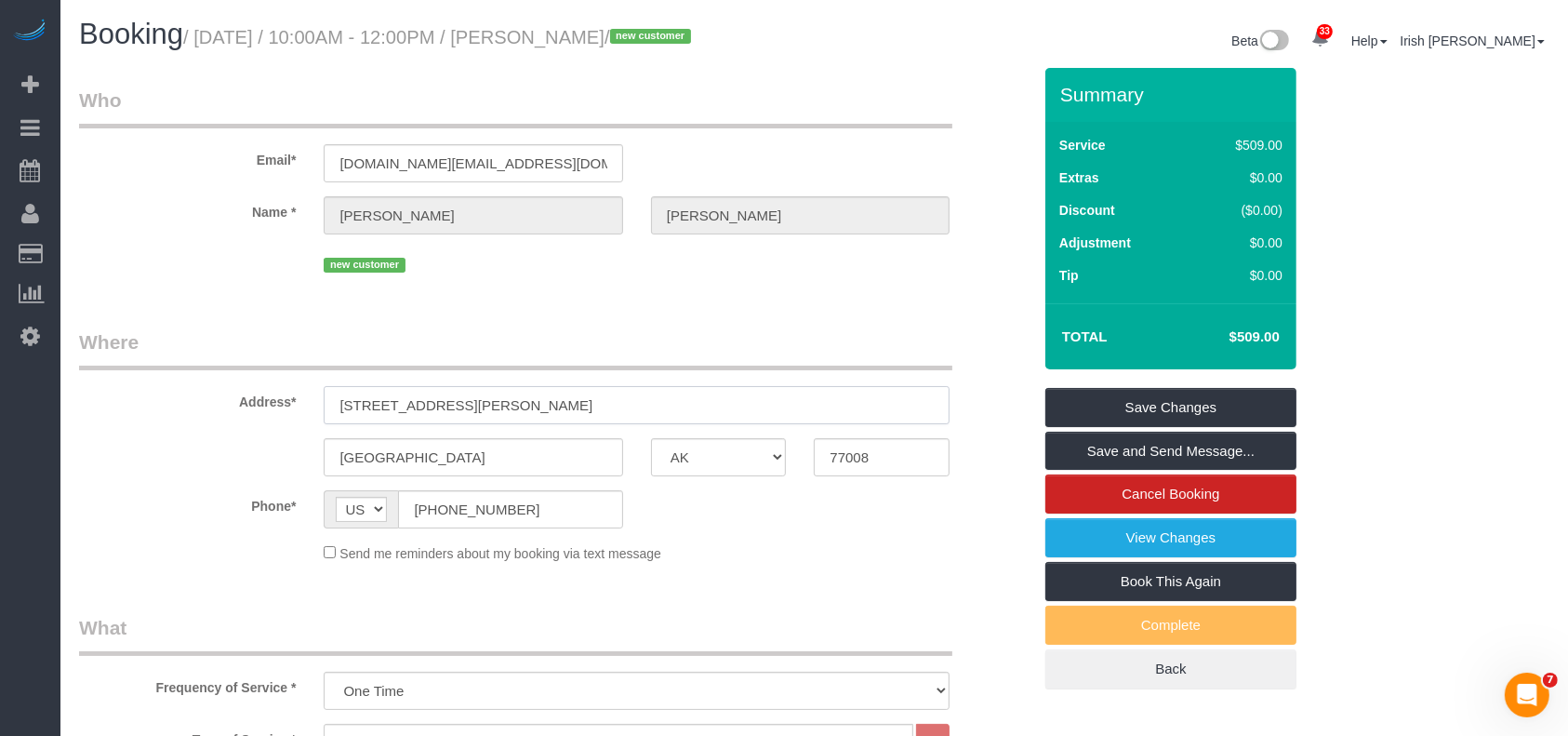
drag, startPoint x: 288, startPoint y: 392, endPoint x: 163, endPoint y: 393, distance: 125.0
click at [164, 393] on div "Address* [STREET_ADDRESS][PERSON_NAME]" at bounding box center [555, 376] width 980 height 96
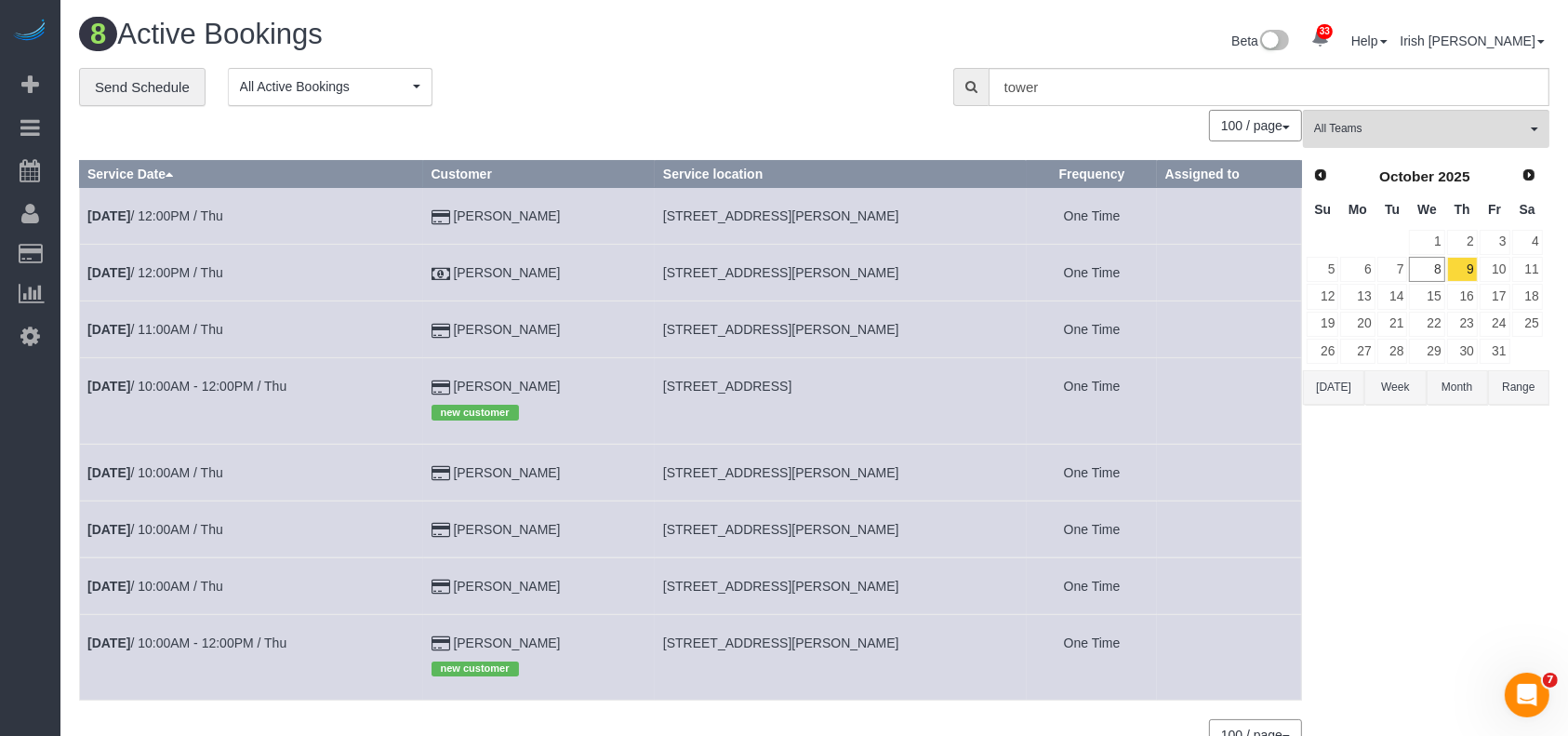
click at [1335, 386] on button "[DATE]" at bounding box center [1334, 388] width 61 height 34
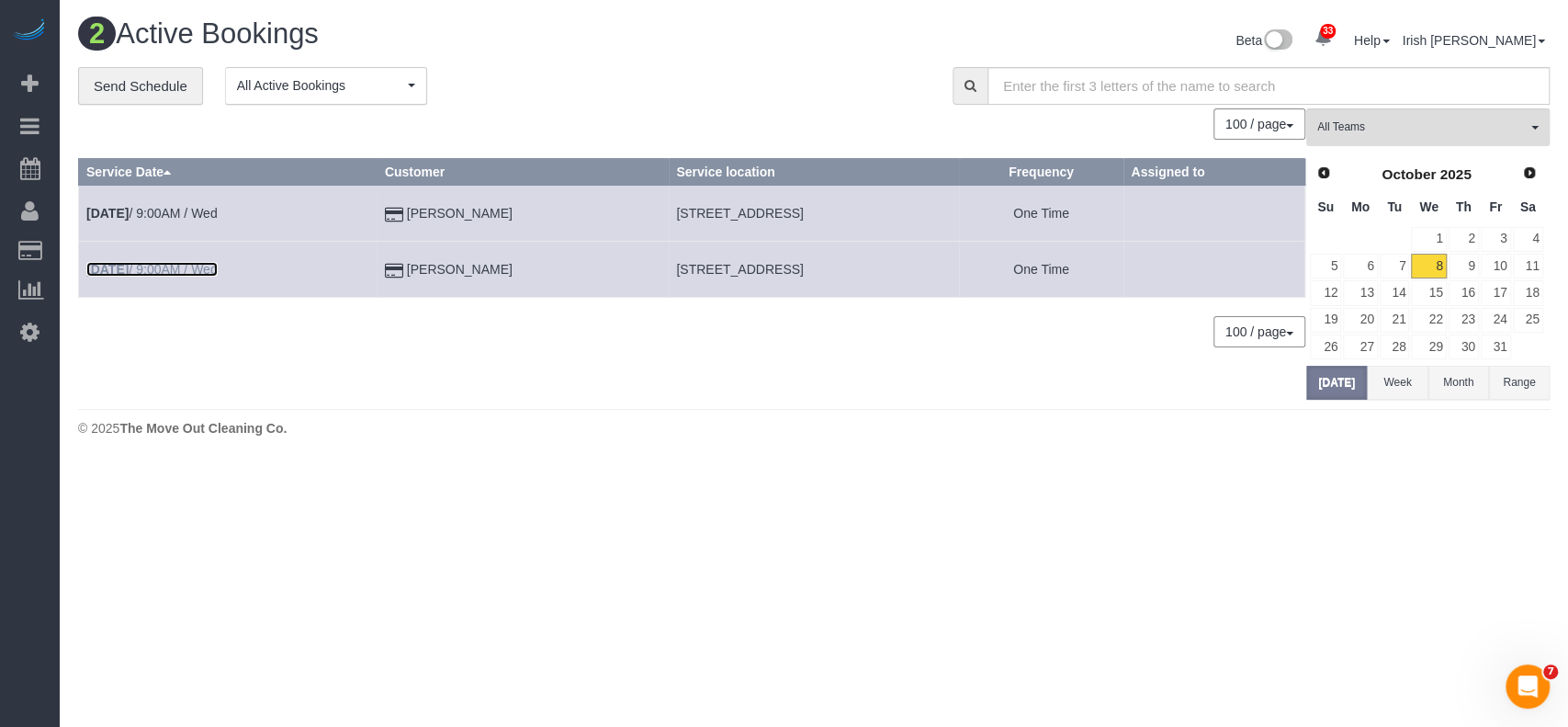
click at [176, 271] on link "[DATE] 9:00AM / Wed" at bounding box center [152, 270] width 132 height 15
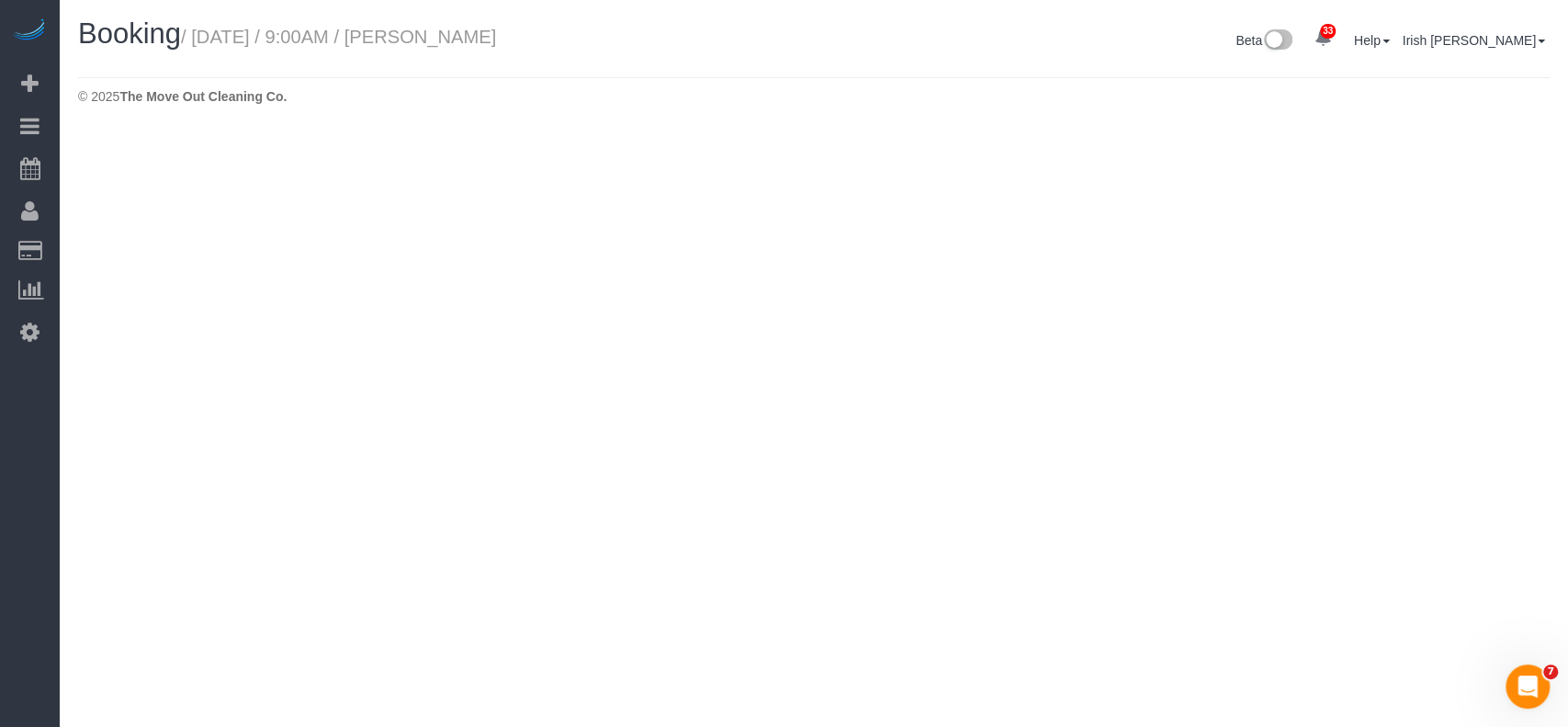
select select "[GEOGRAPHIC_DATA]"
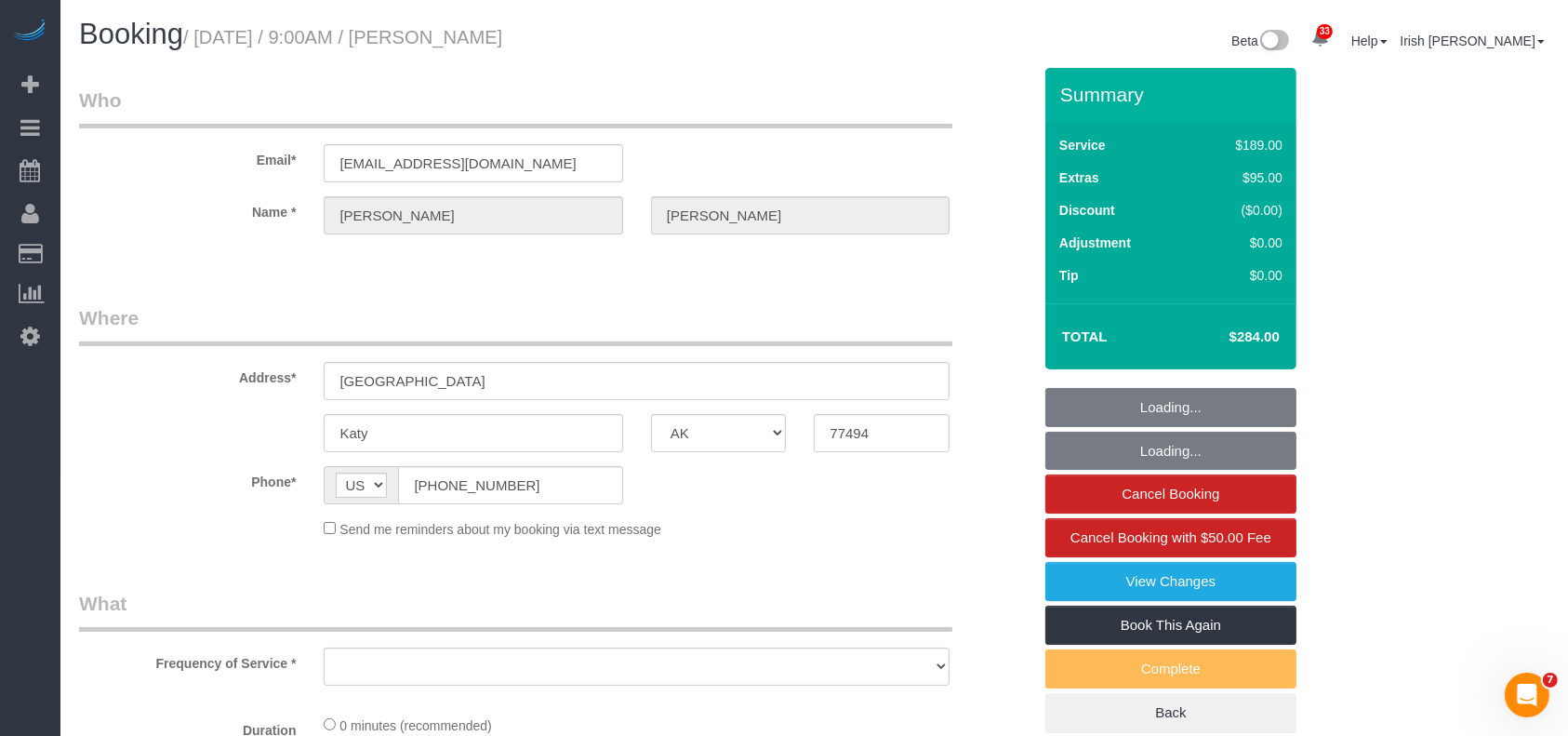
select select "string:fspay-3d209c2b-609b-44b1-b1db-e726b76a689c"
select select "3"
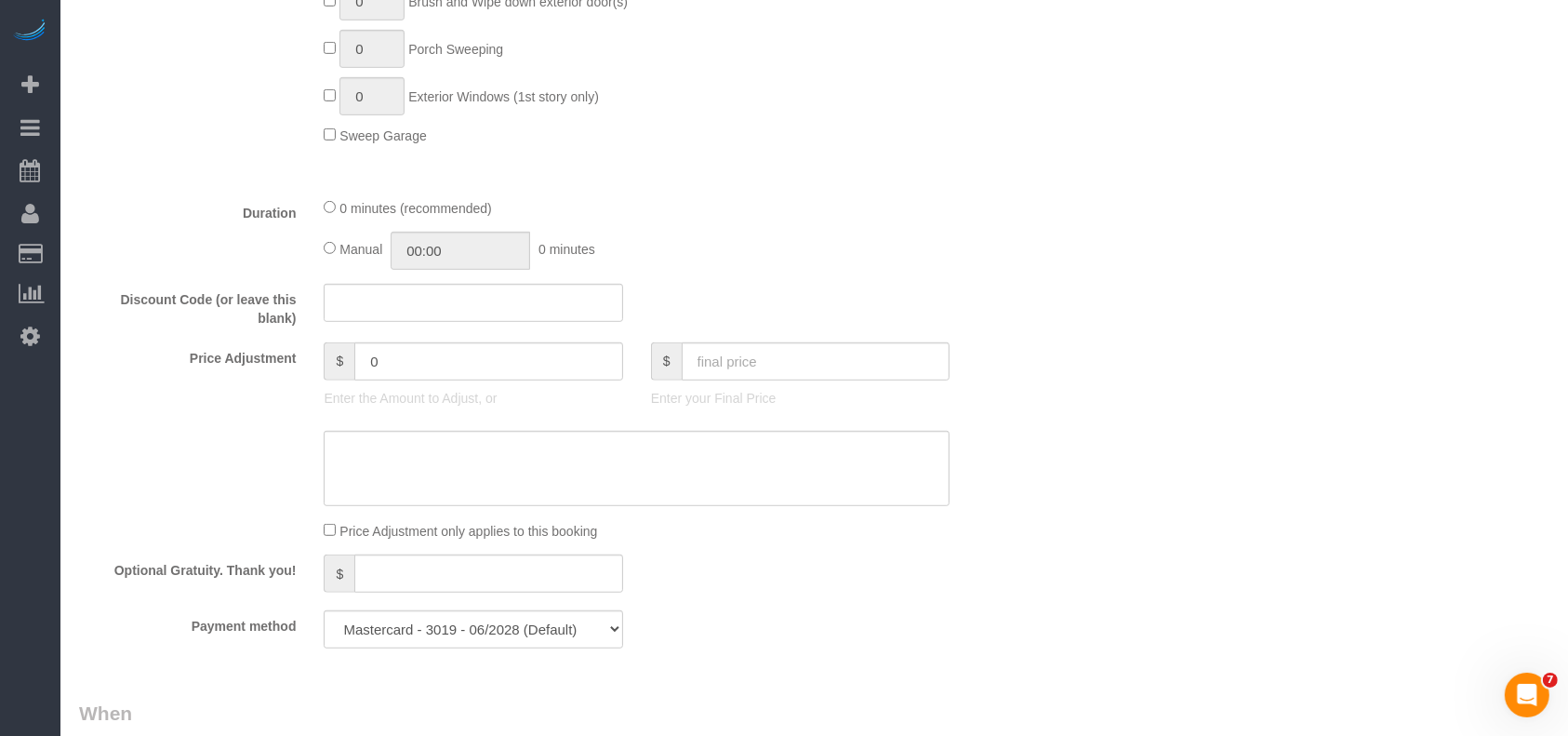
select select "object:9582"
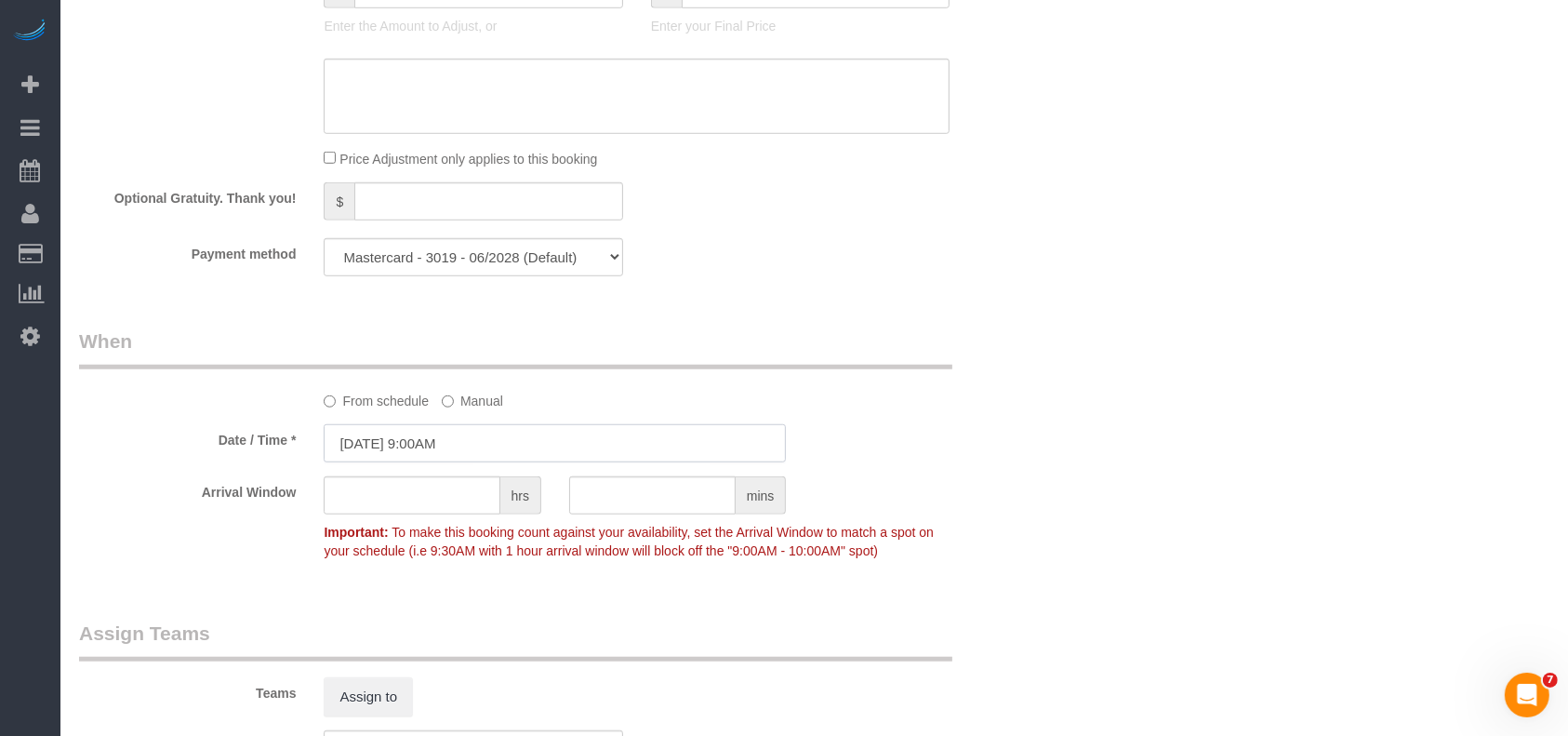
click at [432, 446] on input "[DATE] 9:00AM" at bounding box center [555, 443] width 463 height 38
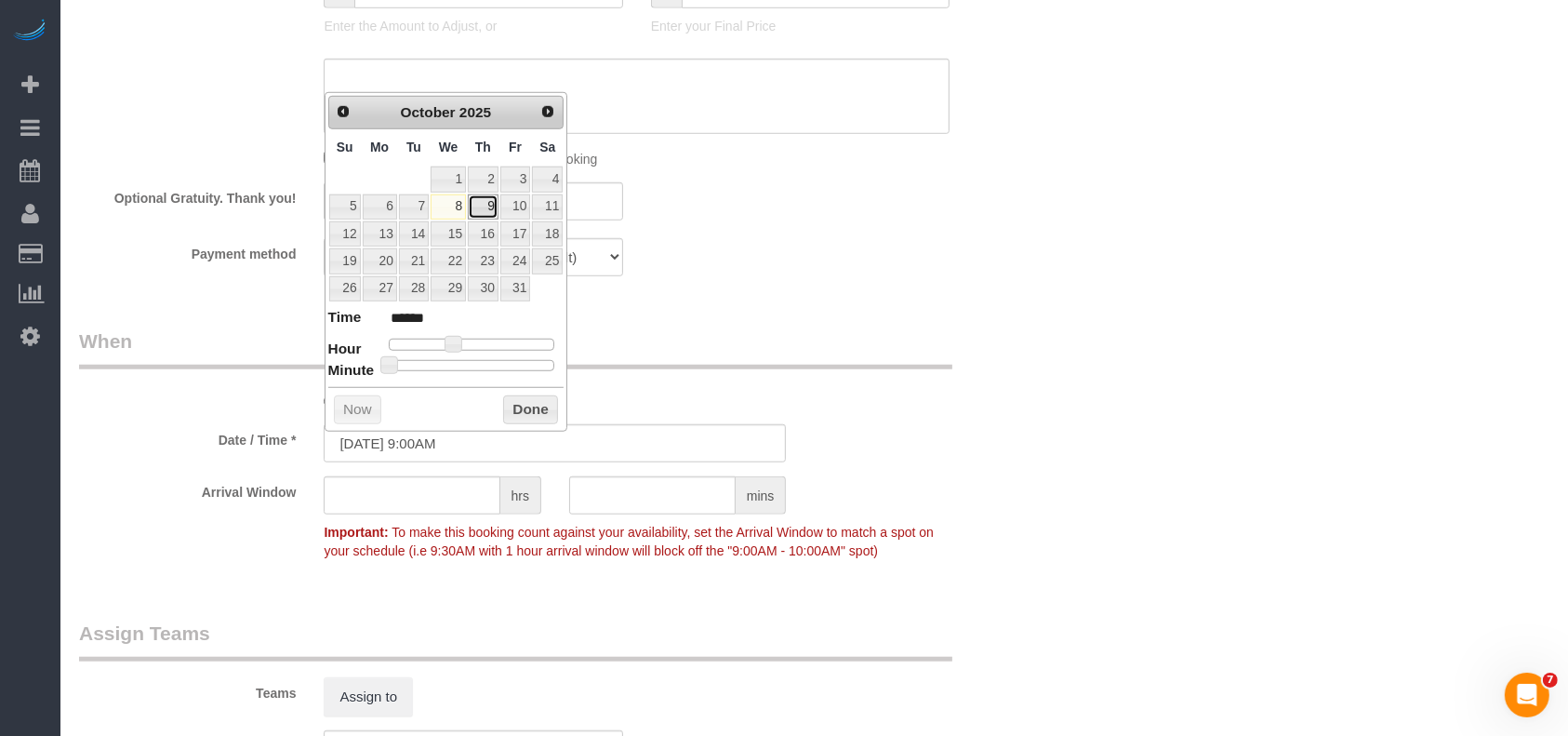
click at [491, 197] on link "9" at bounding box center [483, 207] width 31 height 25
type input "[DATE] 9:00AM"
click at [522, 408] on button "Done" at bounding box center [530, 411] width 55 height 30
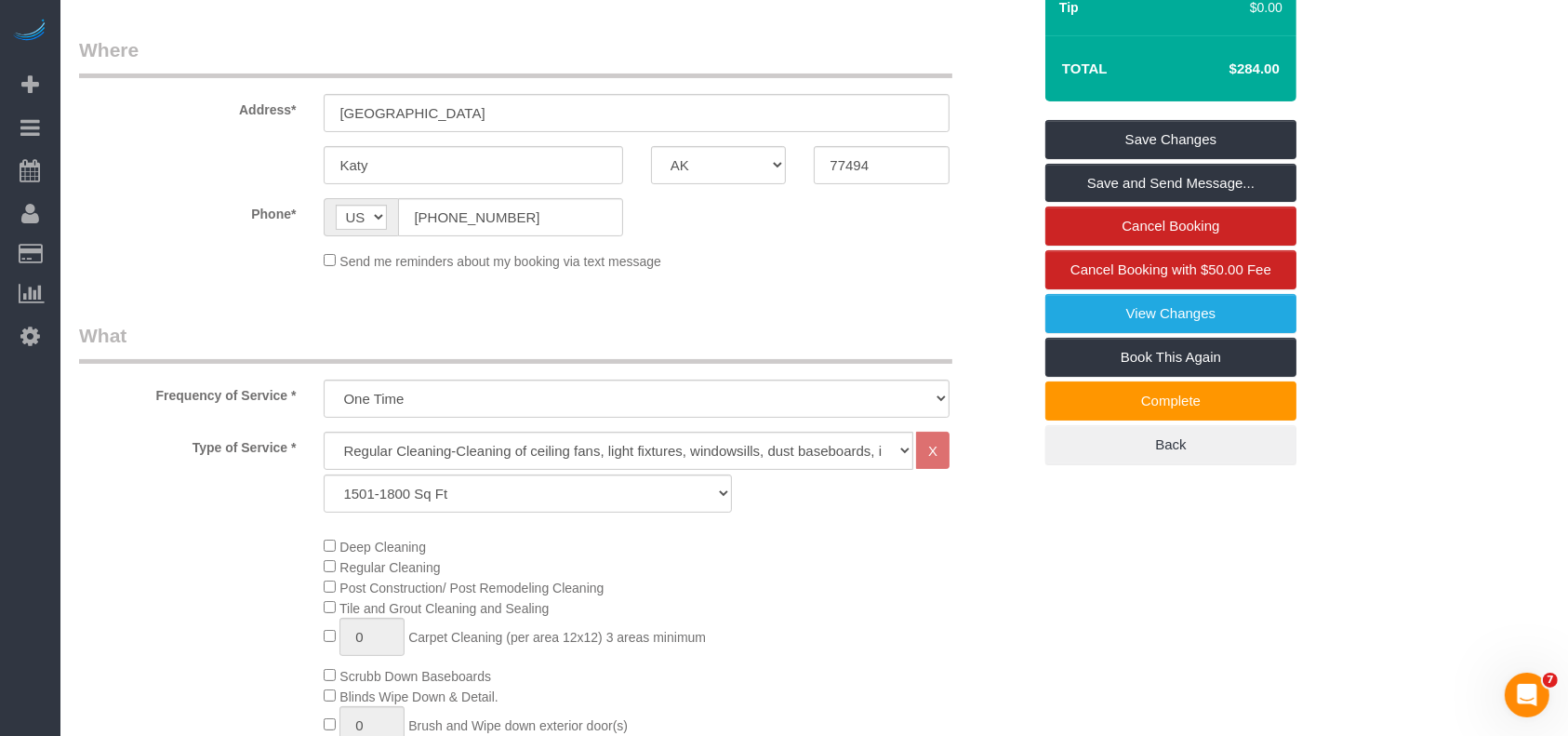
scroll to position [124, 0]
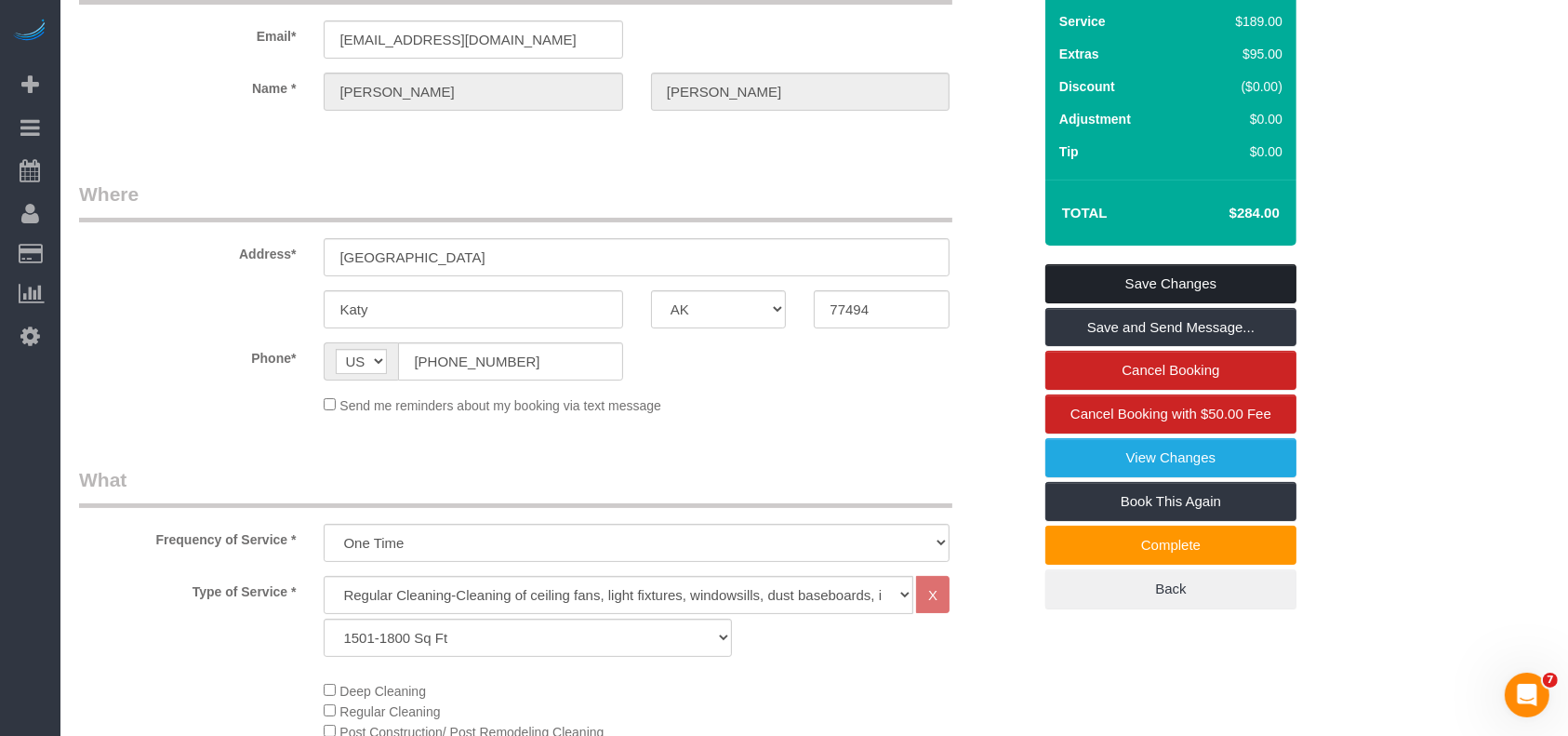
click at [1115, 279] on link "Save Changes" at bounding box center [1171, 284] width 251 height 39
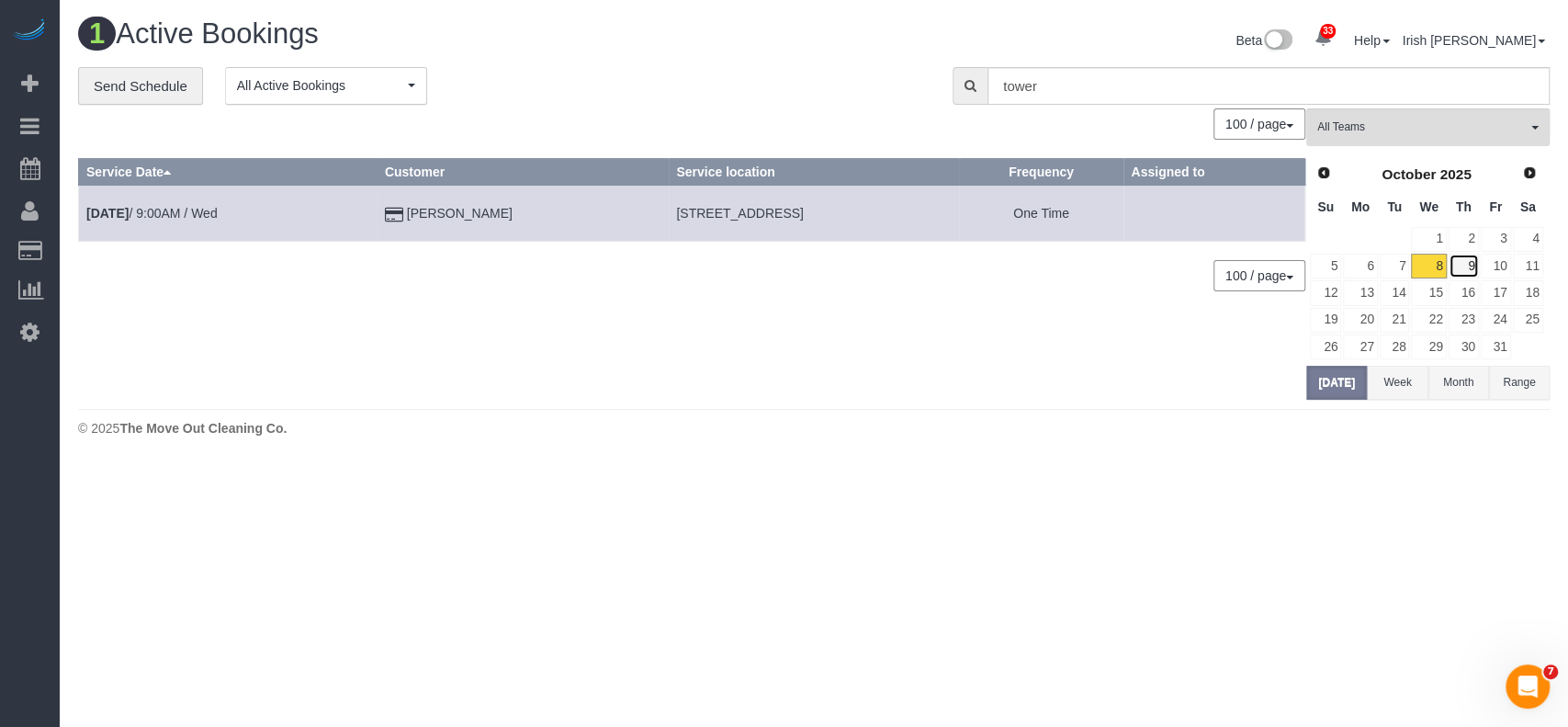
click at [1471, 264] on link "9" at bounding box center [1464, 266] width 30 height 25
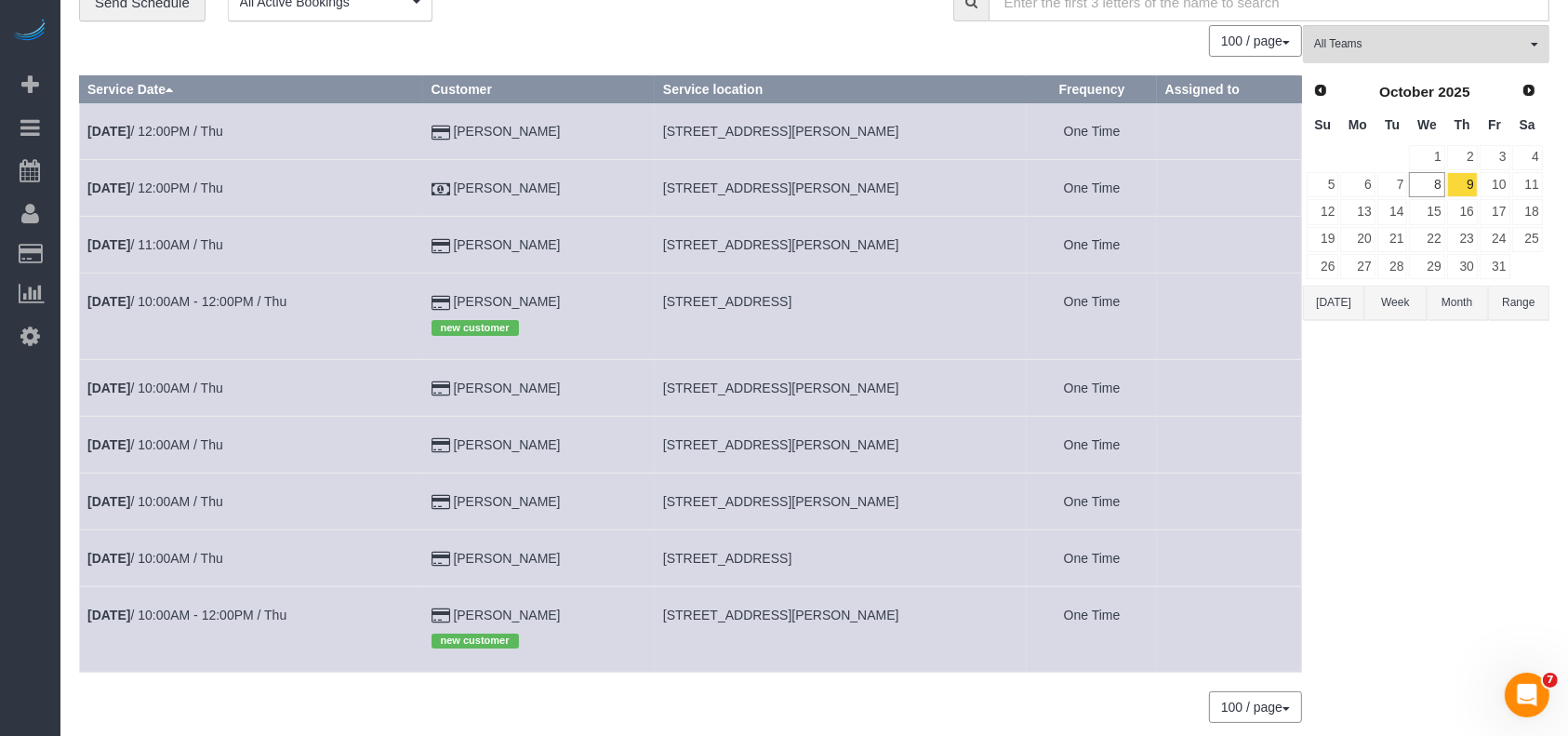
scroll to position [124, 0]
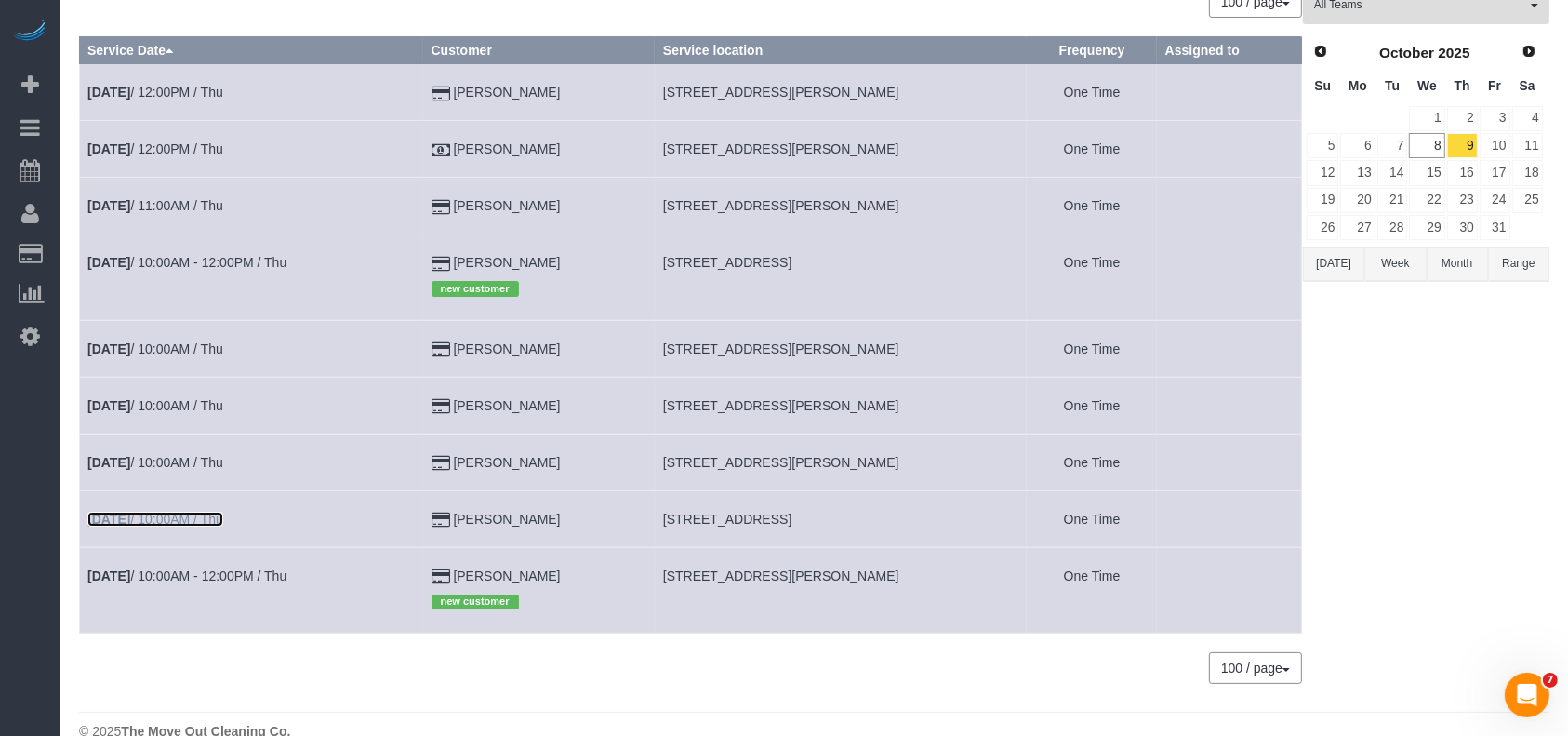
click at [178, 512] on link "[DATE] 10:00AM / Thu" at bounding box center [155, 519] width 136 height 15
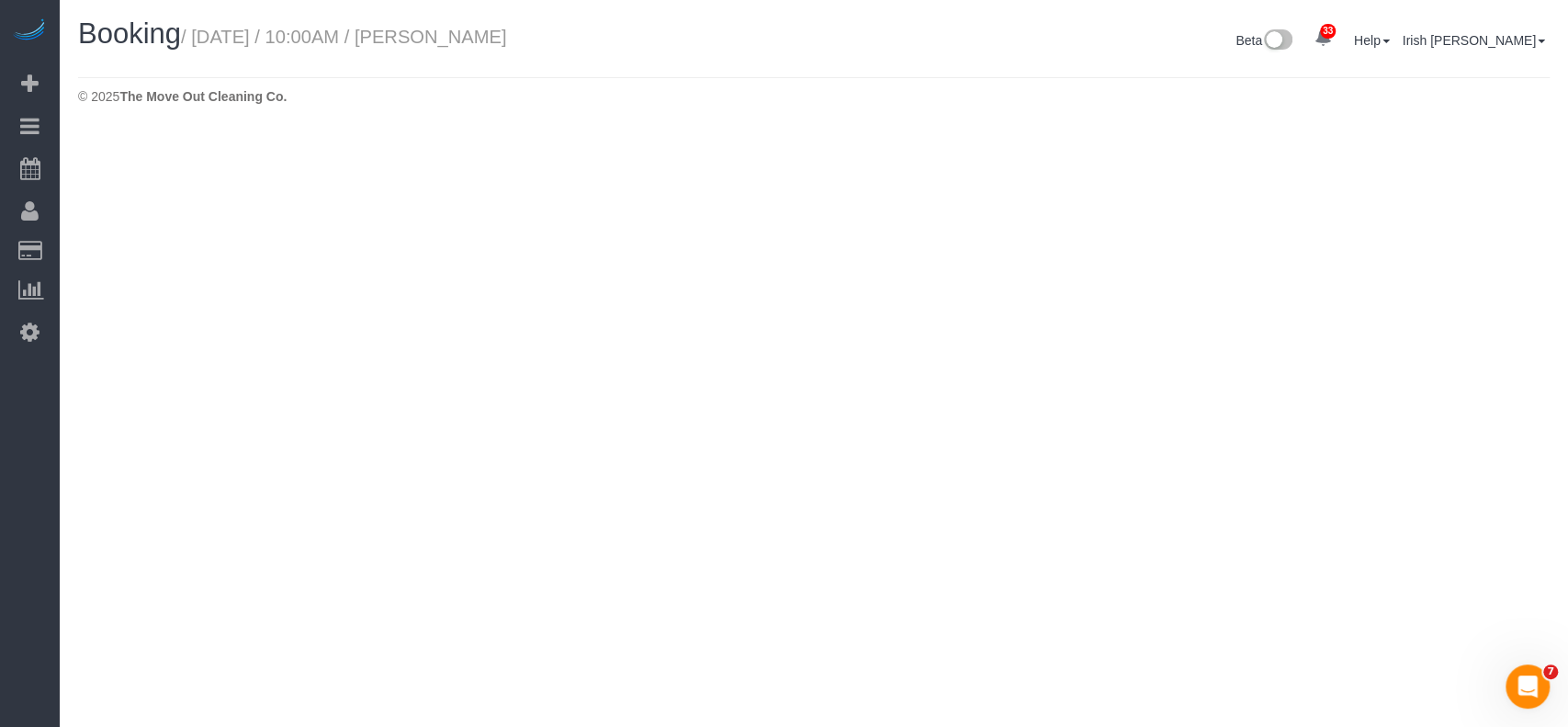
select select "[GEOGRAPHIC_DATA]"
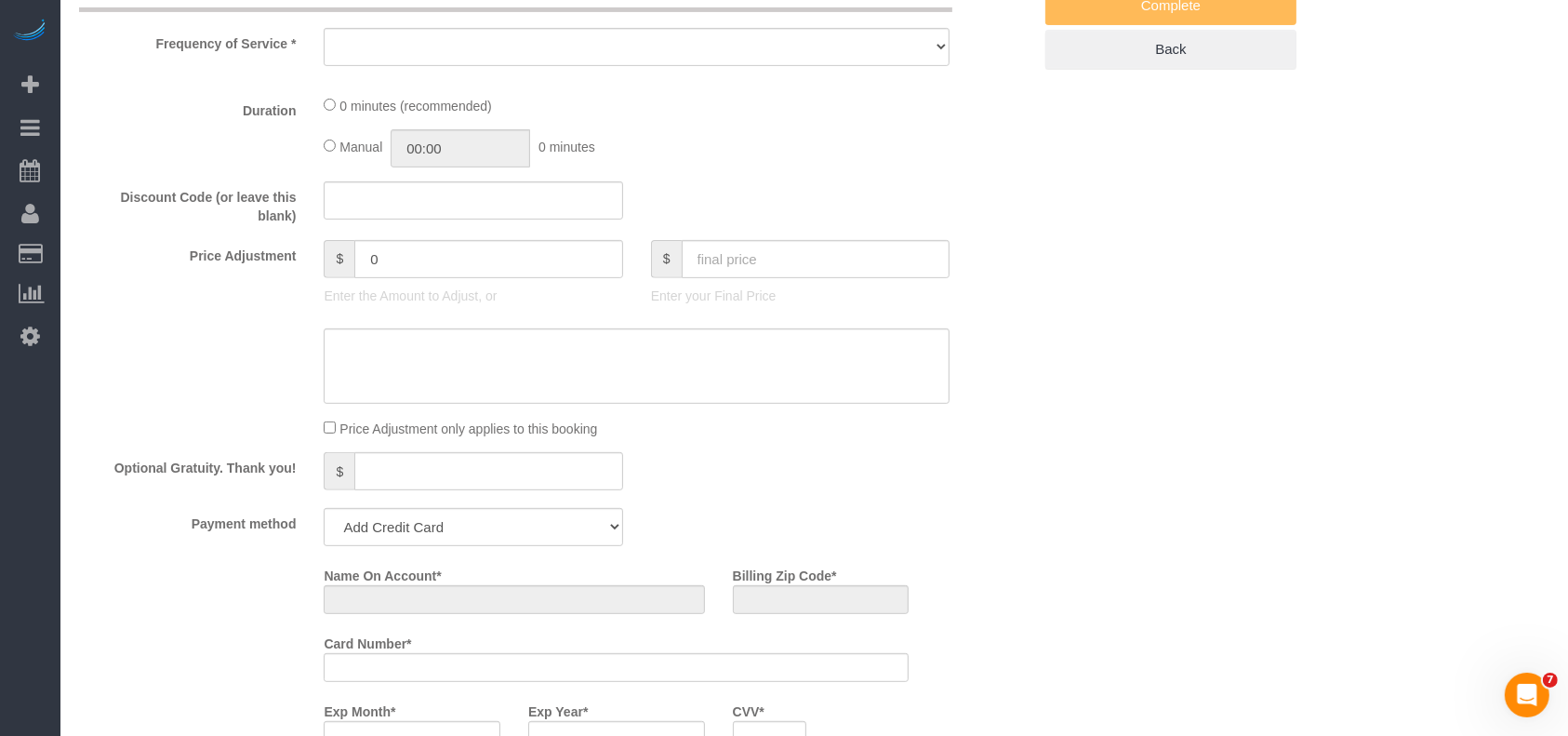
select select "string:fspay-3d209c2b-609b-44b1-b1db-e726b76a689c"
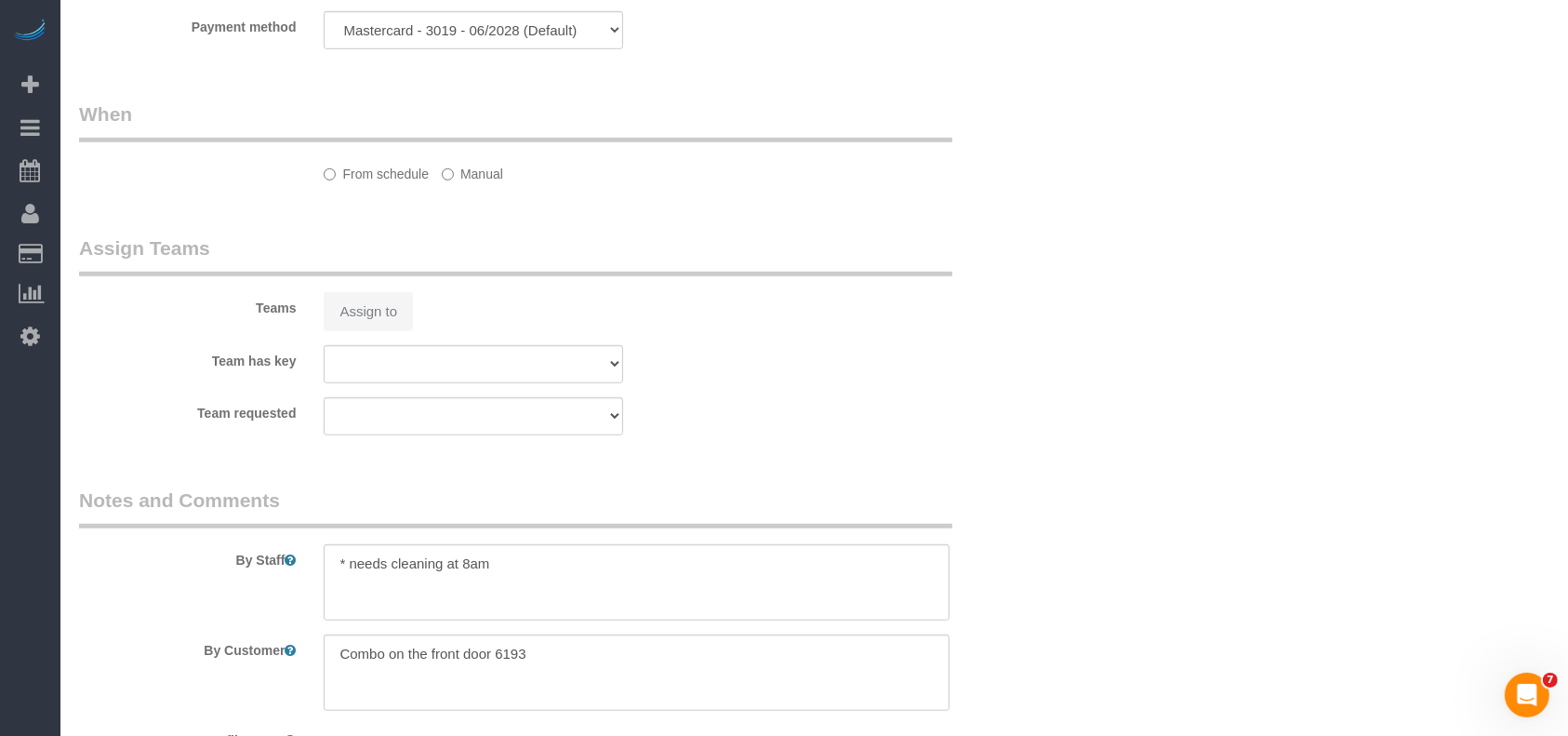
select select "object:10106"
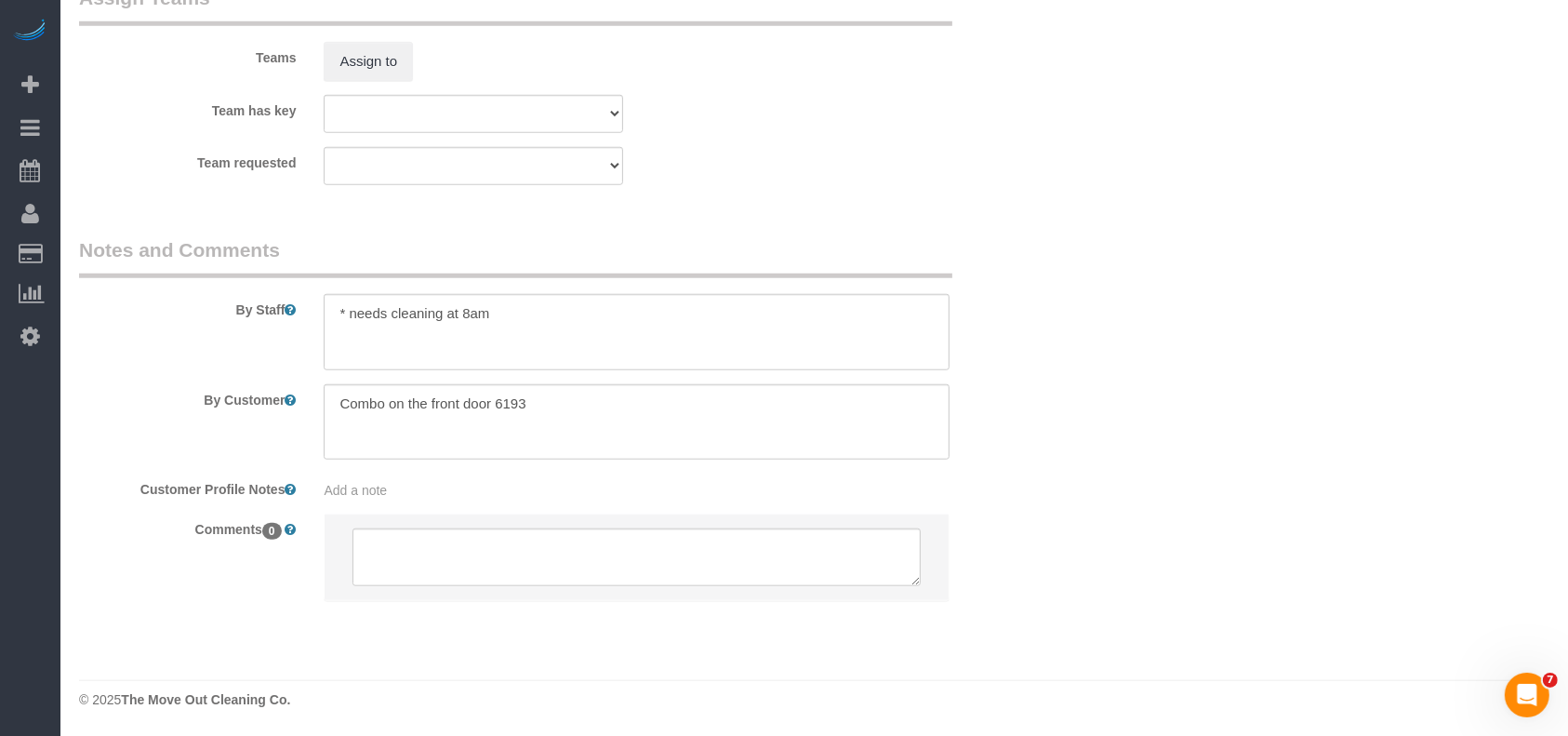
select select "3"
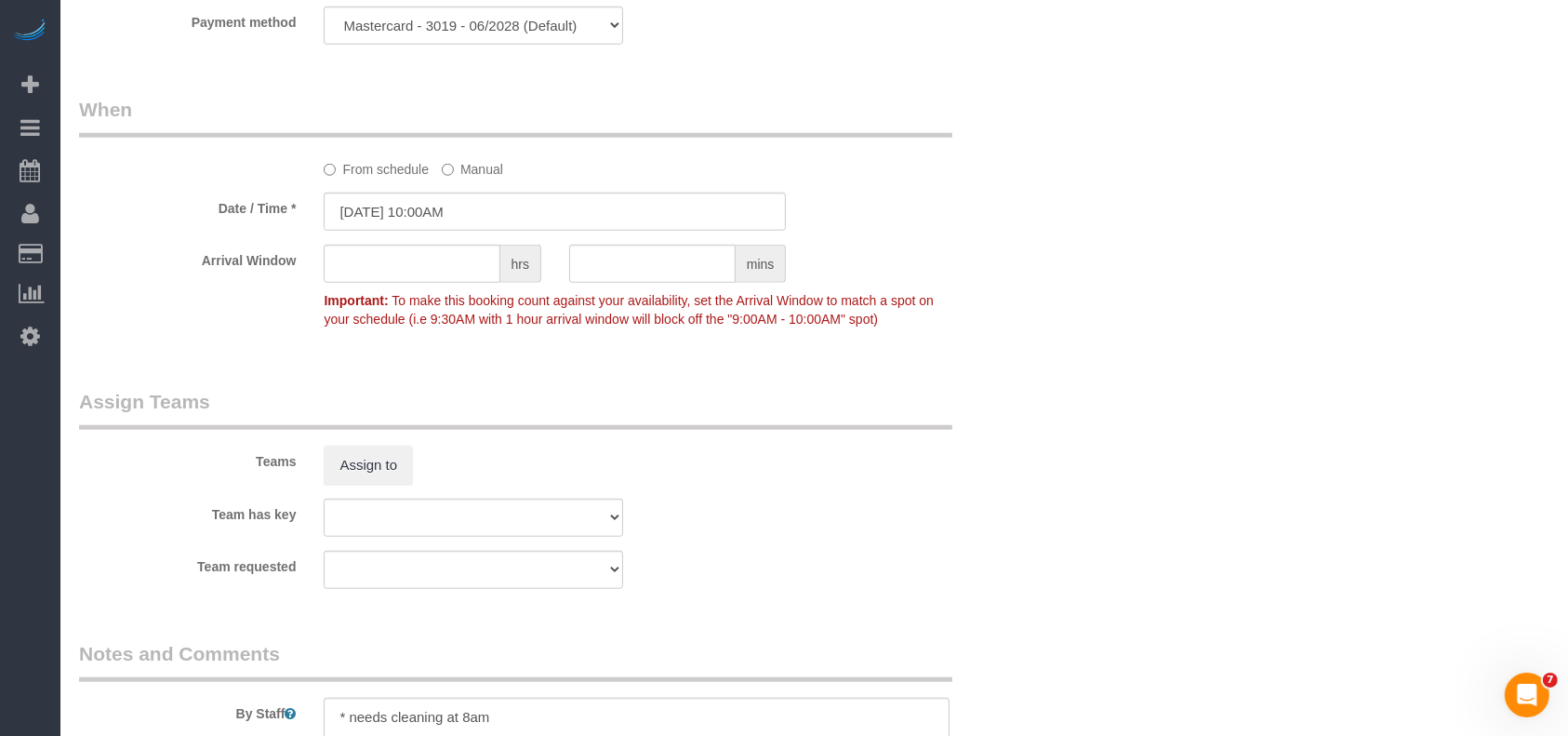
select select "object:10168"
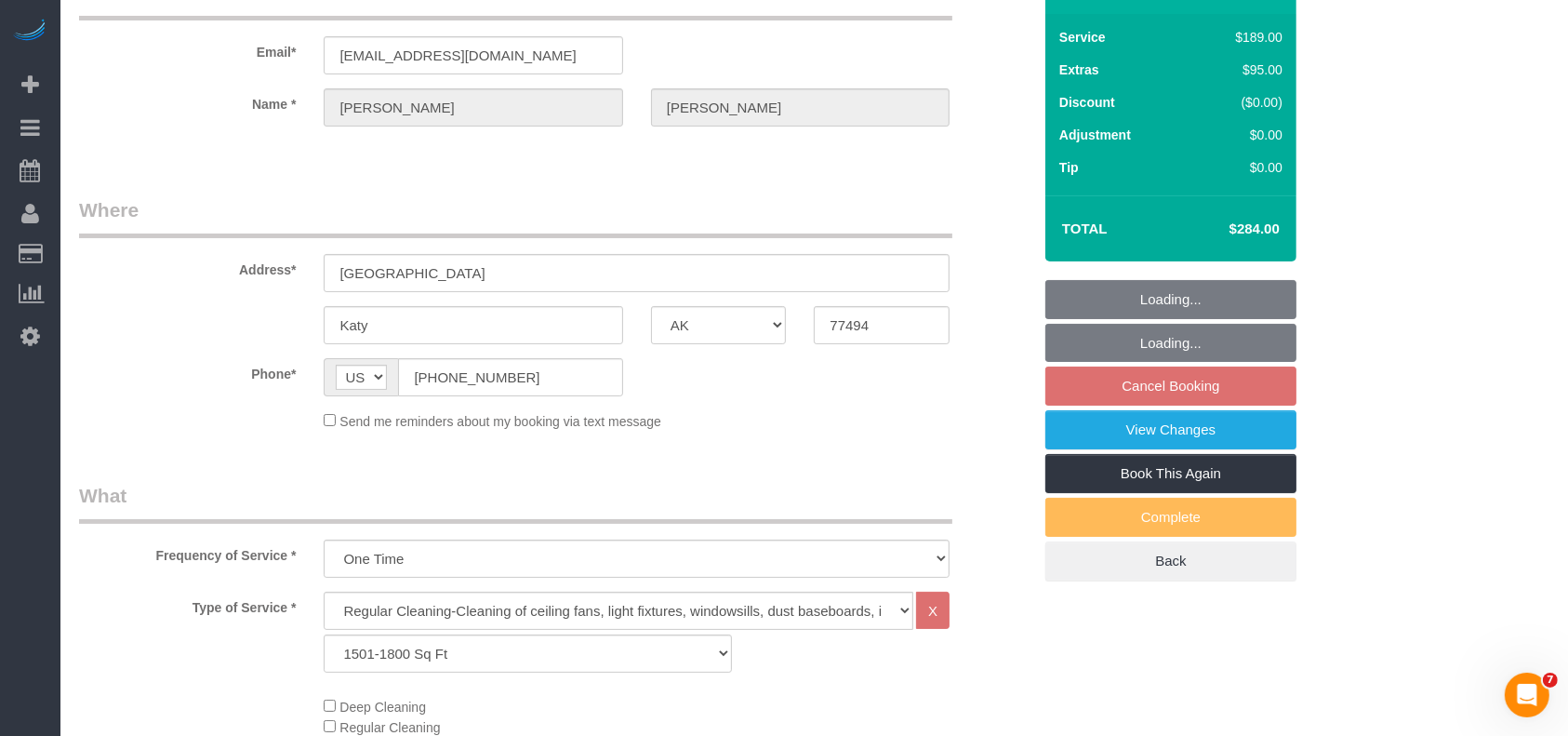
scroll to position [107, 0]
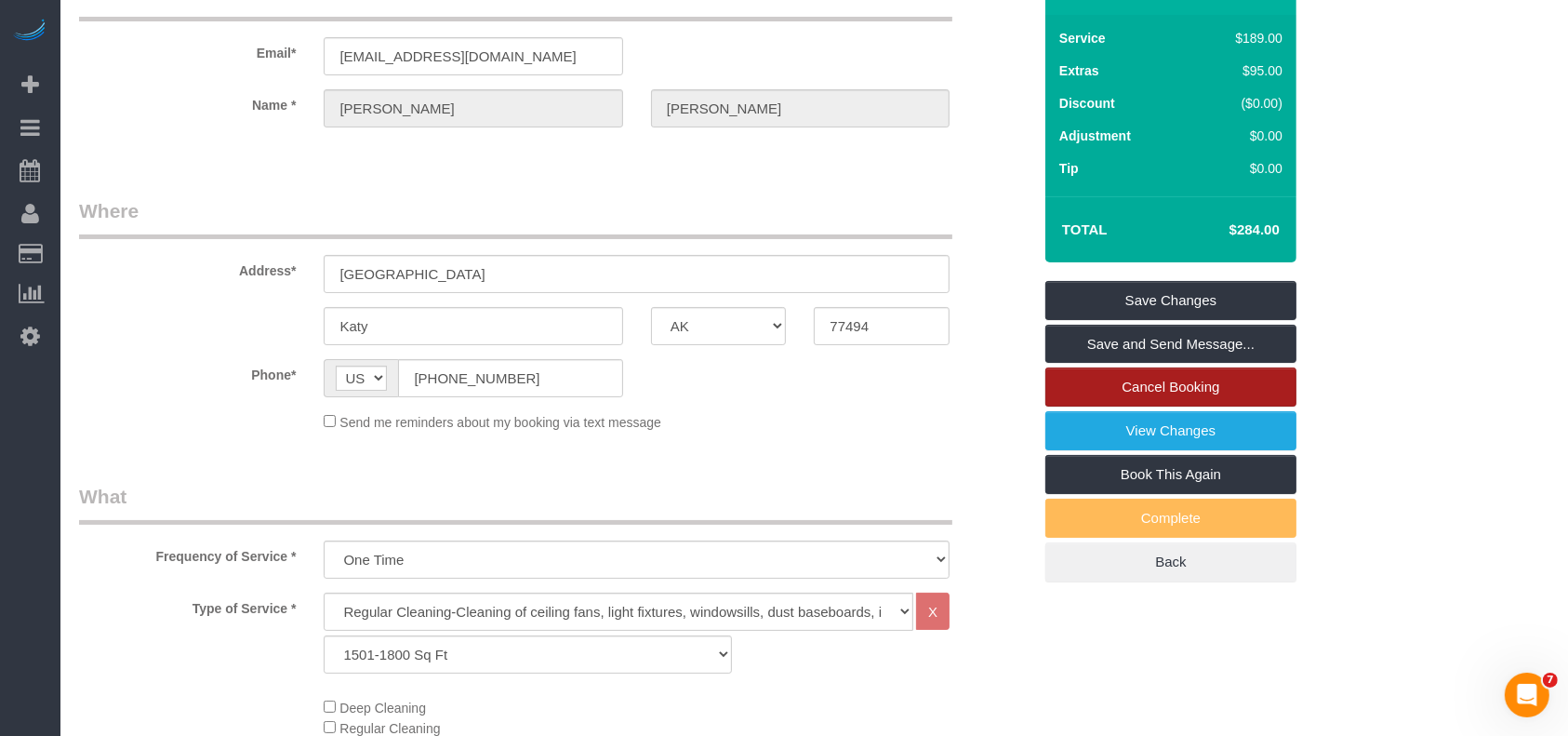
click at [1154, 369] on link "Cancel Booking" at bounding box center [1171, 388] width 251 height 39
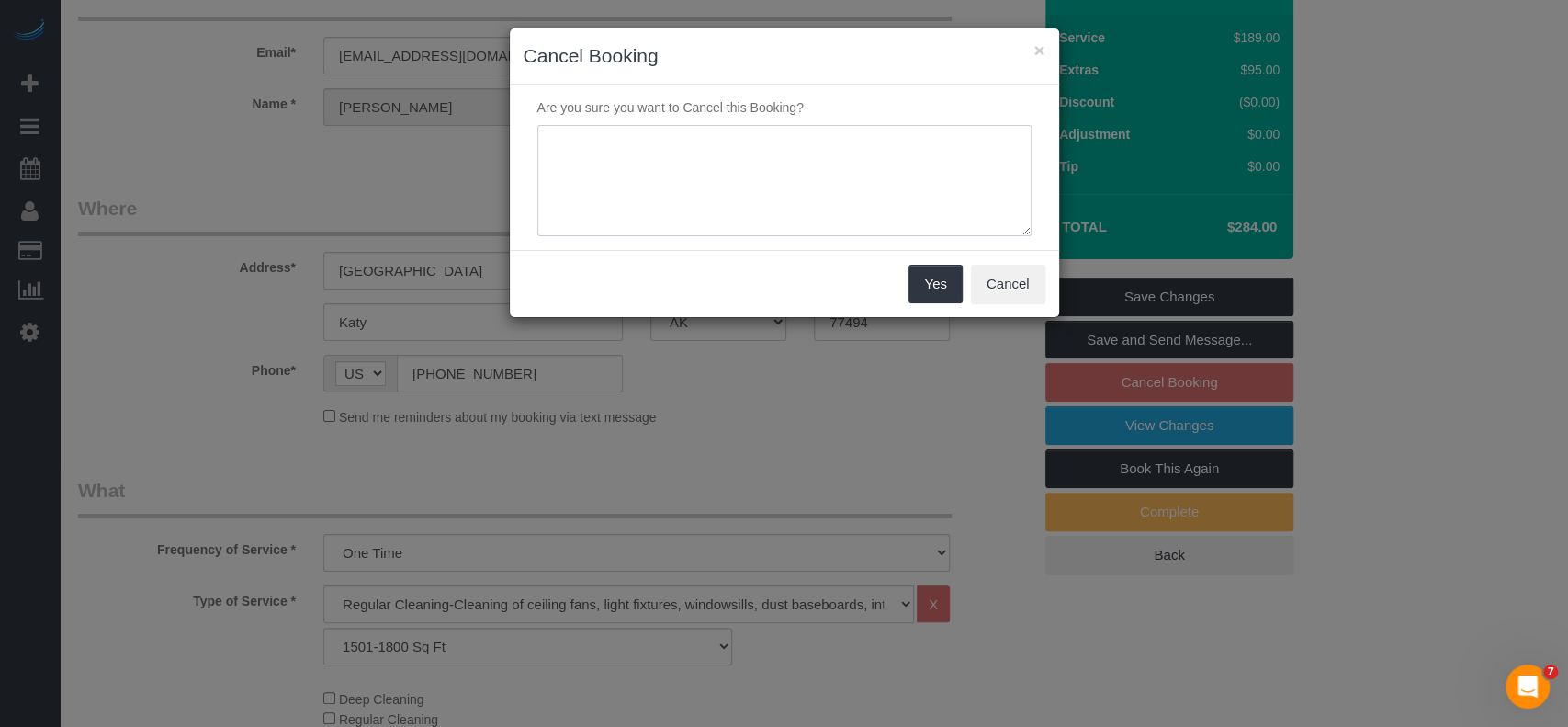
click at [741, 190] on textarea at bounding box center [784, 181] width 494 height 112
type textarea "change of mind"
click at [942, 280] on button "Yes" at bounding box center [935, 284] width 53 height 39
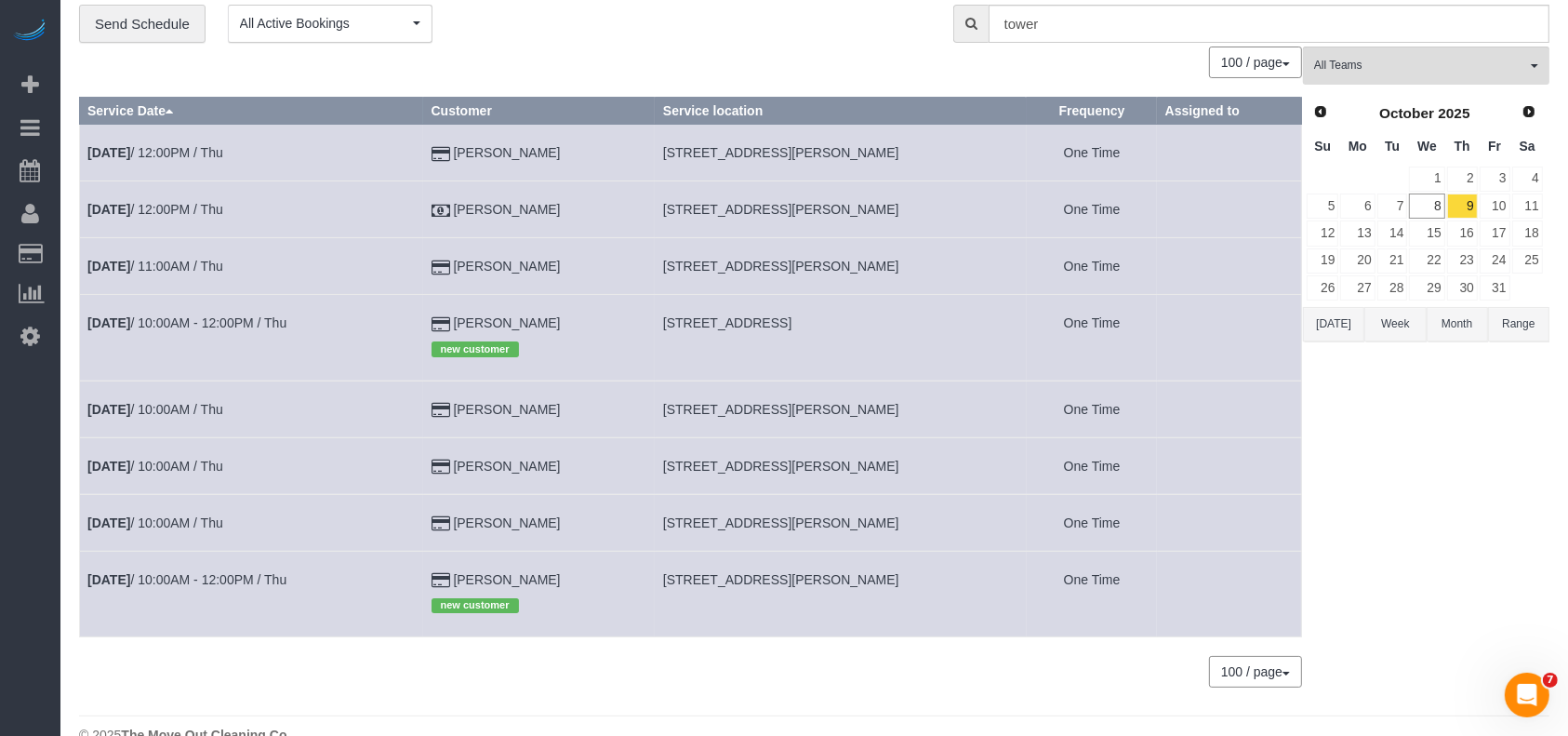
scroll to position [99, 0]
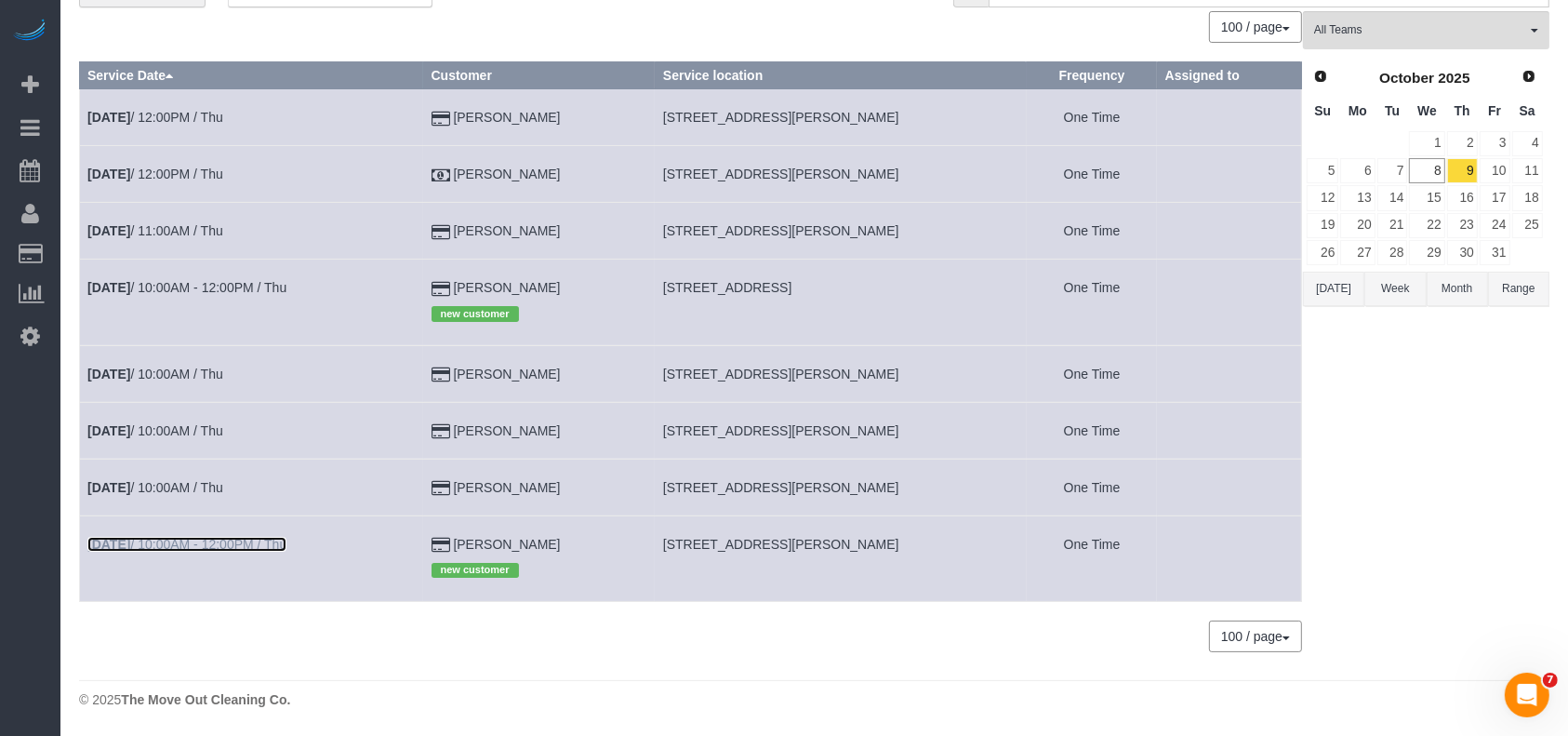
click at [146, 537] on link "[DATE] 10:00AM - 12:00PM / Thu" at bounding box center [187, 544] width 199 height 15
click at [141, 542] on link "[DATE] 10:00AM - 12:00PM / Thu" at bounding box center [187, 544] width 199 height 15
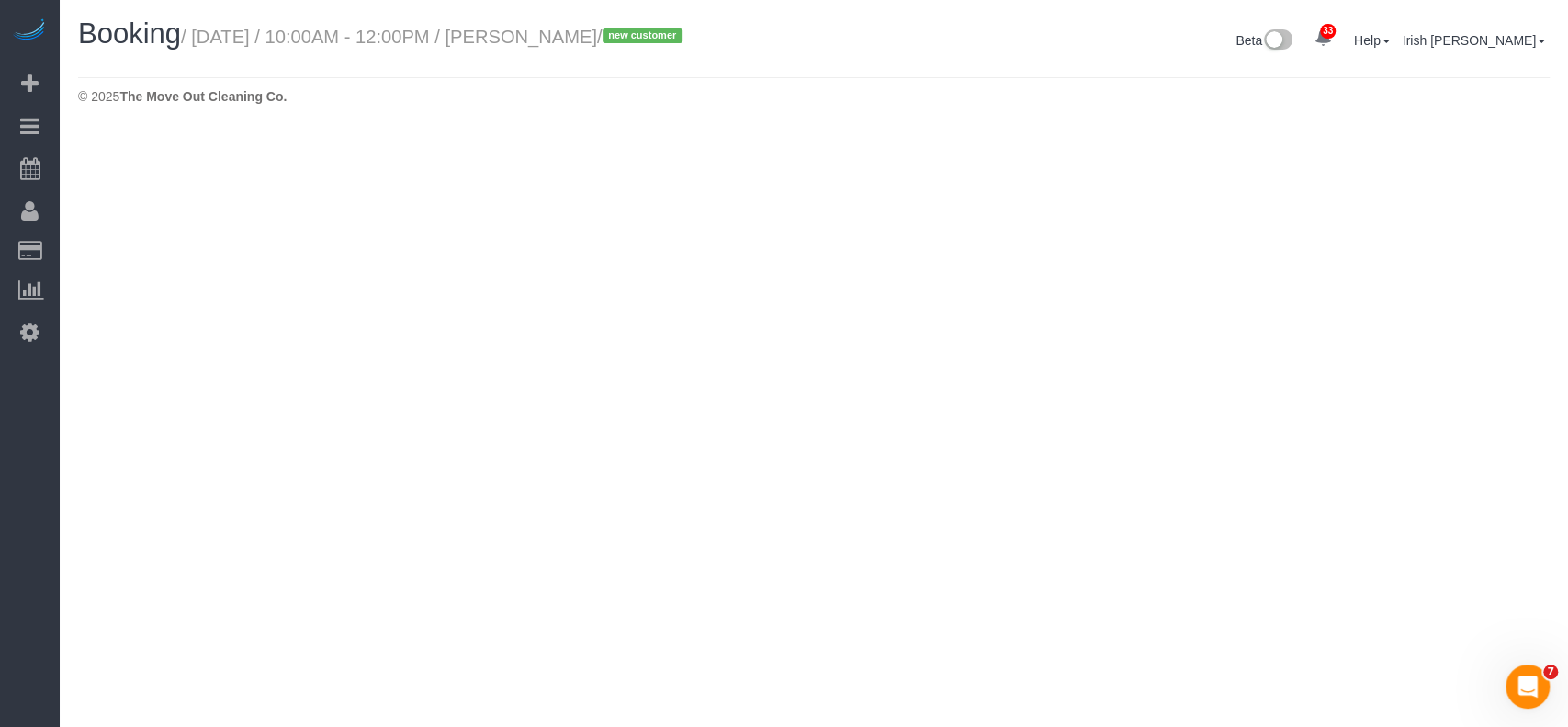
select select "[GEOGRAPHIC_DATA]"
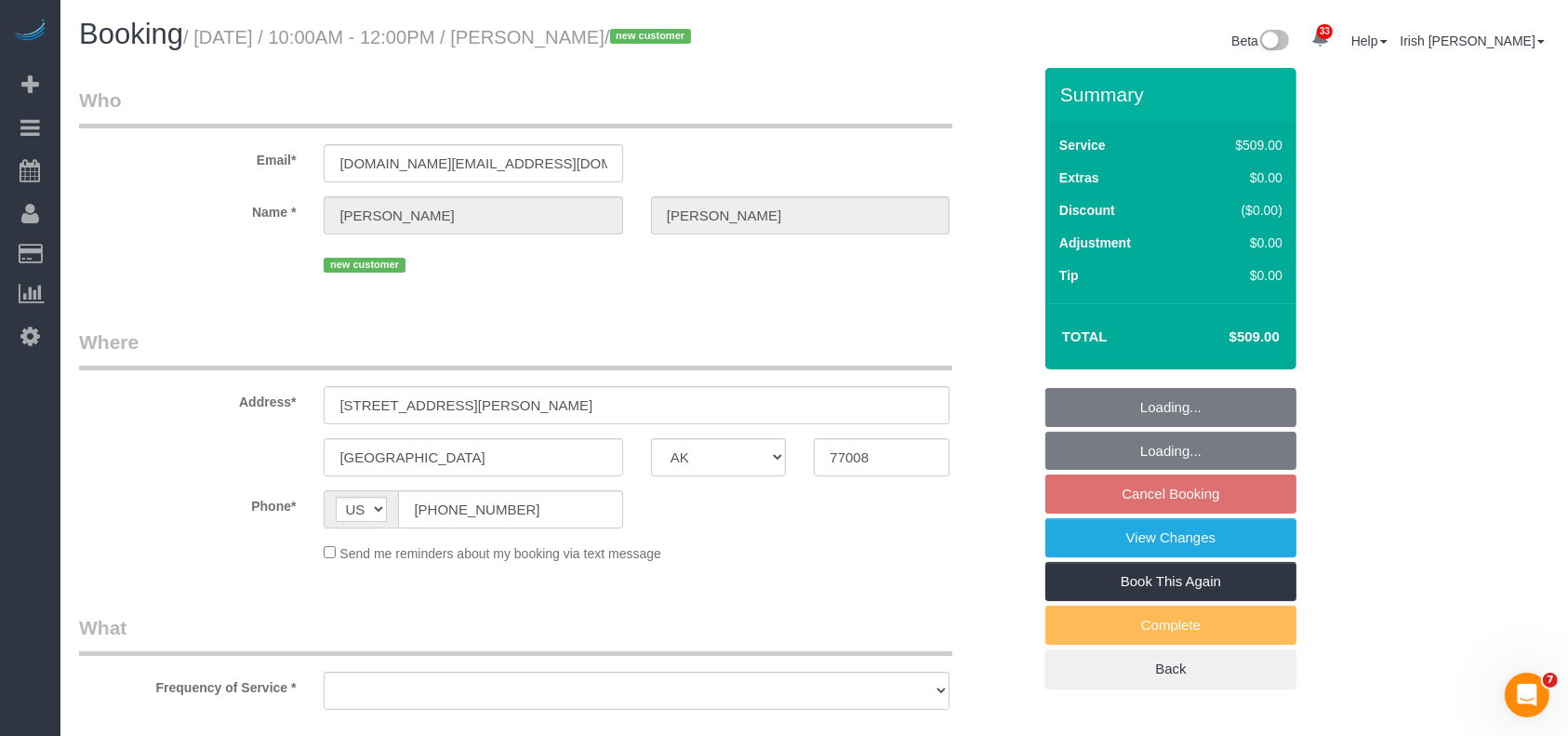
select select "string:fspay-e7ebc280-c377-433b-8bbb-17d548cf4a41"
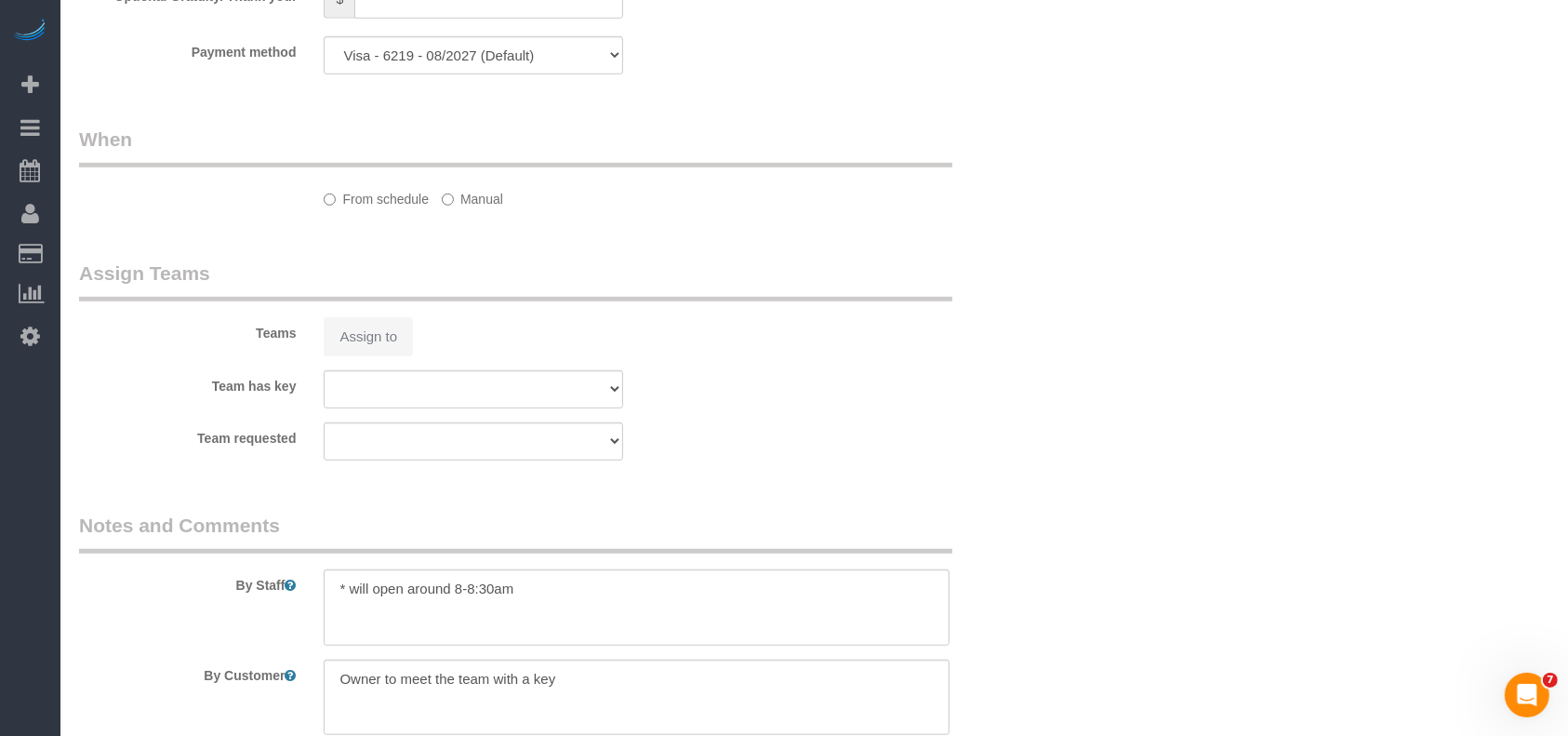
select select "object:10693"
select select "spot403"
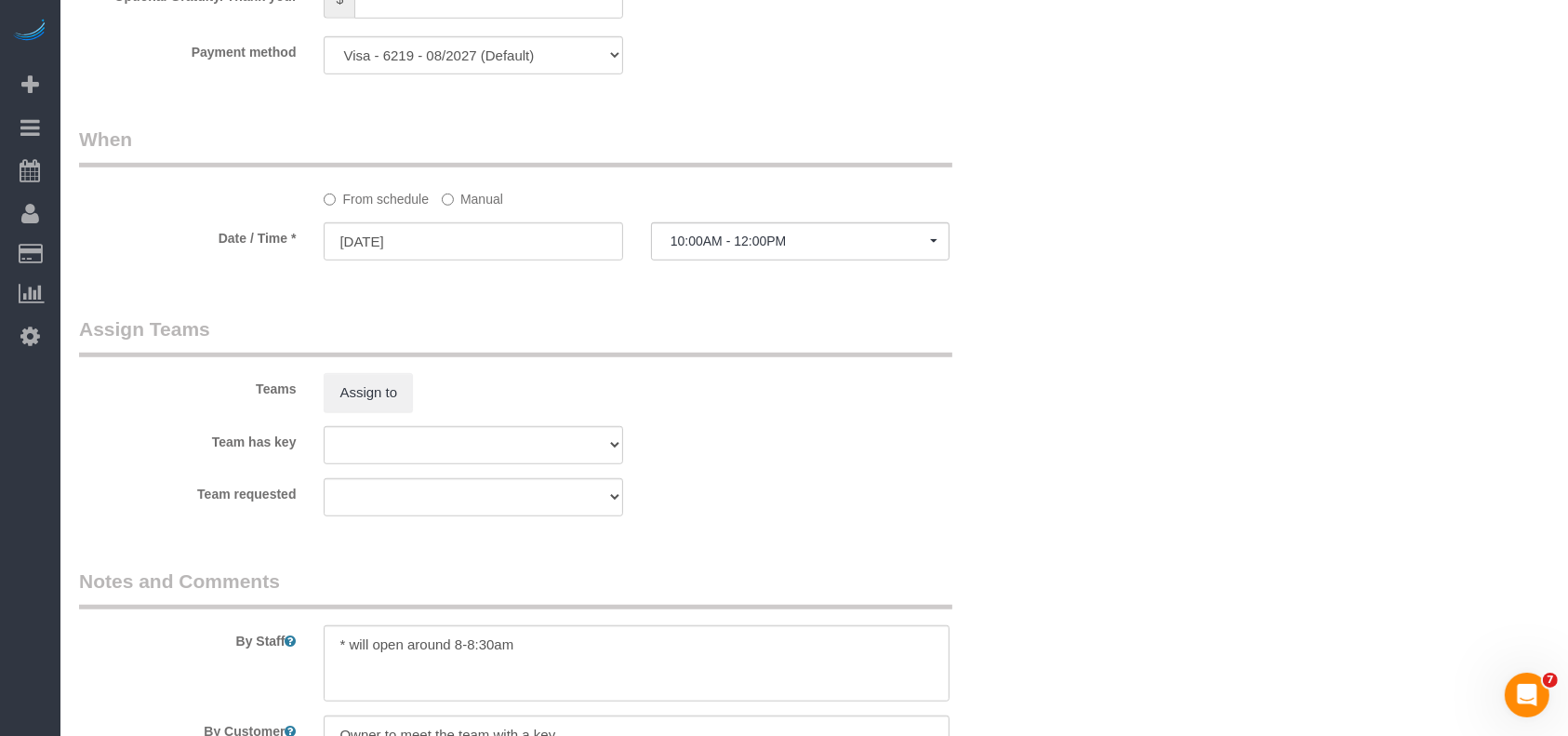
select select "object:10755"
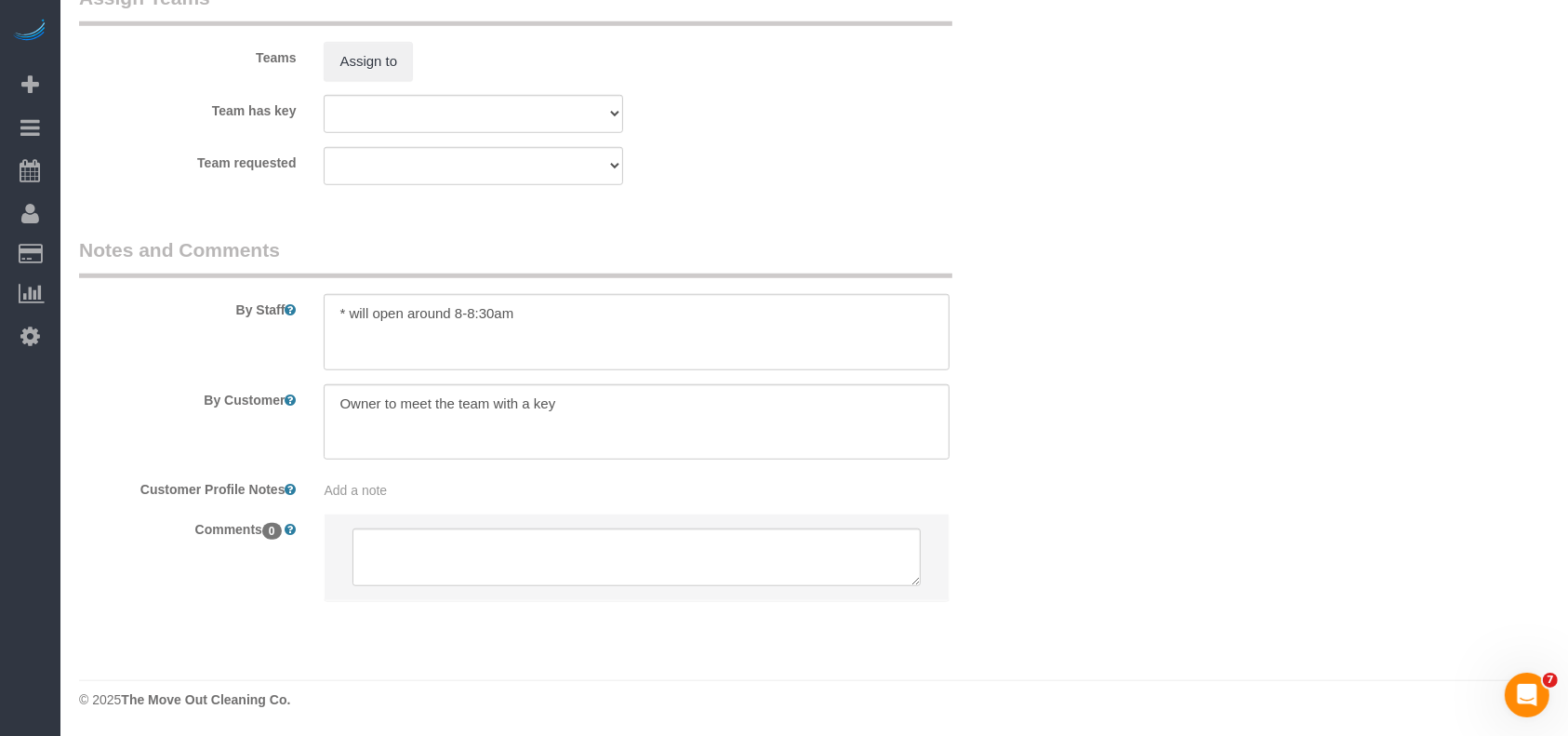
select select "3"
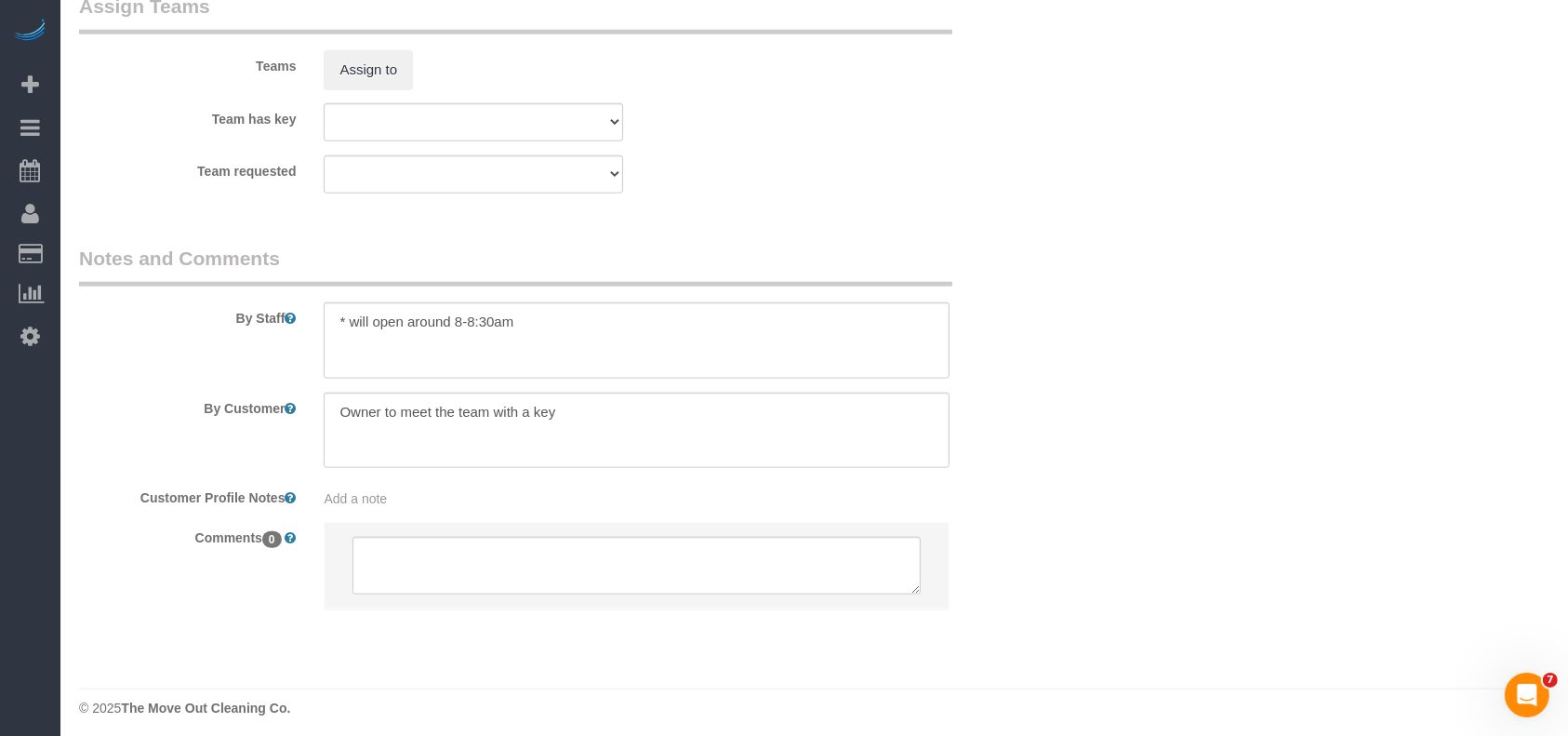
scroll to position [1927, 0]
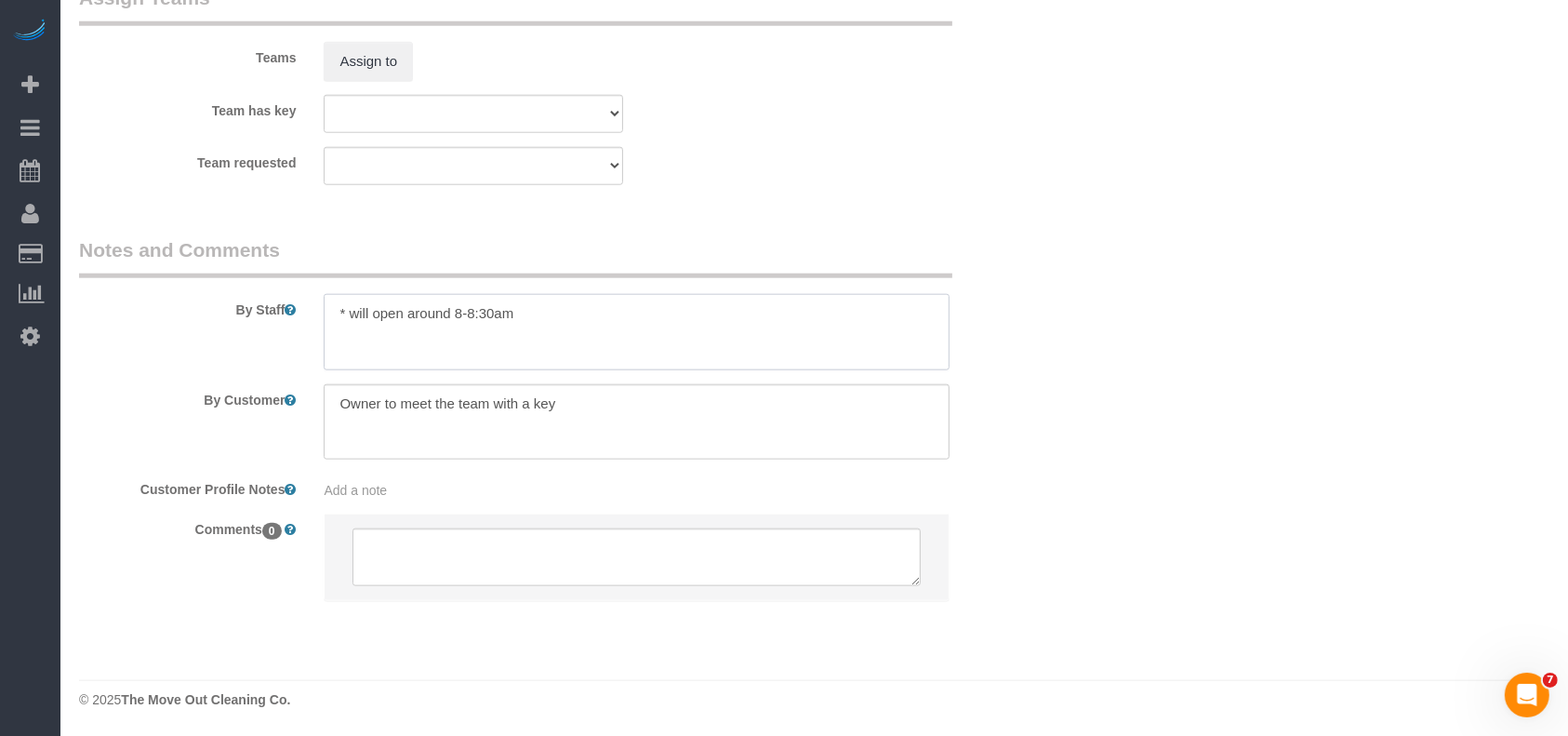
drag, startPoint x: 522, startPoint y: 317, endPoint x: 351, endPoint y: 315, distance: 171.0
click at [351, 315] on textarea at bounding box center [637, 333] width 626 height 76
paste textarea "There is a door off of the porch in the back yard which I will leave unlocked f…"
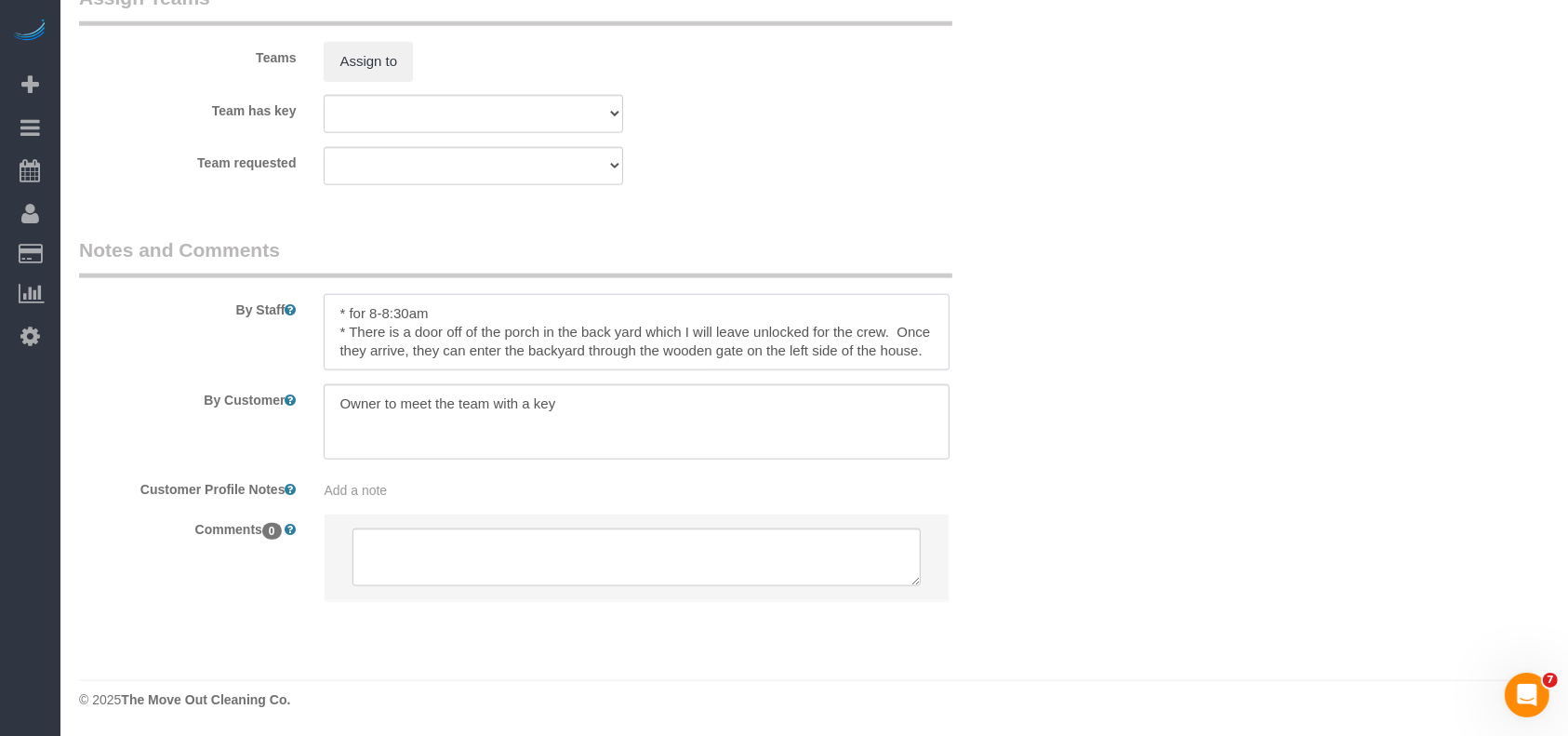
type textarea "* for 8-8:30am * There is a door off of the porch in the back yard which I will…"
drag, startPoint x: 573, startPoint y: 416, endPoint x: 261, endPoint y: 393, distance: 312.8
click at [264, 405] on div "By Customer" at bounding box center [555, 423] width 980 height 76
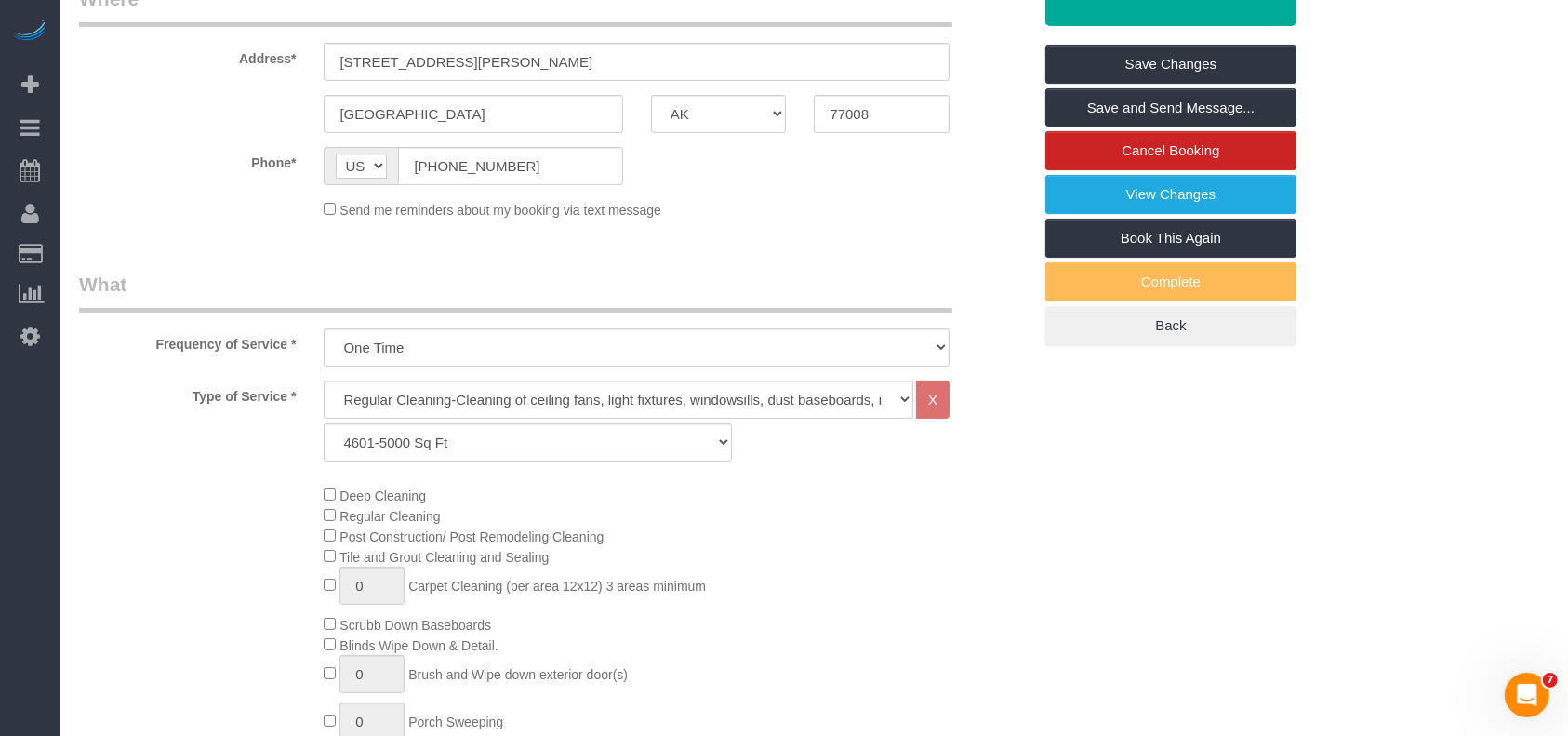
scroll to position [313, 0]
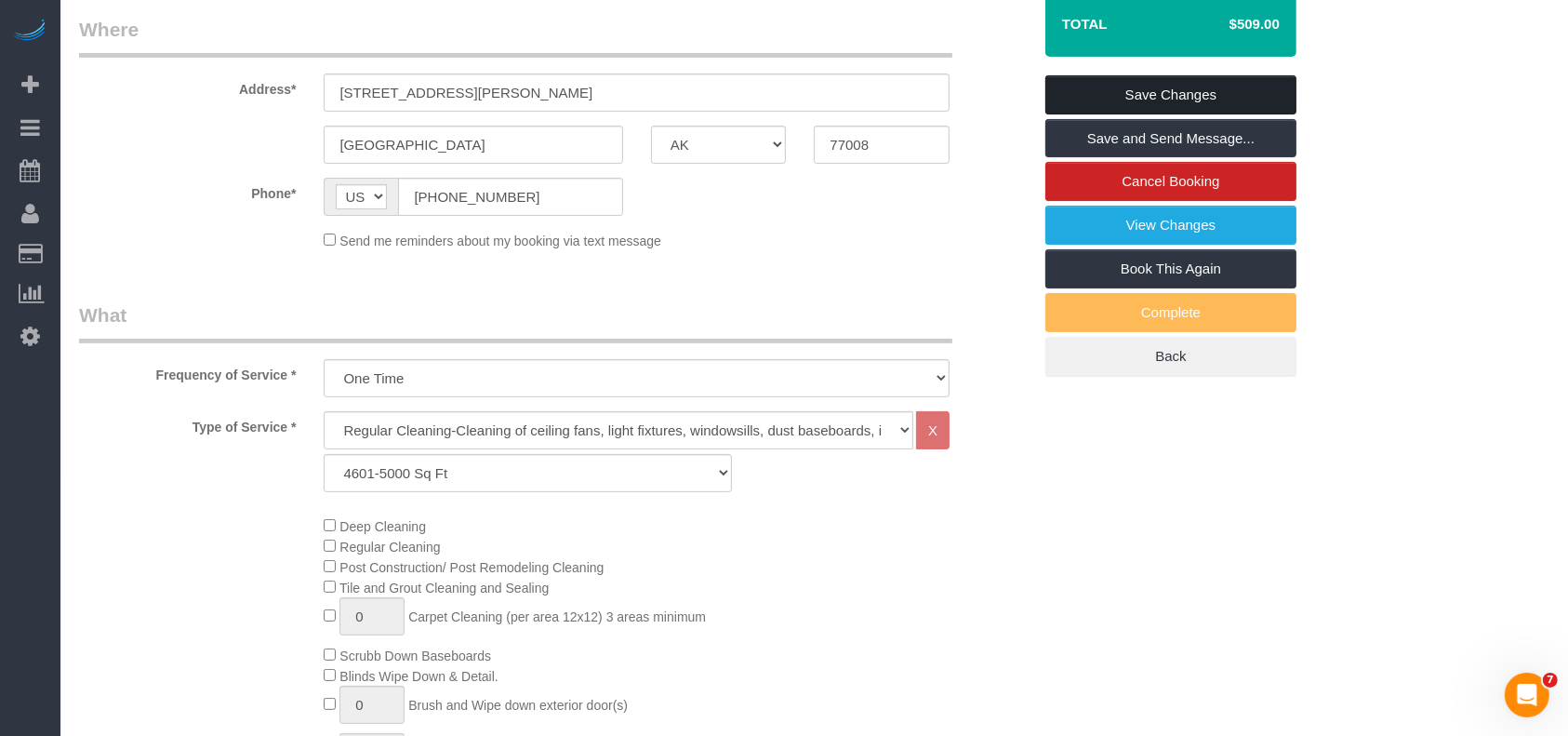
click at [1249, 90] on link "Save Changes" at bounding box center [1171, 95] width 251 height 39
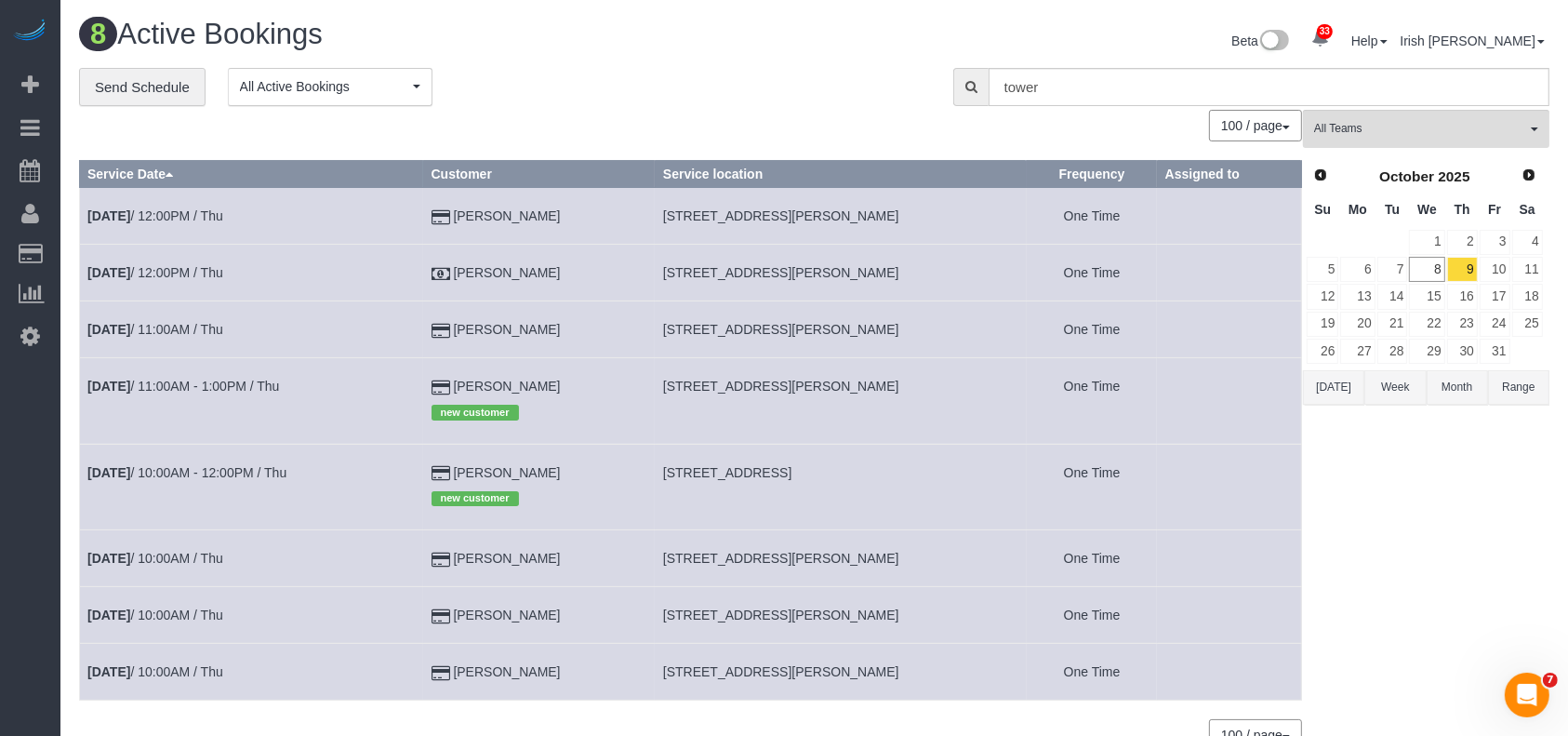
click at [1309, 389] on button "[DATE]" at bounding box center [1334, 388] width 61 height 34
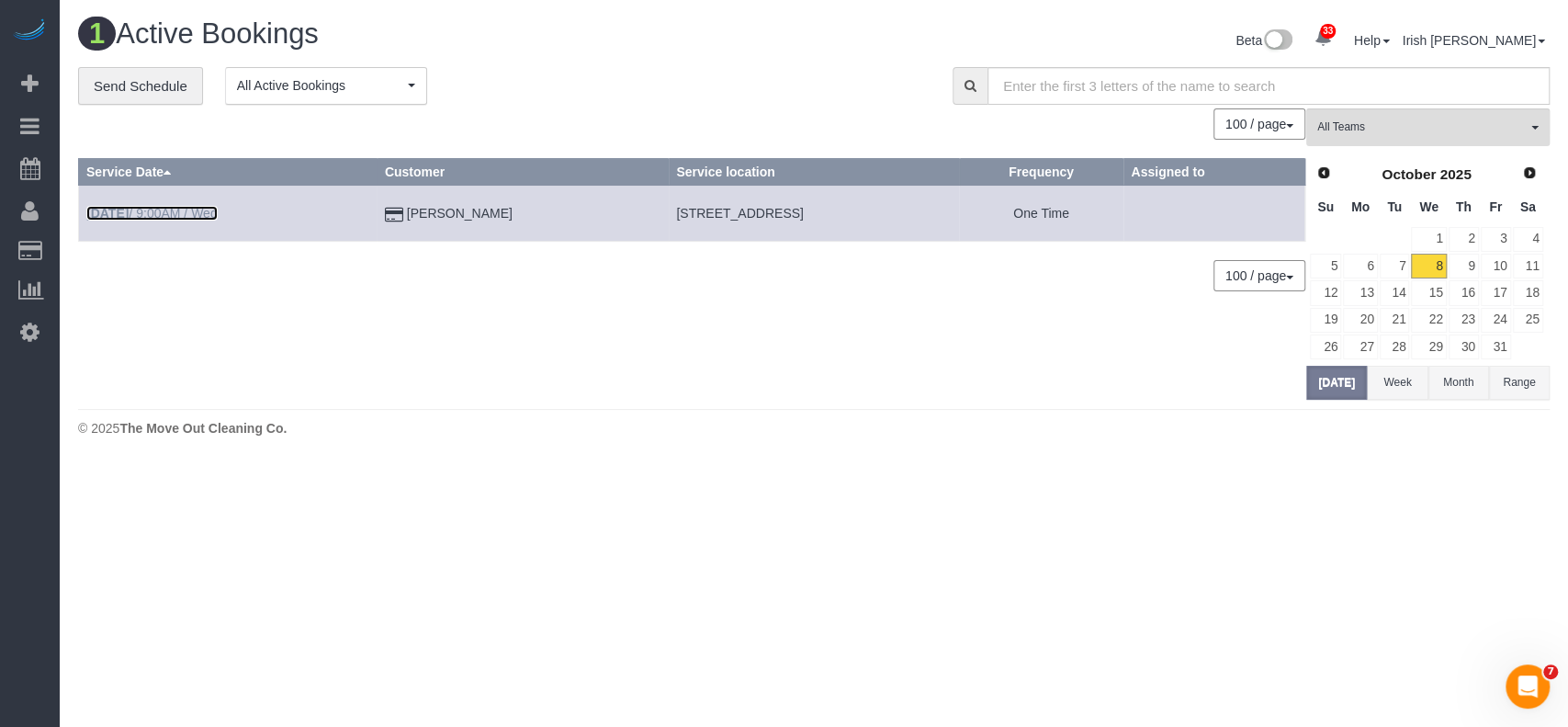
click at [194, 213] on link "[DATE] 9:00AM / Wed" at bounding box center [152, 213] width 132 height 15
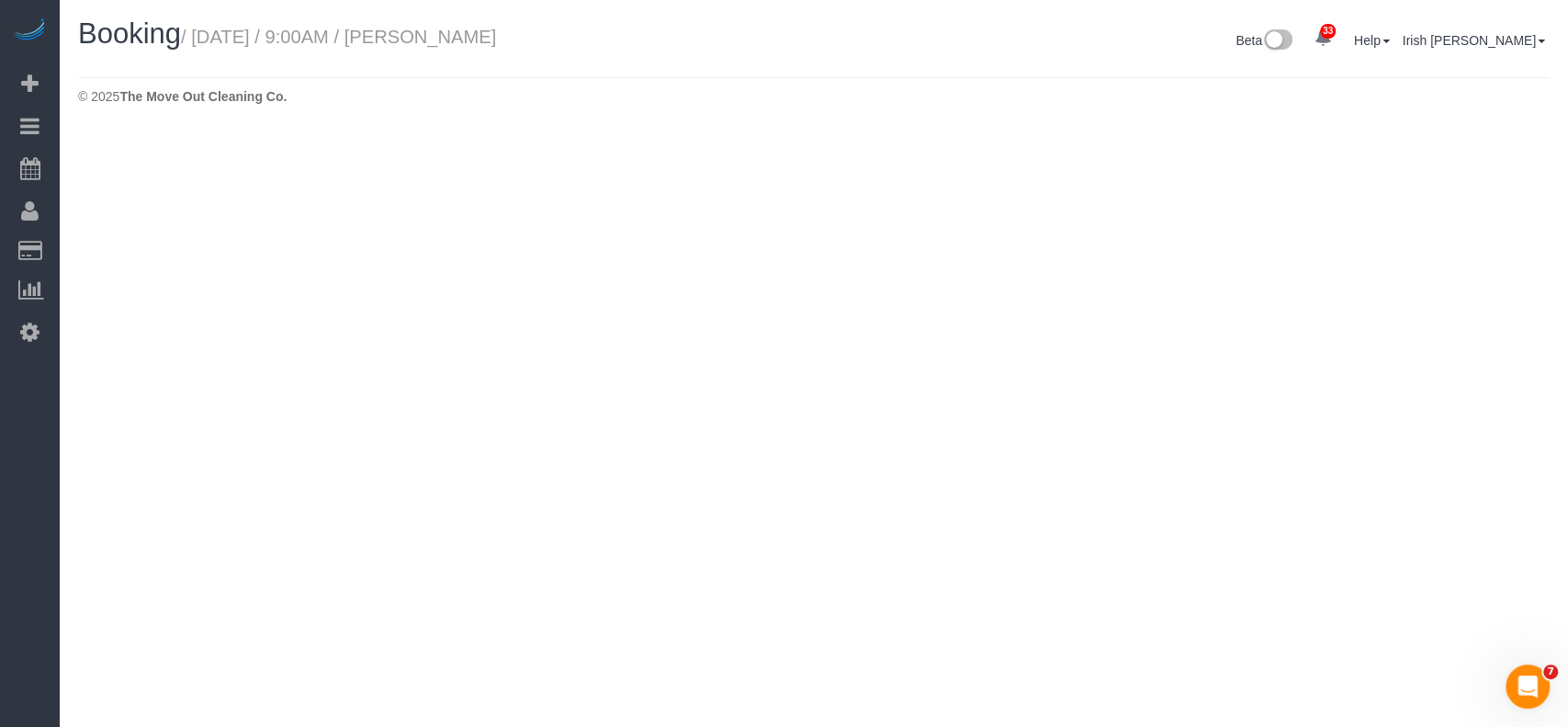
select select "[GEOGRAPHIC_DATA]"
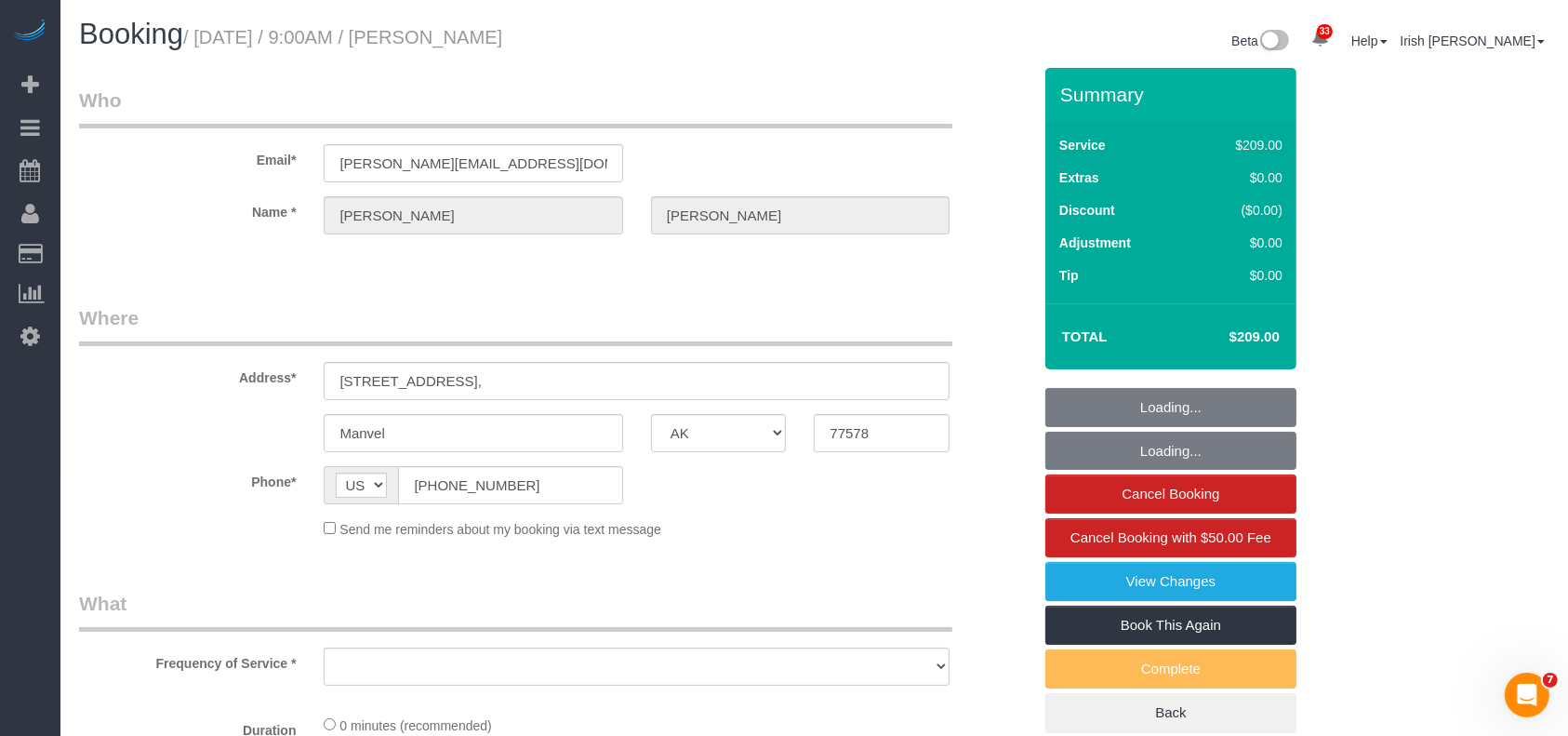
select select "string:fspay-5f9d37c2-99f9-42c9-a91e-ba06f310703a"
select select "3"
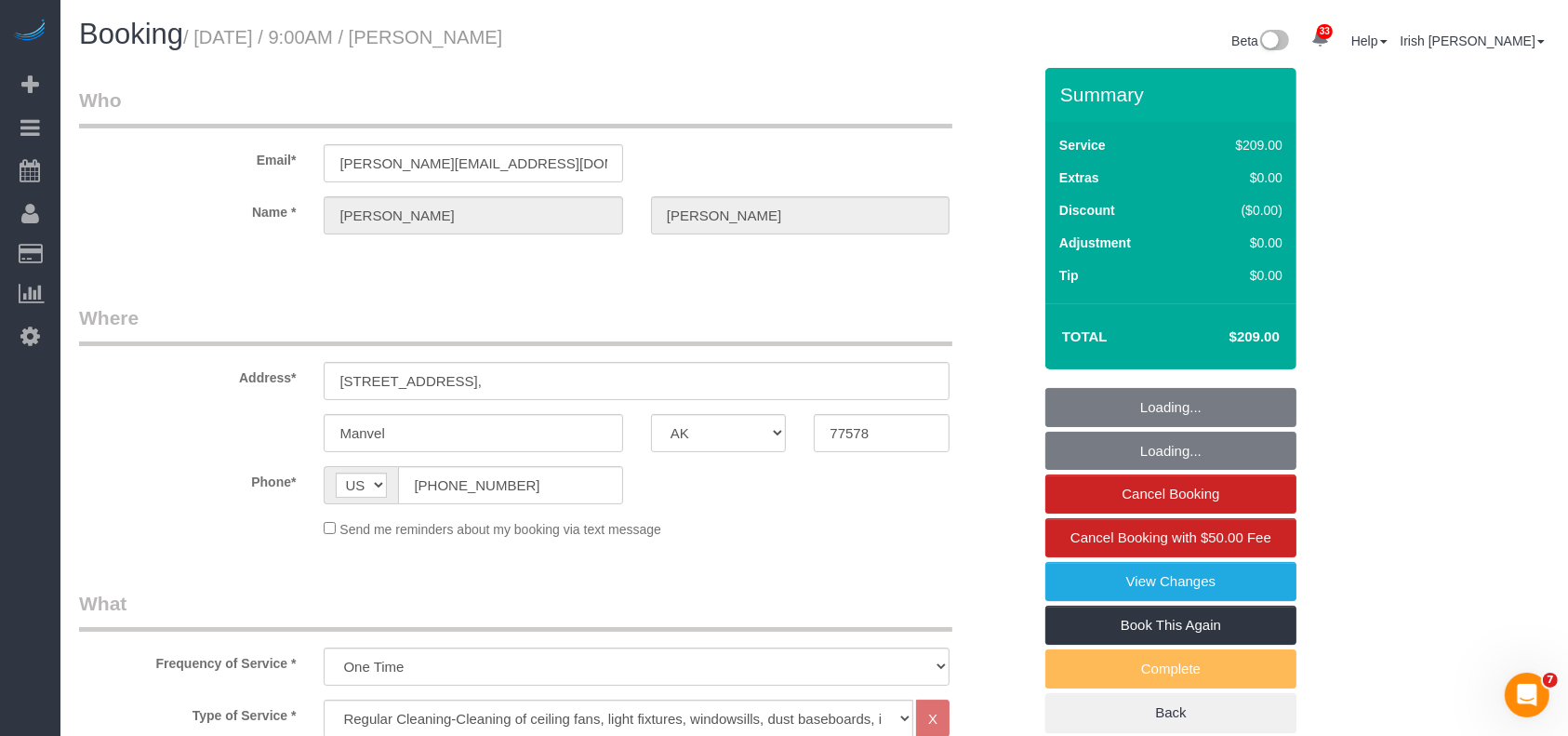
select select "object:11345"
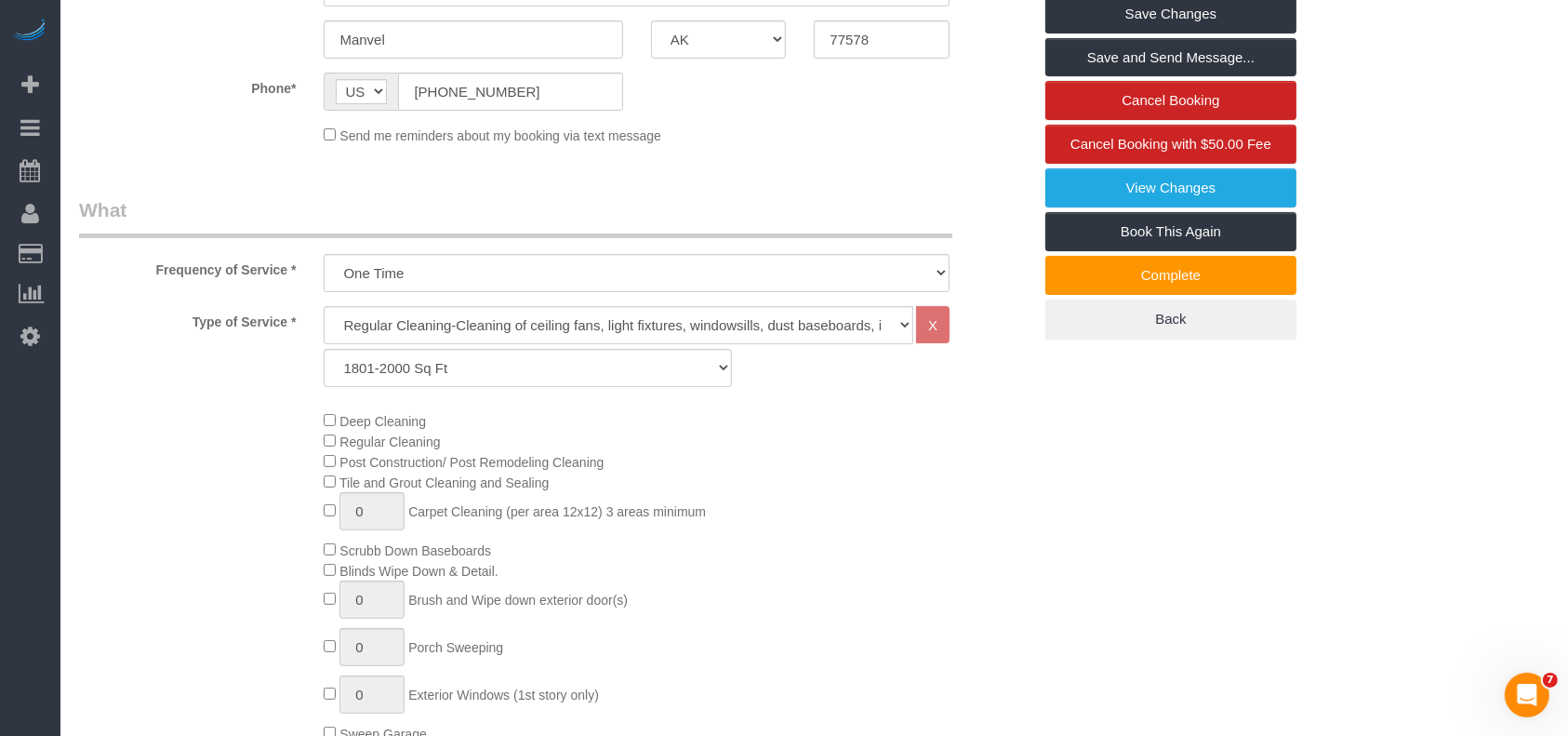
scroll to position [497, 0]
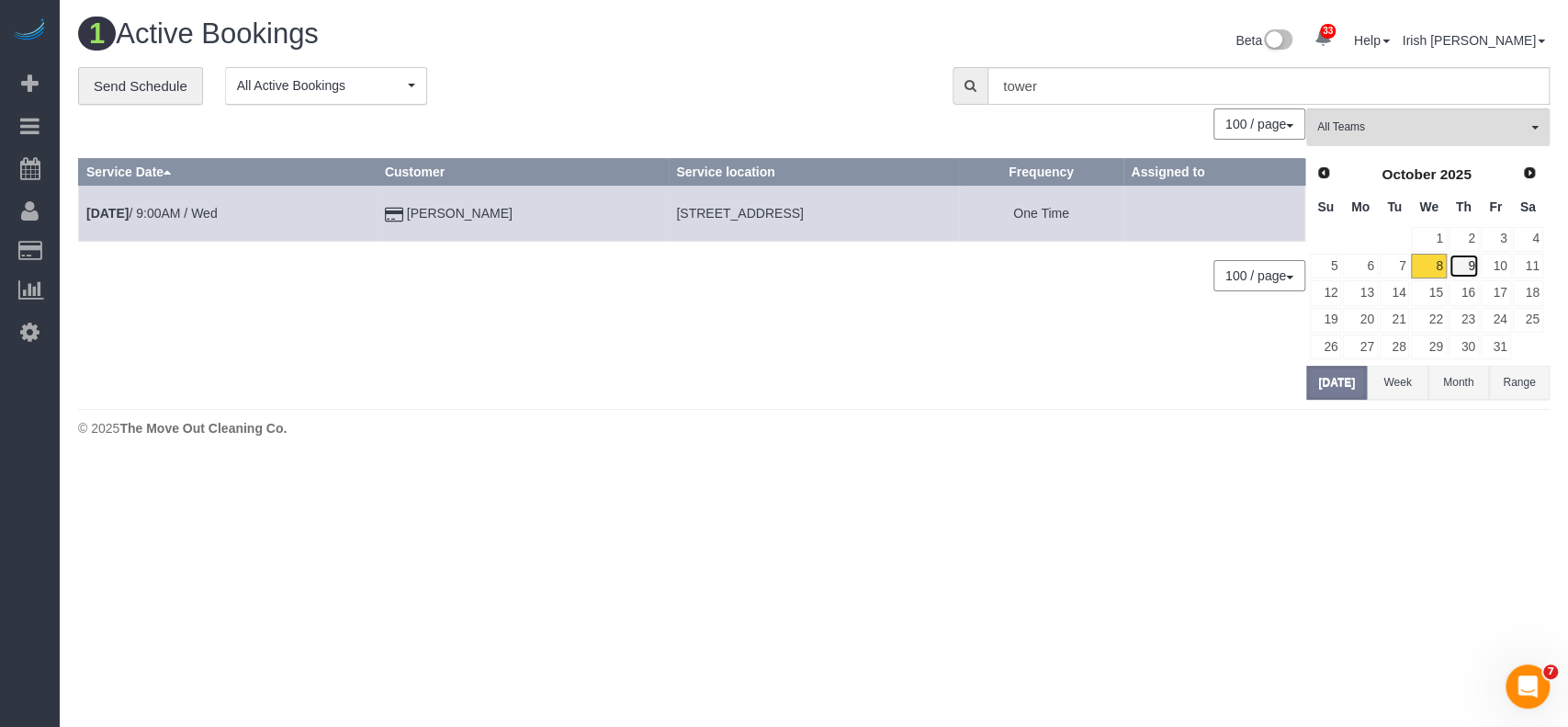
click at [1468, 267] on link "9" at bounding box center [1464, 266] width 30 height 25
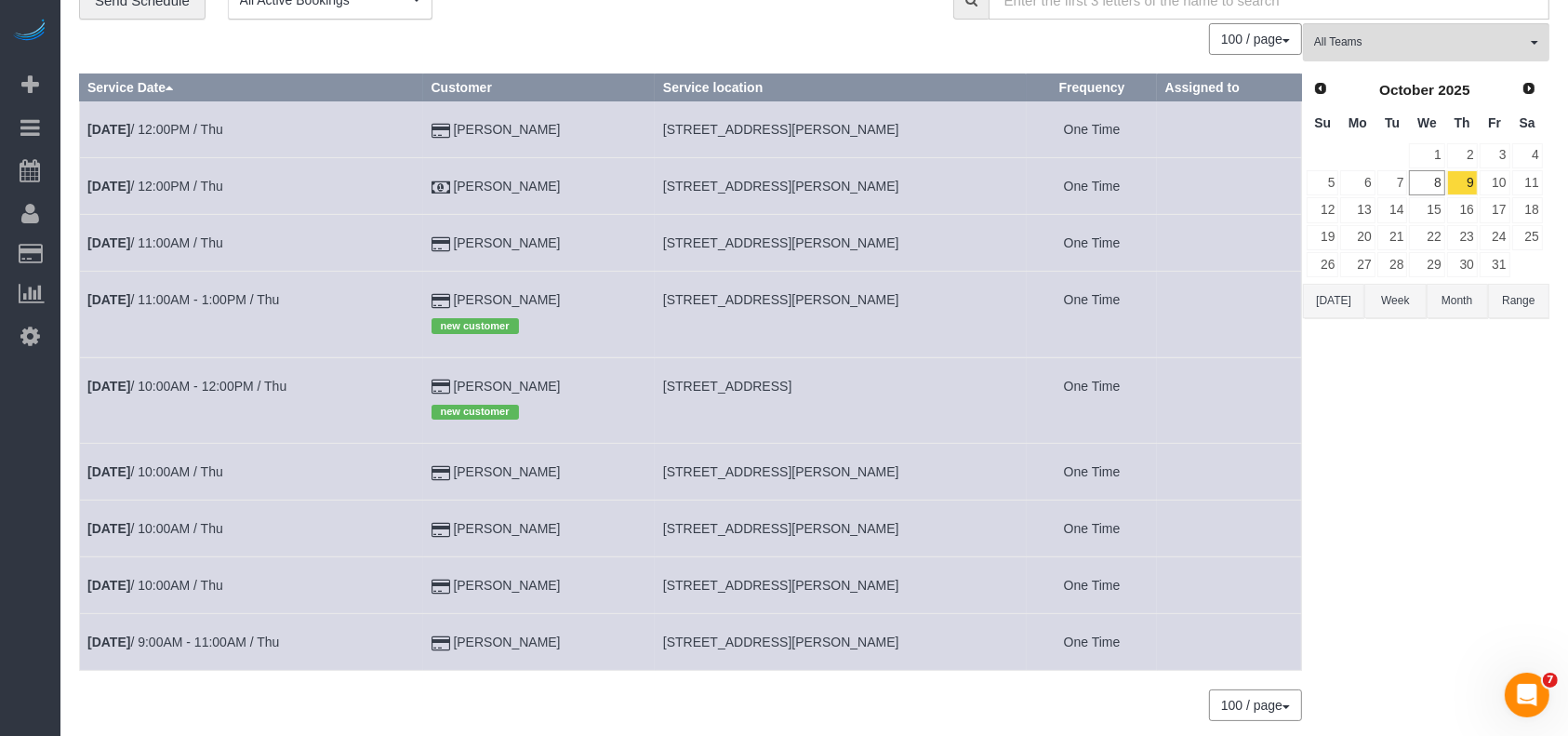
scroll to position [124, 0]
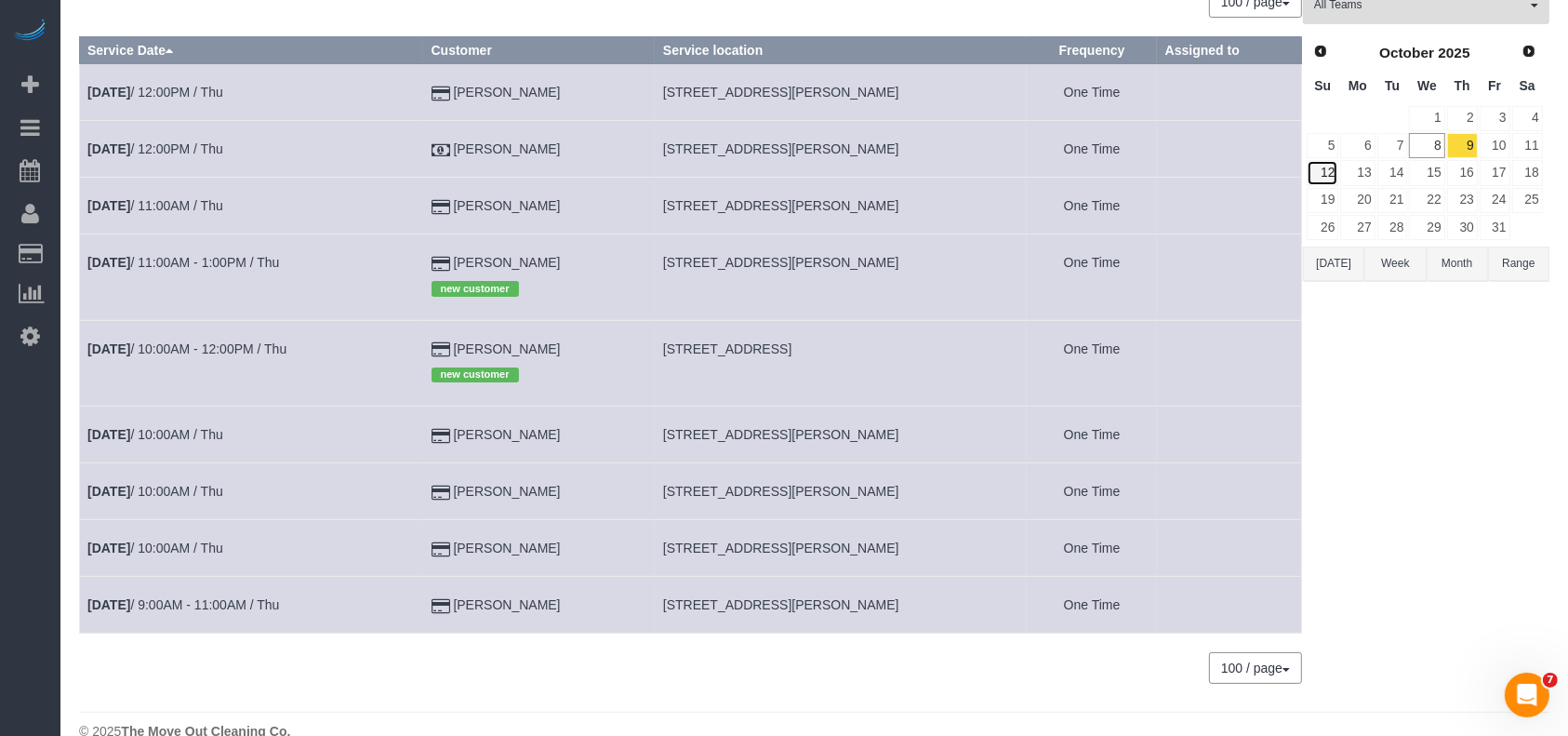
click at [1325, 175] on link "12" at bounding box center [1323, 172] width 32 height 25
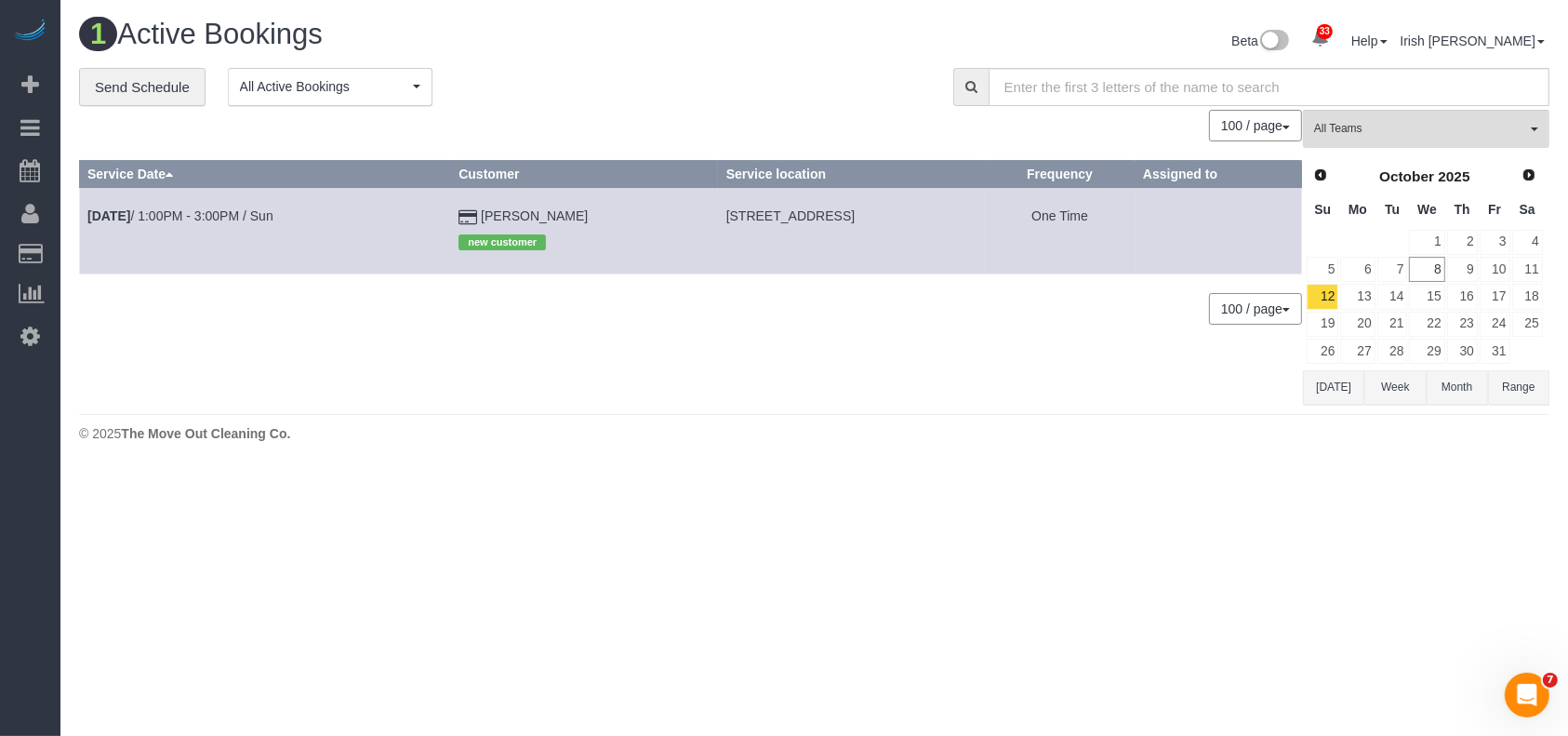
scroll to position [0, 0]
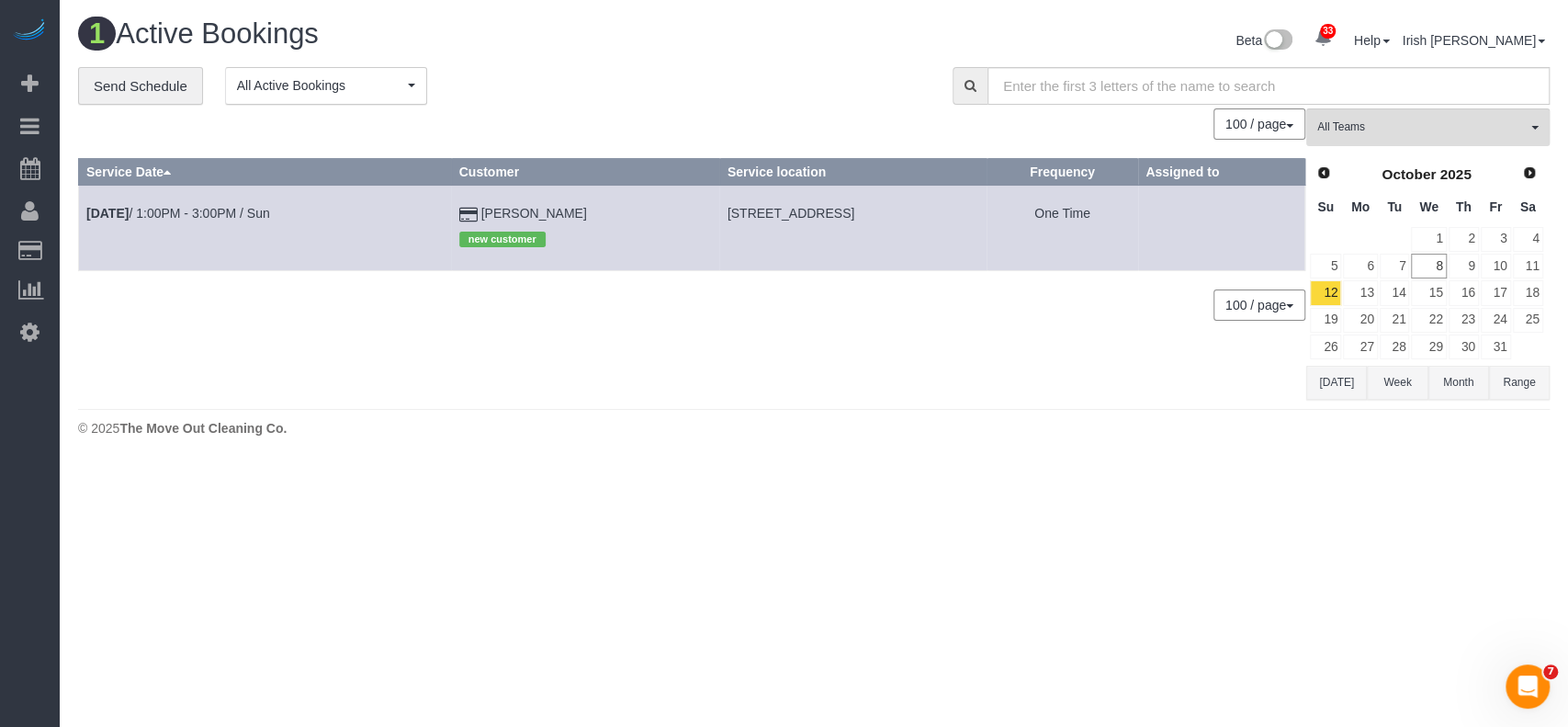
drag, startPoint x: 576, startPoint y: 205, endPoint x: 548, endPoint y: 102, distance: 106.7
click at [422, 202] on tr "[DATE] 1:00PM - 3:00PM / Sun [PERSON_NAME] new customer [STREET_ADDRESS] One Ti…" at bounding box center [692, 228] width 1227 height 85
copy tr "[PERSON_NAME]"
click at [158, 213] on link "[DATE] 1:00PM - 3:00PM / Sun" at bounding box center [178, 213] width 184 height 15
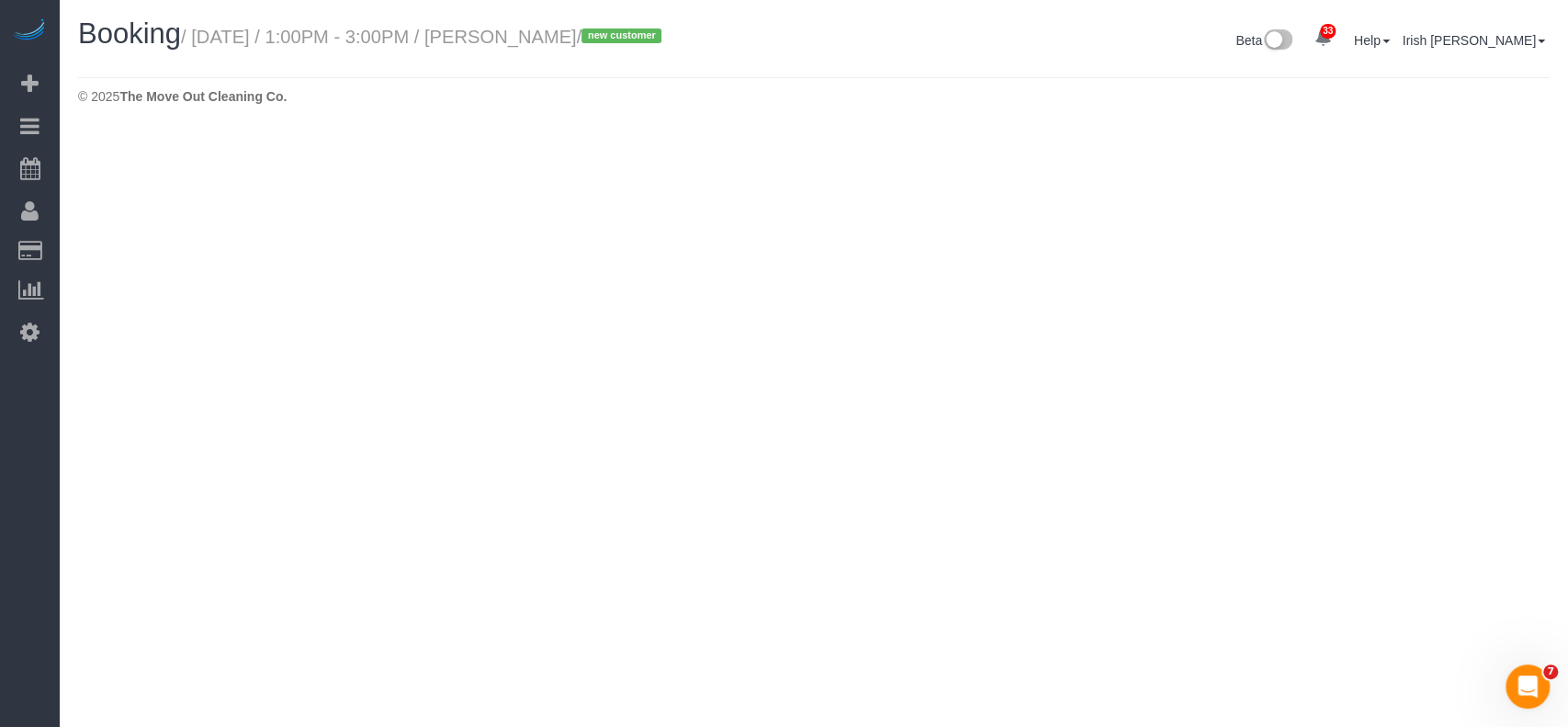
select select "[GEOGRAPHIC_DATA]"
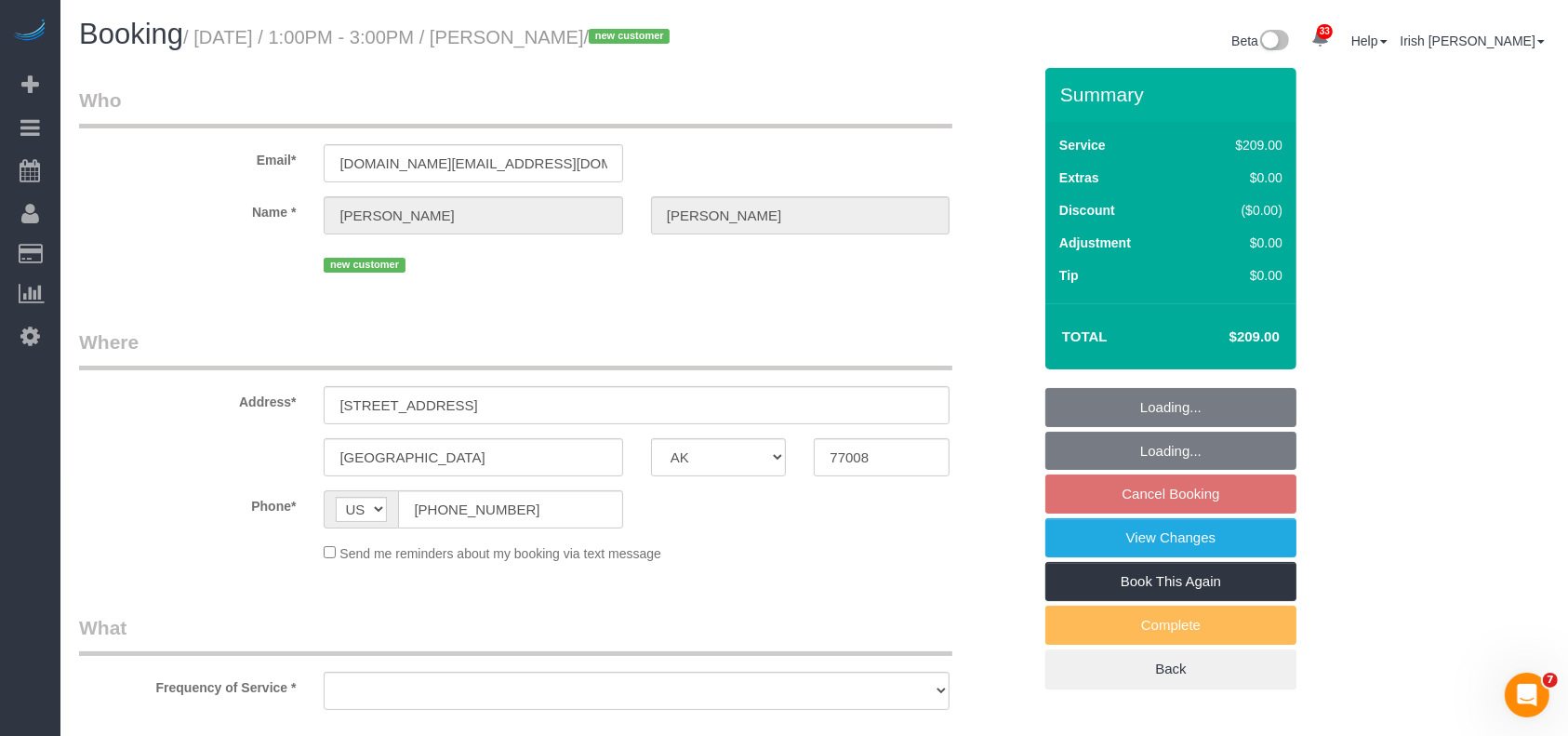
select select "string:fspay-e7ebc280-c377-433b-8bbb-17d548cf4a41"
drag, startPoint x: 383, startPoint y: 516, endPoint x: 446, endPoint y: 374, distance: 155.3
click at [295, 511] on div "Phone* AF AL DZ AD AO AI AQ AG AR AM AW AU AT AZ BS BH BD BB BY BE BZ BJ BM BT …" at bounding box center [555, 510] width 980 height 38
select select "object:11946"
select select "3"
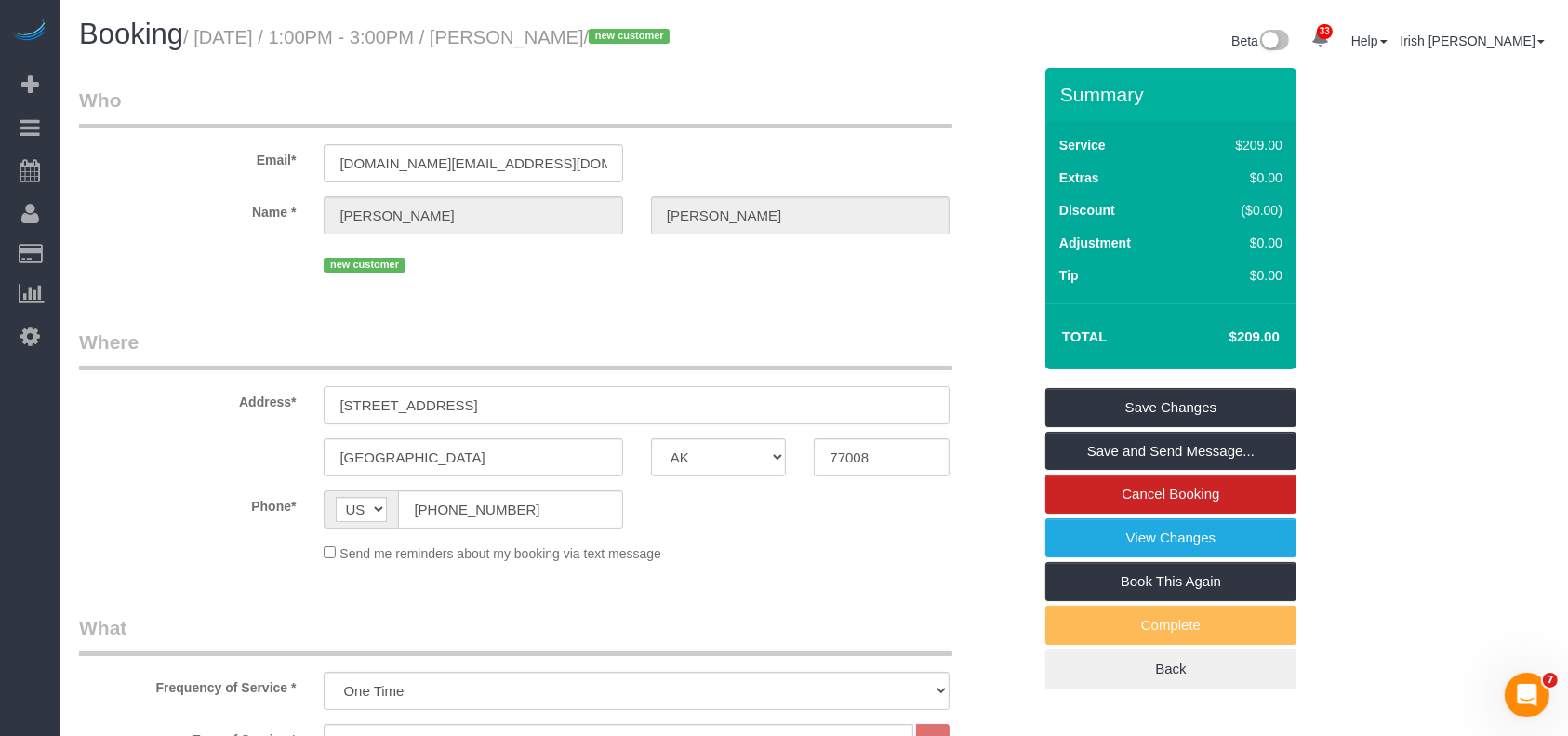
drag, startPoint x: 434, startPoint y: 403, endPoint x: 201, endPoint y: 347, distance: 239.6
click at [145, 382] on div "Address* [STREET_ADDRESS]" at bounding box center [555, 376] width 980 height 96
drag, startPoint x: 523, startPoint y: 157, endPoint x: 114, endPoint y: 151, distance: 409.0
click at [115, 153] on div "Email* [DOMAIN_NAME][EMAIL_ADDRESS][DOMAIN_NAME]" at bounding box center [555, 134] width 980 height 96
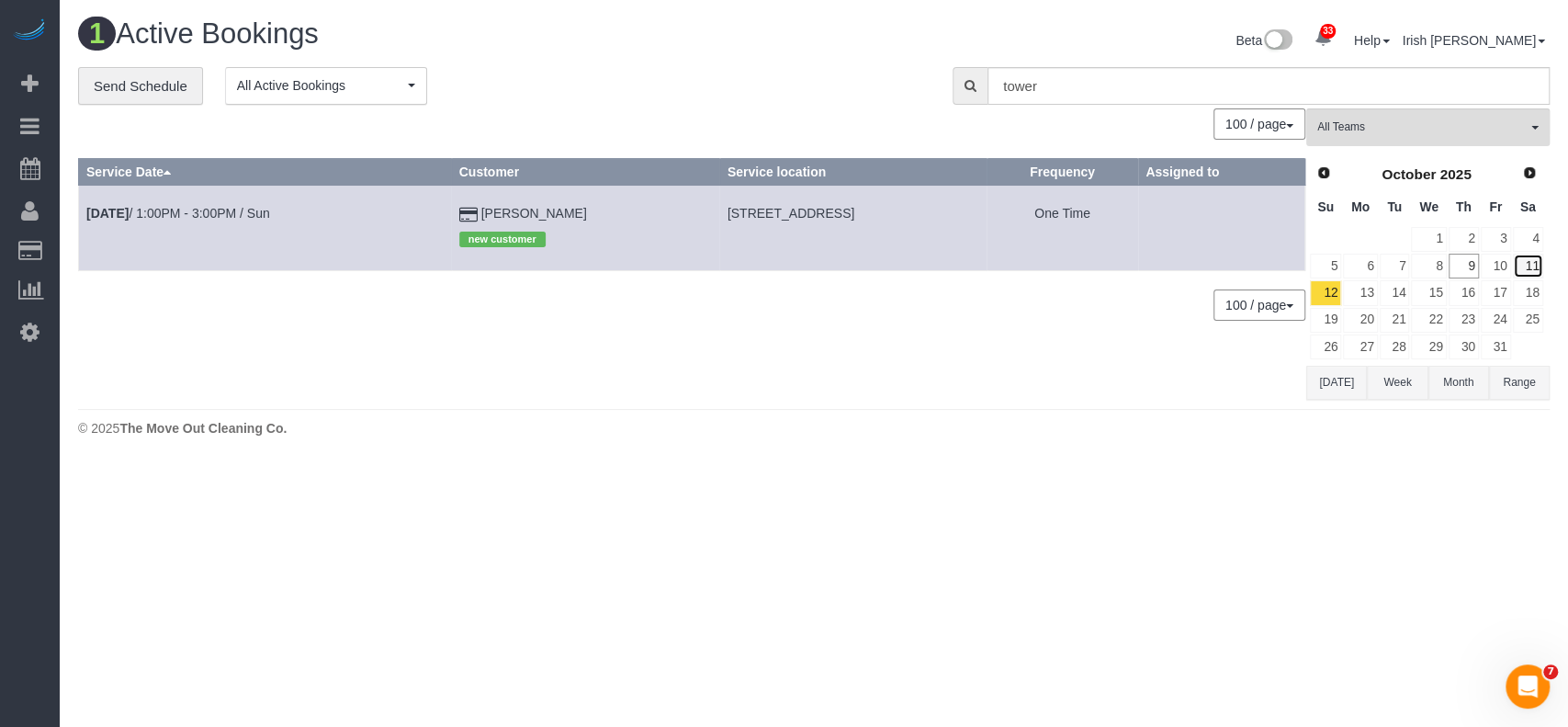
click at [1527, 261] on link "11" at bounding box center [1528, 266] width 30 height 25
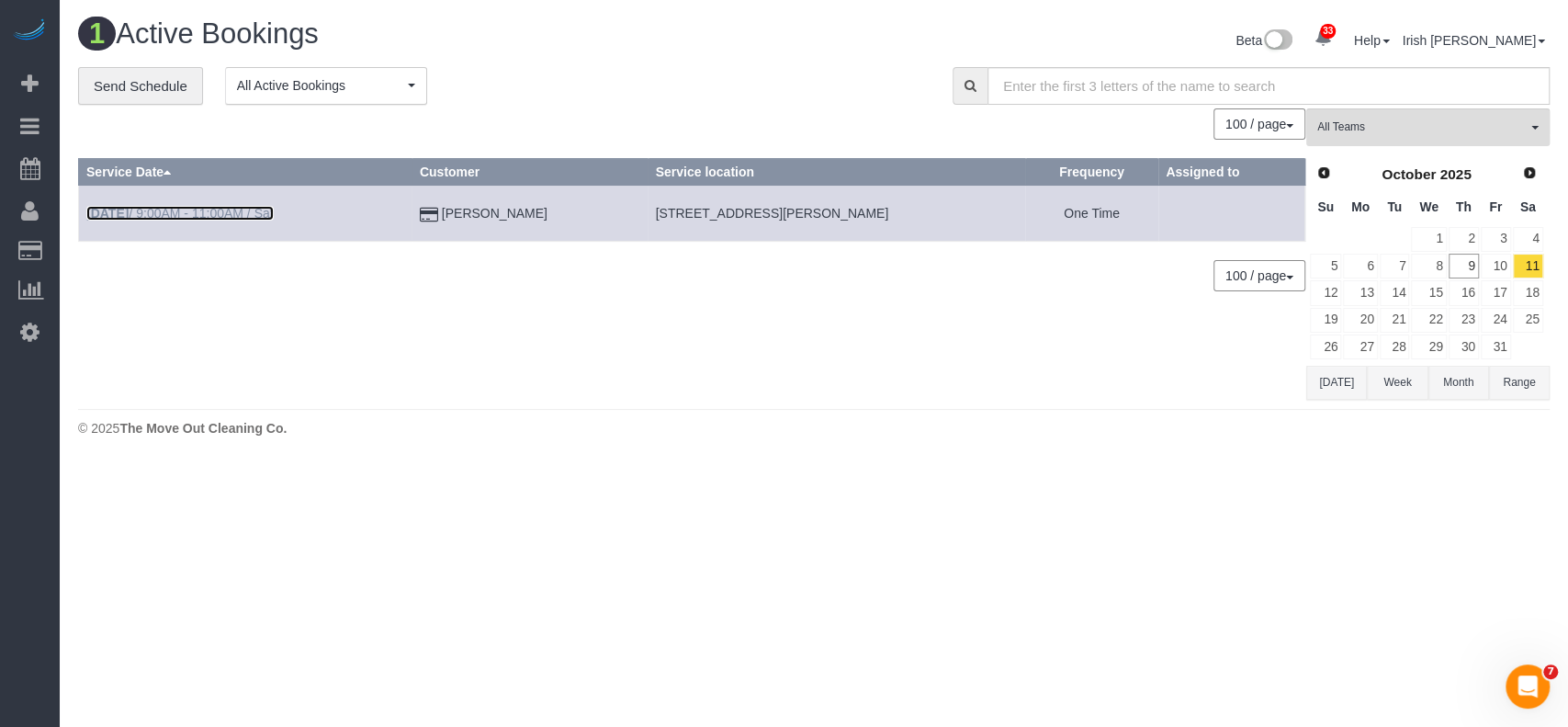
click at [152, 213] on link "[DATE] 9:00AM - 11:00AM / Sat" at bounding box center [180, 213] width 188 height 15
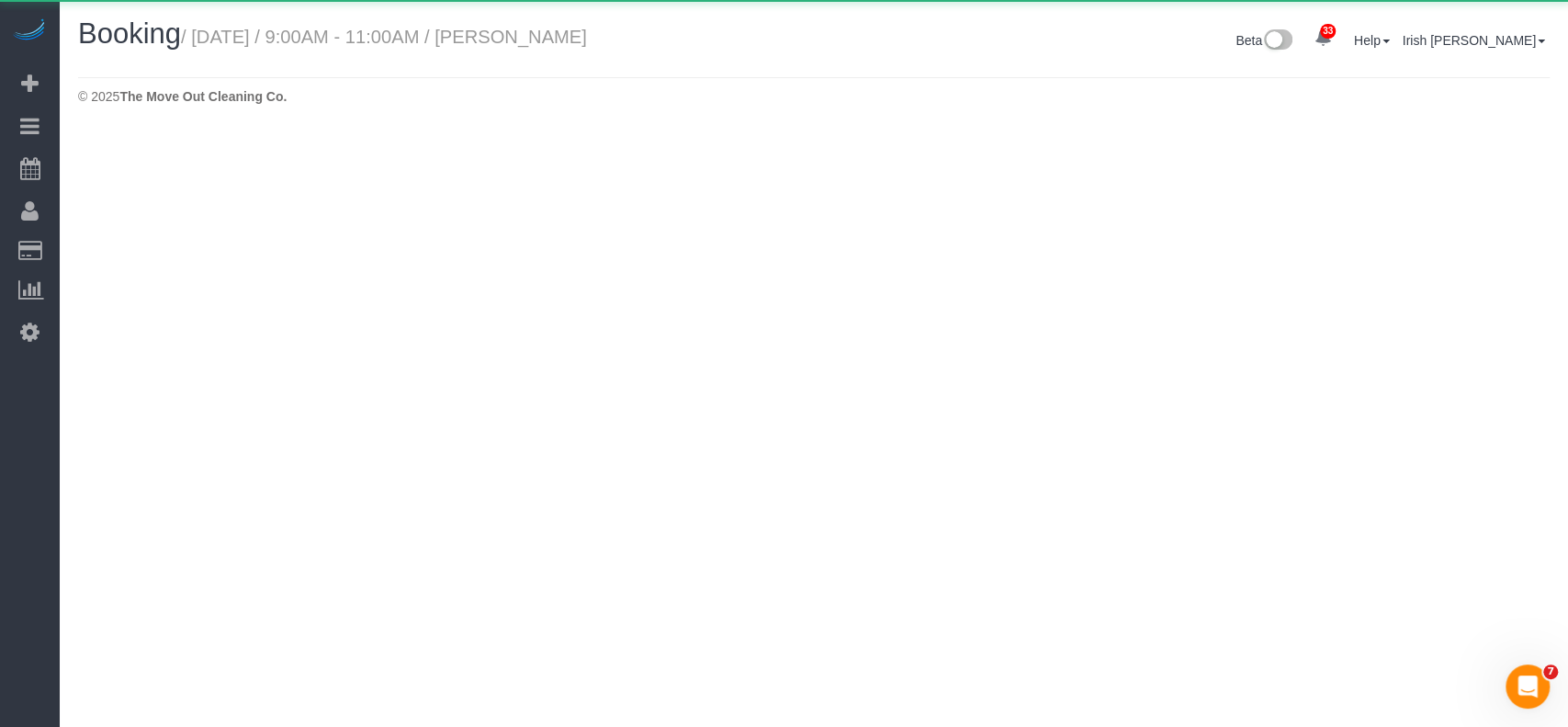
select select "[GEOGRAPHIC_DATA]"
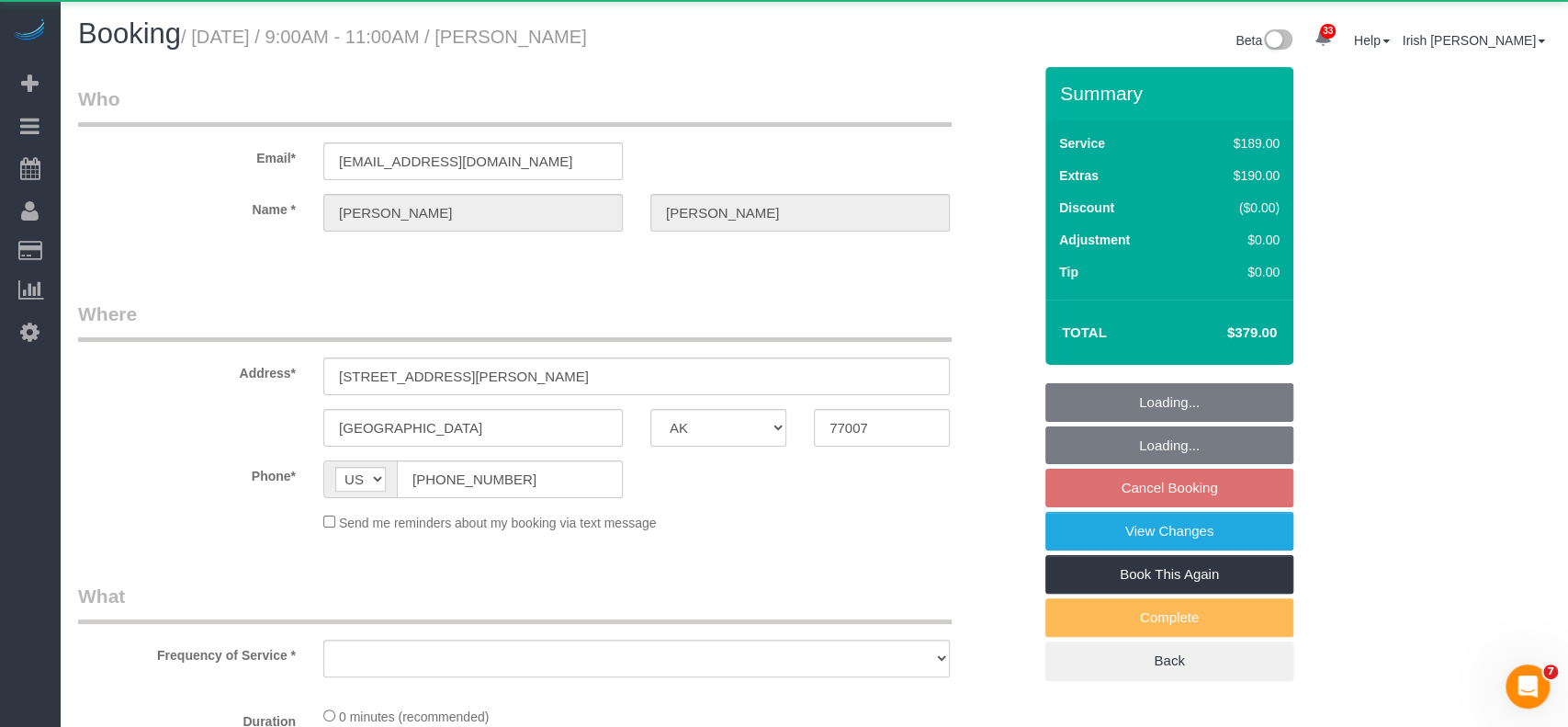
select select "string:fspay-3de21d08-b4b3-49f8-9674-3012728cd51d"
select select "object:12390"
select select "3"
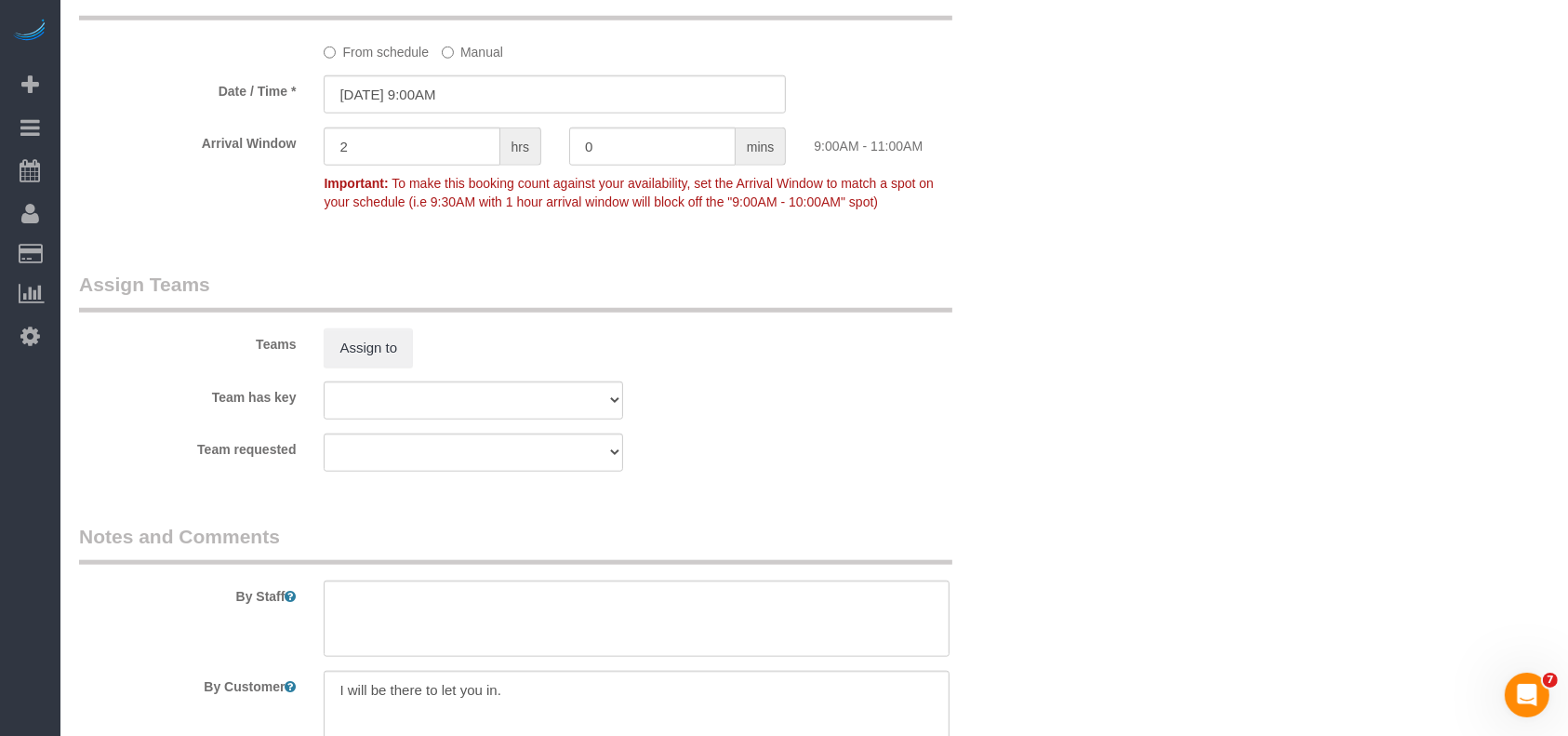
scroll to position [1737, 0]
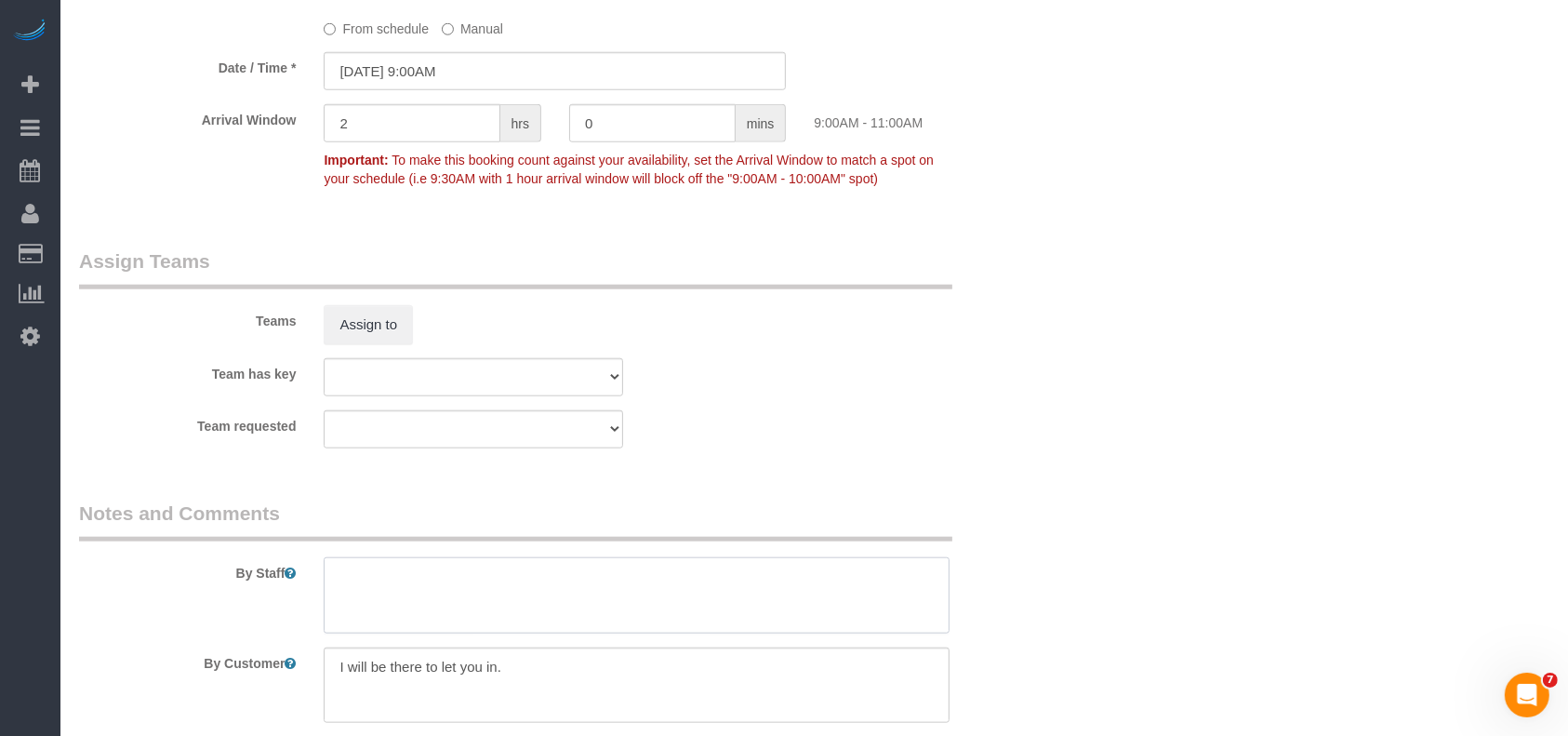
click at [379, 586] on textarea at bounding box center [637, 595] width 626 height 76
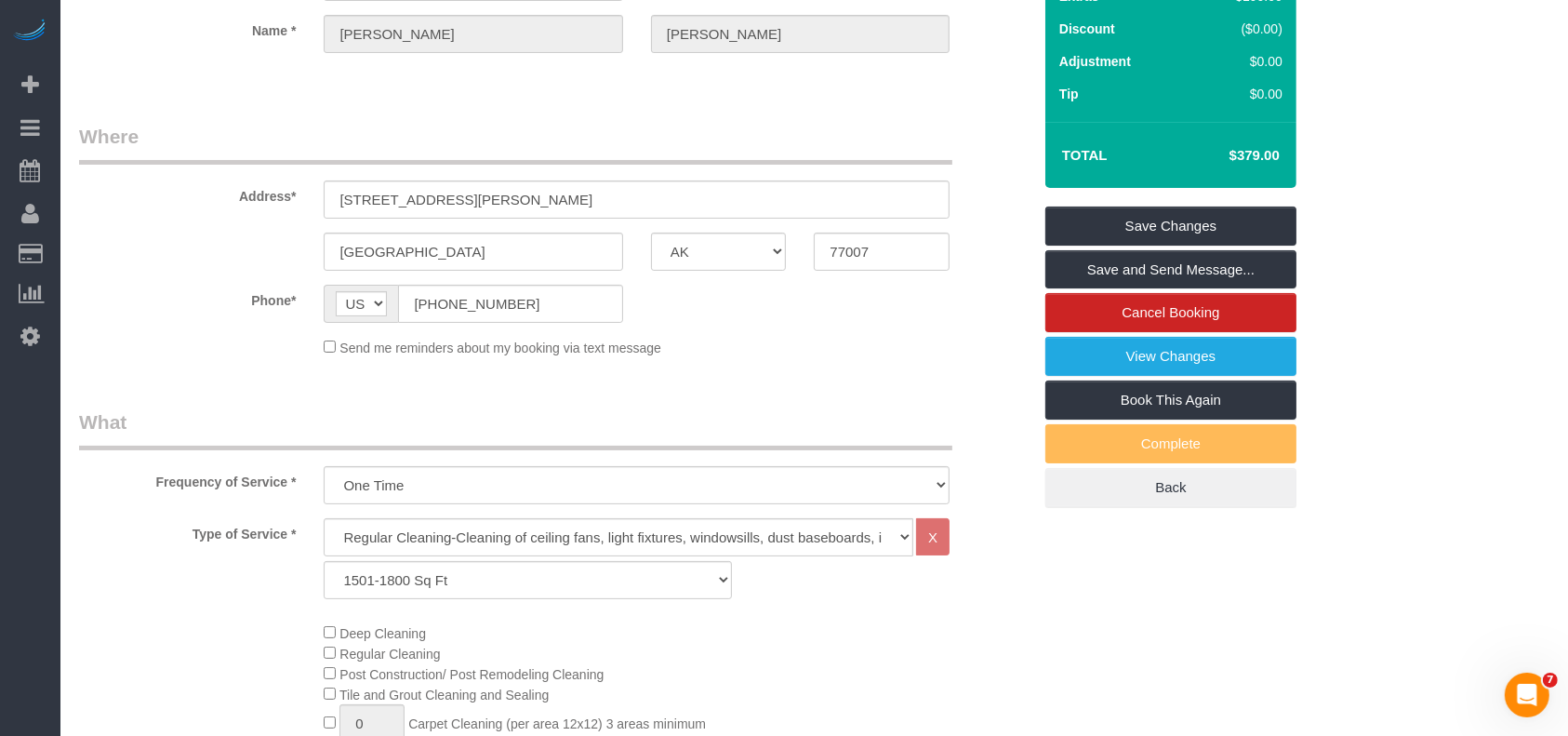
scroll to position [0, 0]
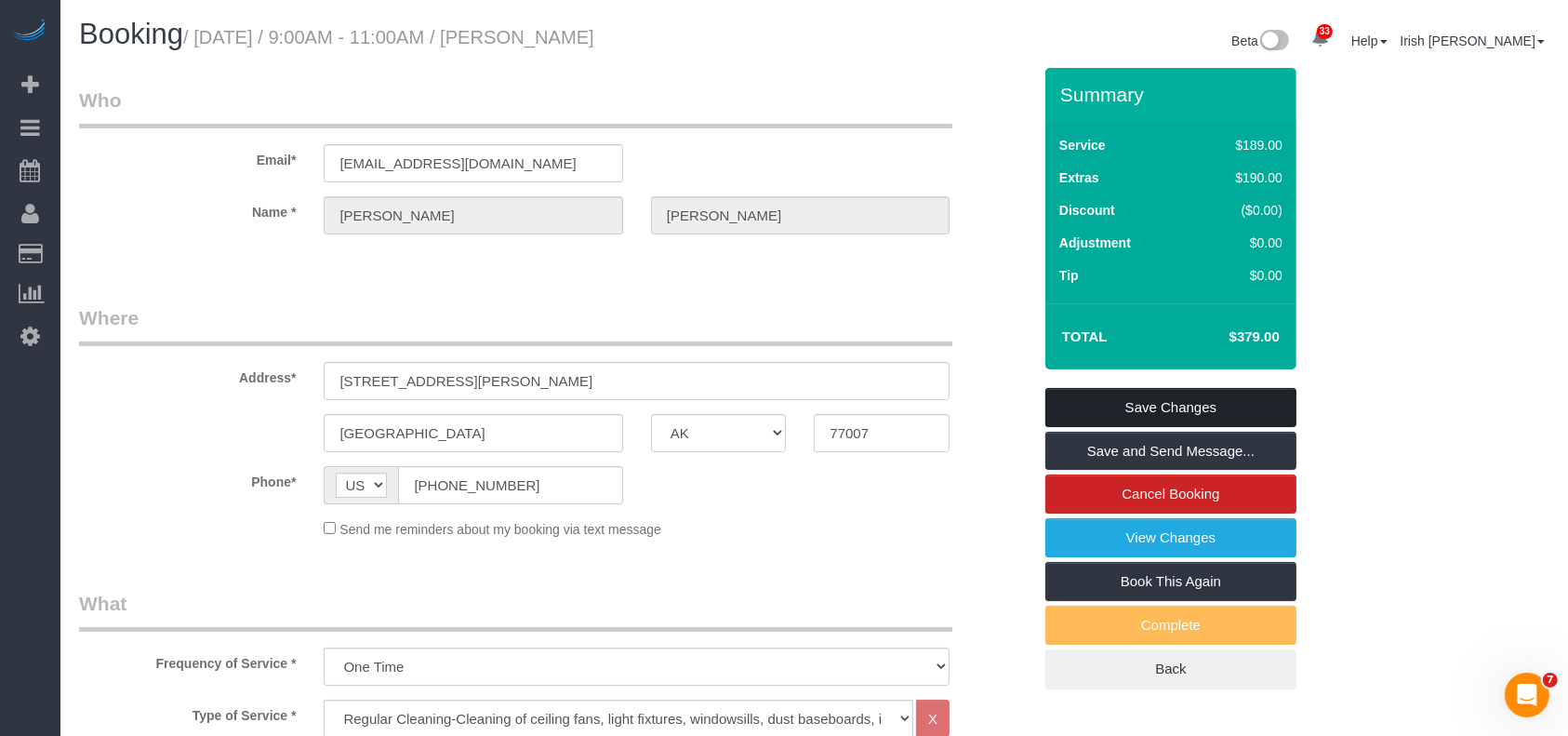
type textarea "* will open around 8-8:30am"
click at [1116, 399] on link "Save Changes" at bounding box center [1171, 408] width 251 height 39
